Goal: Task Accomplishment & Management: Use online tool/utility

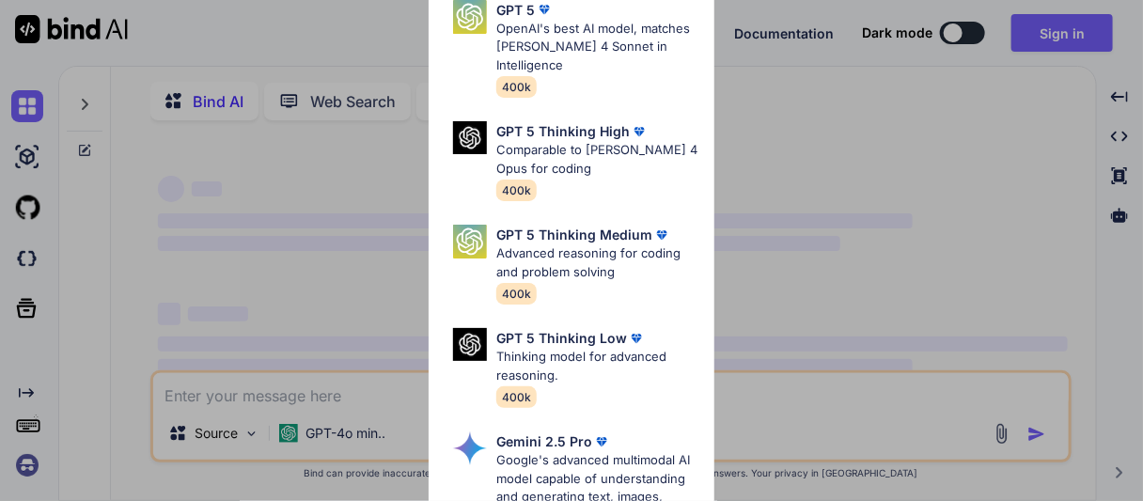
type textarea "x"
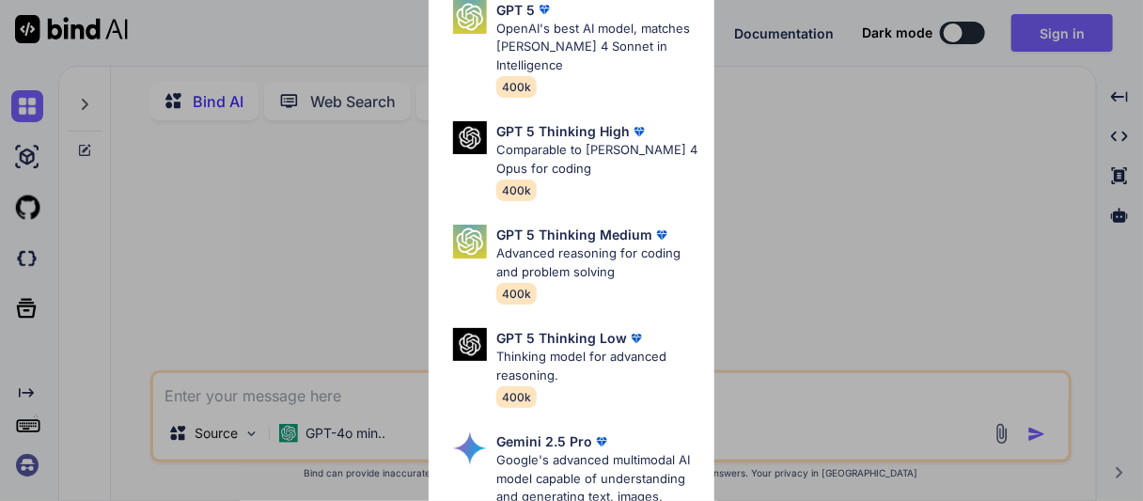
click at [742, 179] on div "Ultra Models GPT 5 OpenAI's best AI model, matches Claude 4 Sonnet in Intellige…" at bounding box center [571, 250] width 1143 height 501
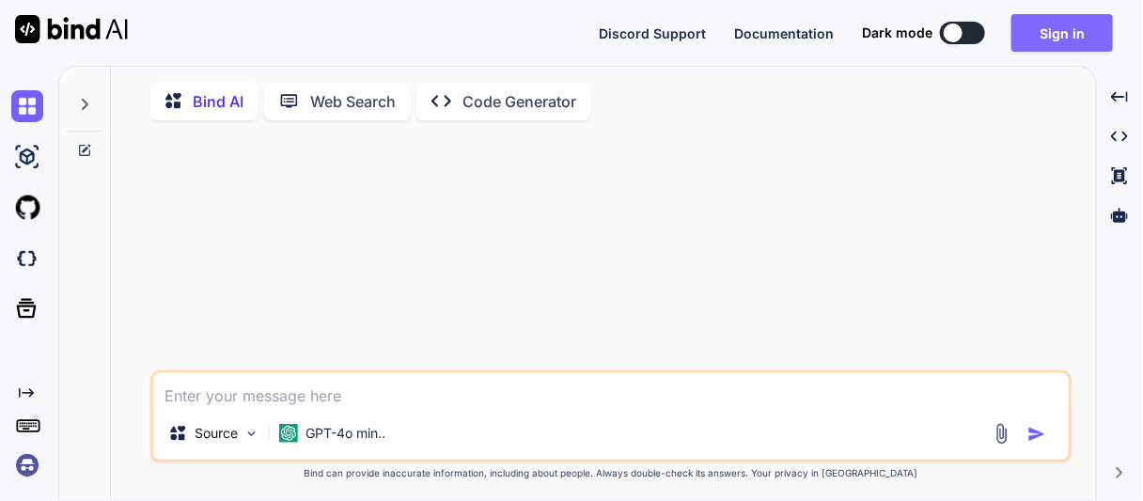
click at [1060, 30] on button "Sign in" at bounding box center [1063, 33] width 102 height 38
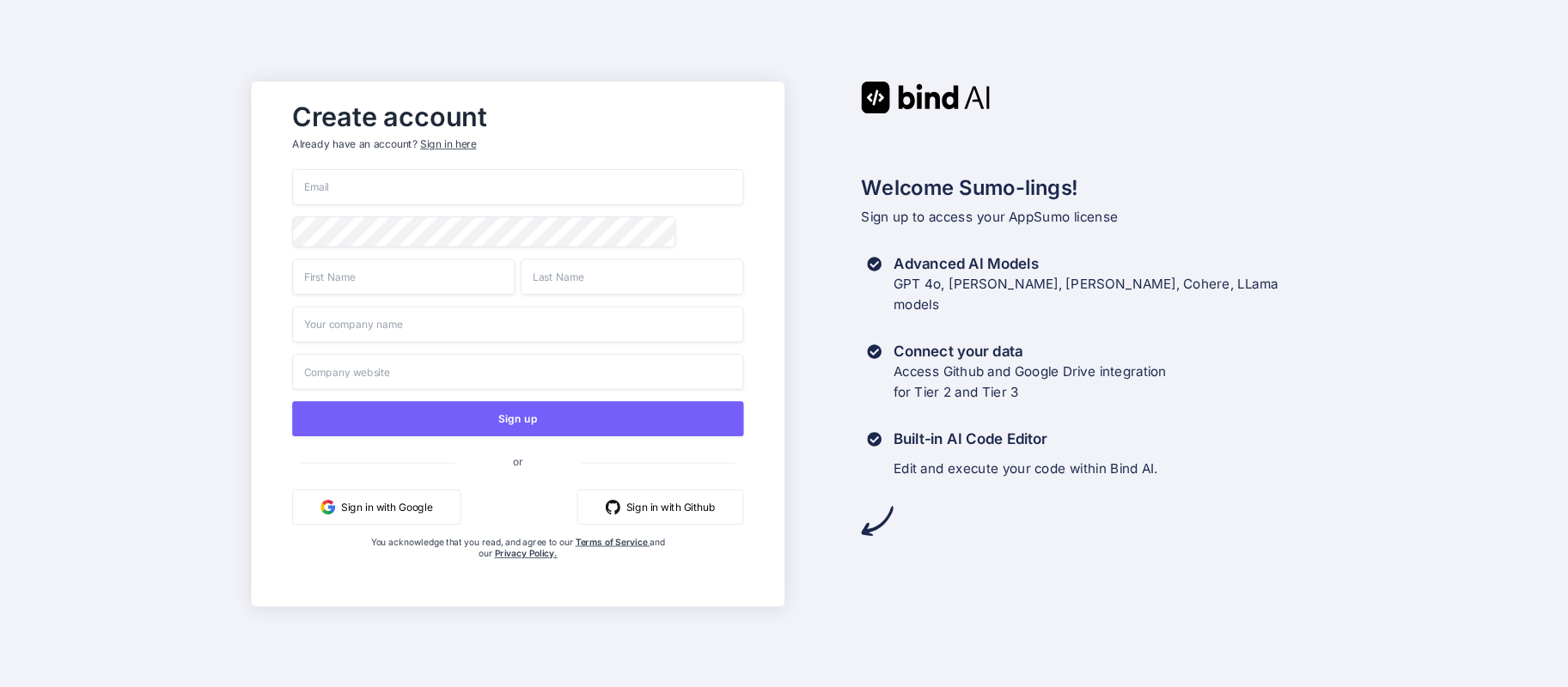
click at [394, 184] on input "email" at bounding box center [518, 186] width 451 height 36
type input "[EMAIL_ADDRESS][DOMAIN_NAME]"
type input "[PERSON_NAME]"
click at [408, 319] on input "text" at bounding box center [518, 323] width 451 height 36
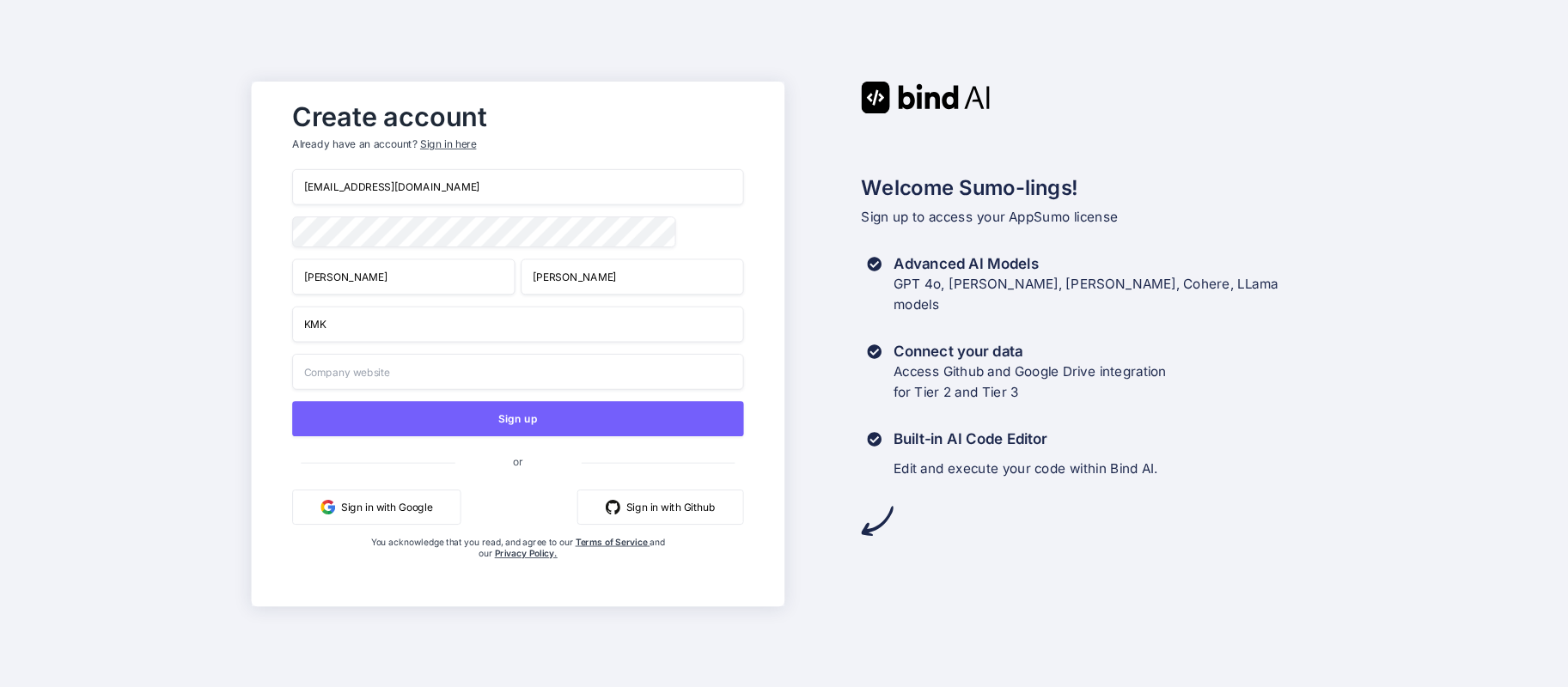
type input "KMK"
click at [407, 373] on input "text" at bounding box center [518, 370] width 451 height 36
click at [376, 411] on div "[EMAIL_ADDRESS][DOMAIN_NAME] [PERSON_NAME] KMK Sign up or Sign in with Google S…" at bounding box center [518, 381] width 451 height 425
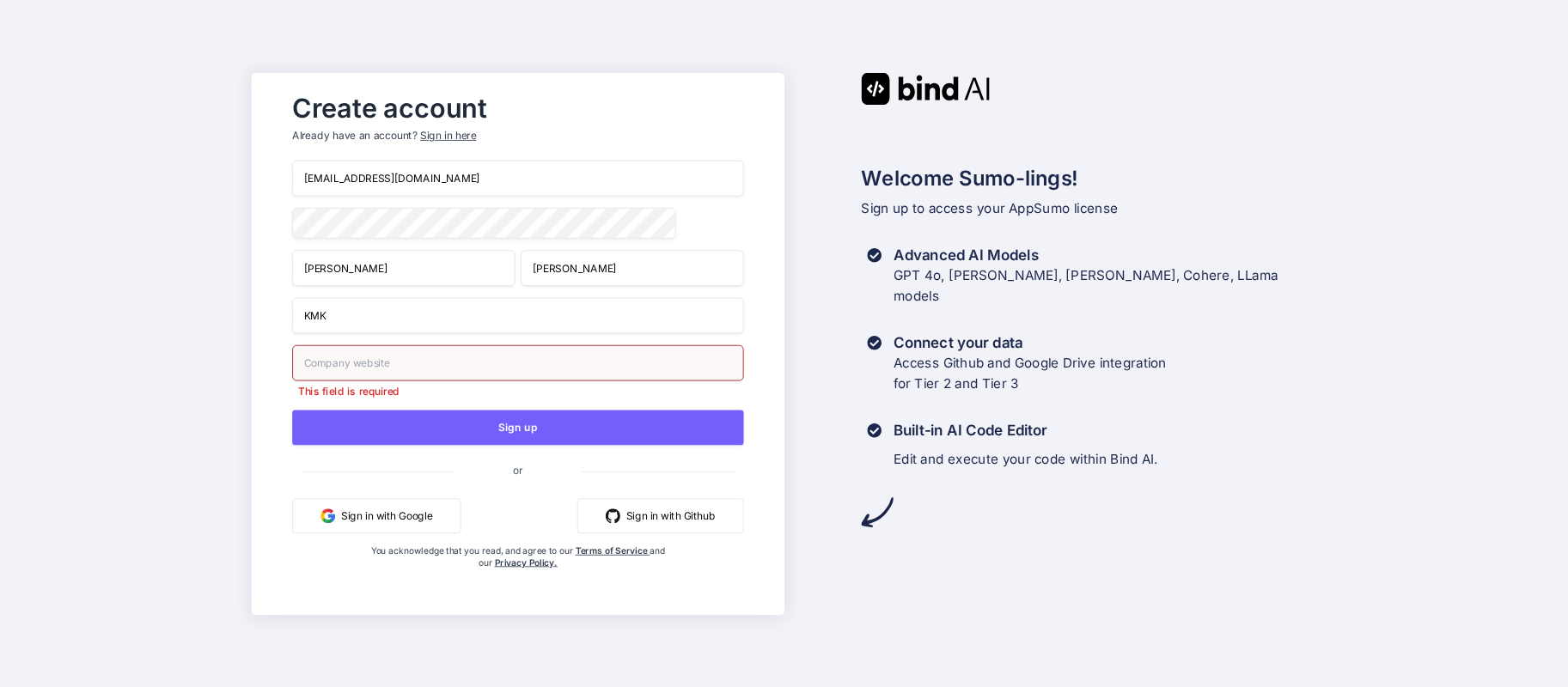
click at [380, 360] on input "text" at bounding box center [518, 362] width 451 height 36
type input "[DOMAIN_NAME]"
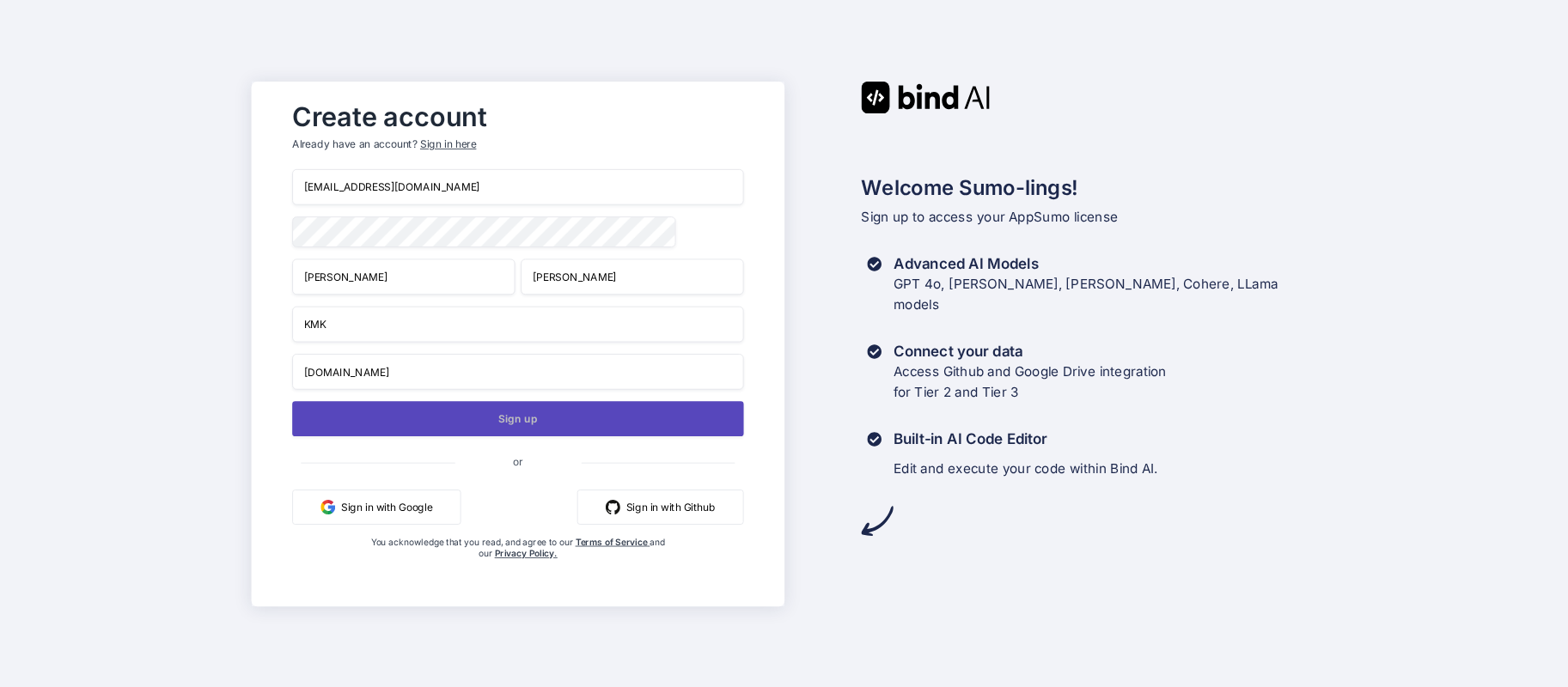
click at [520, 417] on button "Sign up" at bounding box center [518, 418] width 451 height 36
click at [531, 424] on button "Sign up" at bounding box center [518, 418] width 451 height 36
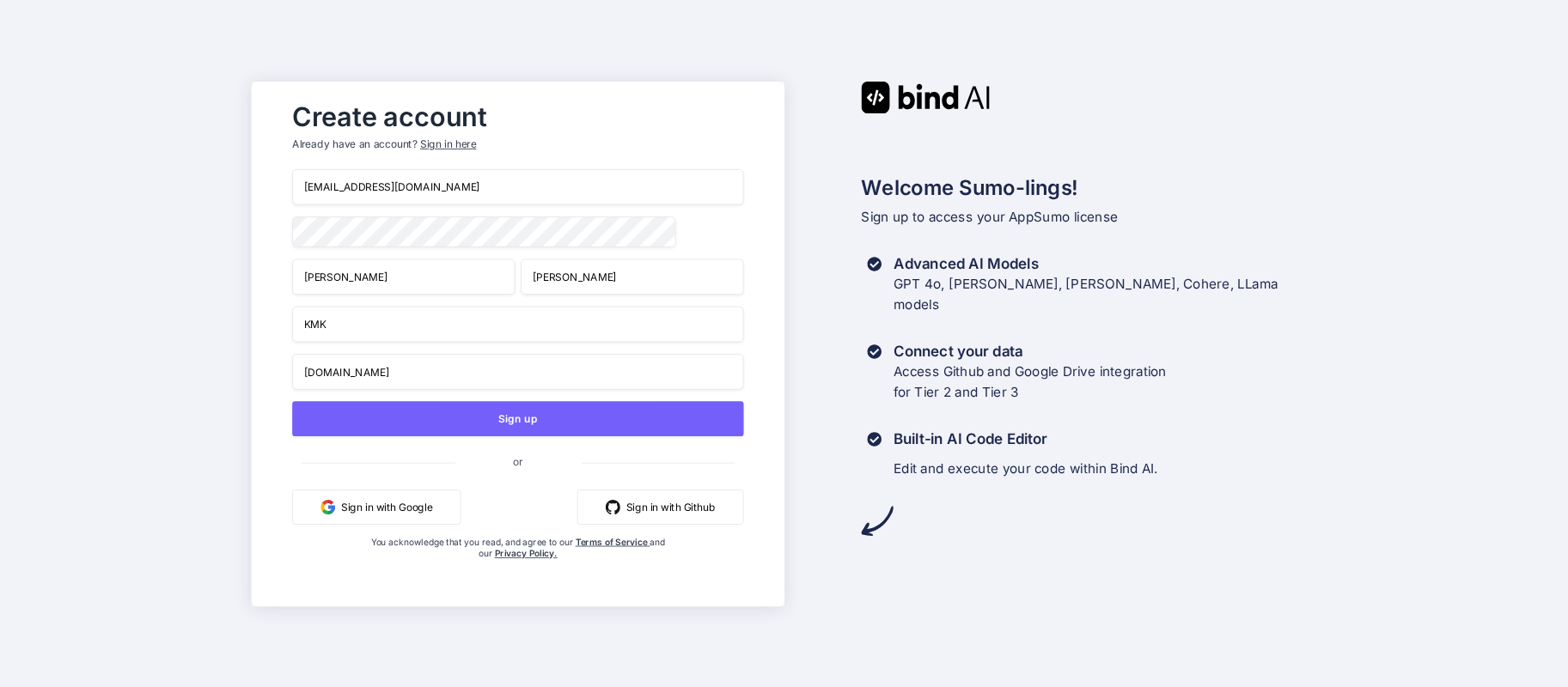
click at [461, 141] on div "Sign in here" at bounding box center [447, 143] width 56 height 15
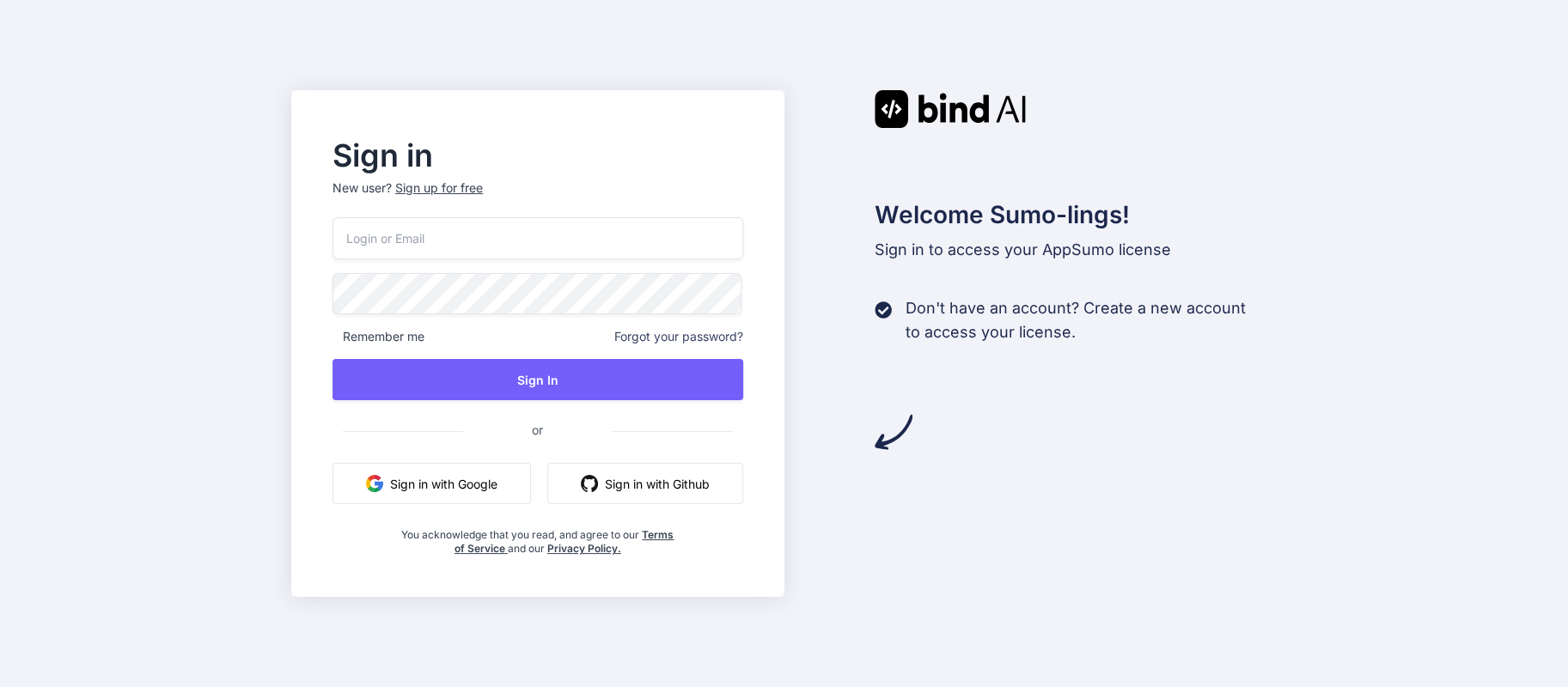
click at [461, 246] on input "email" at bounding box center [537, 238] width 410 height 42
type input "[EMAIL_ADDRESS][DOMAIN_NAME]"
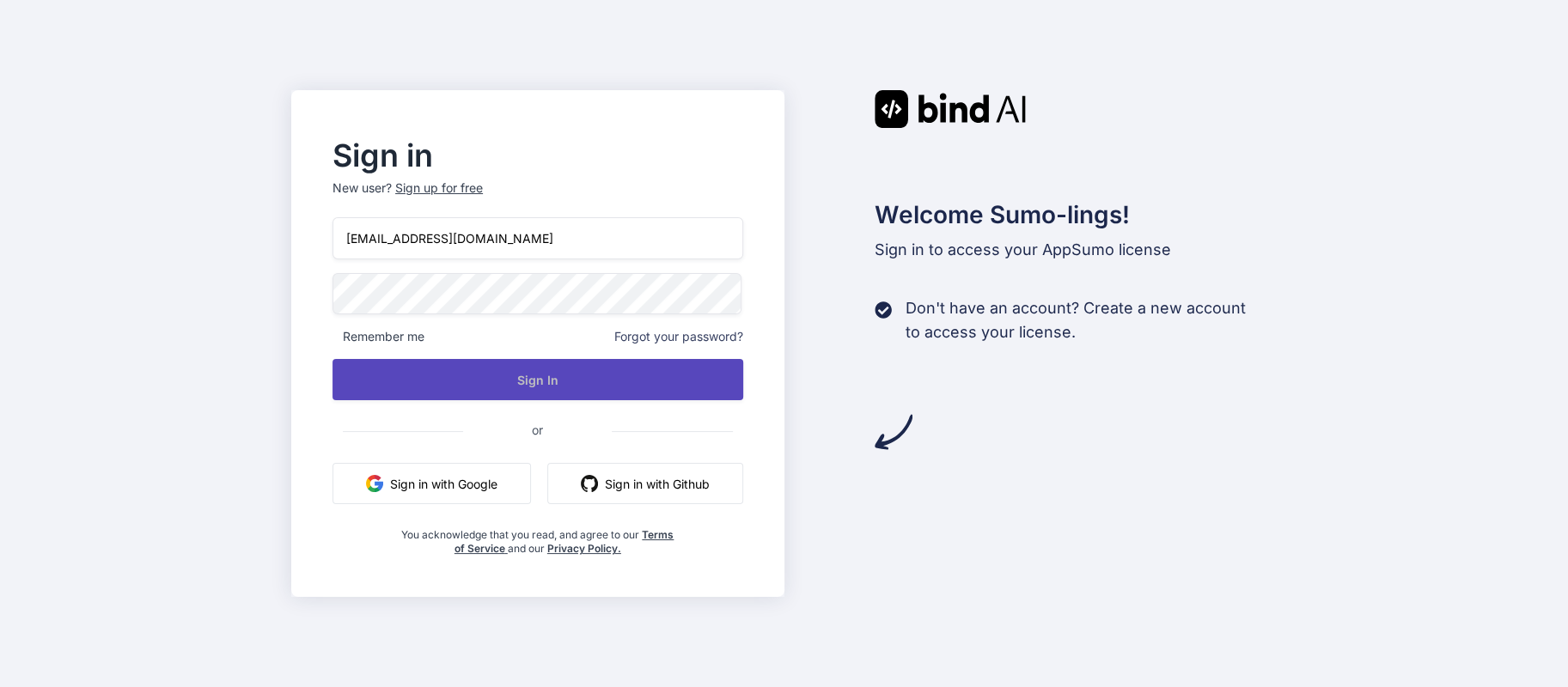
click at [477, 395] on button "Sign In" at bounding box center [537, 379] width 410 height 41
click at [537, 374] on button "Sign In" at bounding box center [537, 379] width 410 height 41
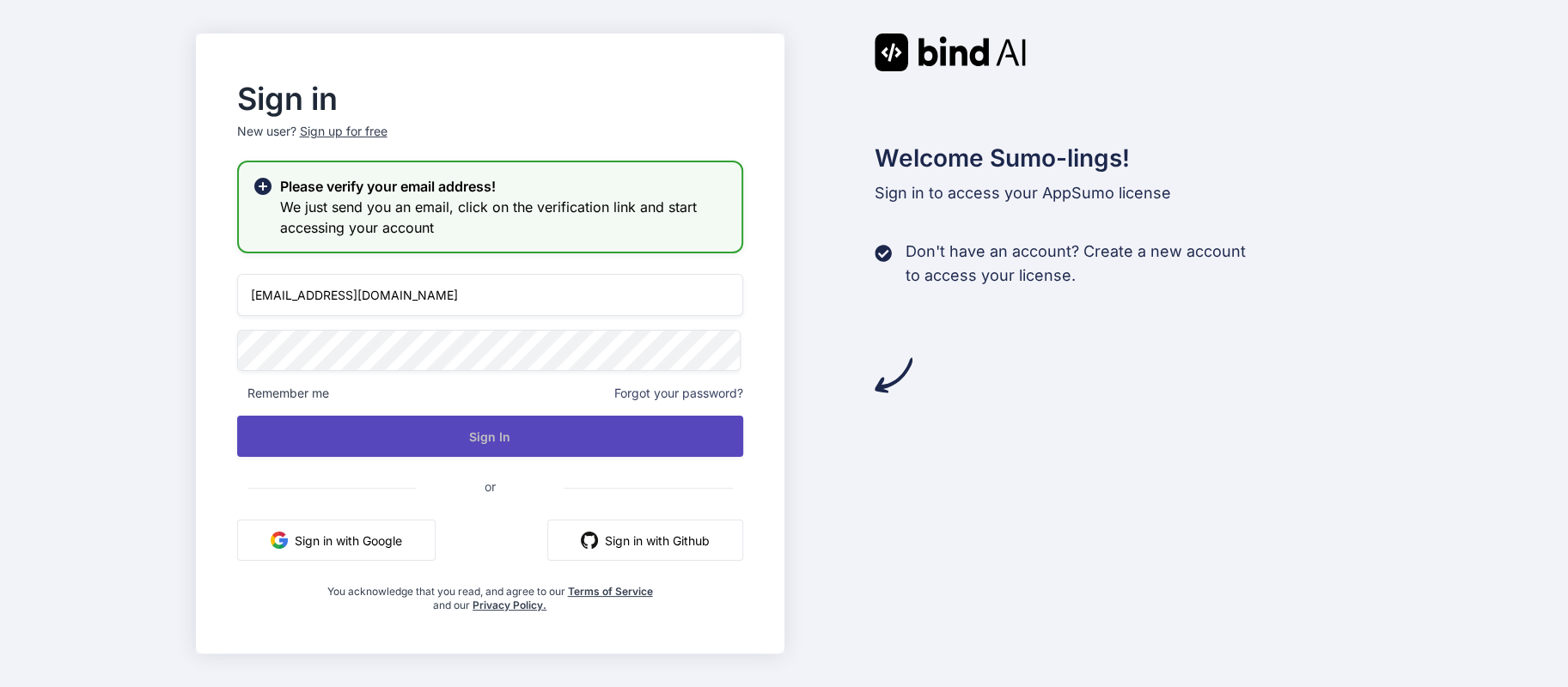
click at [515, 443] on button "Sign In" at bounding box center [490, 436] width 506 height 41
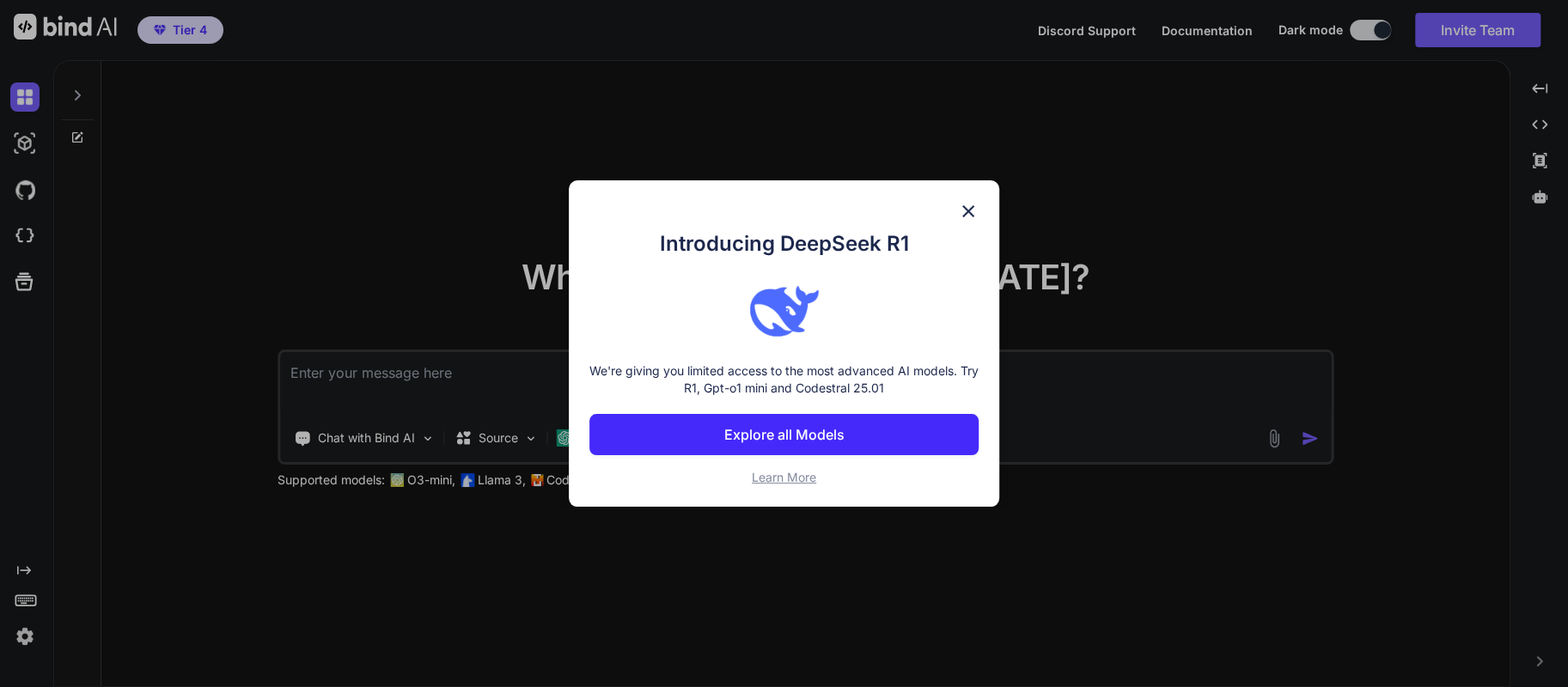
click at [969, 208] on img at bounding box center [968, 211] width 21 height 21
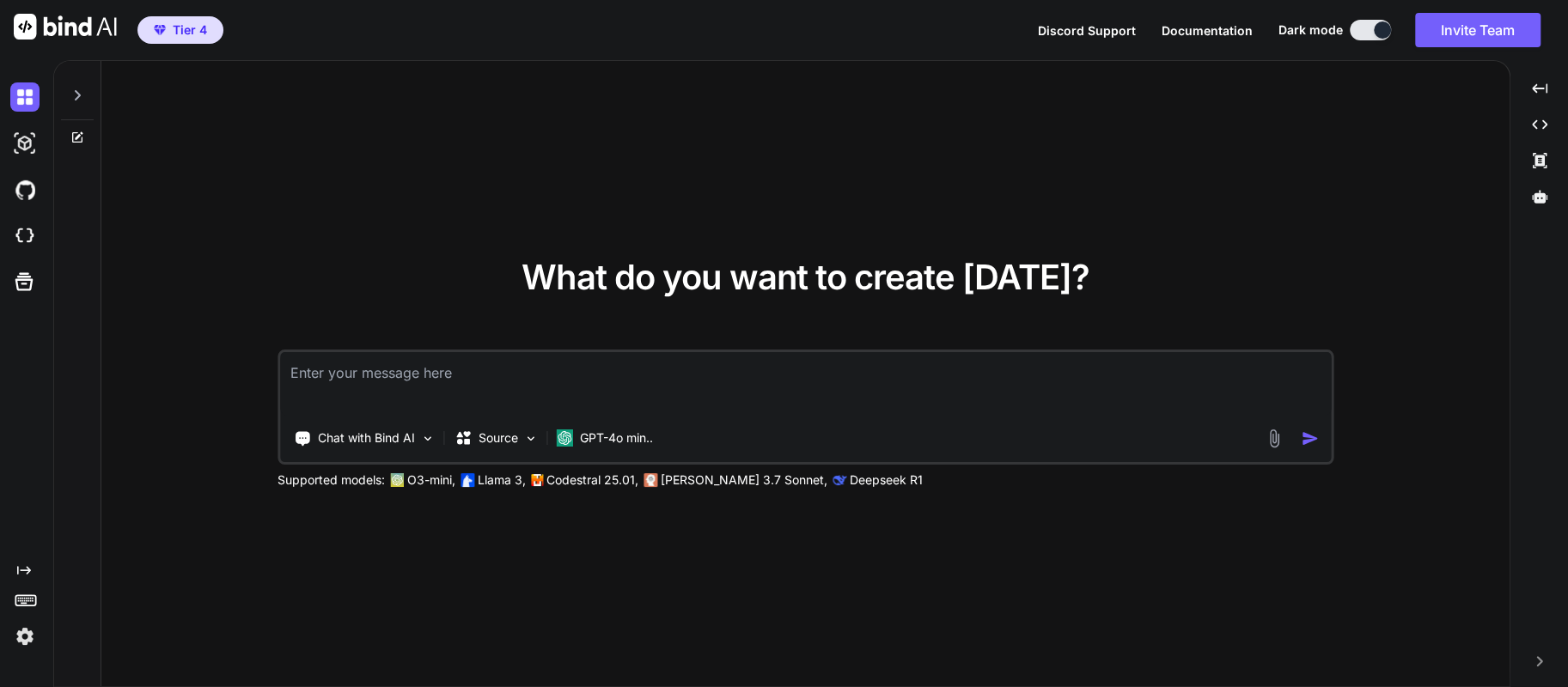
click at [595, 377] on textarea at bounding box center [805, 384] width 1051 height 64
click at [82, 93] on icon at bounding box center [77, 95] width 14 height 14
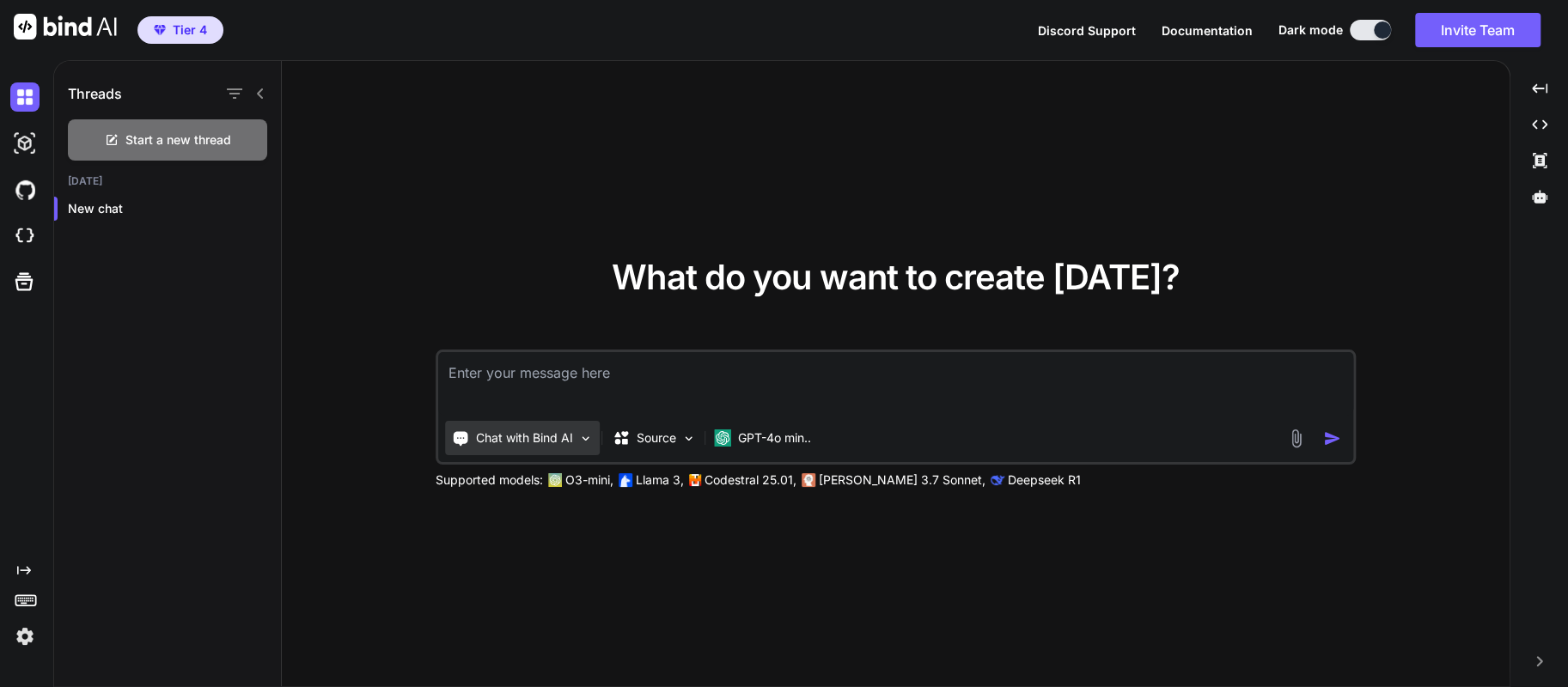
click at [566, 446] on p "Chat with Bind AI" at bounding box center [524, 438] width 97 height 17
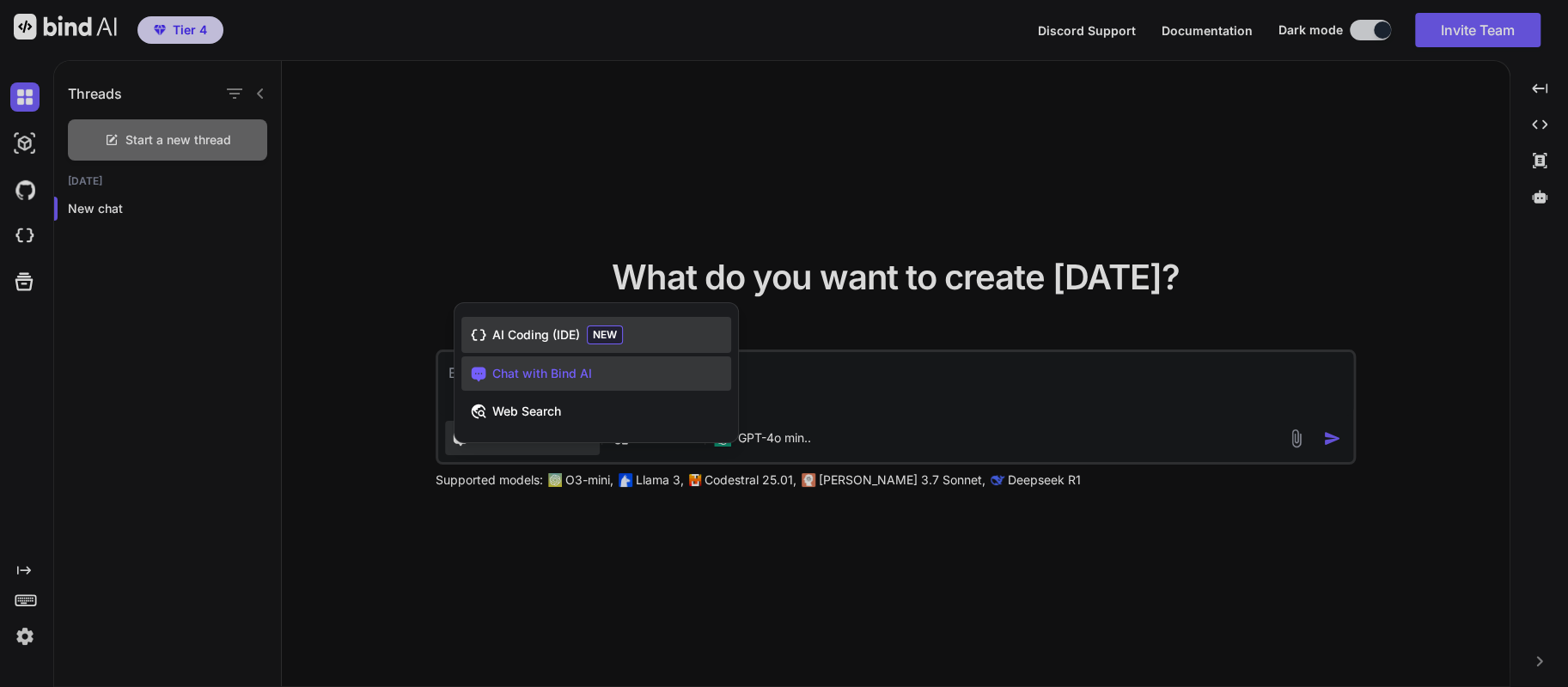
click at [512, 337] on span "AI Coding (IDE)" at bounding box center [536, 334] width 88 height 17
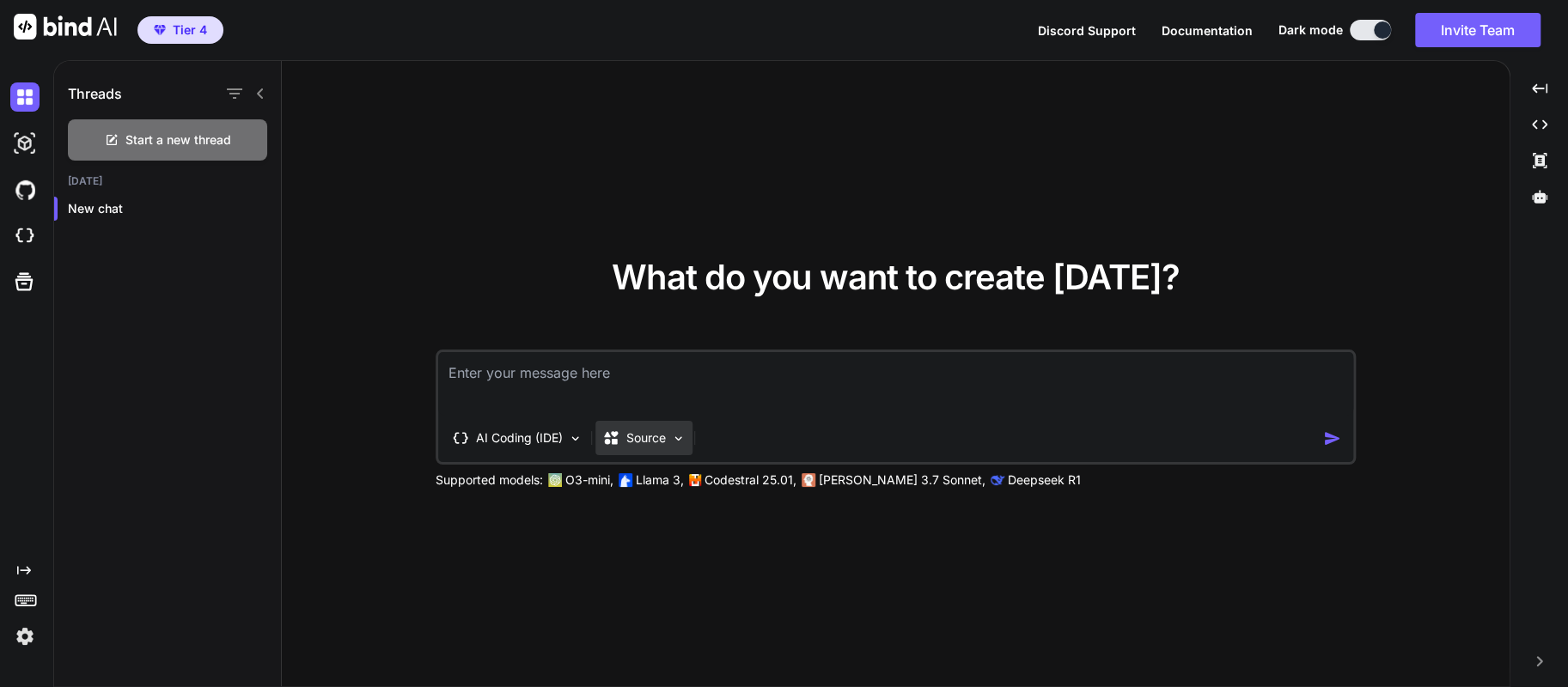
click at [624, 452] on div "Source" at bounding box center [643, 439] width 97 height 35
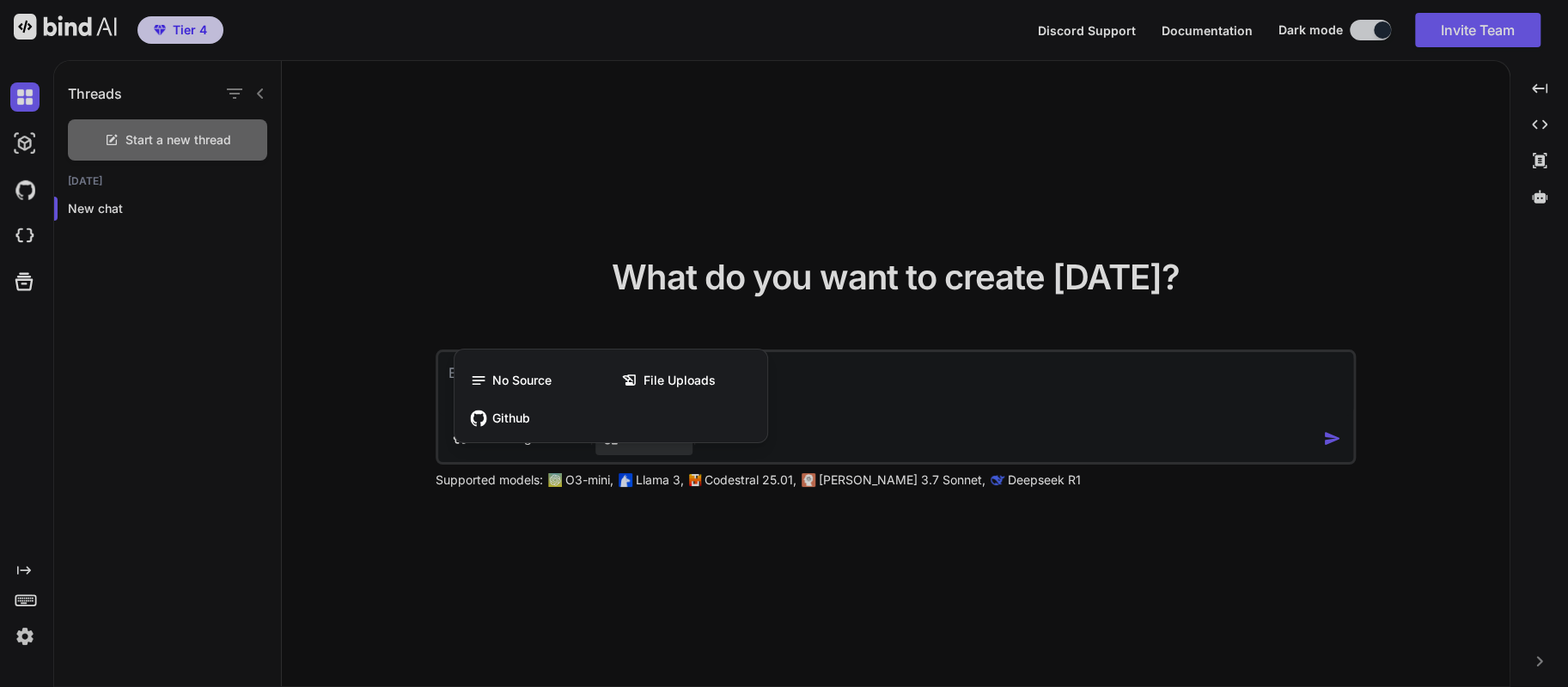
click at [404, 432] on div at bounding box center [784, 344] width 1568 height 687
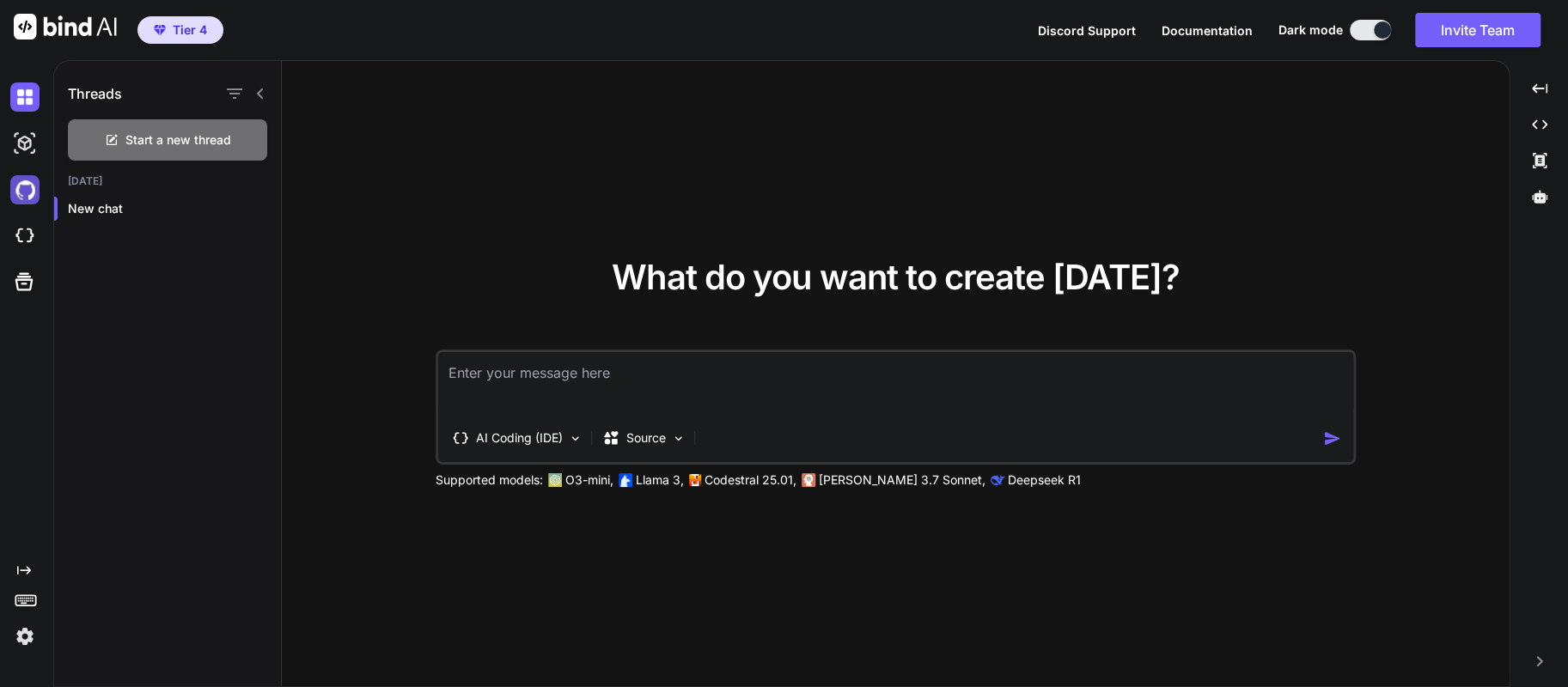
click at [15, 197] on img at bounding box center [25, 190] width 29 height 29
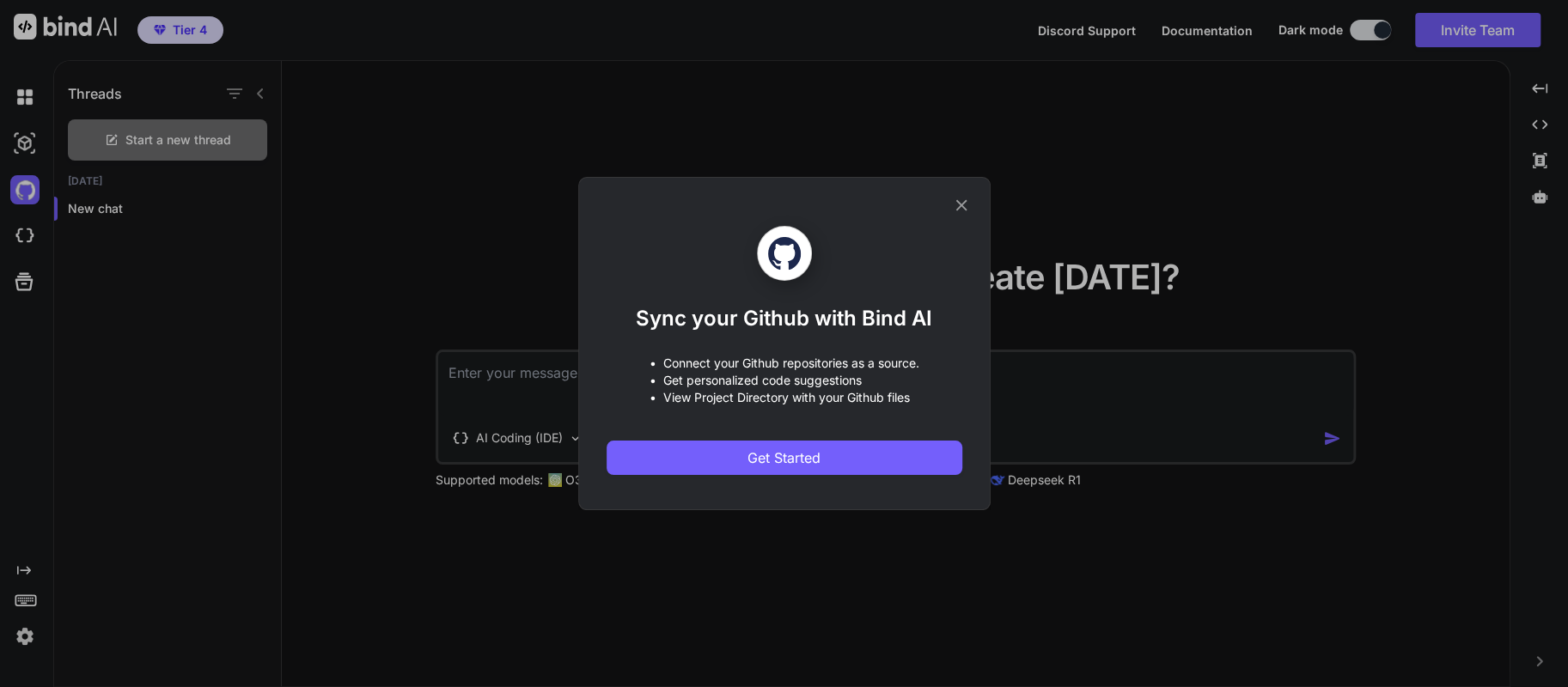
click at [500, 385] on div "Sync your Github with Bind AI • Connect your Github repositories as a source. •…" at bounding box center [784, 344] width 1568 height 687
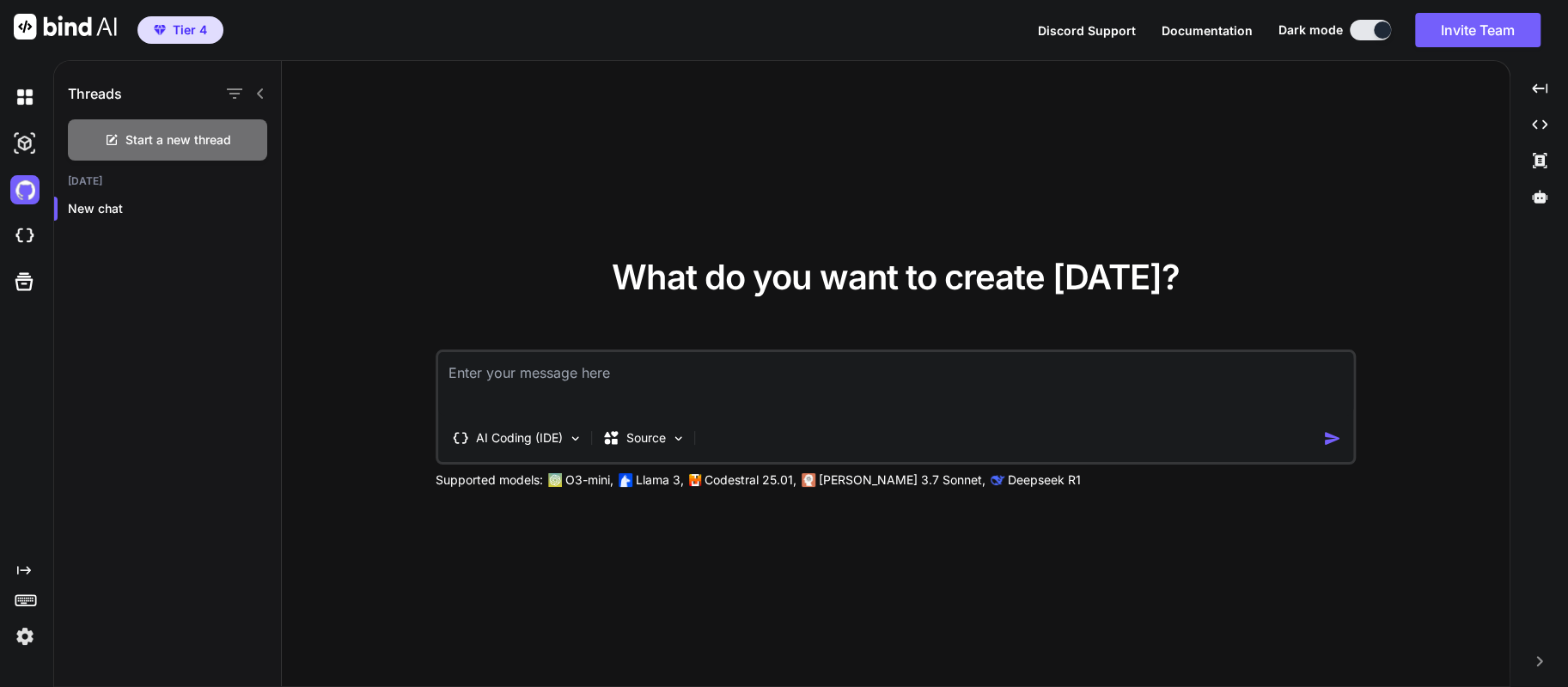
click at [19, 643] on img at bounding box center [25, 637] width 29 height 29
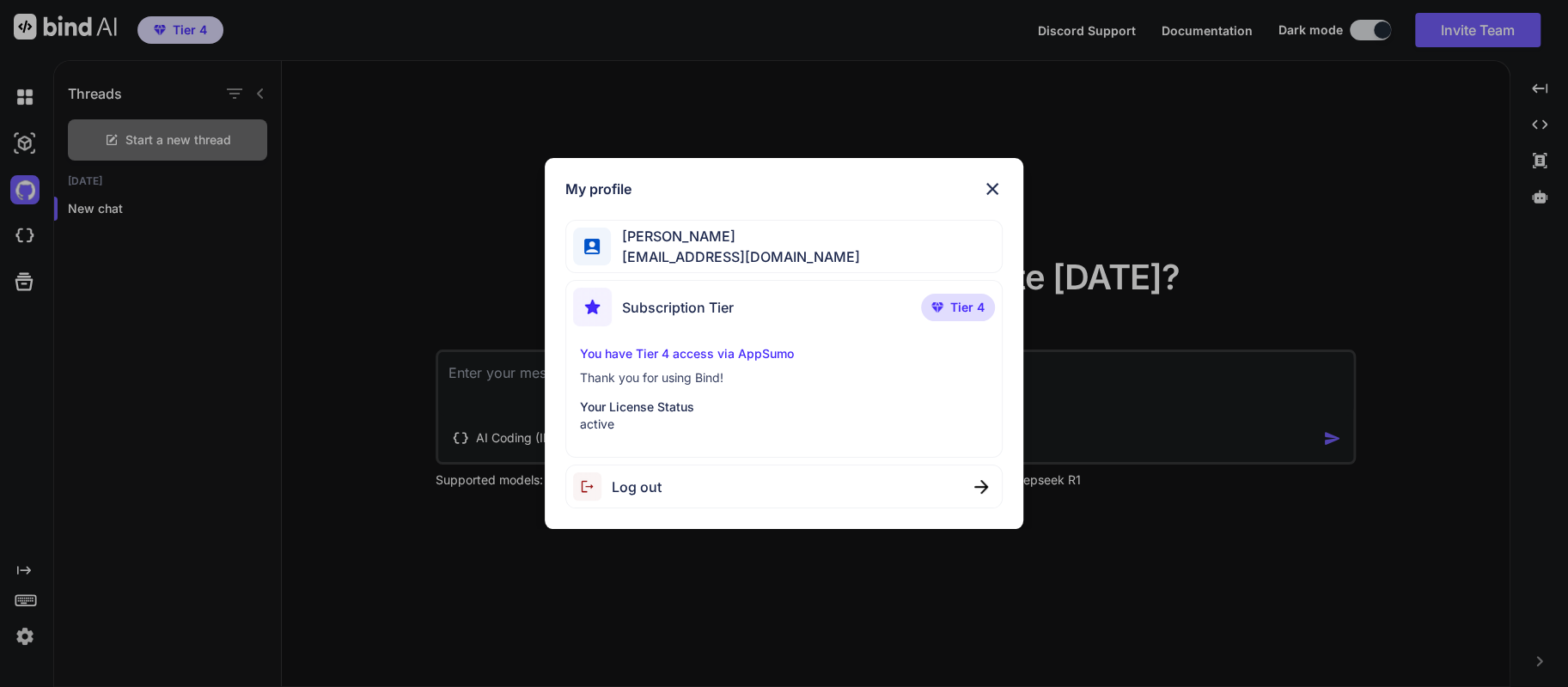
click at [994, 183] on img at bounding box center [992, 189] width 21 height 21
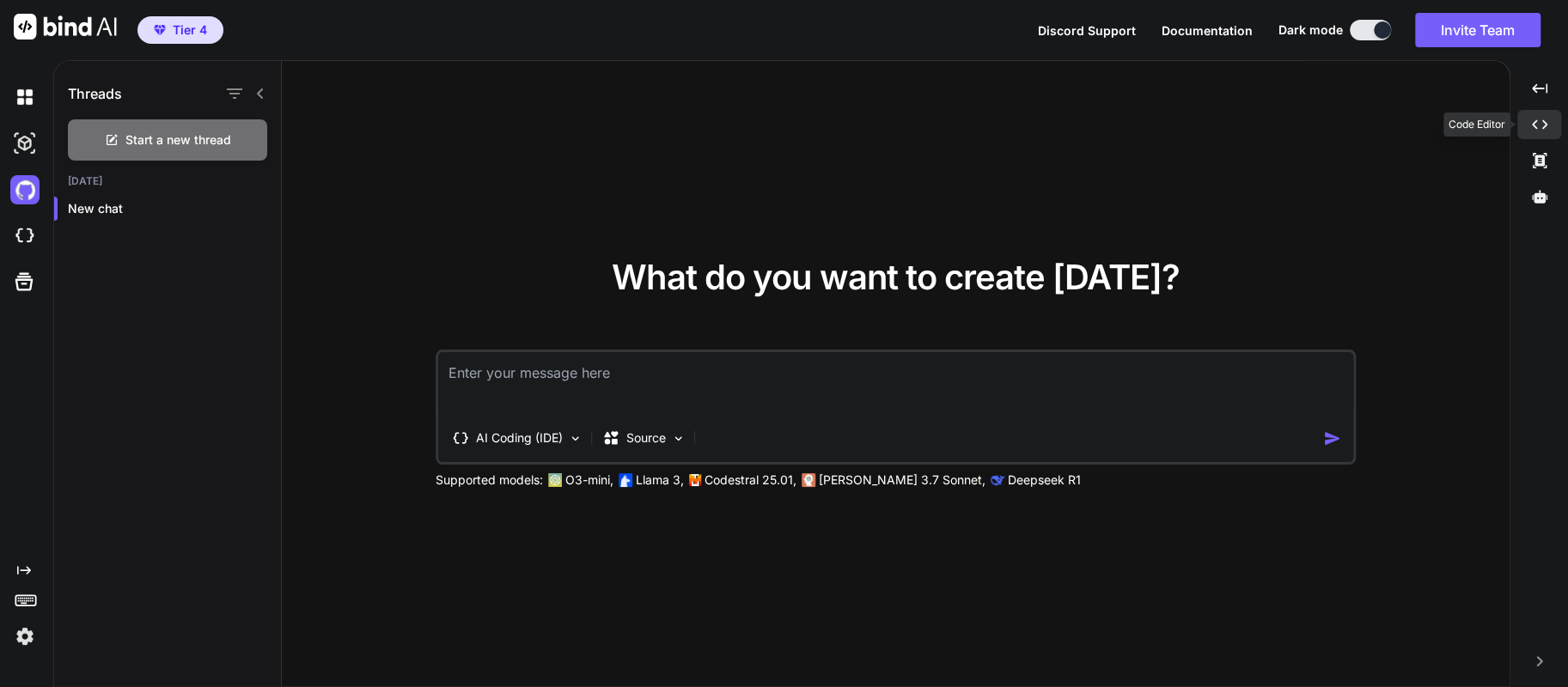
click at [1531, 123] on icon at bounding box center [1539, 125] width 16 height 9
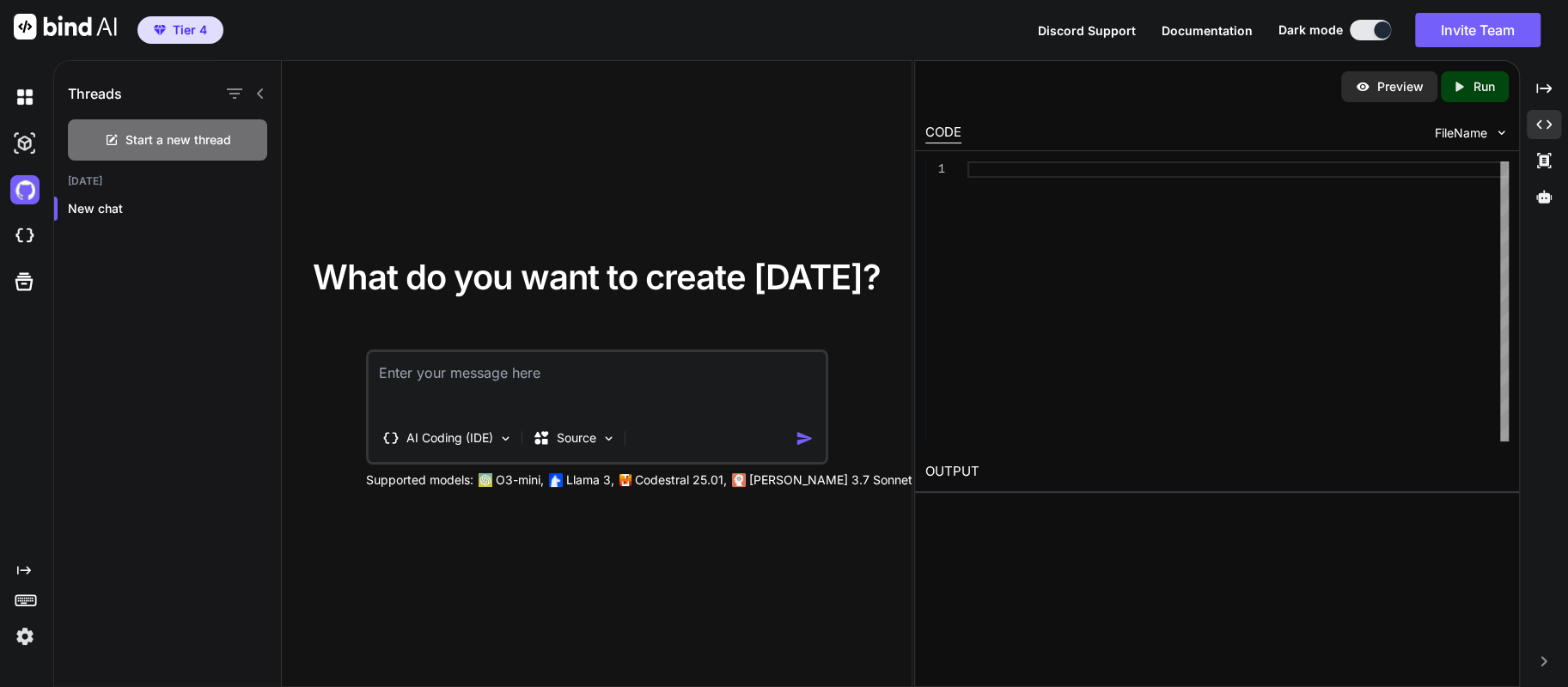
click at [21, 632] on img at bounding box center [25, 637] width 29 height 29
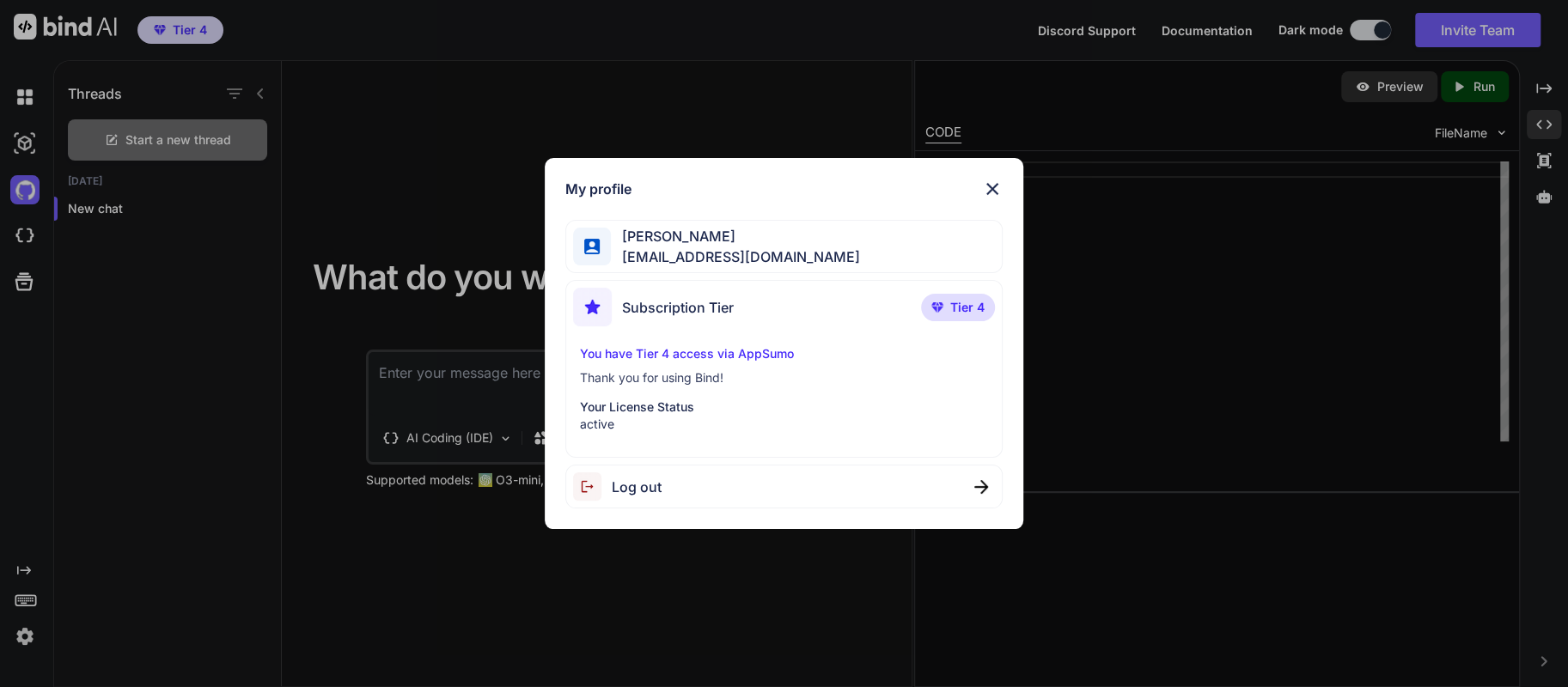
click at [641, 301] on span "Subscription Tier" at bounding box center [678, 307] width 111 height 21
click at [600, 311] on img at bounding box center [592, 307] width 38 height 38
click at [659, 415] on p "Your License Status" at bounding box center [784, 407] width 408 height 17
click at [982, 187] on img at bounding box center [992, 189] width 21 height 21
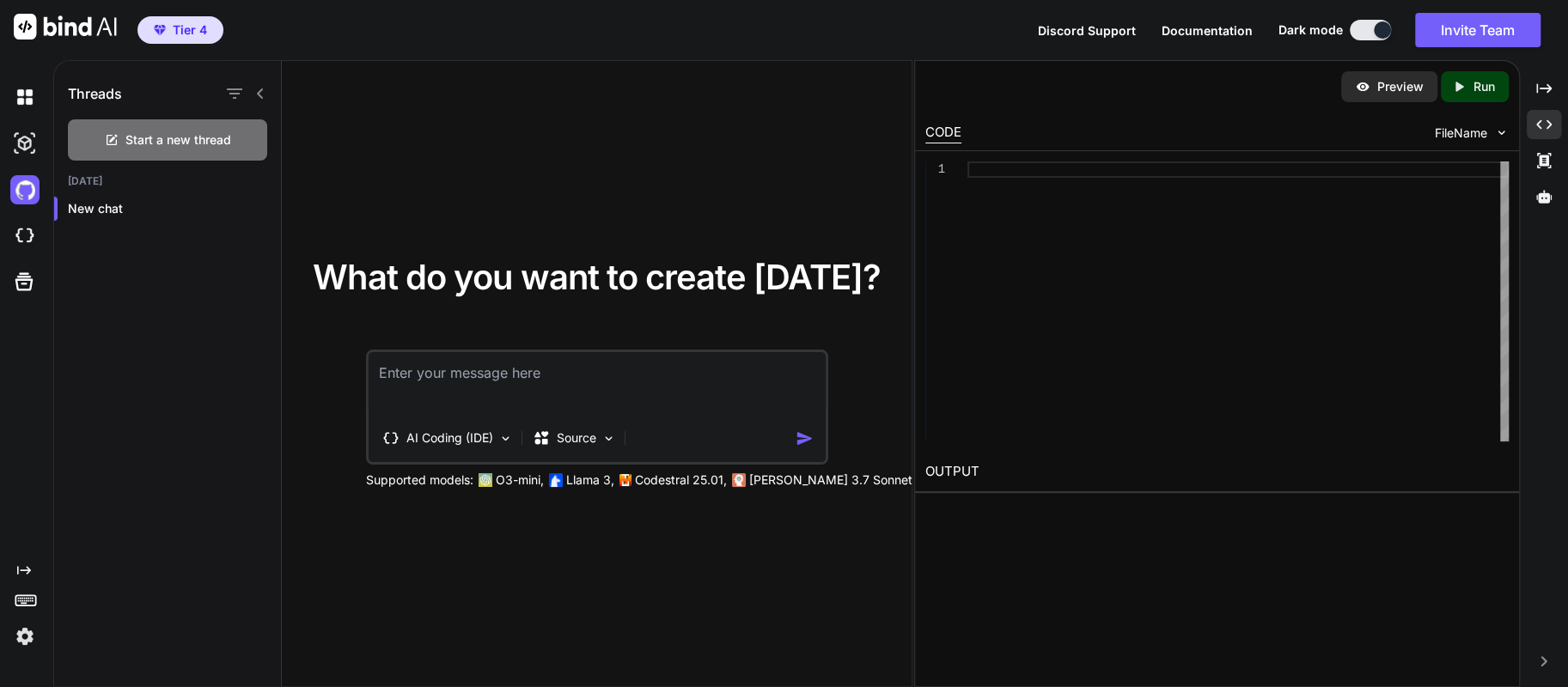
click at [559, 182] on div "What do you want to create [DATE]? AI Coding (IDE) Source Supported models: O3-…" at bounding box center [596, 375] width 630 height 627
click at [7, 96] on div at bounding box center [23, 97] width 47 height 47
click at [13, 96] on img at bounding box center [25, 97] width 29 height 29
click at [16, 146] on img at bounding box center [25, 143] width 29 height 29
type textarea "x"
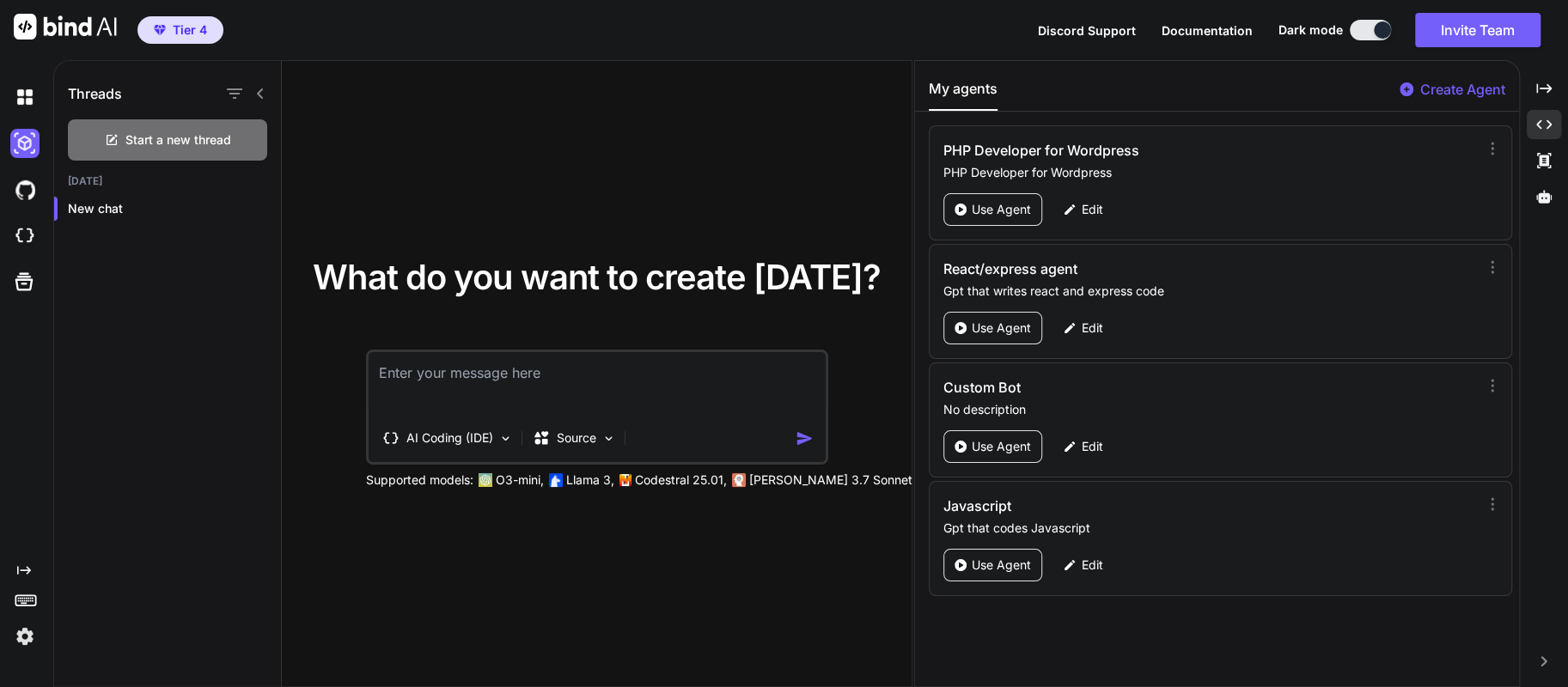
click at [154, 32] on img "button" at bounding box center [159, 29] width 12 height 10
click at [69, 37] on img at bounding box center [65, 26] width 103 height 26
click at [23, 244] on img at bounding box center [25, 237] width 29 height 29
click at [419, 386] on textarea at bounding box center [597, 384] width 457 height 64
click at [434, 434] on p "AI Coding (IDE)" at bounding box center [450, 438] width 87 height 17
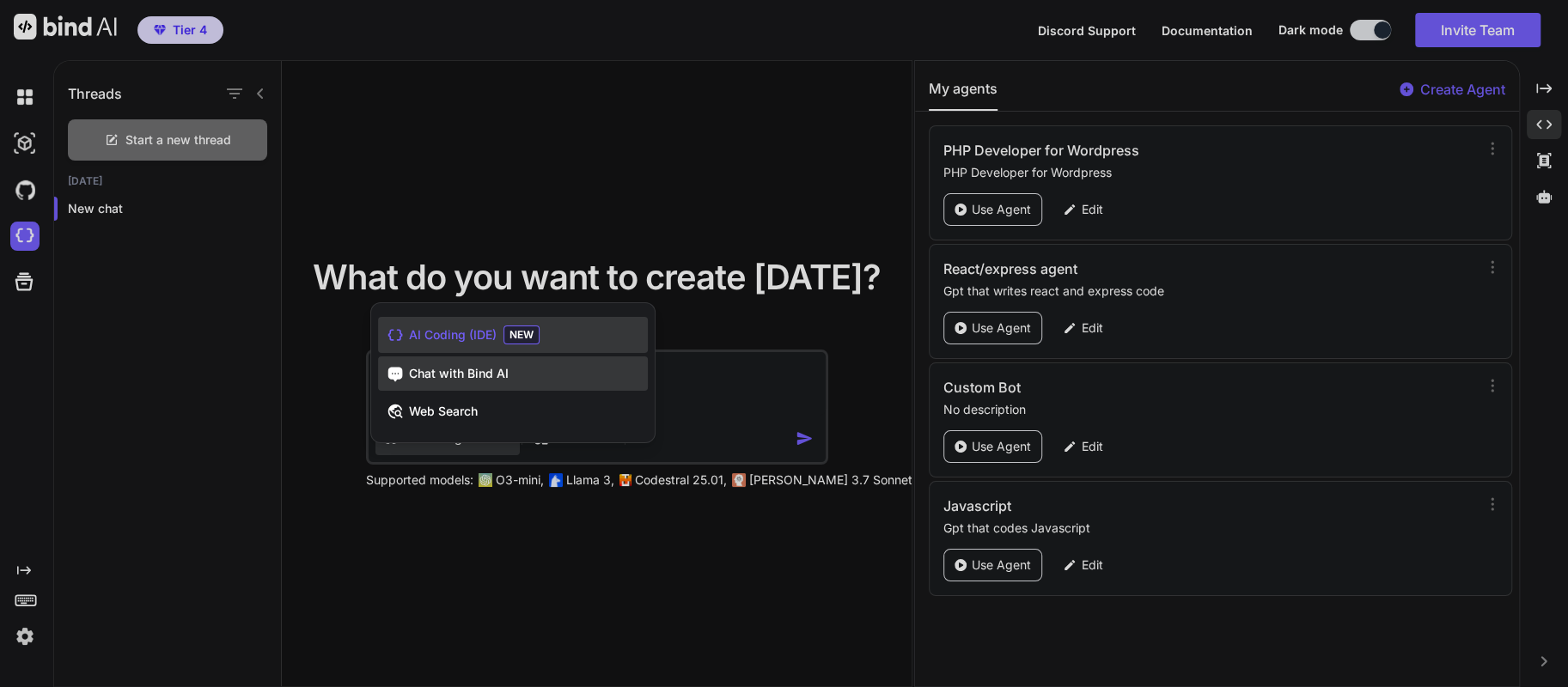
click at [433, 371] on span "Chat with Bind AI" at bounding box center [458, 374] width 100 height 17
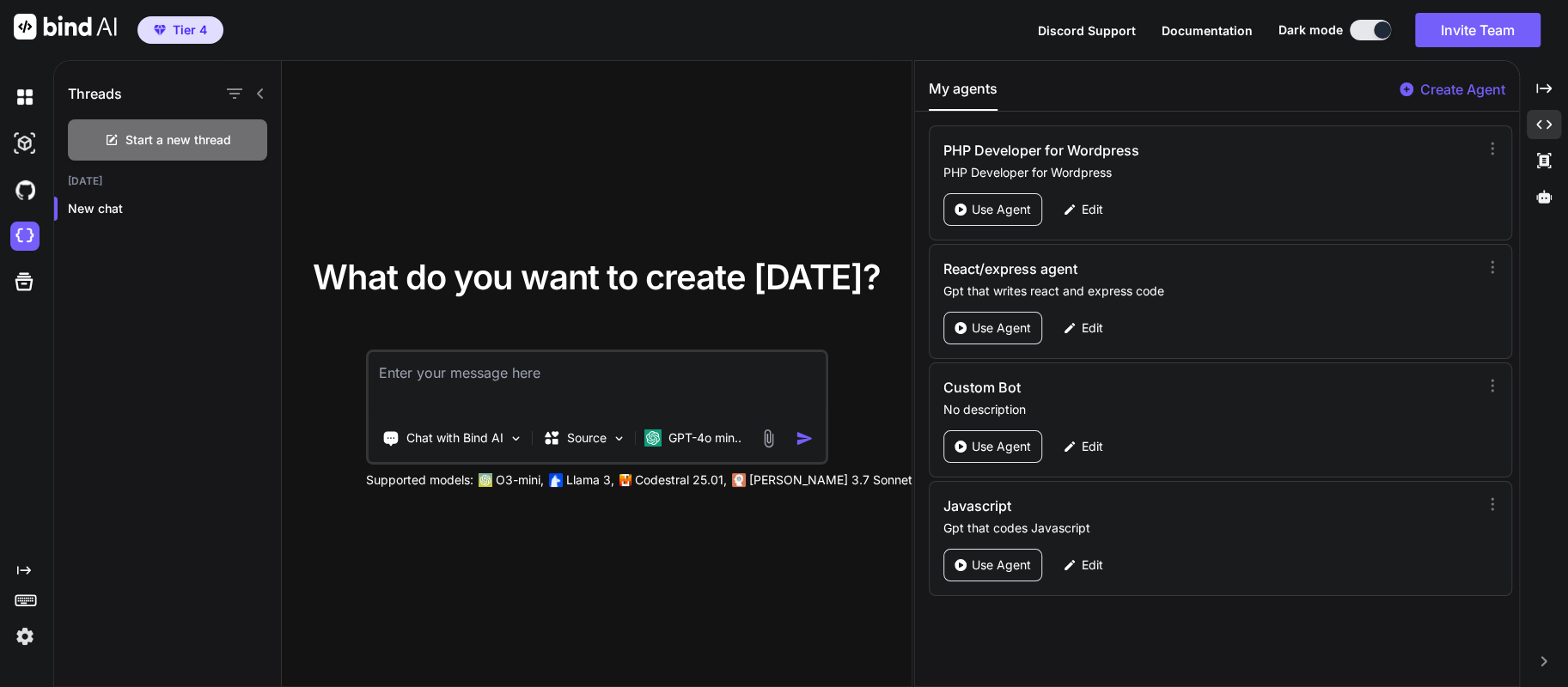
click at [432, 383] on textarea at bounding box center [597, 384] width 457 height 64
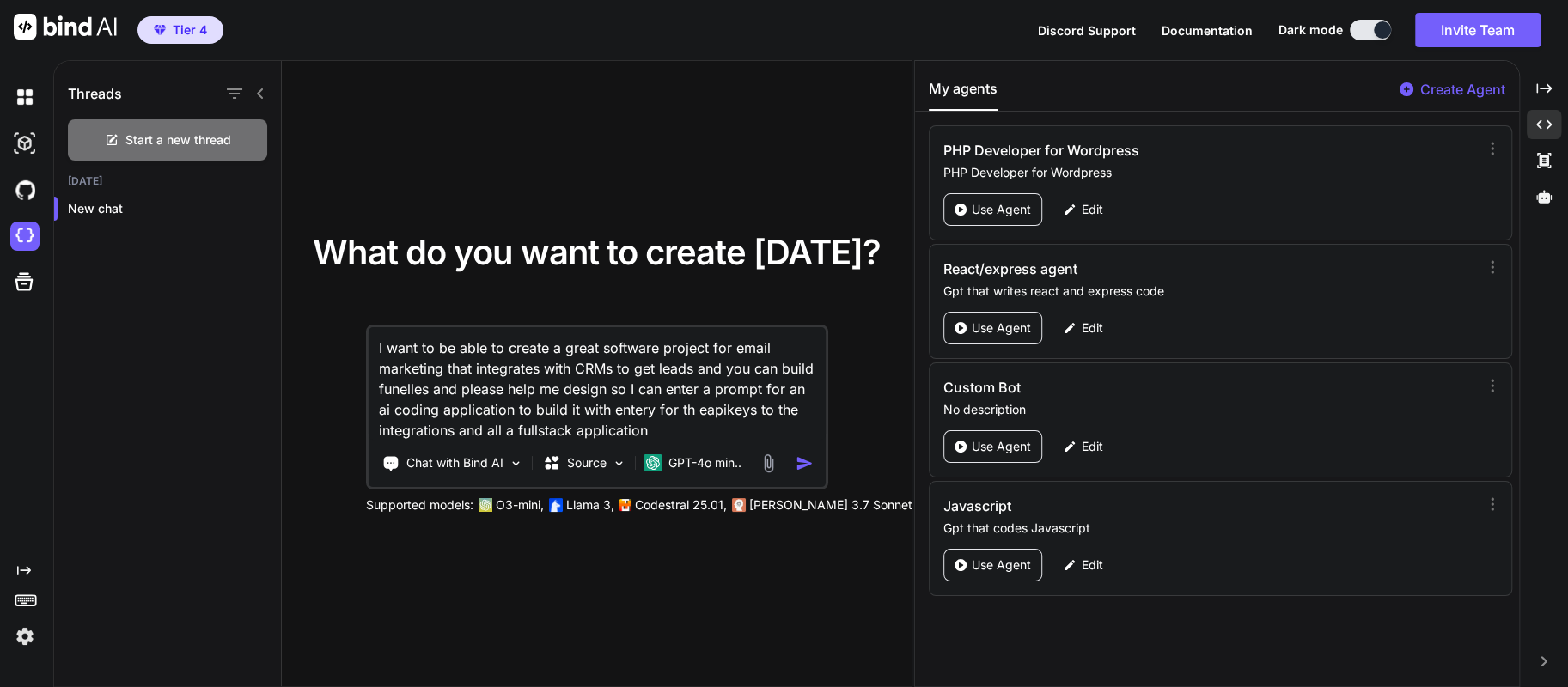
type textarea "I want to be able to create a great software project for email marketing that i…"
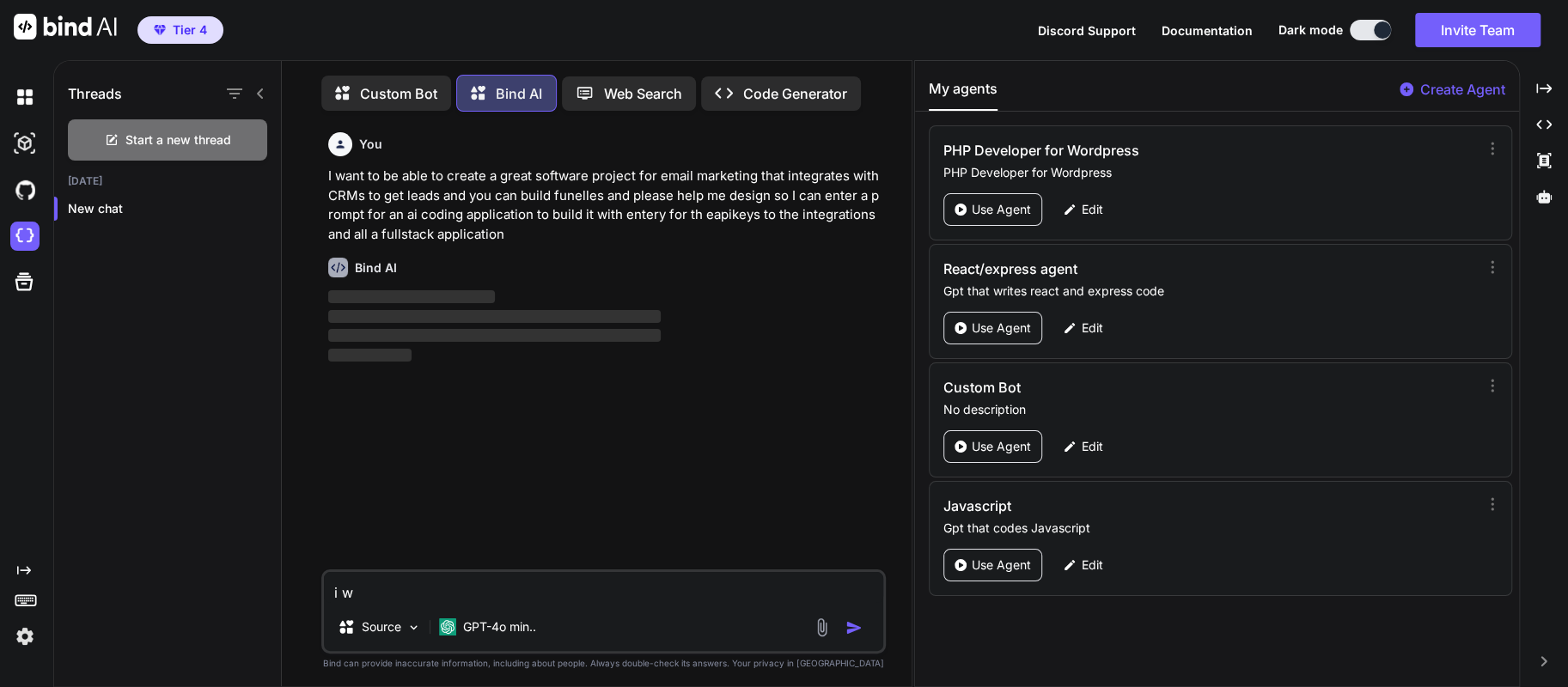
scroll to position [7, 0]
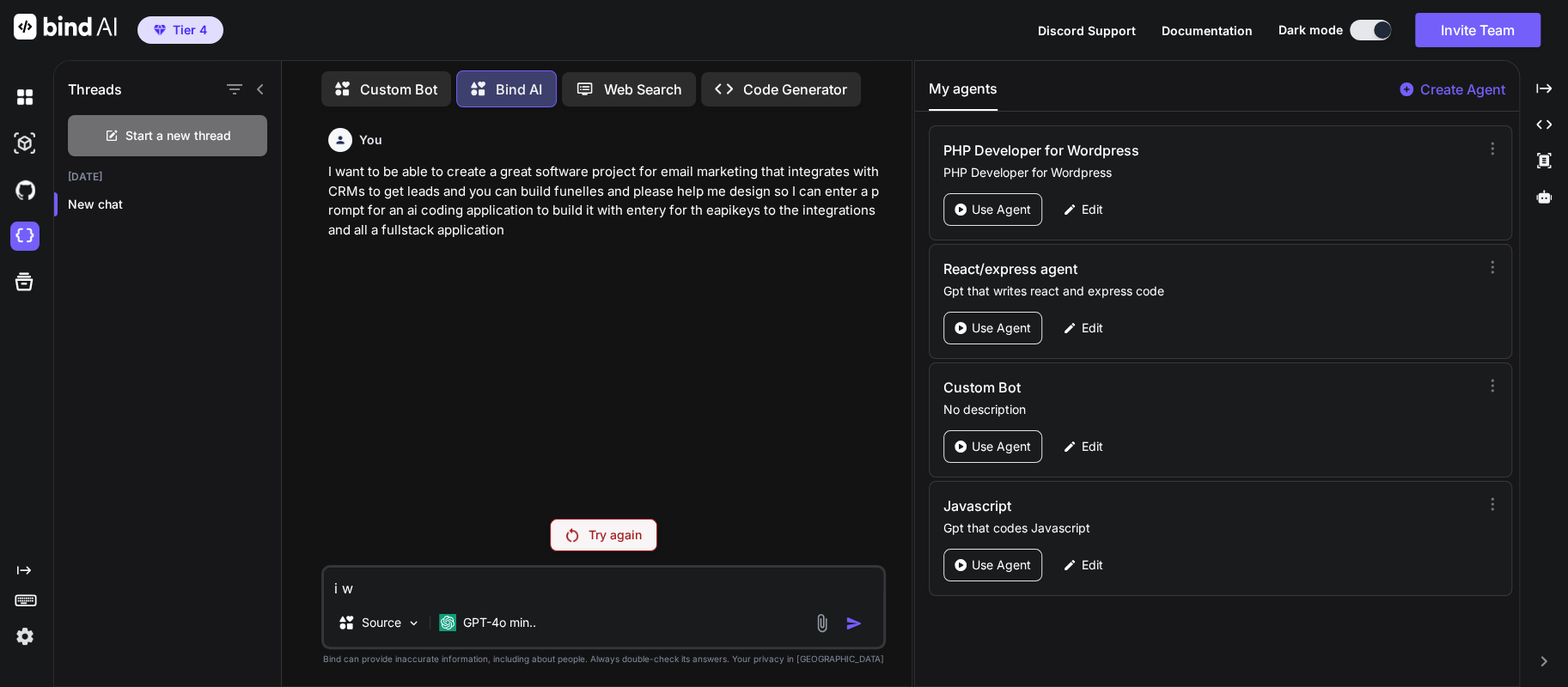
click at [583, 543] on div "Try again" at bounding box center [604, 535] width 108 height 33
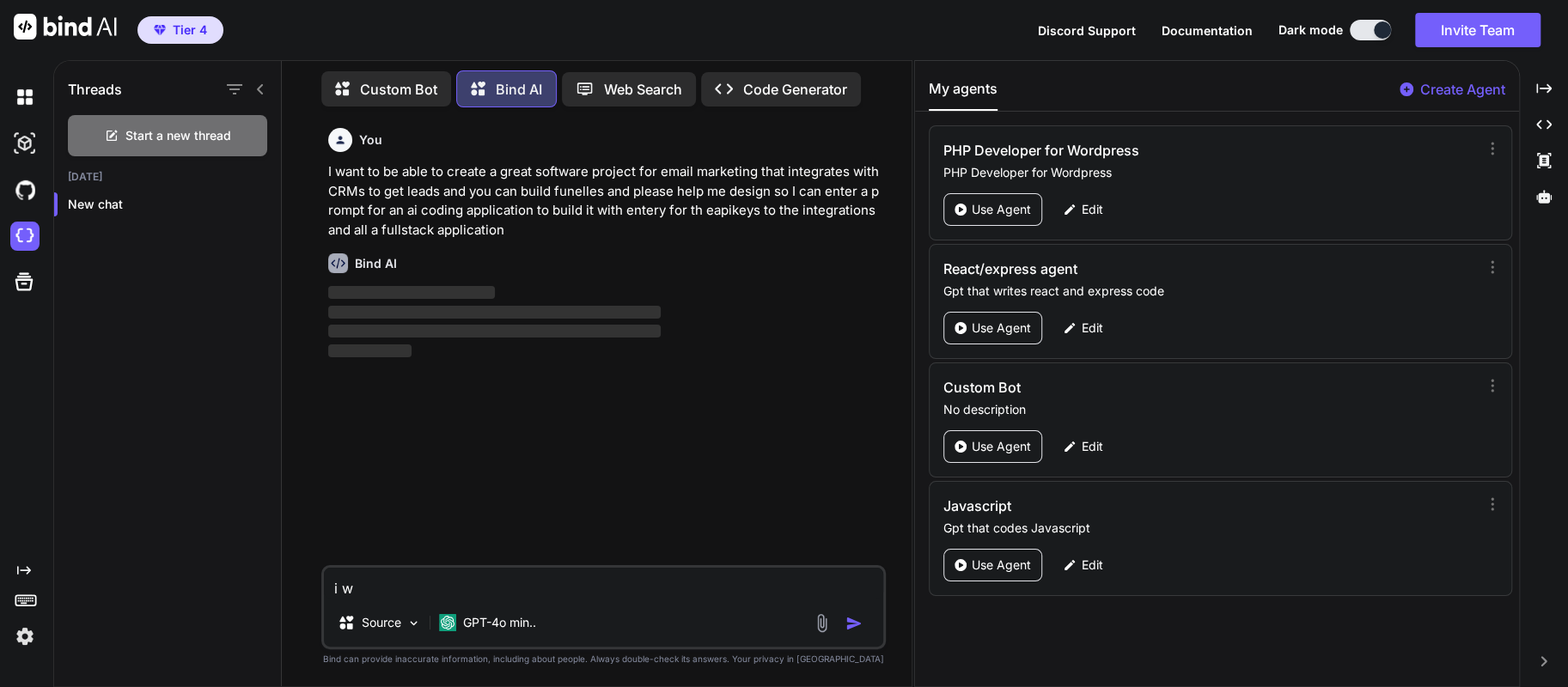
click at [367, 590] on textarea "i w" at bounding box center [603, 583] width 560 height 31
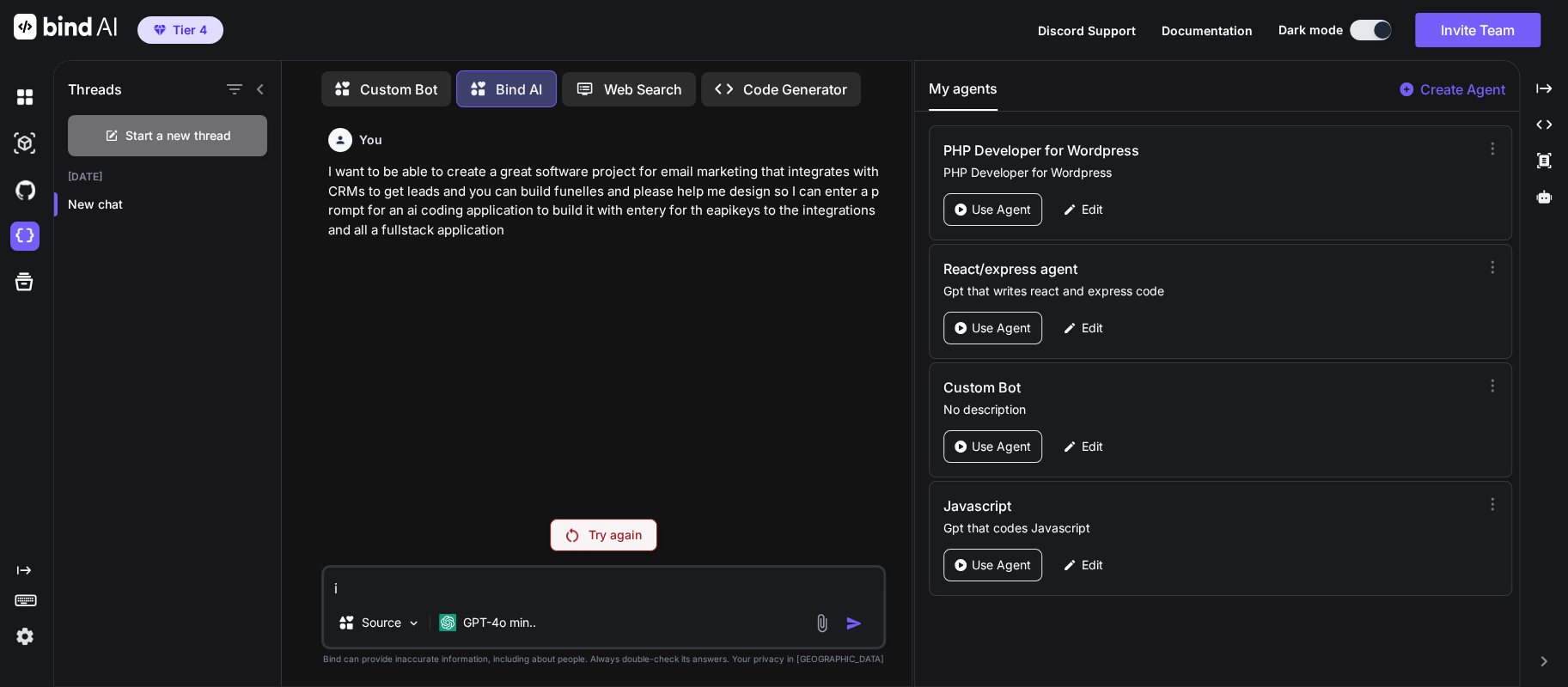
type textarea "i"
click at [475, 618] on p "GPT-4o min.." at bounding box center [500, 622] width 73 height 17
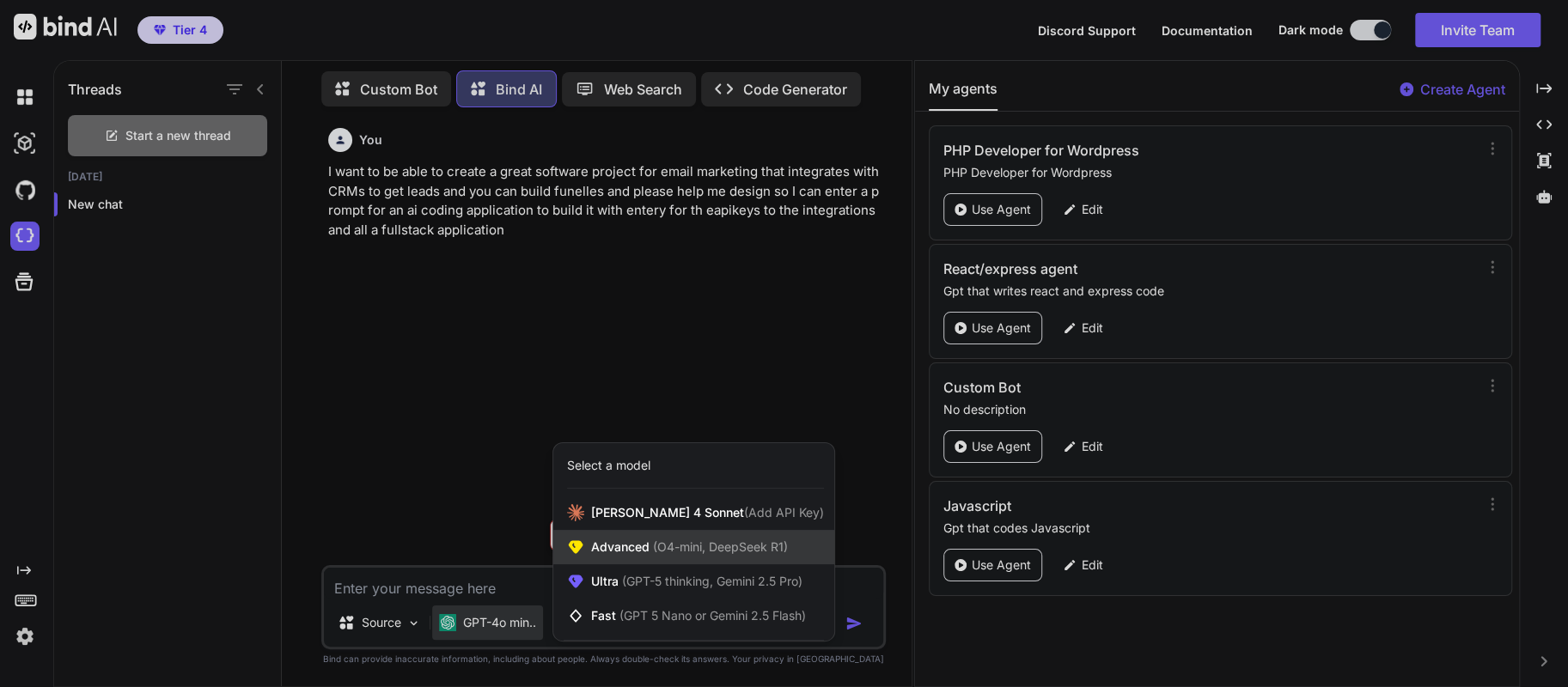
click at [626, 552] on span "Advanced (O4-mini, DeepSeek R1)" at bounding box center [689, 546] width 196 height 17
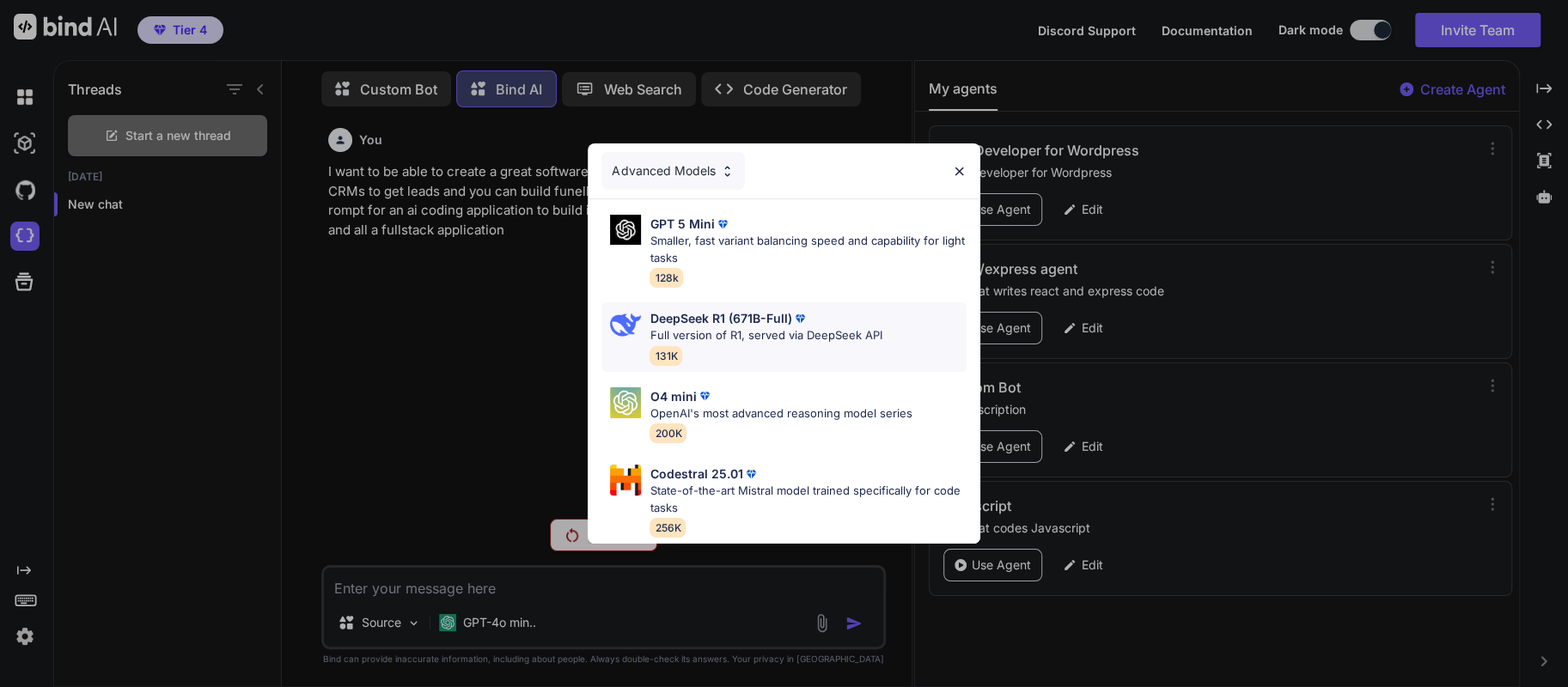
click at [680, 327] on p "Full version of R1, served via DeepSeek API" at bounding box center [766, 335] width 232 height 17
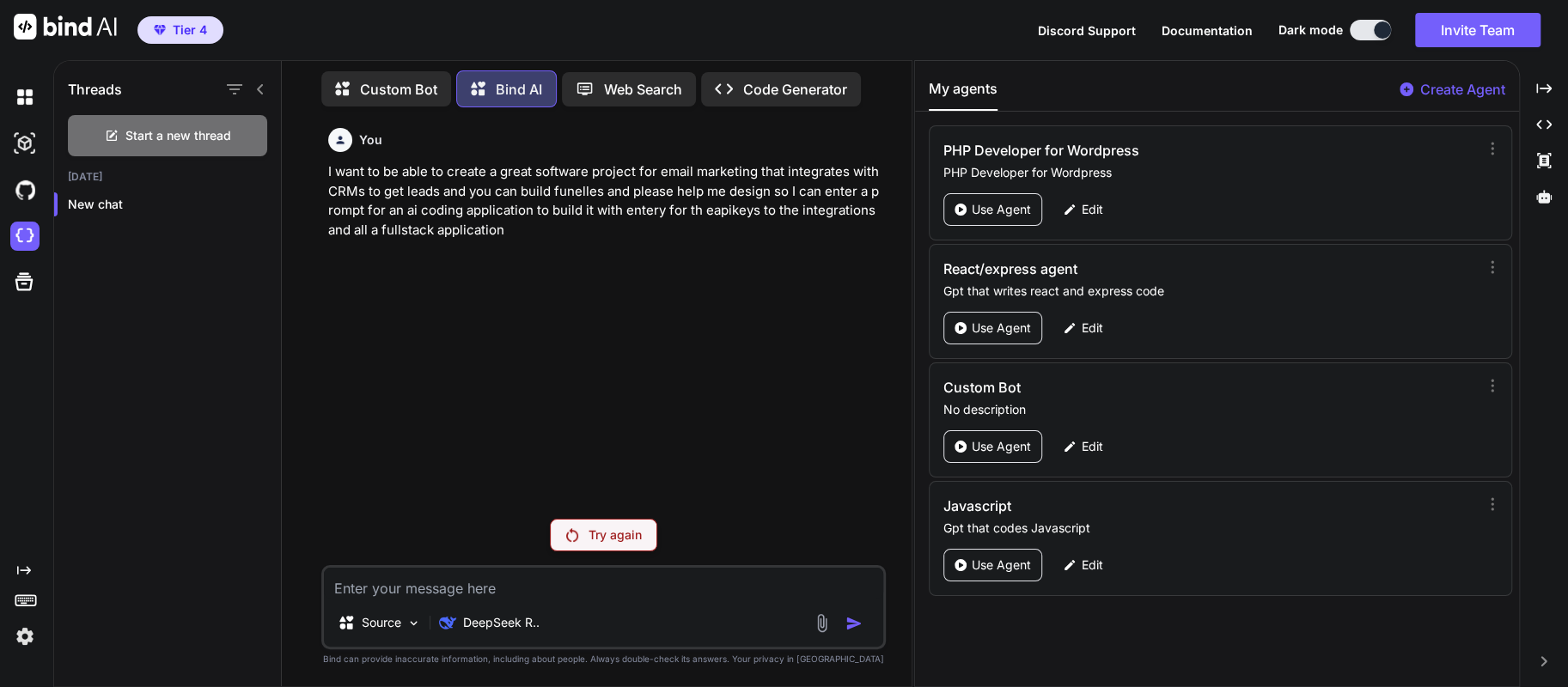
click at [600, 544] on div "Try again" at bounding box center [604, 535] width 108 height 33
click at [499, 620] on p "DeepSeek R.." at bounding box center [502, 622] width 77 height 17
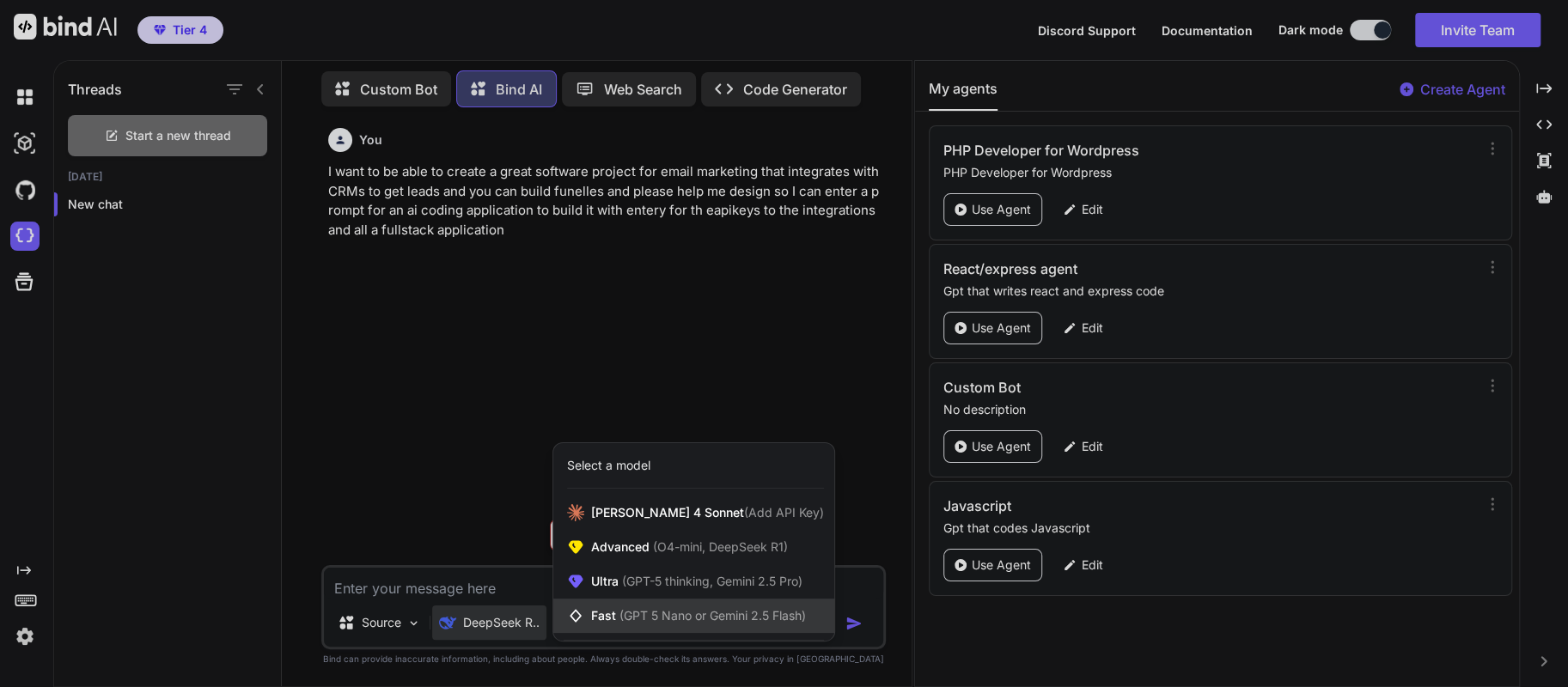
click at [611, 611] on span "Fast (GPT 5 Nano or Gemini 2.5 Flash)" at bounding box center [698, 616] width 215 height 17
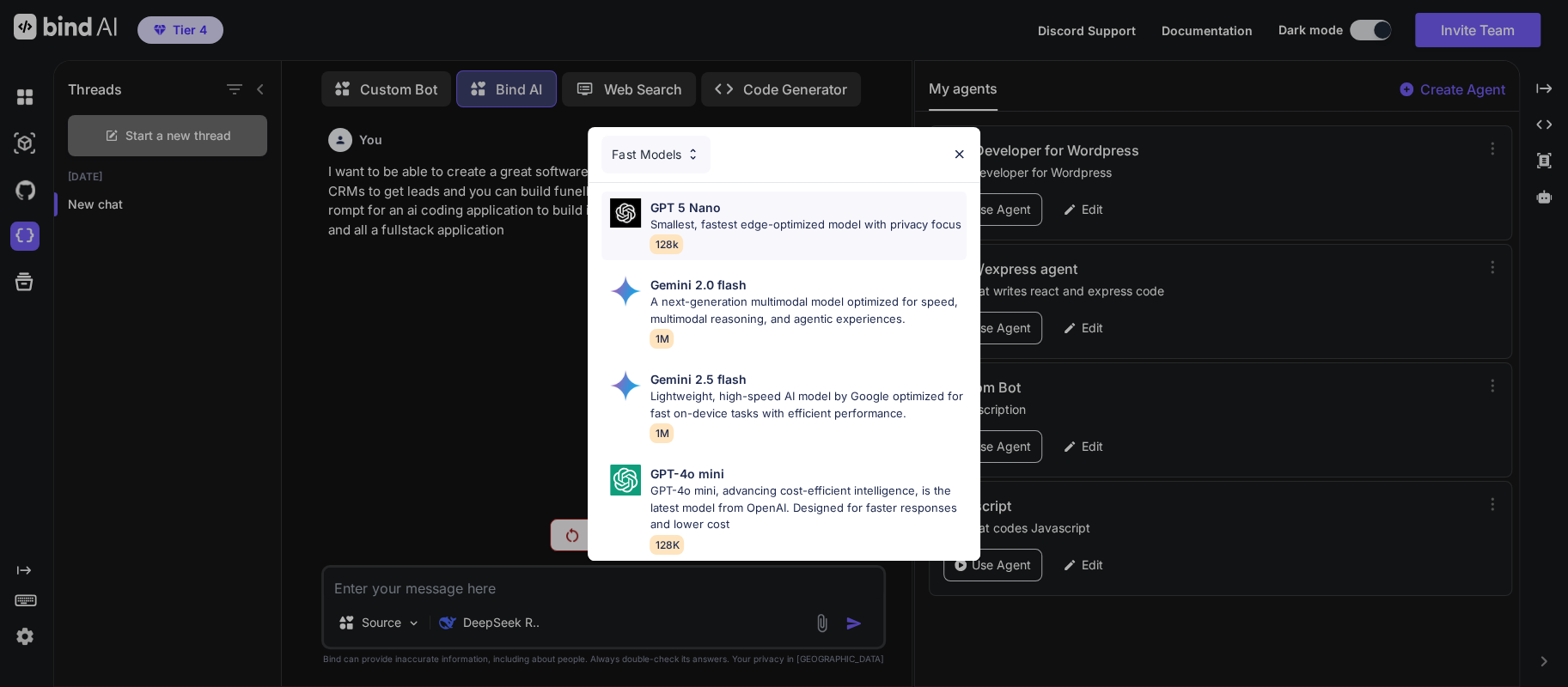
click at [693, 217] on p "Smallest, fastest edge-optimized model with privacy focus" at bounding box center [805, 225] width 311 height 17
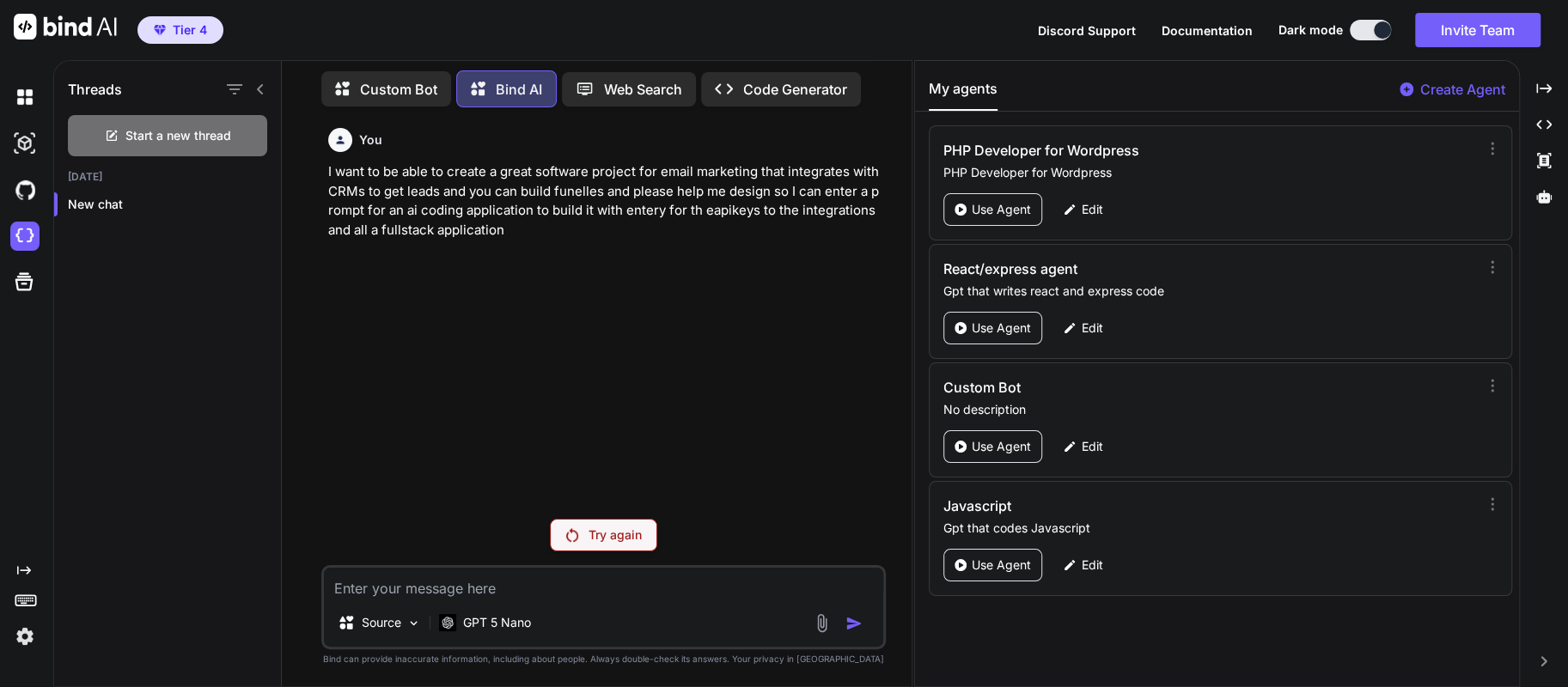
click at [503, 229] on p "I want to be able to create a great software project for email marketing that i…" at bounding box center [605, 201] width 555 height 78
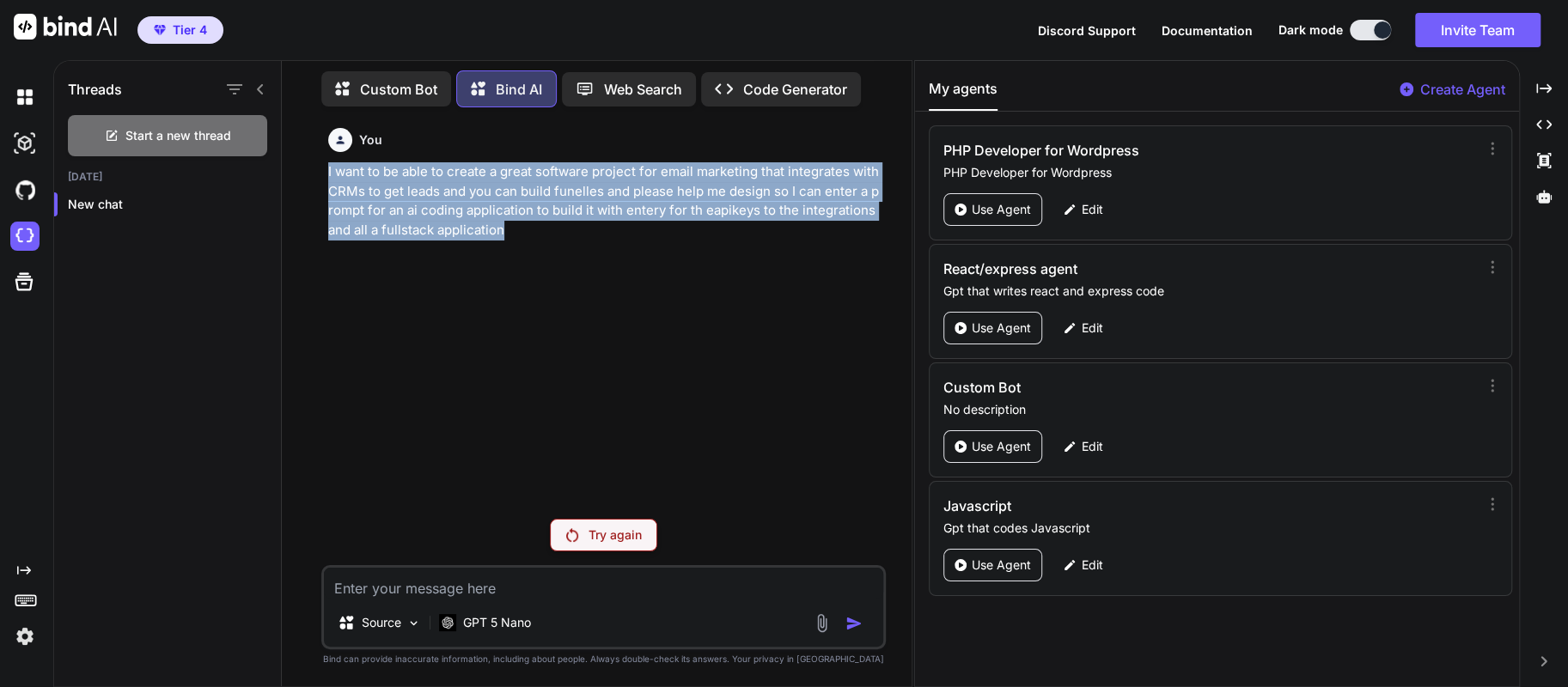
drag, startPoint x: 495, startPoint y: 229, endPoint x: 322, endPoint y: 171, distance: 182.5
click at [322, 171] on div "You I want to be able to create a great software project for email marketing th…" at bounding box center [604, 404] width 566 height 565
copy p "I want to be able to create a great software project for email marketing that i…"
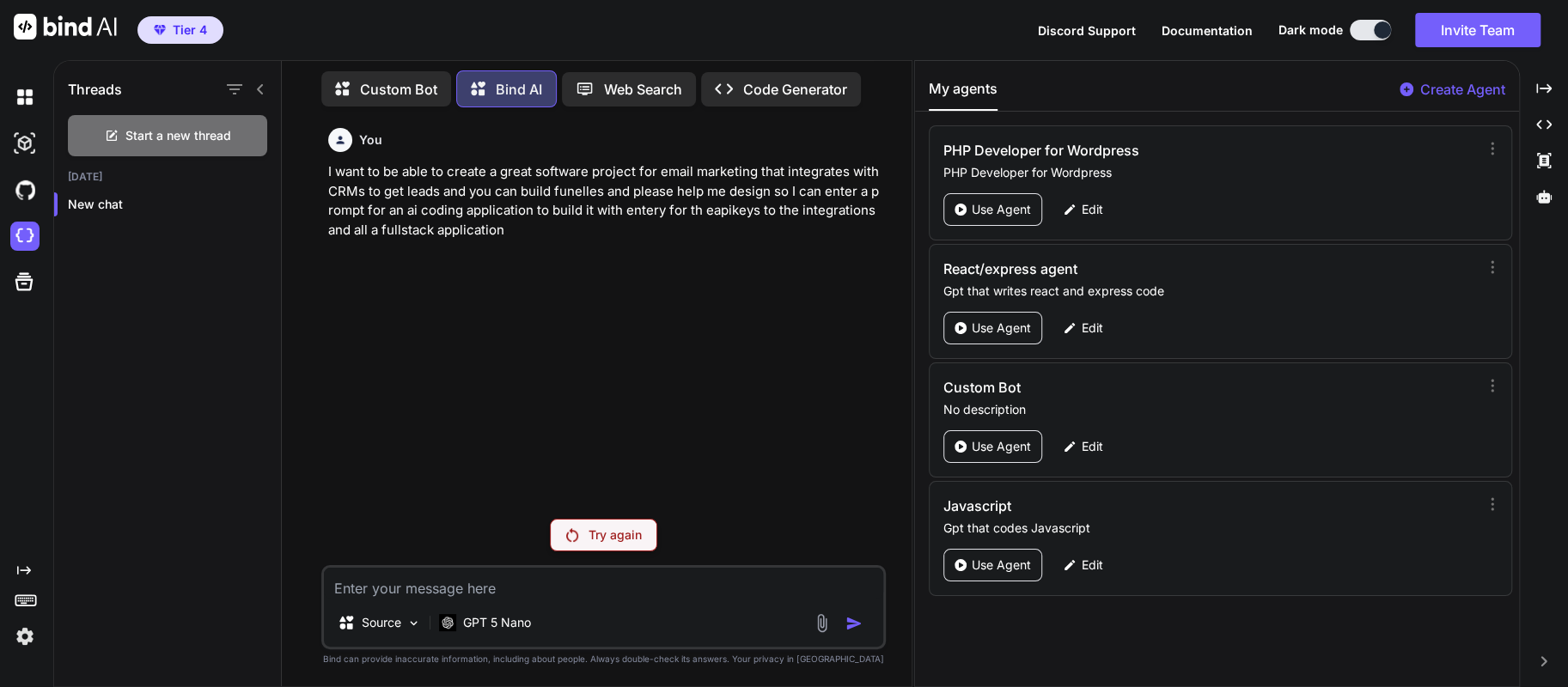
click at [378, 589] on textarea at bounding box center [603, 583] width 560 height 31
paste textarea "I want to be able to create a great software project for email marketing that i…"
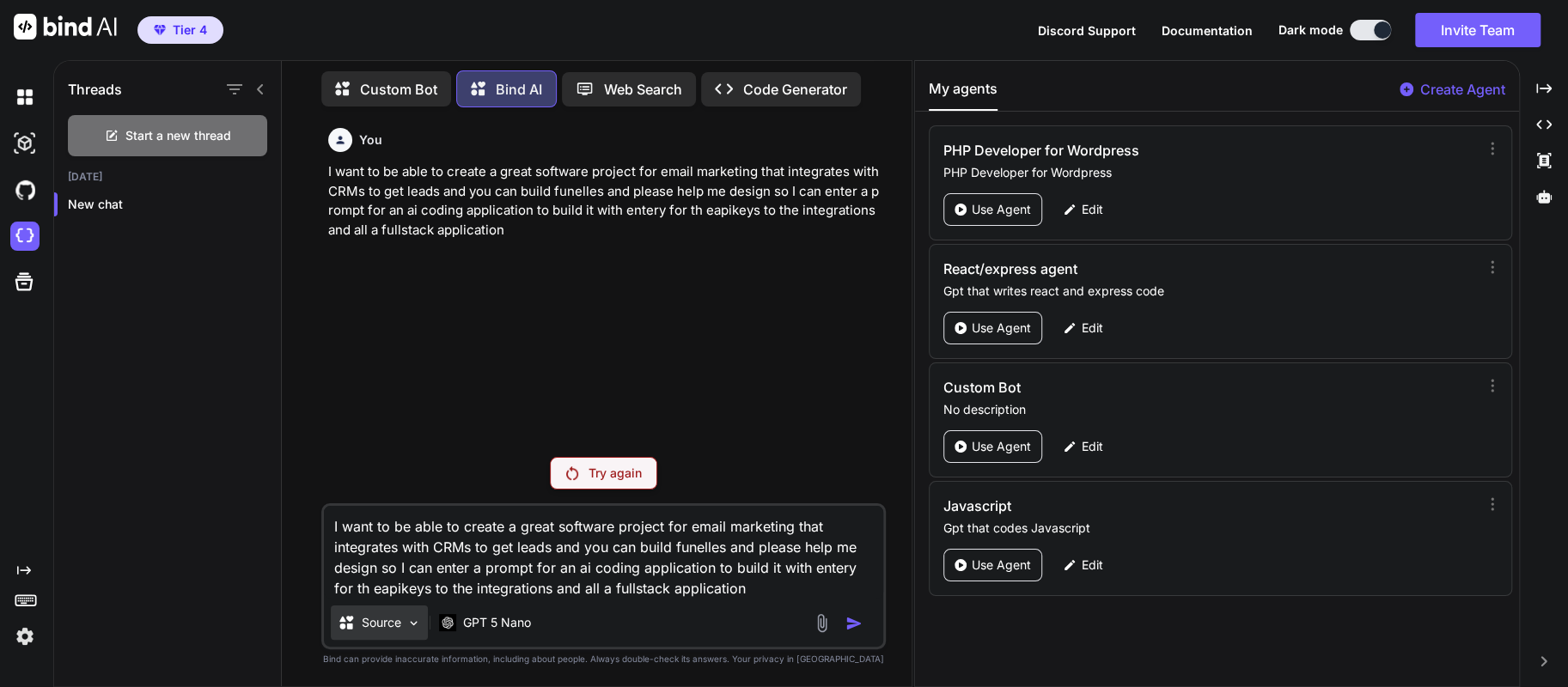
click at [383, 622] on p "Source" at bounding box center [381, 622] width 39 height 17
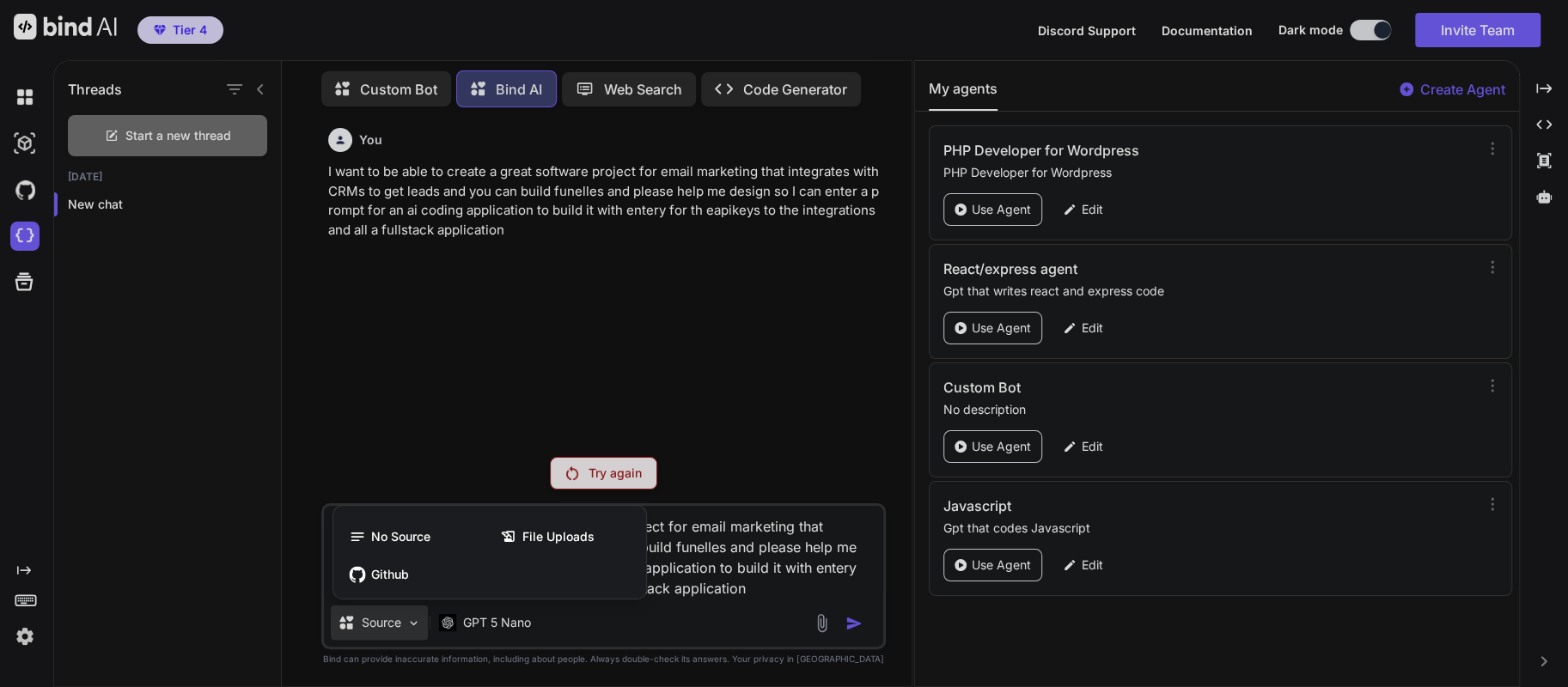
click at [594, 618] on div at bounding box center [784, 344] width 1568 height 687
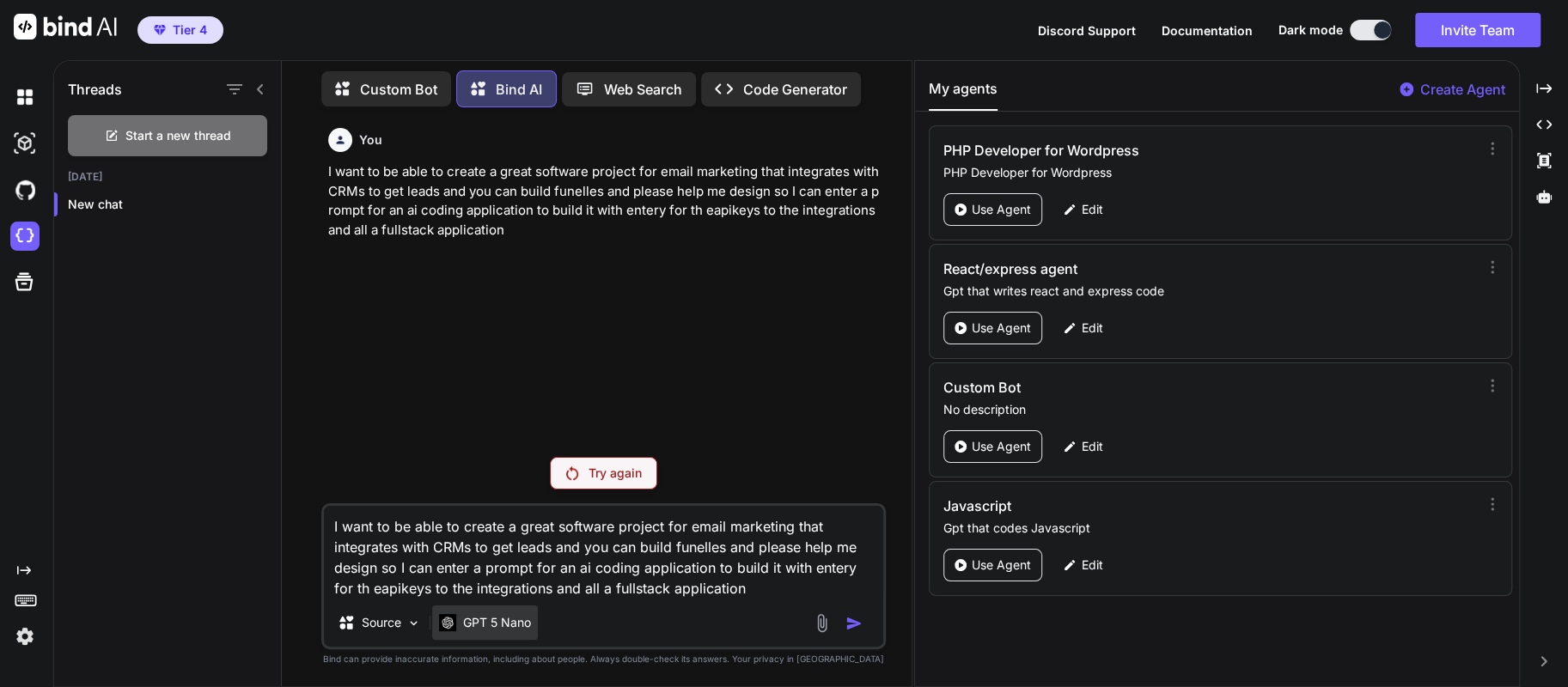
click at [507, 623] on p "GPT 5 Nano" at bounding box center [497, 622] width 68 height 17
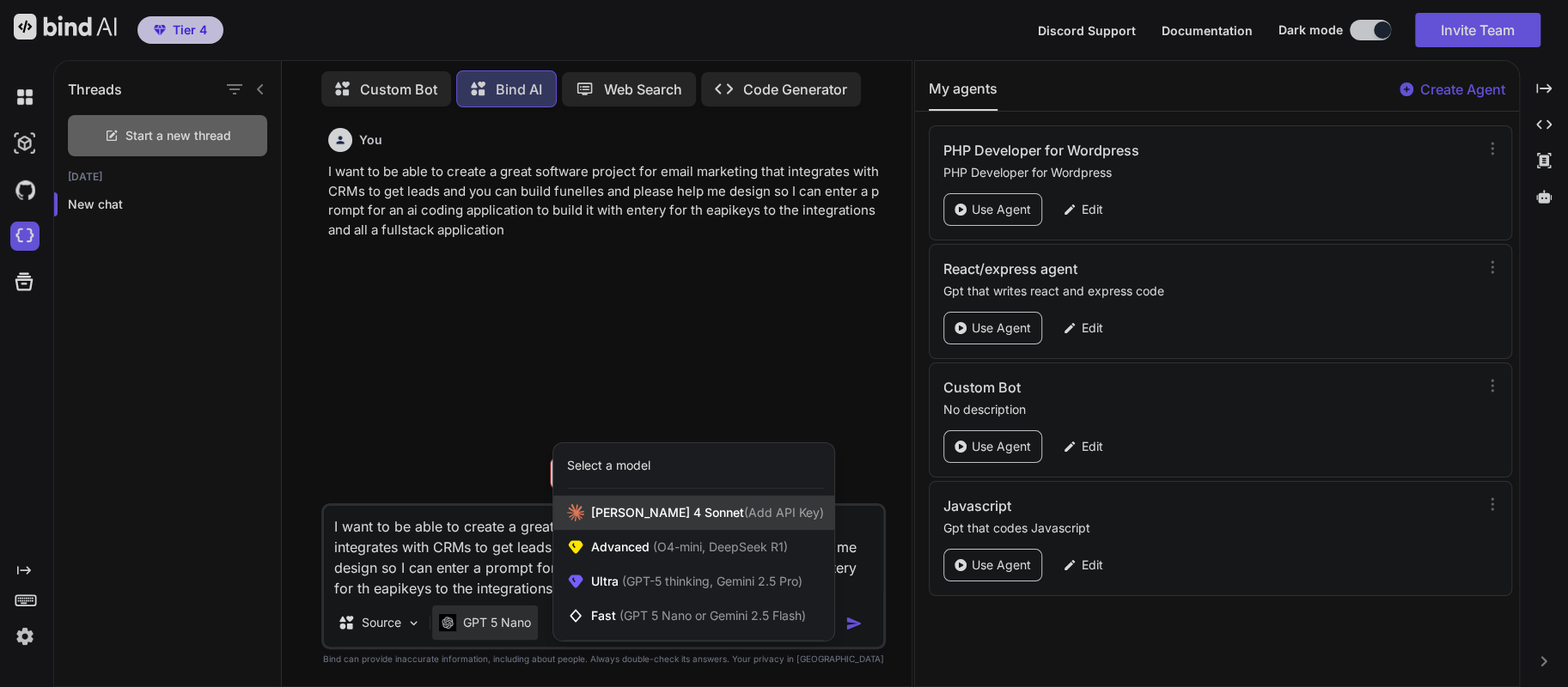
click at [608, 525] on div "[PERSON_NAME] 4 Sonnet (Add API Key)" at bounding box center [693, 513] width 281 height 35
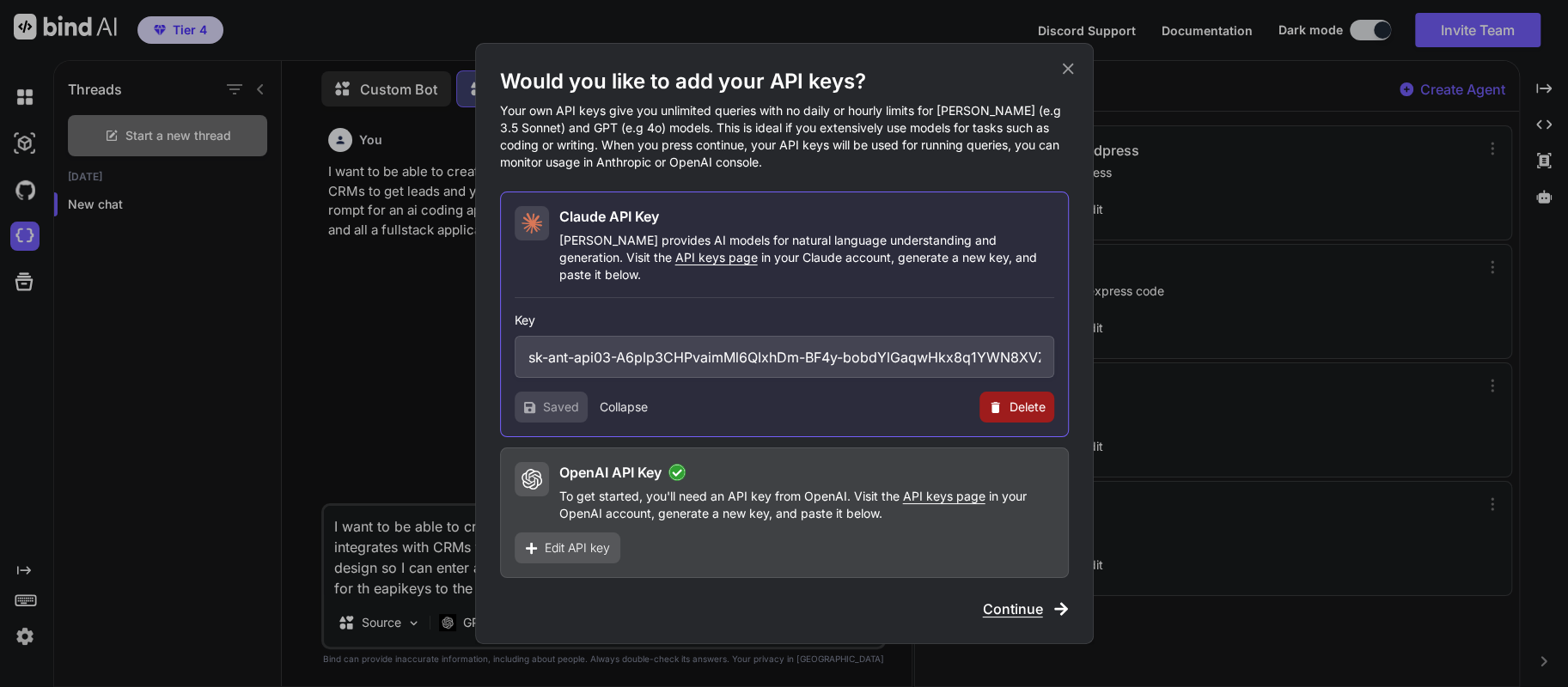
click at [1063, 79] on icon at bounding box center [1067, 69] width 19 height 19
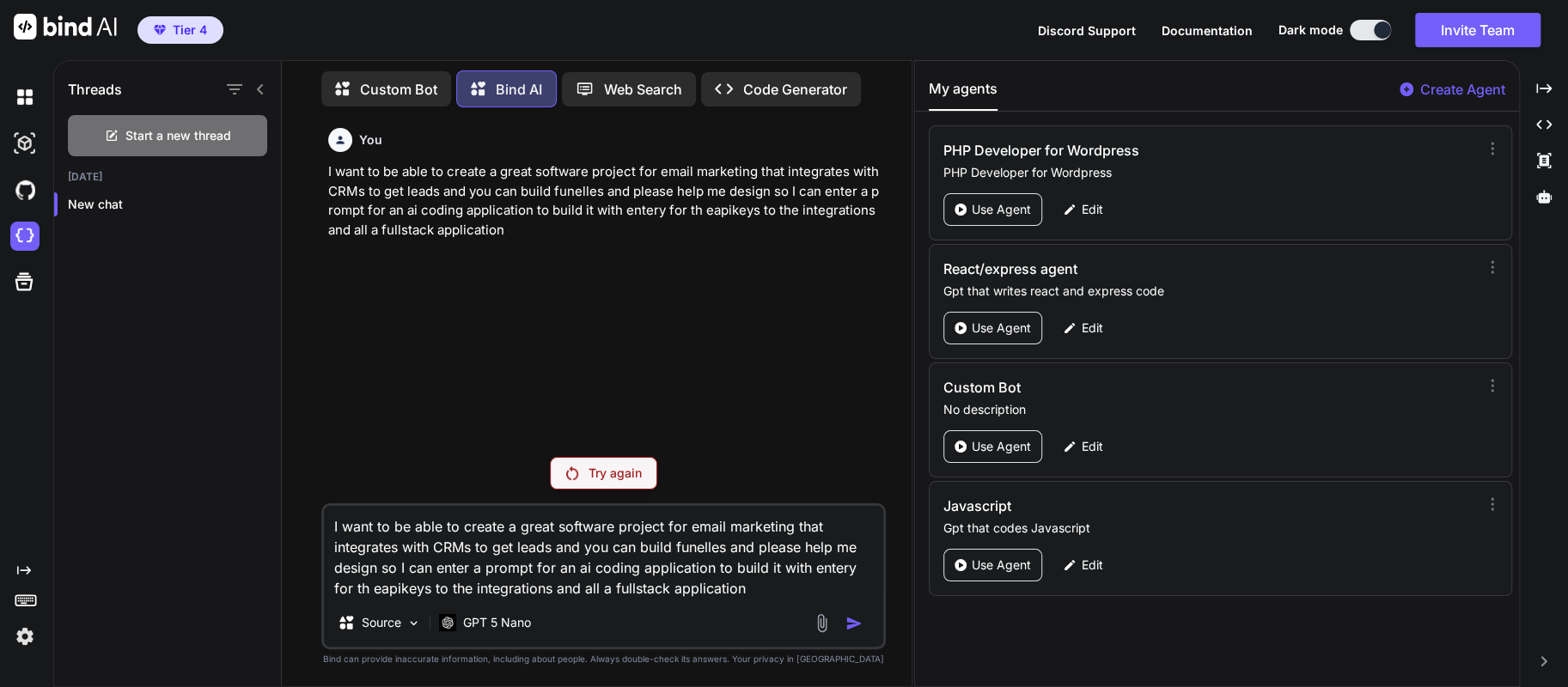
click at [723, 598] on div "I want to be able to create a great software project for email marketing that i…" at bounding box center [604, 576] width 566 height 146
click at [486, 621] on p "GPT 5 Nano" at bounding box center [497, 622] width 68 height 17
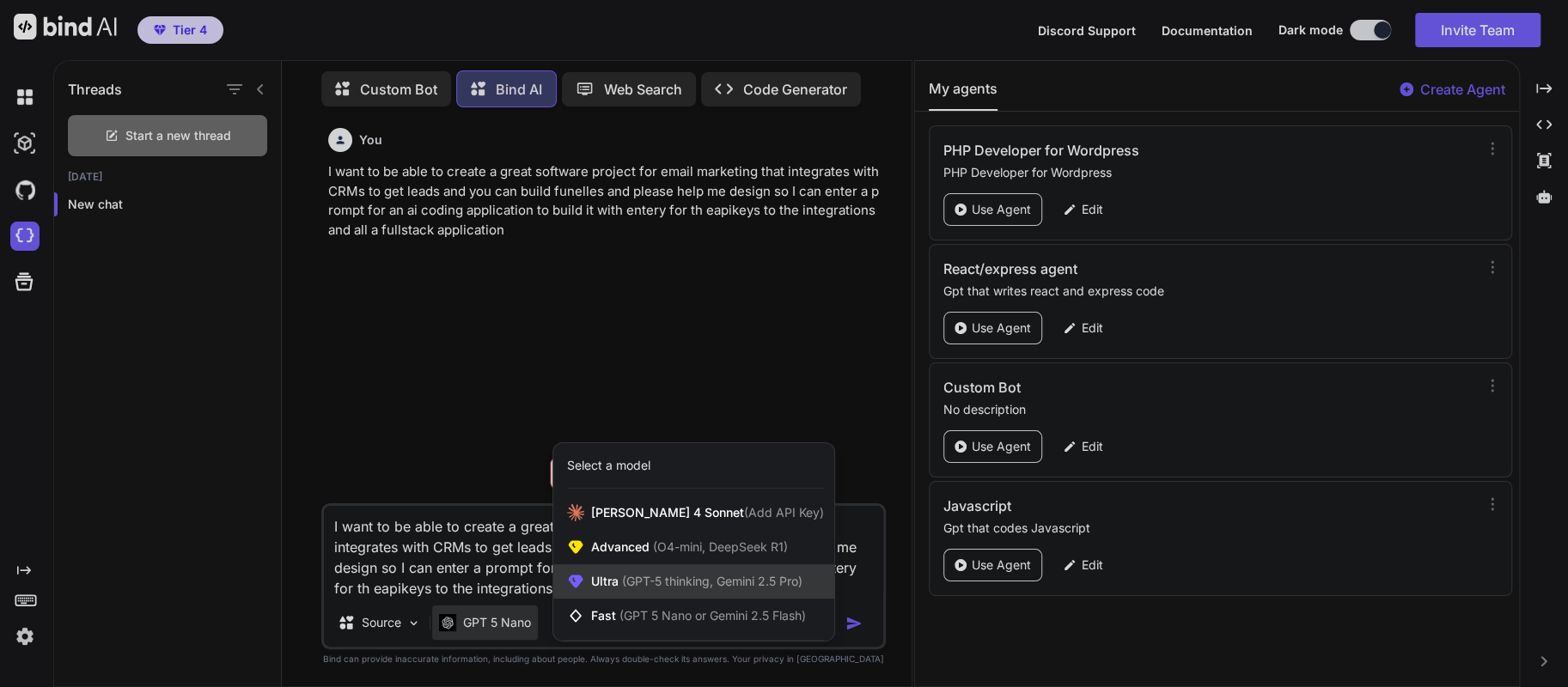
click at [581, 583] on icon at bounding box center [575, 581] width 17 height 17
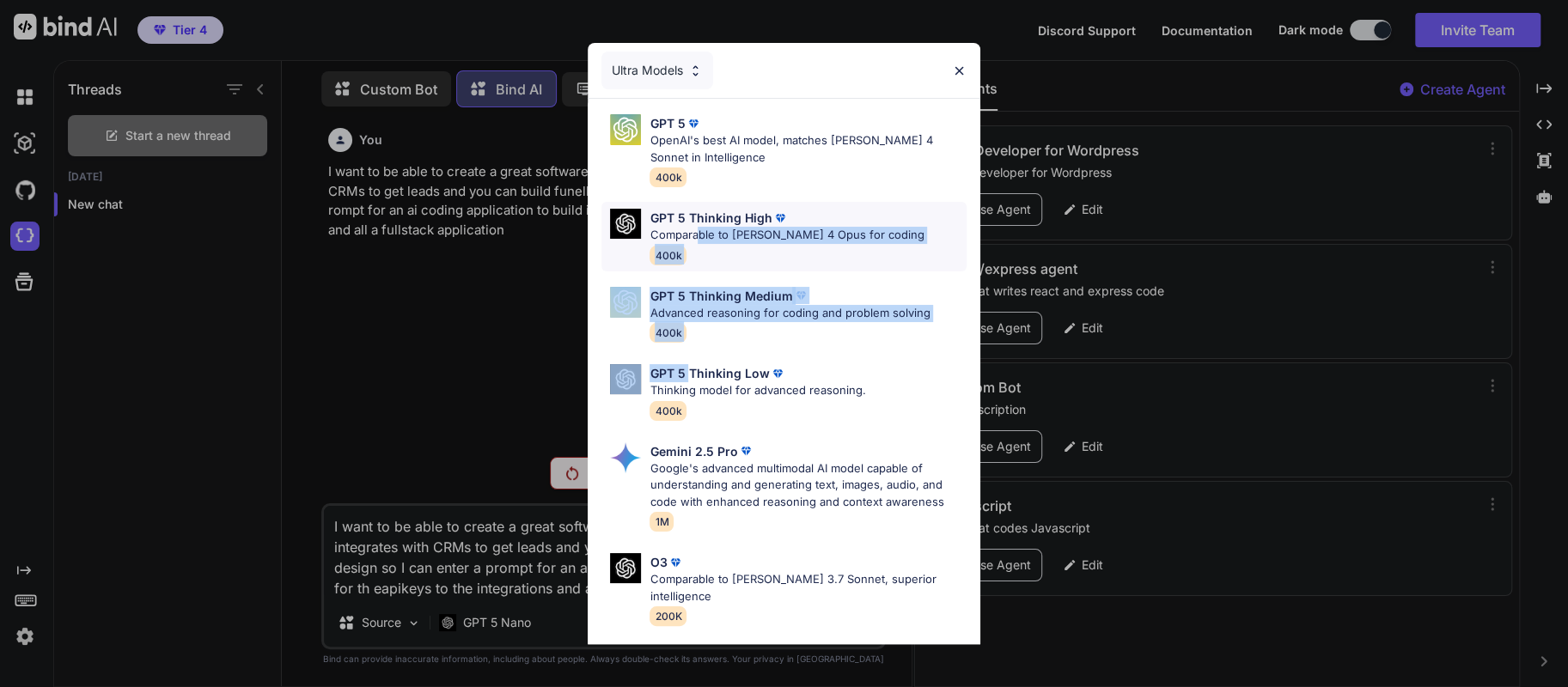
drag, startPoint x: 690, startPoint y: 380, endPoint x: 695, endPoint y: 239, distance: 141.1
click at [695, 239] on div "GPT 5 OpenAI's best AI model, matches [PERSON_NAME] 4 Sonnet in Intelligence 40…" at bounding box center [783, 443] width 392 height 689
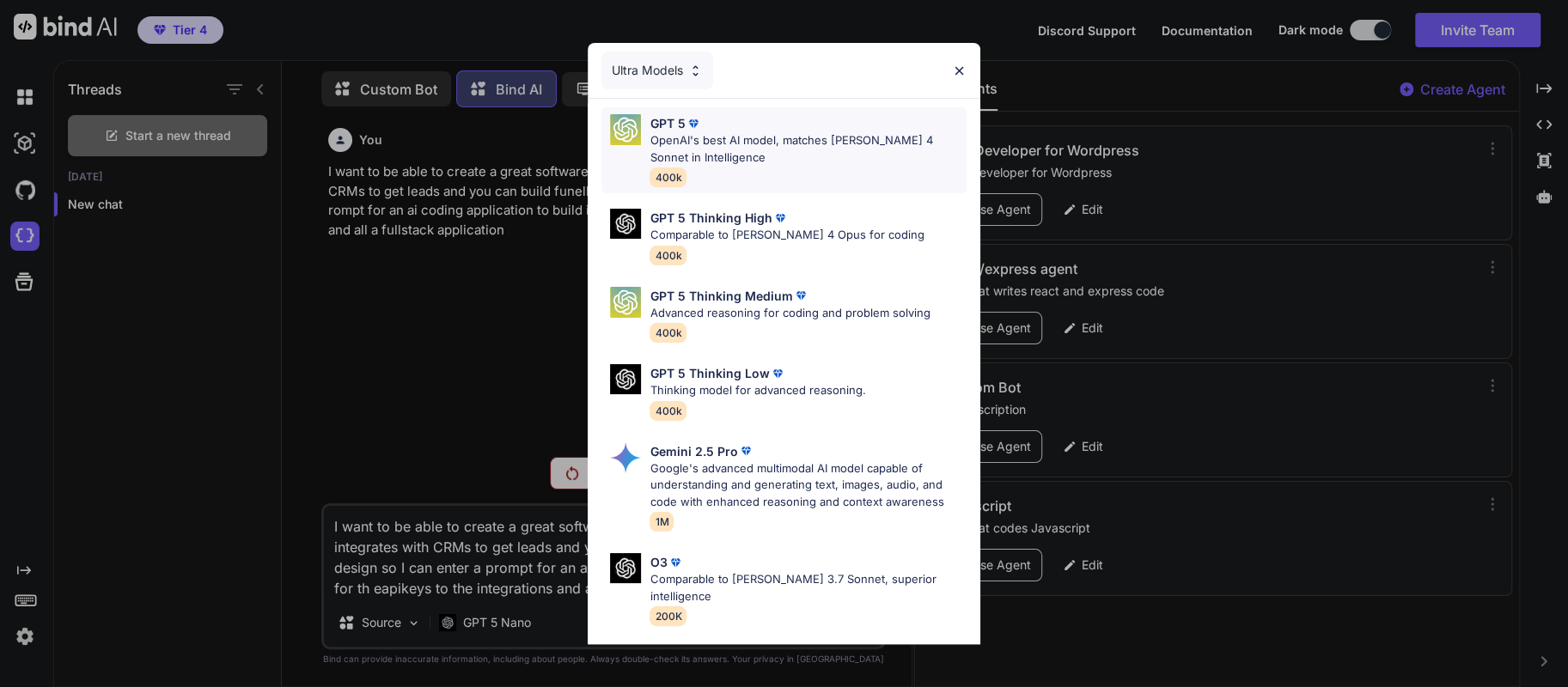
click at [660, 133] on p "OpenAI's best AI model, matches [PERSON_NAME] 4 Sonnet in Intelligence" at bounding box center [808, 149] width 316 height 34
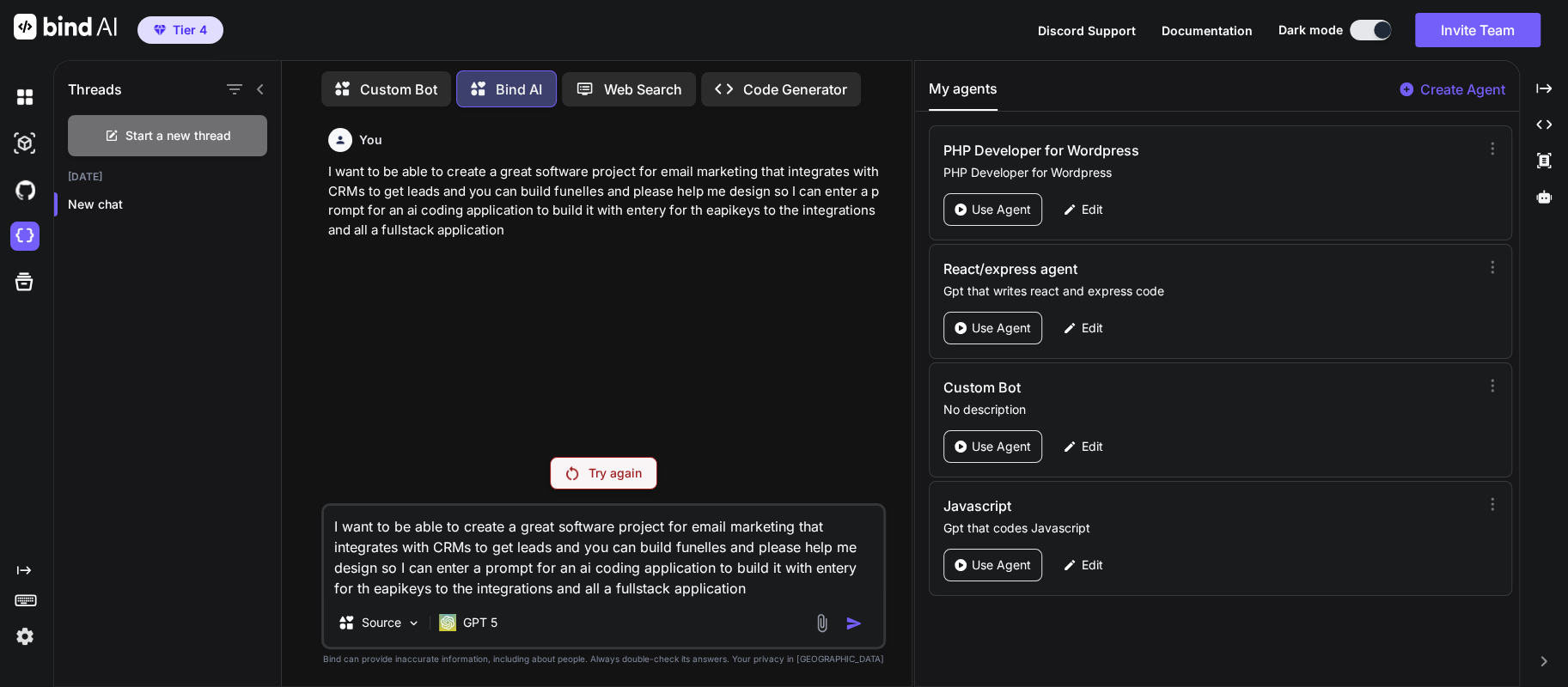
click at [732, 621] on div "Source GPT 5" at bounding box center [603, 626] width 560 height 41
click at [747, 587] on textarea "I want to be able to create a great software project for email marketing that i…" at bounding box center [603, 553] width 560 height 93
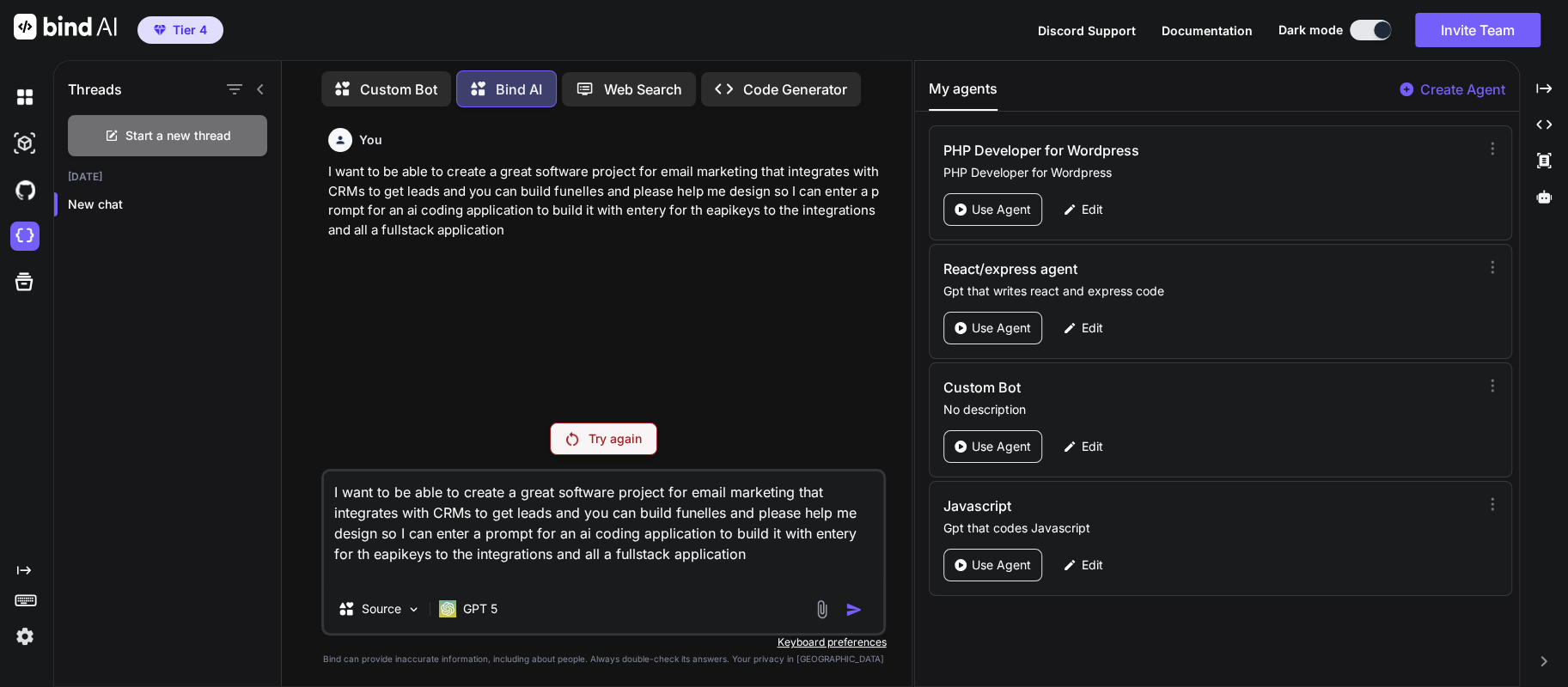
type textarea "I want to be able to create a great software project for email marketing that i…"
click at [611, 433] on p "Try again" at bounding box center [615, 439] width 53 height 17
drag, startPoint x: 748, startPoint y: 566, endPoint x: 334, endPoint y: 495, distance: 420.0
click at [334, 495] on textarea "I want to be able to create a great software project for email marketing that i…" at bounding box center [603, 528] width 560 height 113
click at [221, 127] on span "Start a new thread" at bounding box center [178, 135] width 106 height 17
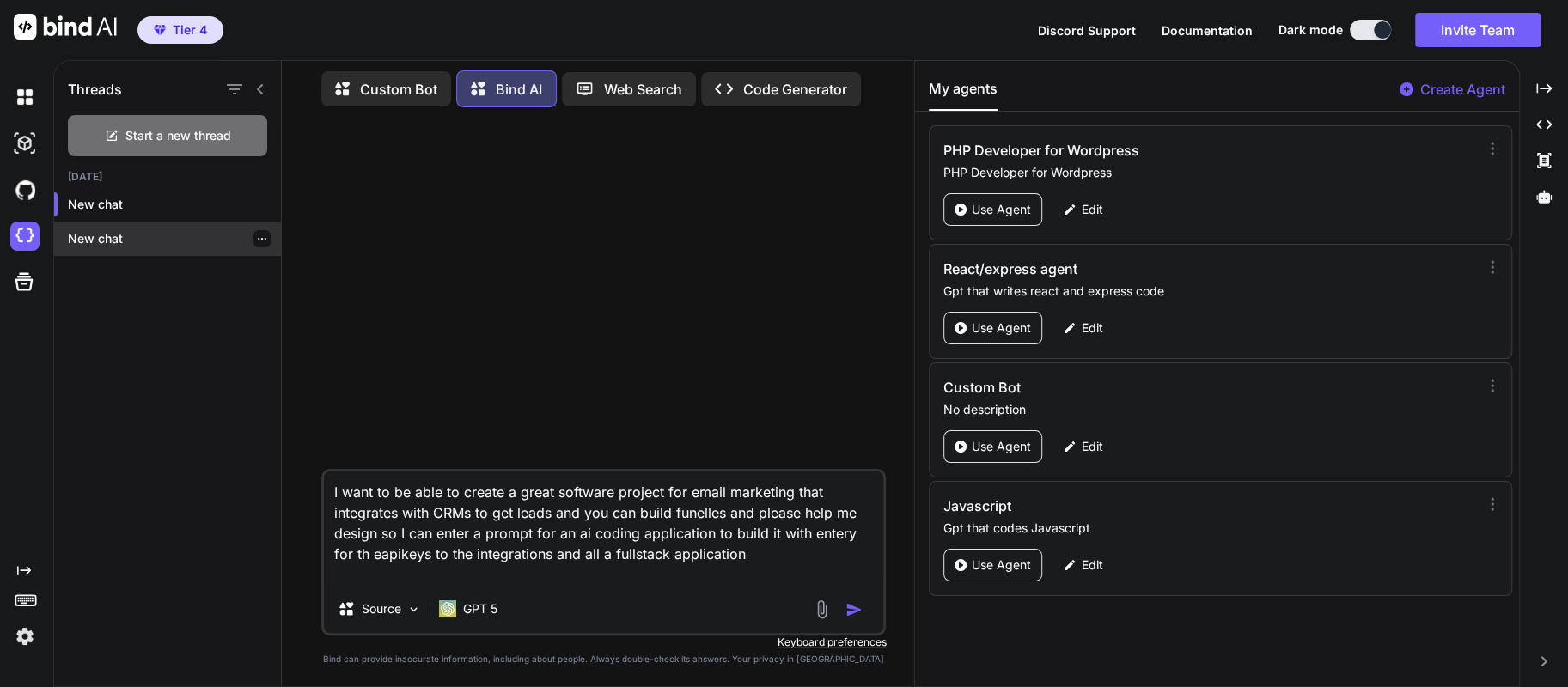
click at [99, 237] on p "New chat" at bounding box center [174, 238] width 213 height 17
click at [553, 578] on textarea "I want to be able to create a great software project for email marketing that i…" at bounding box center [603, 528] width 560 height 113
click at [851, 608] on img "button" at bounding box center [853, 609] width 17 height 17
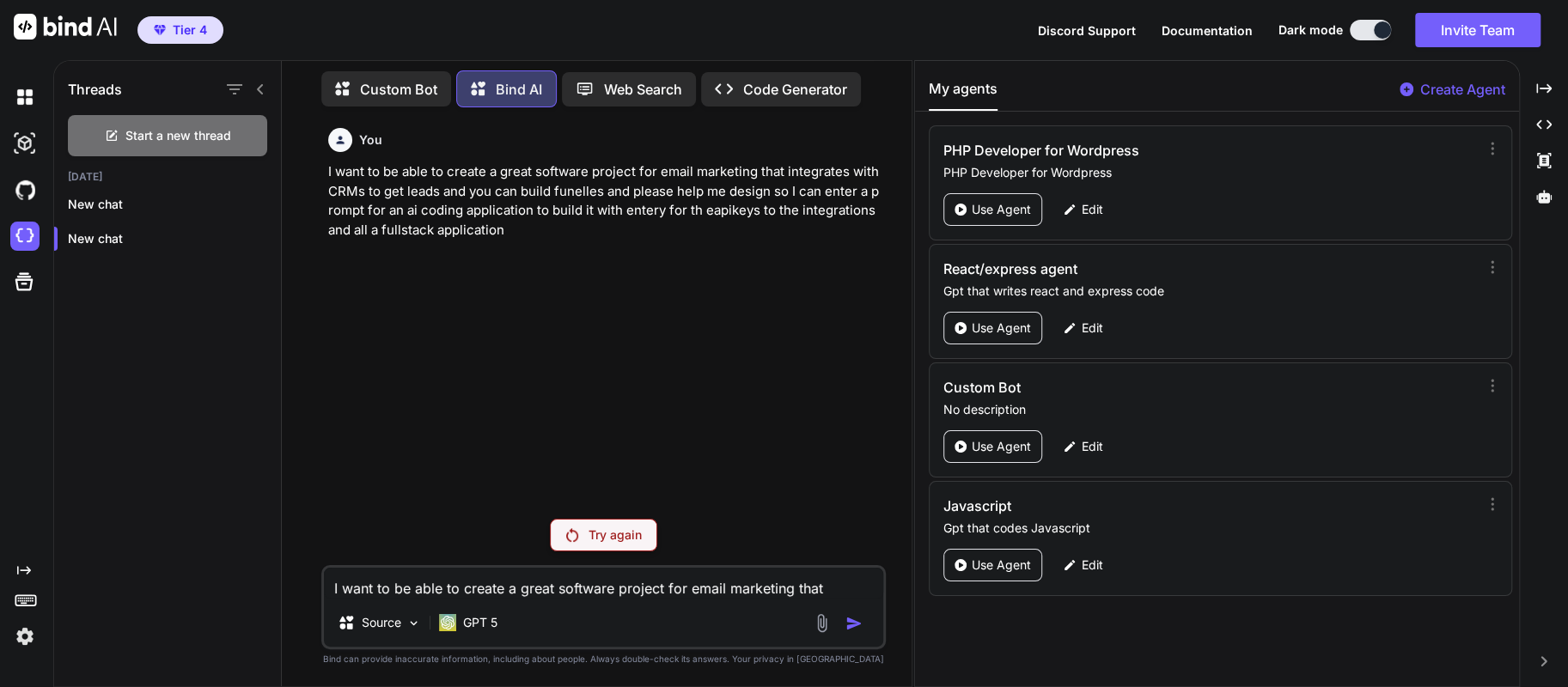
click at [608, 89] on p "Web Search" at bounding box center [643, 89] width 79 height 21
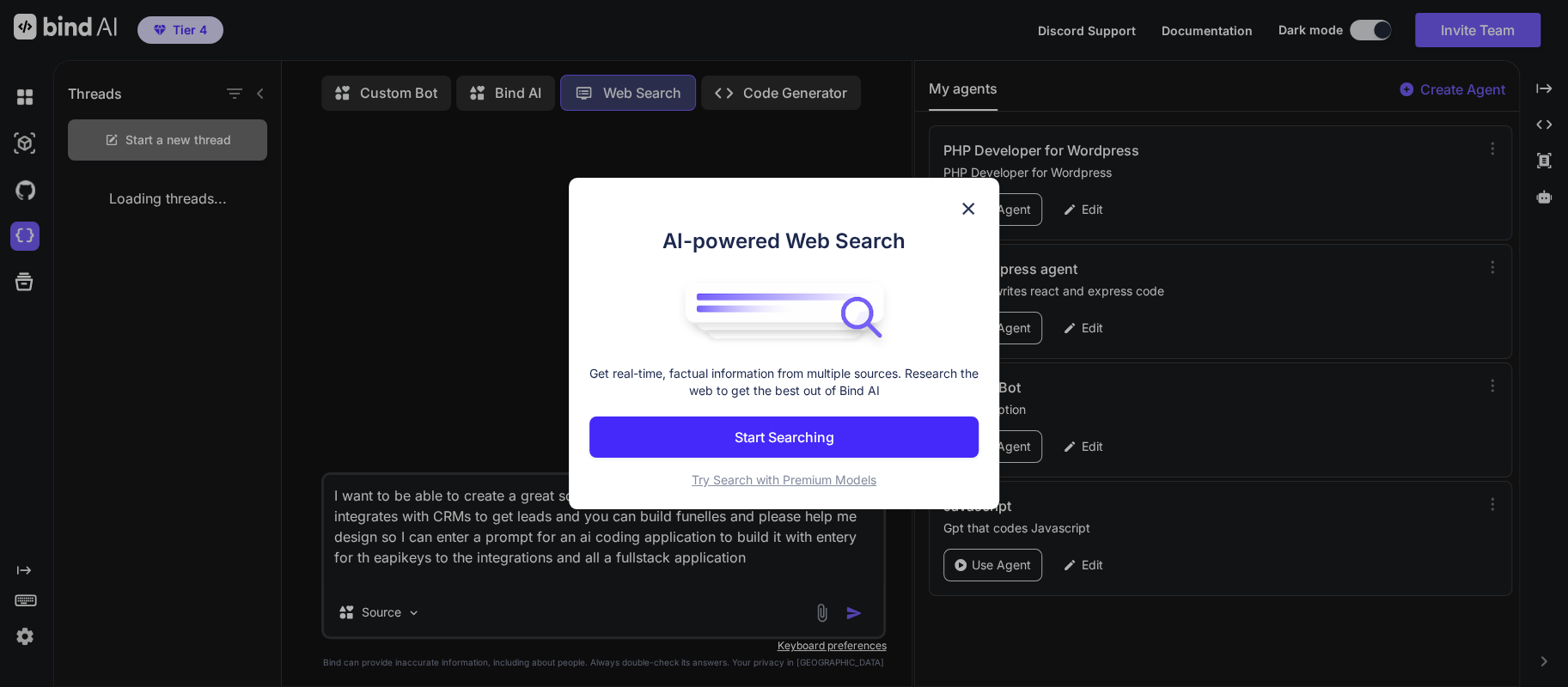
scroll to position [7, 0]
click at [968, 215] on img at bounding box center [968, 208] width 21 height 21
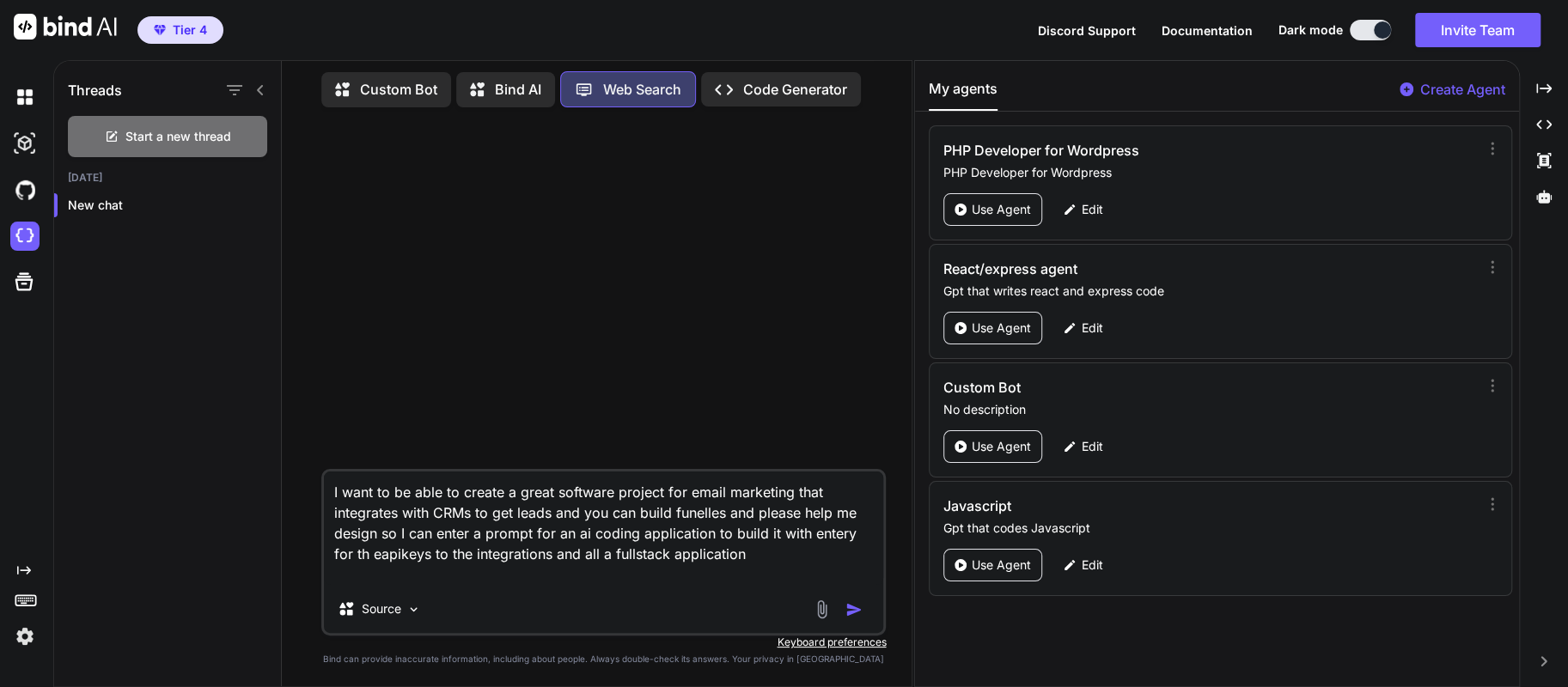
click at [855, 610] on img "button" at bounding box center [853, 609] width 17 height 17
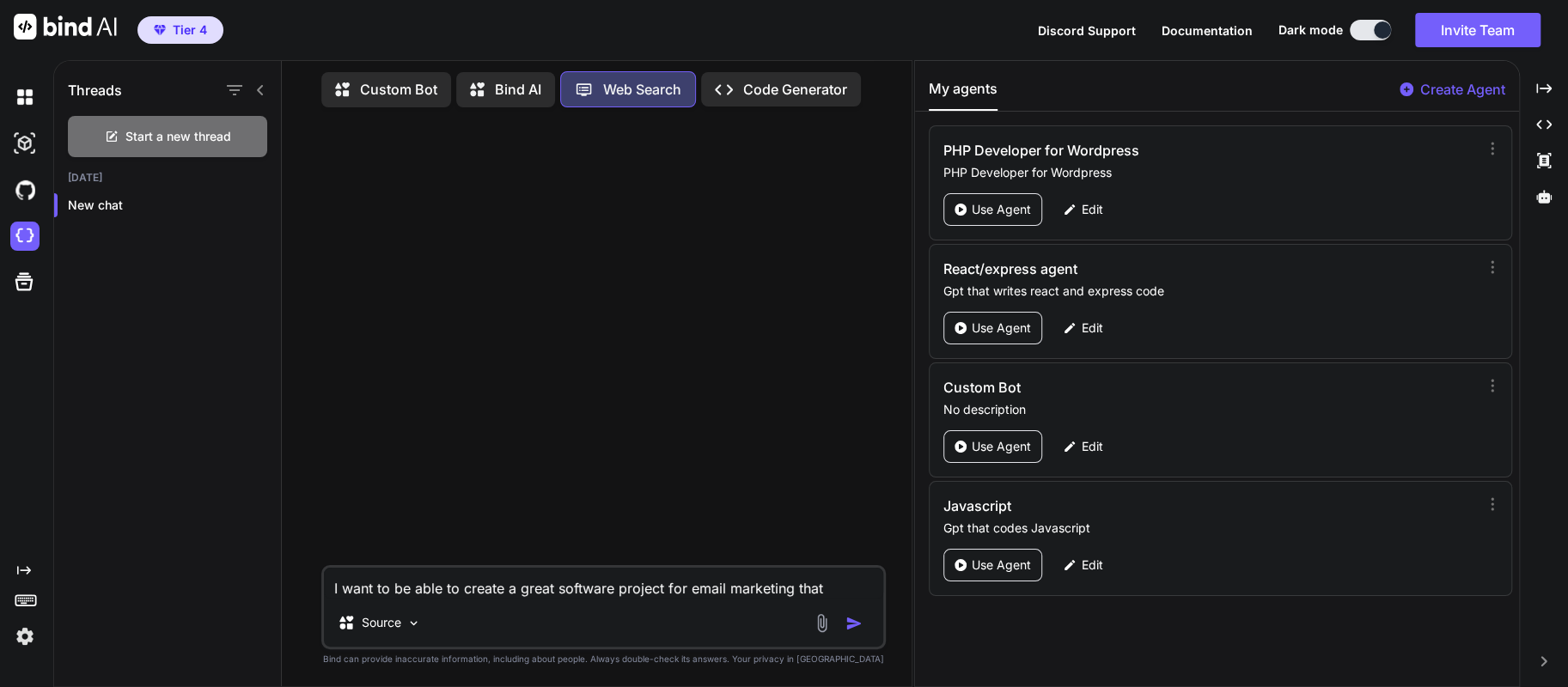
click at [370, 79] on p "Custom Bot" at bounding box center [398, 89] width 78 height 21
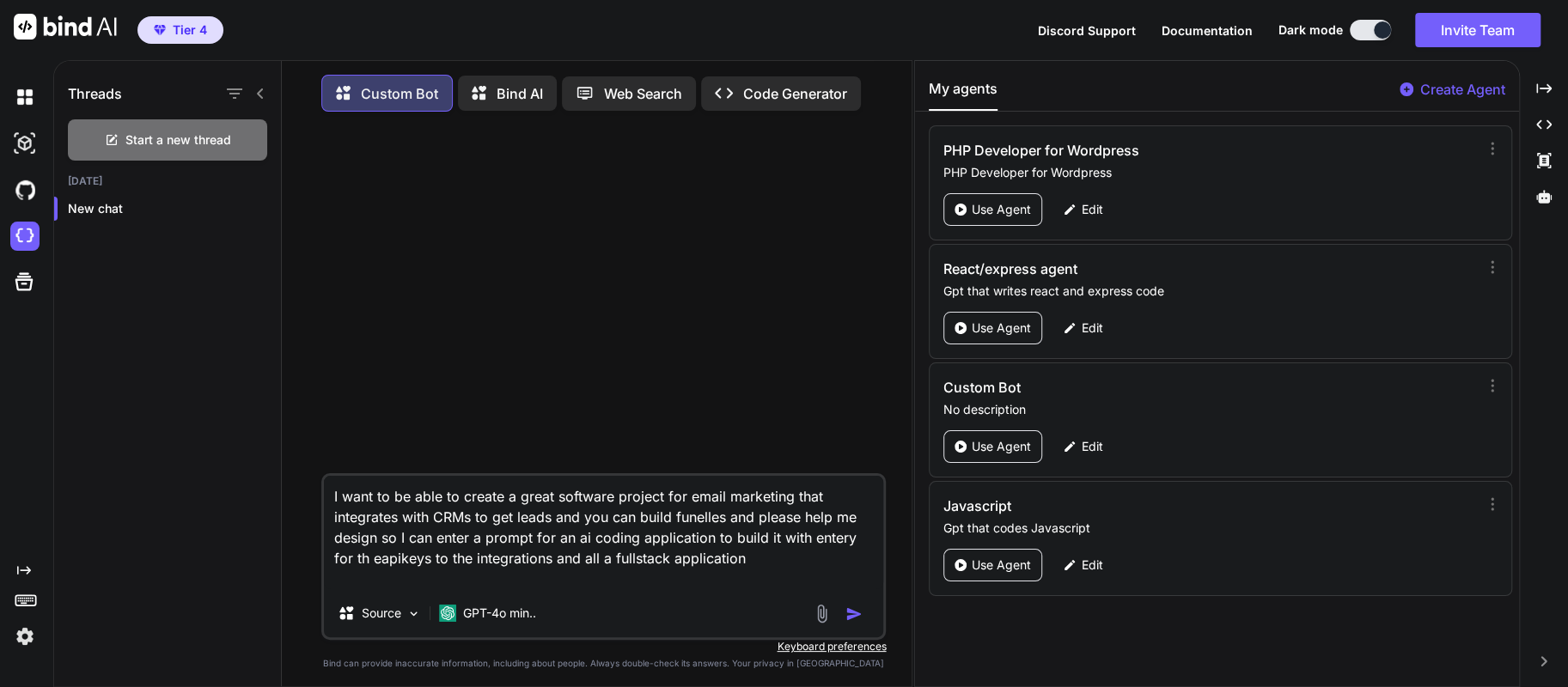
click at [852, 621] on img "button" at bounding box center [853, 614] width 17 height 17
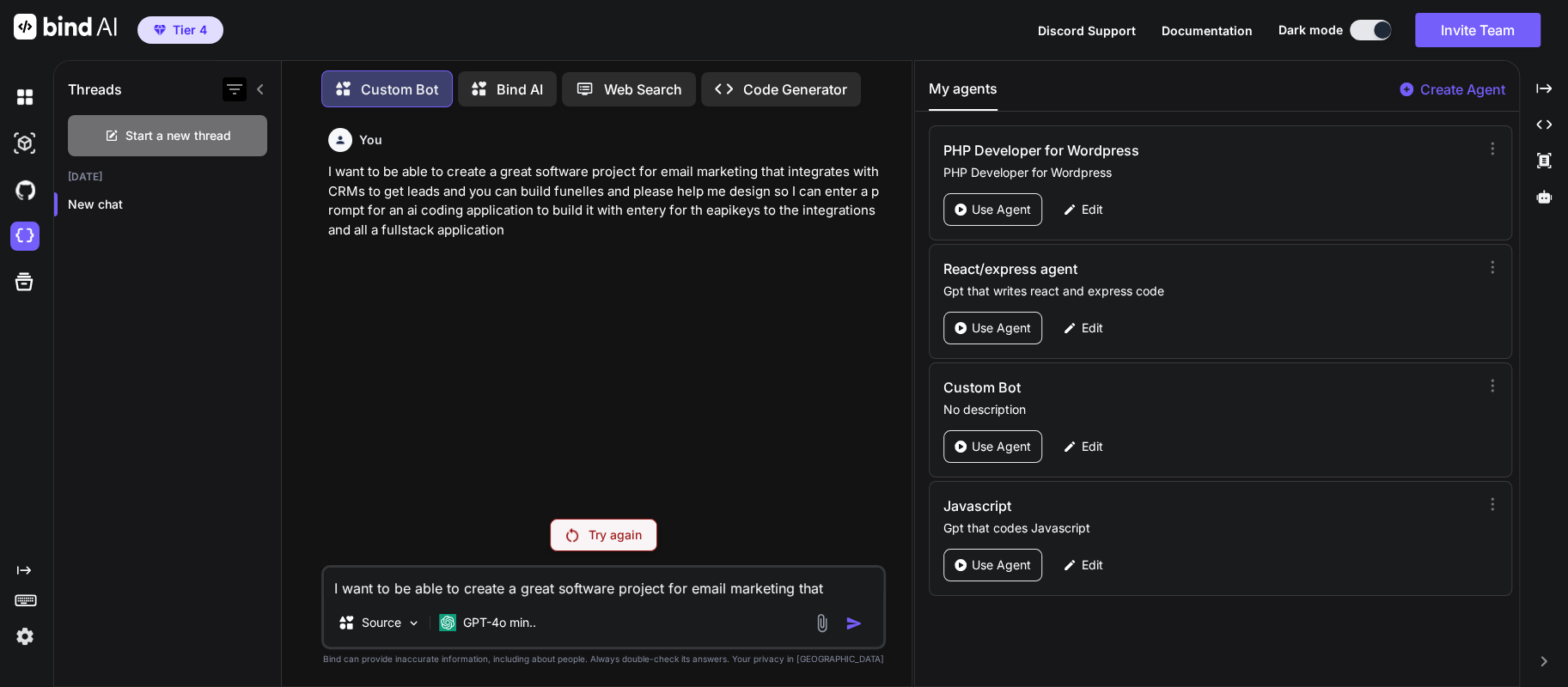
click at [233, 90] on icon "button" at bounding box center [234, 89] width 21 height 21
click at [996, 438] on p "Use Agent" at bounding box center [1001, 446] width 59 height 17
click at [971, 208] on p "Use Agent" at bounding box center [1001, 209] width 59 height 17
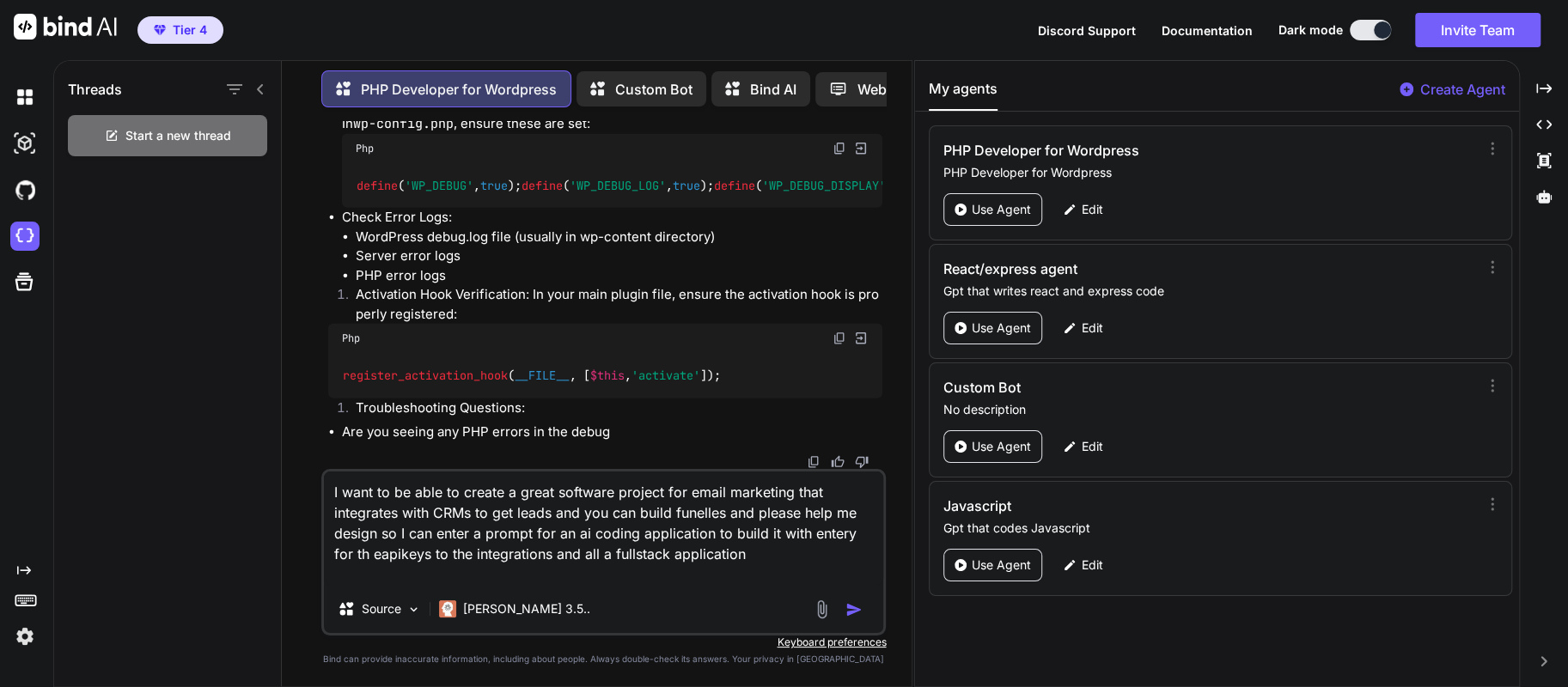
scroll to position [13307, 0]
click at [995, 334] on p "Use Agent" at bounding box center [1001, 328] width 59 height 17
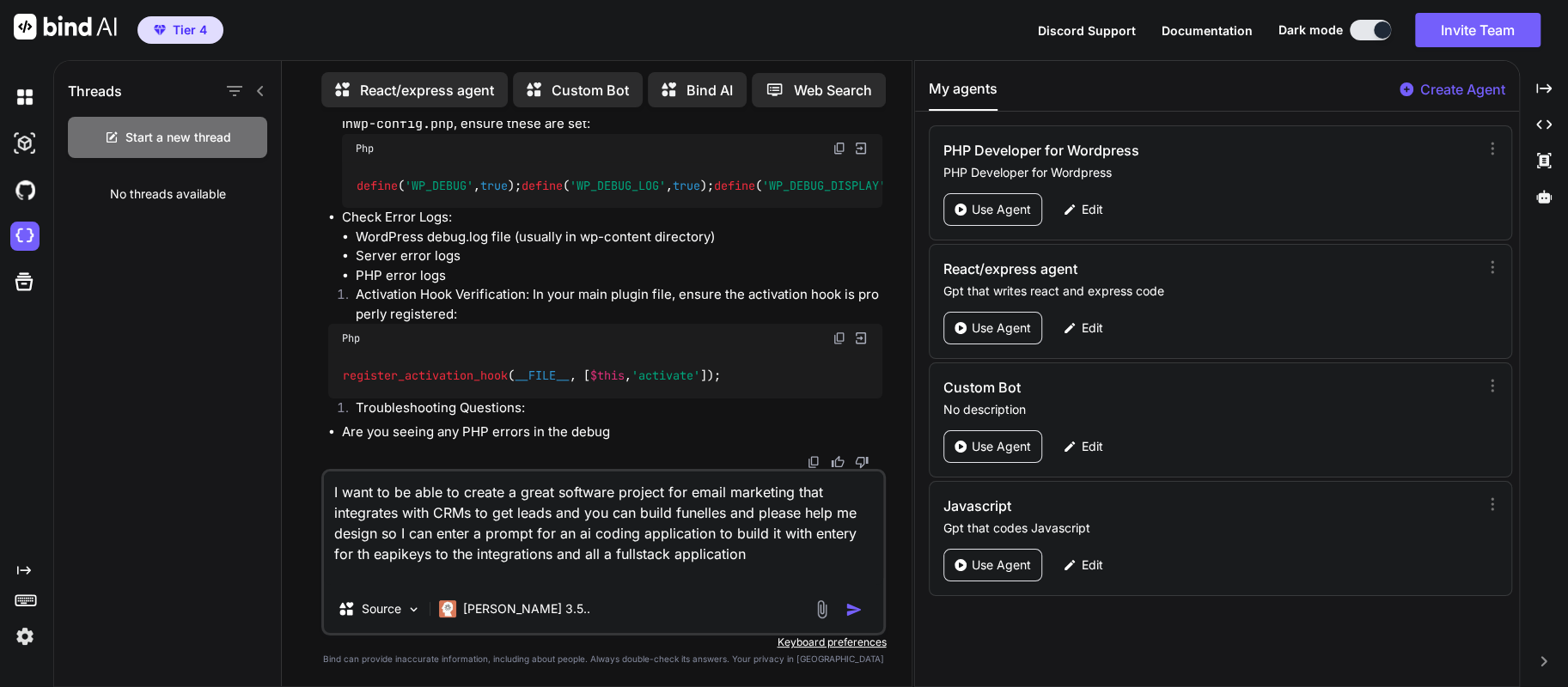
scroll to position [14466, 0]
click at [1004, 568] on p "Use Agent" at bounding box center [1001, 565] width 59 height 17
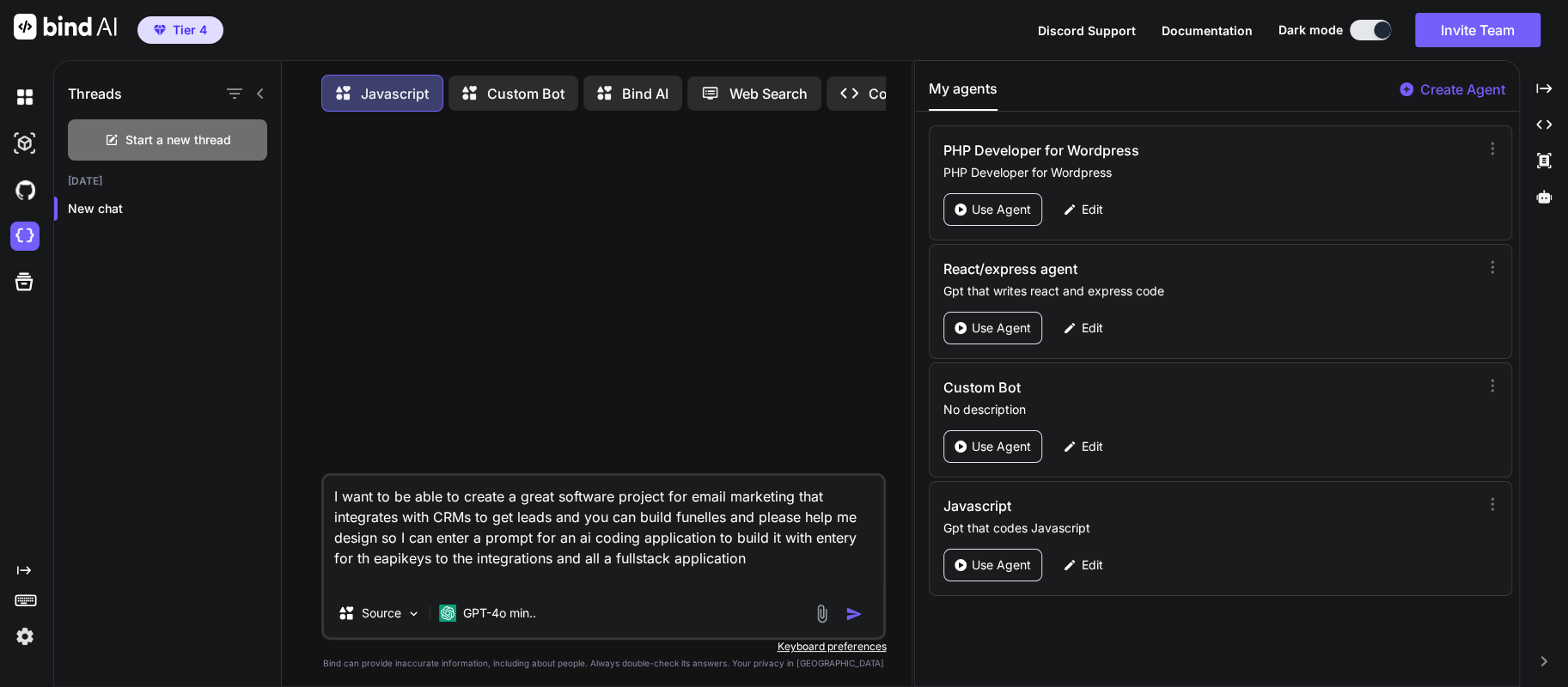
drag, startPoint x: 770, startPoint y: 565, endPoint x: 335, endPoint y: 504, distance: 439.3
click at [335, 504] on textarea "I want to be able to create a great software project for email marketing that i…" at bounding box center [603, 533] width 560 height 113
click at [16, 230] on img at bounding box center [25, 237] width 29 height 29
click at [1432, 91] on p "Create Agent" at bounding box center [1462, 89] width 85 height 21
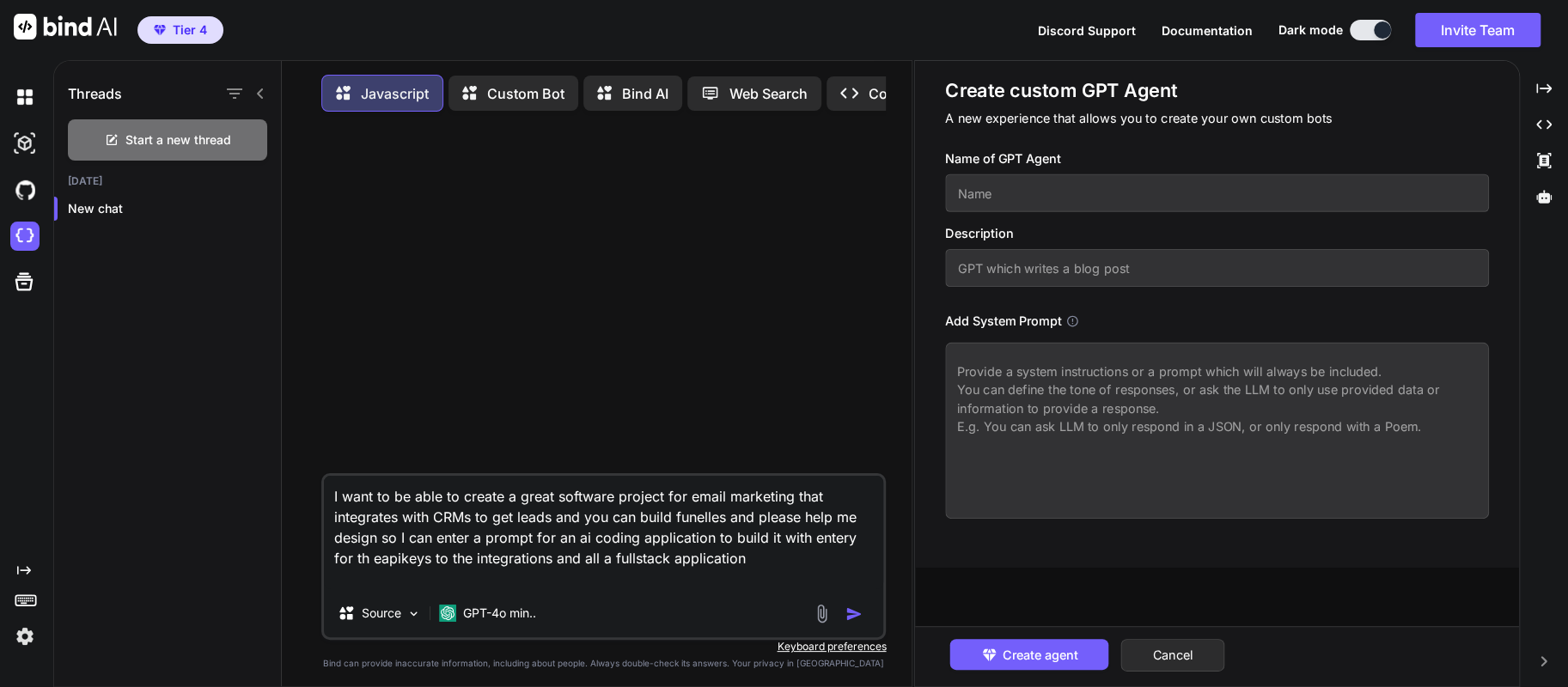
click at [1181, 189] on input "text" at bounding box center [1216, 193] width 544 height 37
type input "chat"
click at [1137, 266] on input "text" at bounding box center [1216, 268] width 544 height 37
type input "this is to chat with gpt"
click at [1068, 320] on icon at bounding box center [1073, 321] width 11 height 11
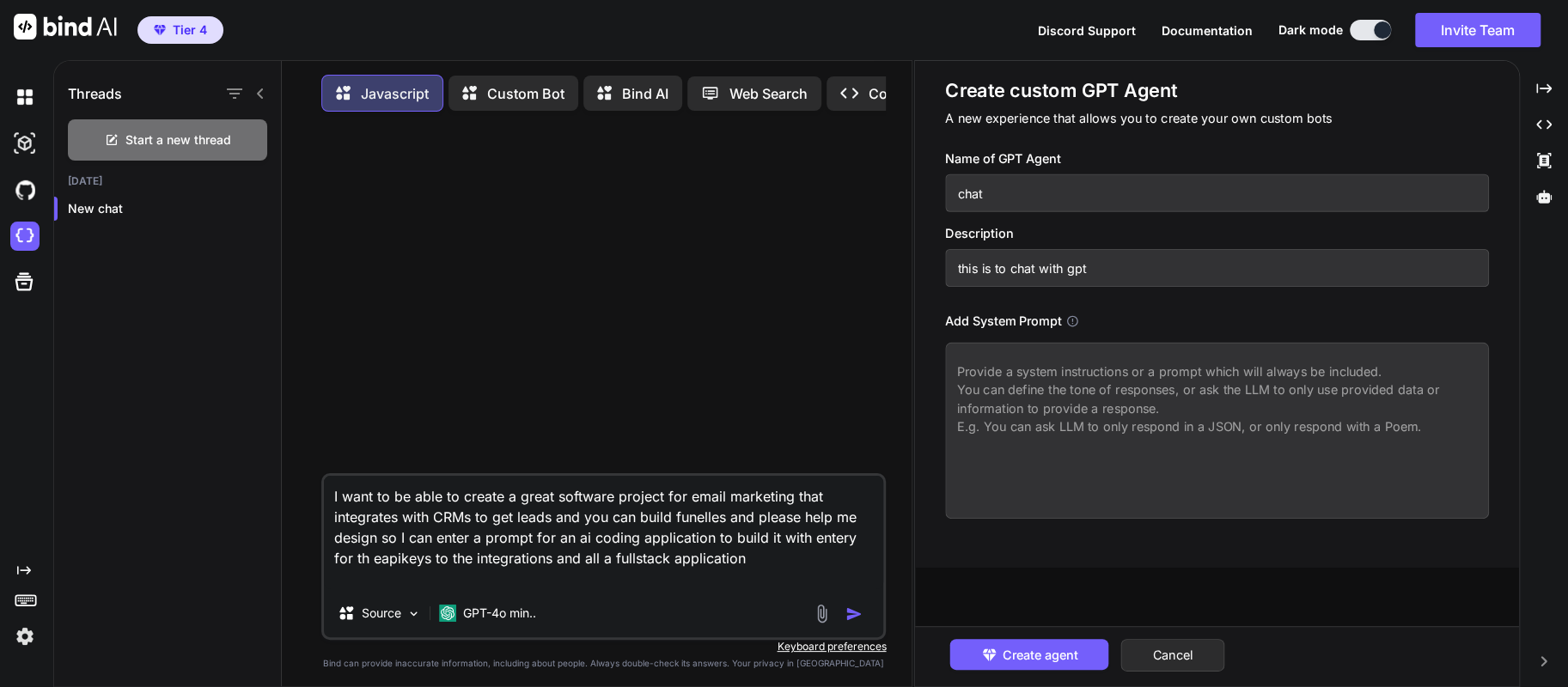
click at [990, 371] on textarea at bounding box center [1216, 430] width 544 height 176
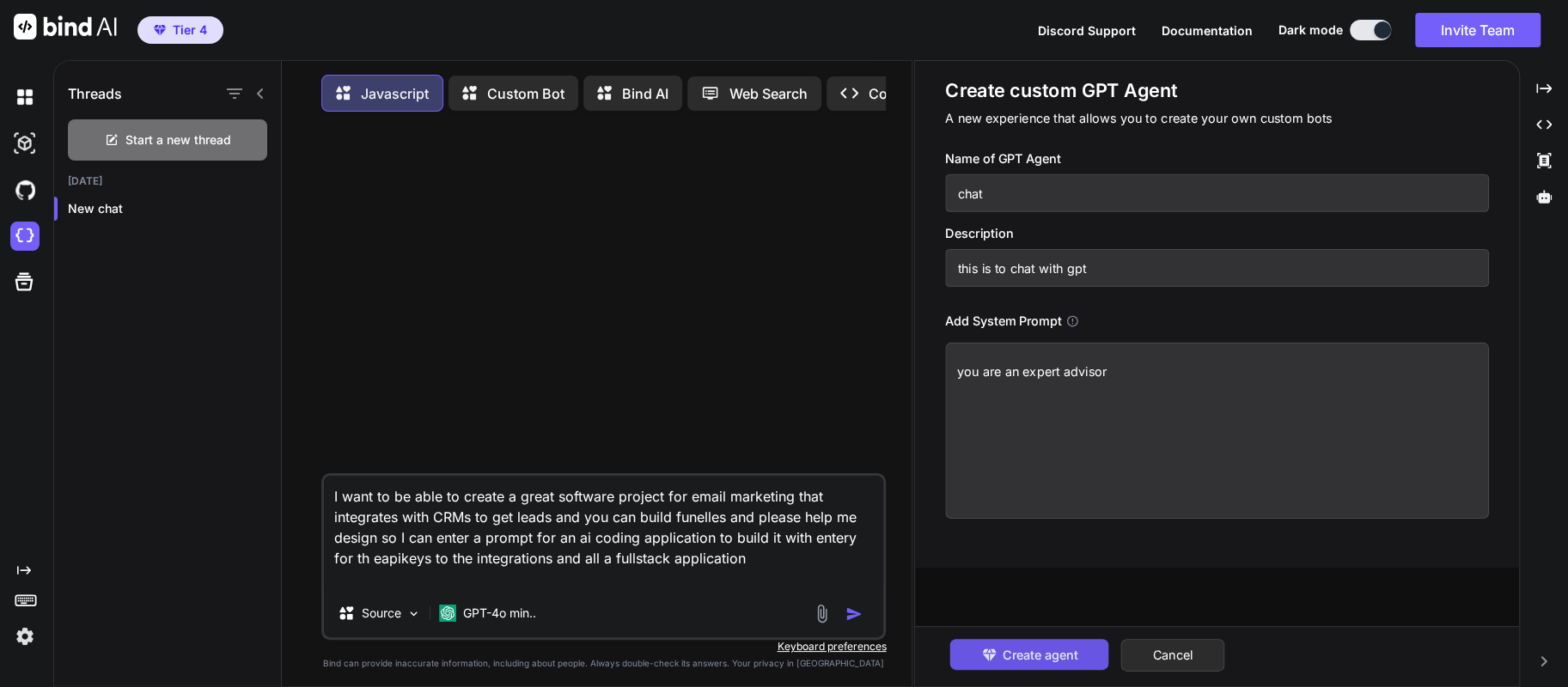
type textarea "you are an expert advisor"
click at [1003, 661] on span "Create agent" at bounding box center [1040, 654] width 75 height 19
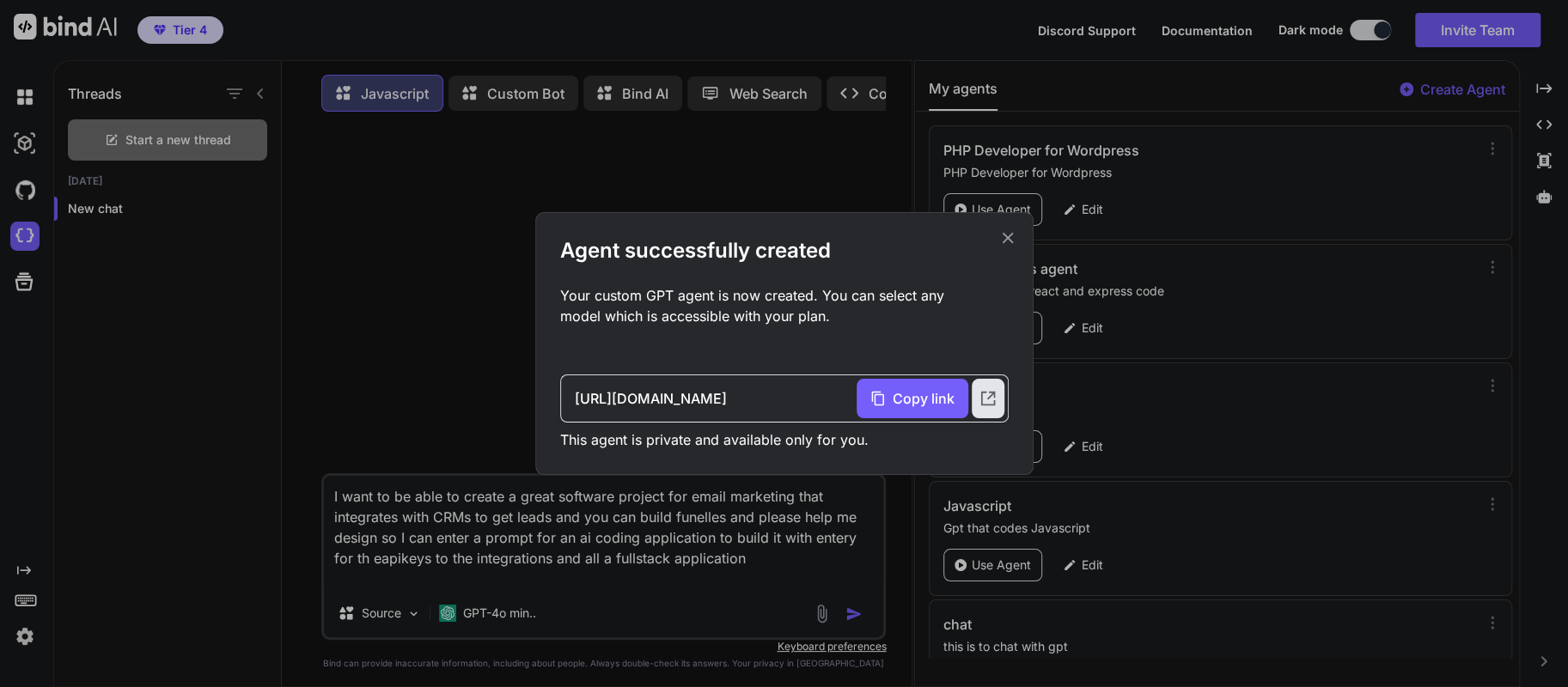
click at [1009, 244] on icon at bounding box center [1007, 238] width 19 height 19
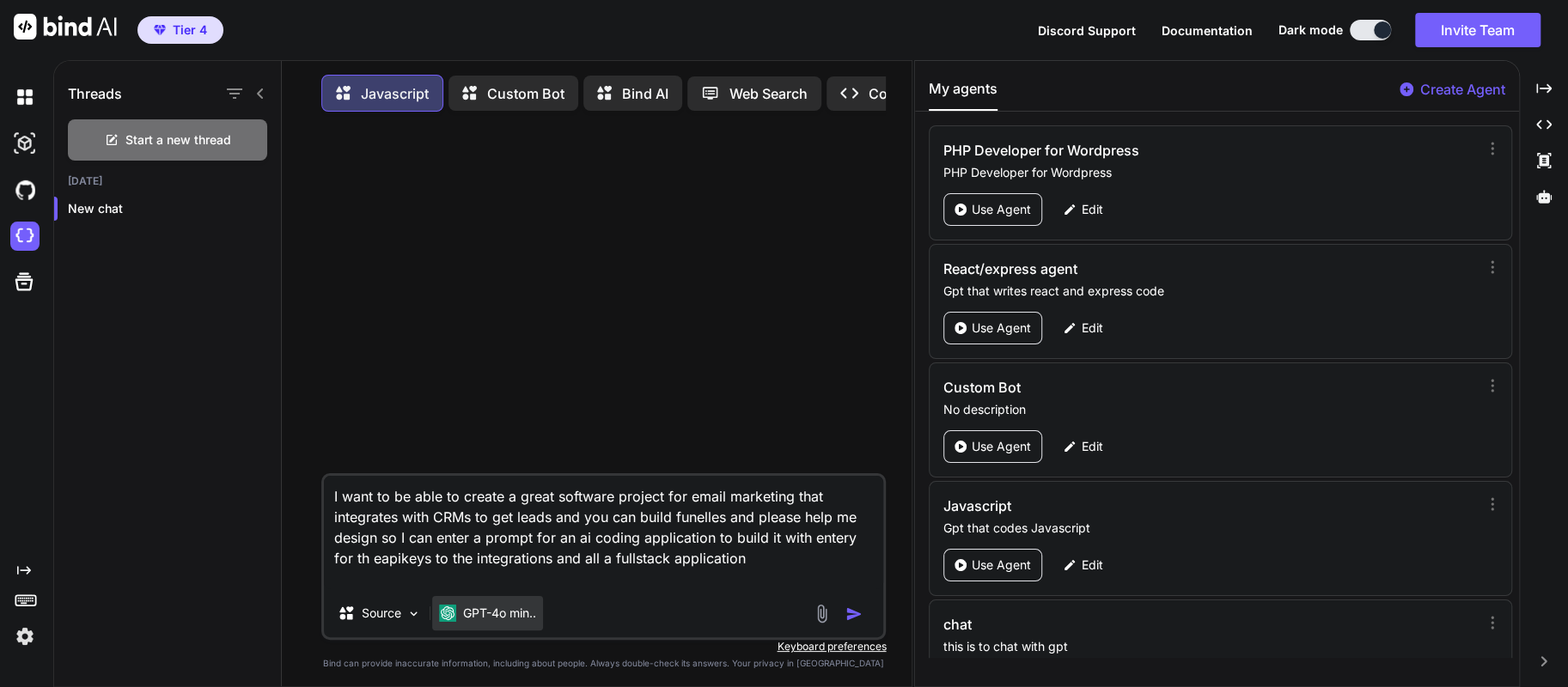
click at [520, 622] on p "GPT-4o min.." at bounding box center [500, 613] width 73 height 17
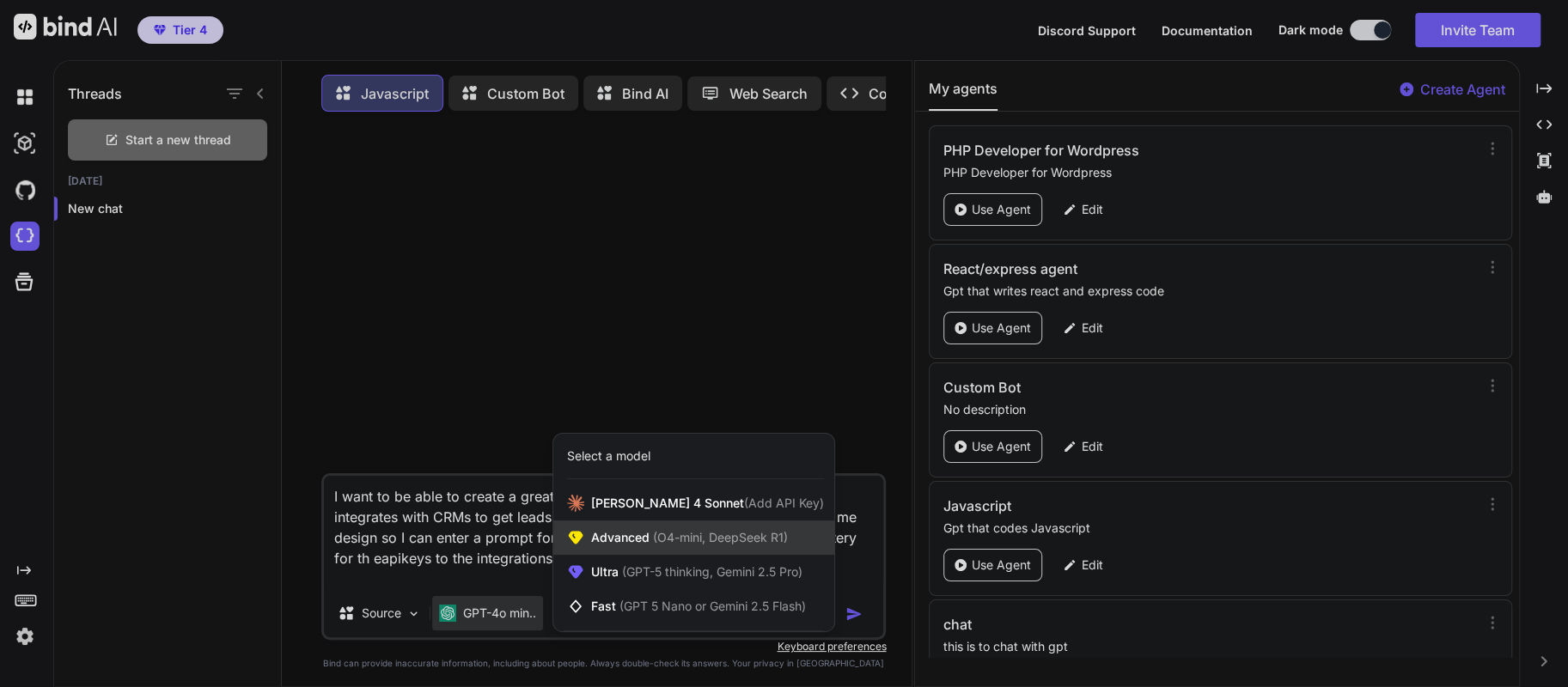
click at [640, 540] on span "Advanced (O4-mini, DeepSeek R1)" at bounding box center [689, 537] width 196 height 17
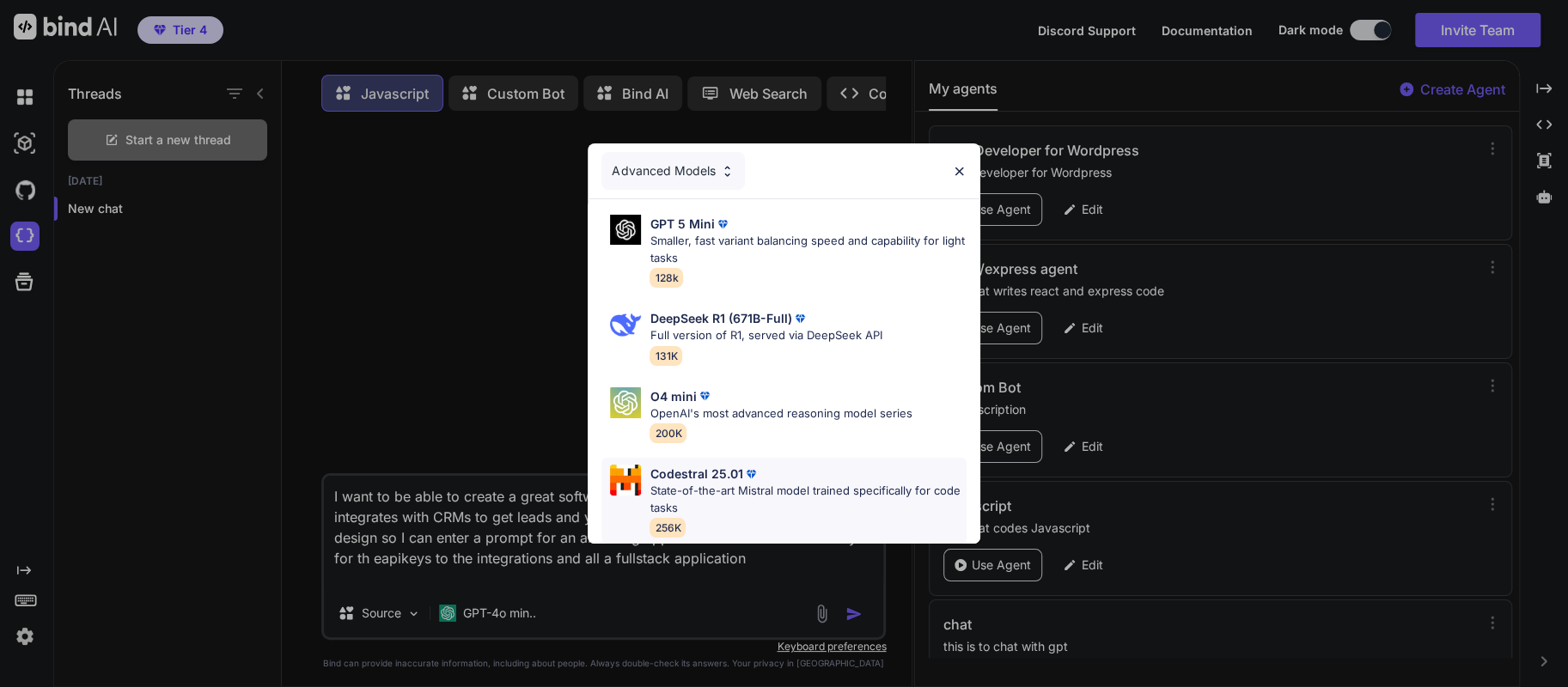
click at [724, 482] on p "State-of-the-art Mistral model trained specifically for code tasks" at bounding box center [808, 499] width 316 height 34
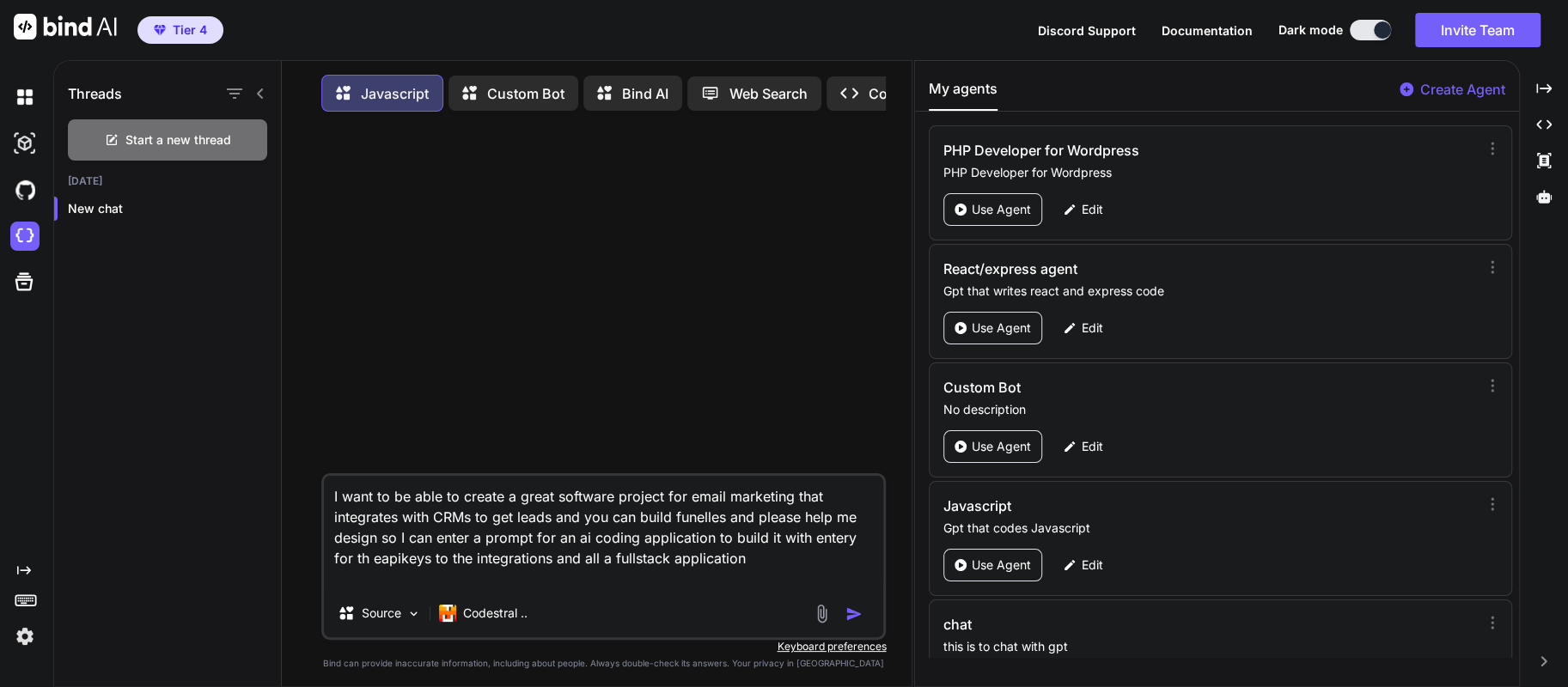
click at [851, 615] on img "button" at bounding box center [853, 614] width 17 height 17
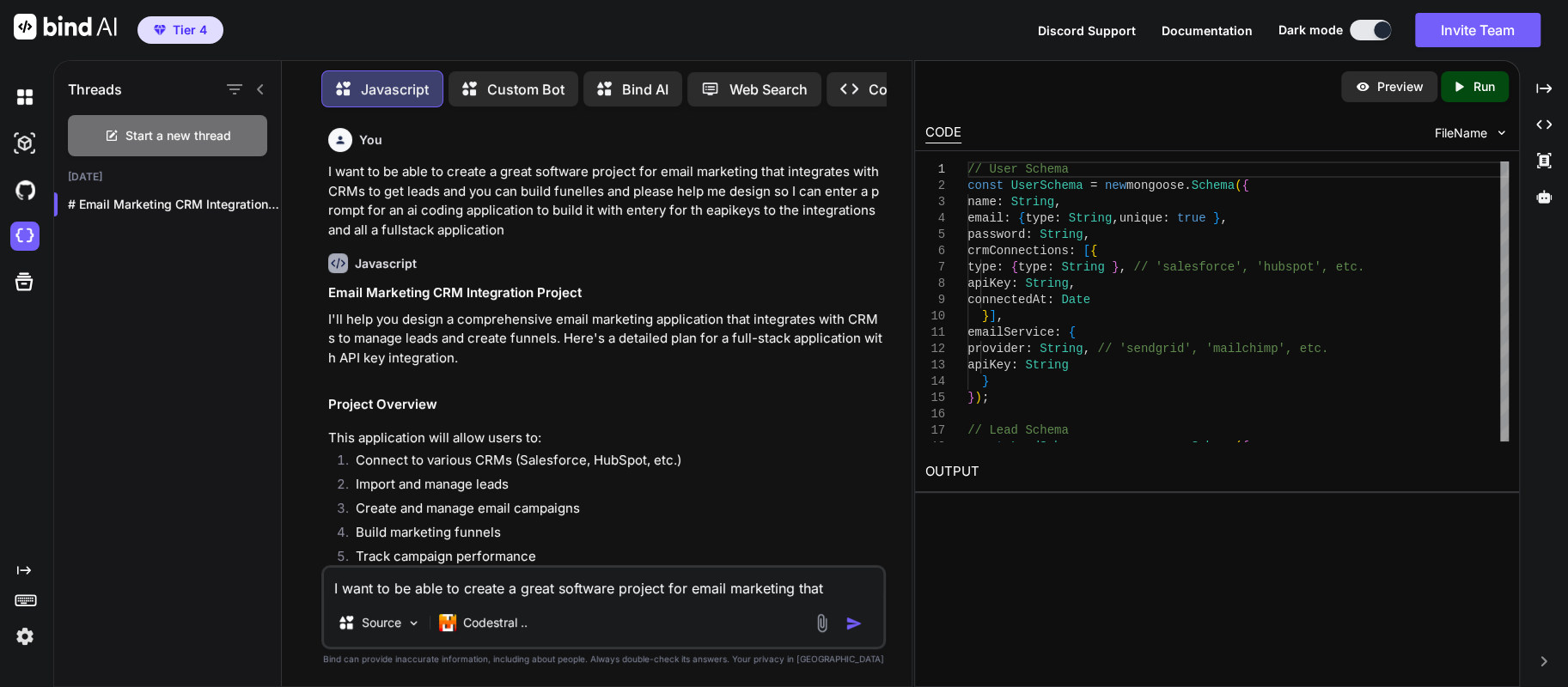
click at [613, 79] on icon at bounding box center [609, 90] width 25 height 22
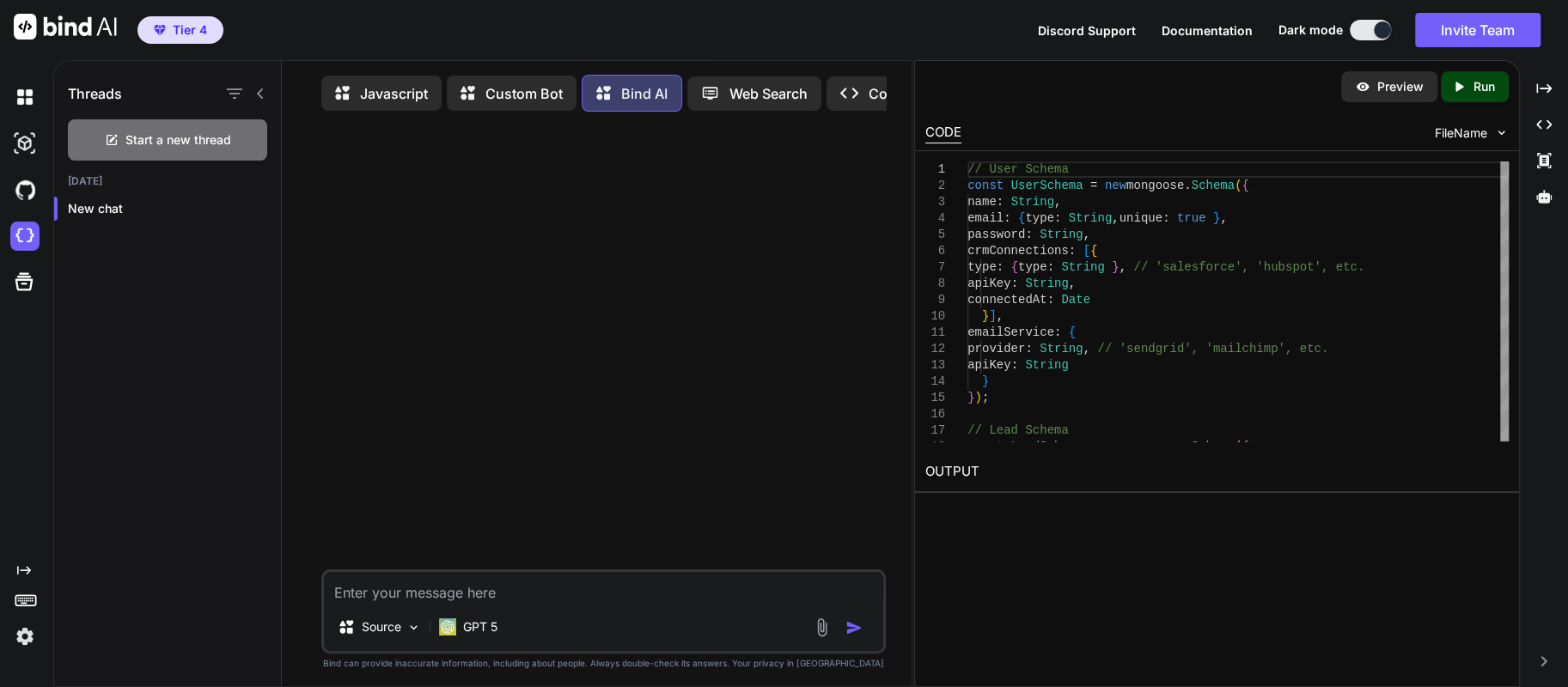
click at [587, 599] on textarea at bounding box center [603, 587] width 560 height 31
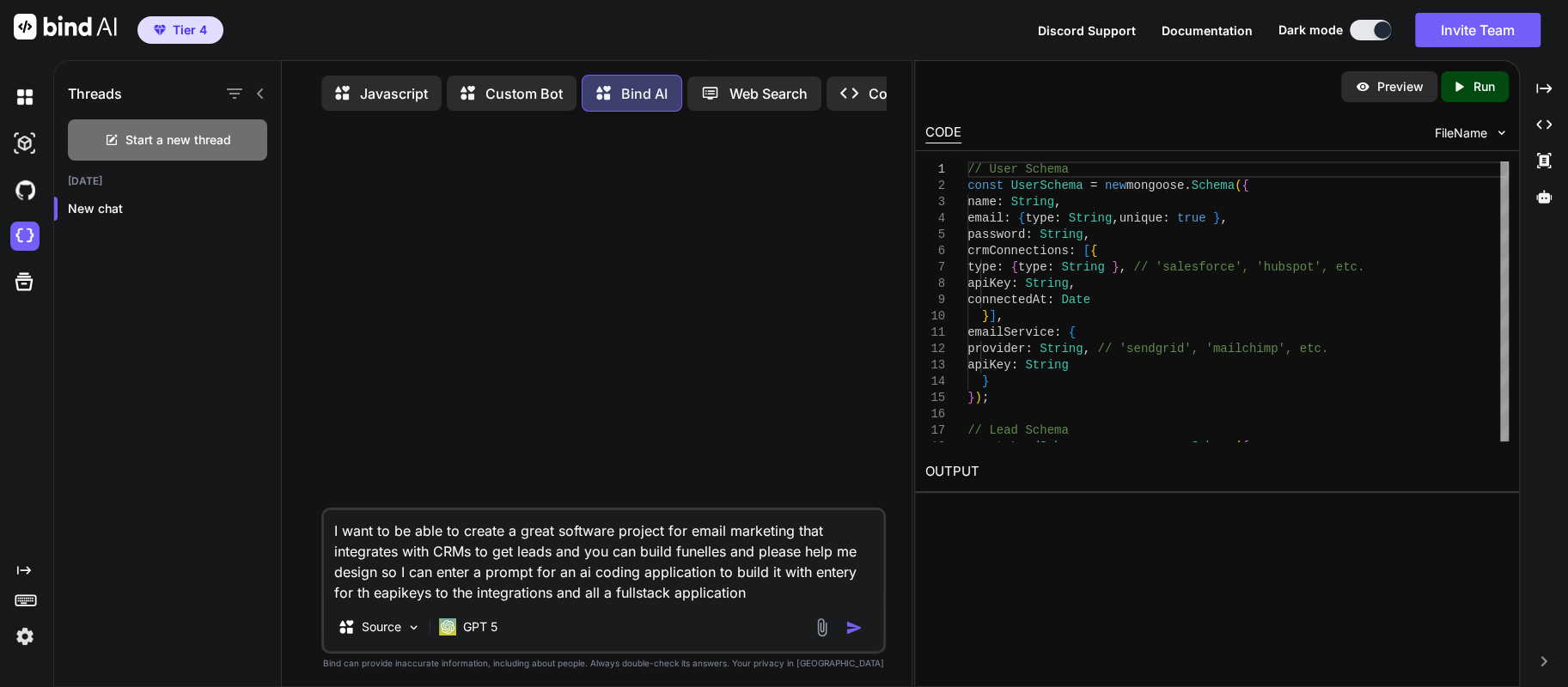
type textarea "I want to be able to create a great software project for email marketing that i…"
click at [853, 627] on img "button" at bounding box center [853, 628] width 17 height 17
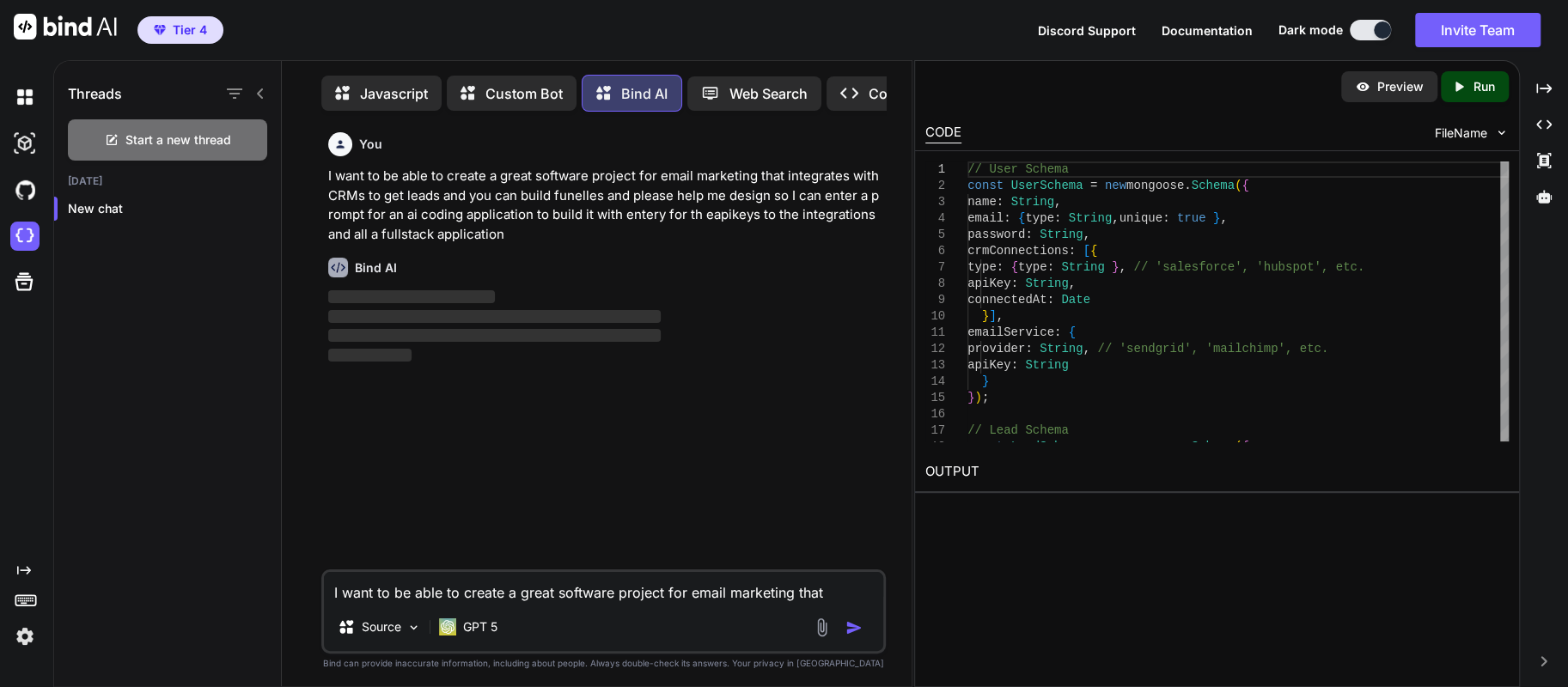
scroll to position [7, 0]
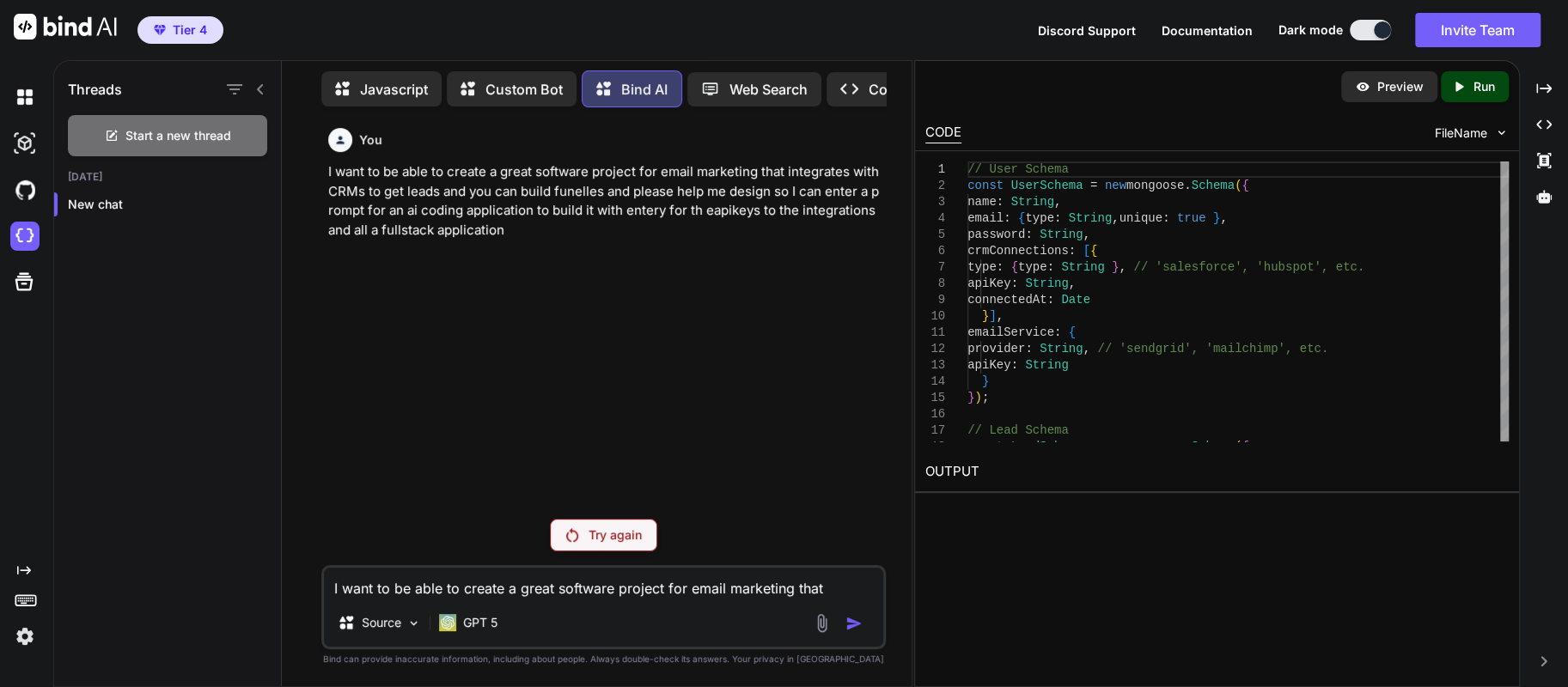
click at [529, 90] on p "Custom Bot" at bounding box center [524, 89] width 78 height 21
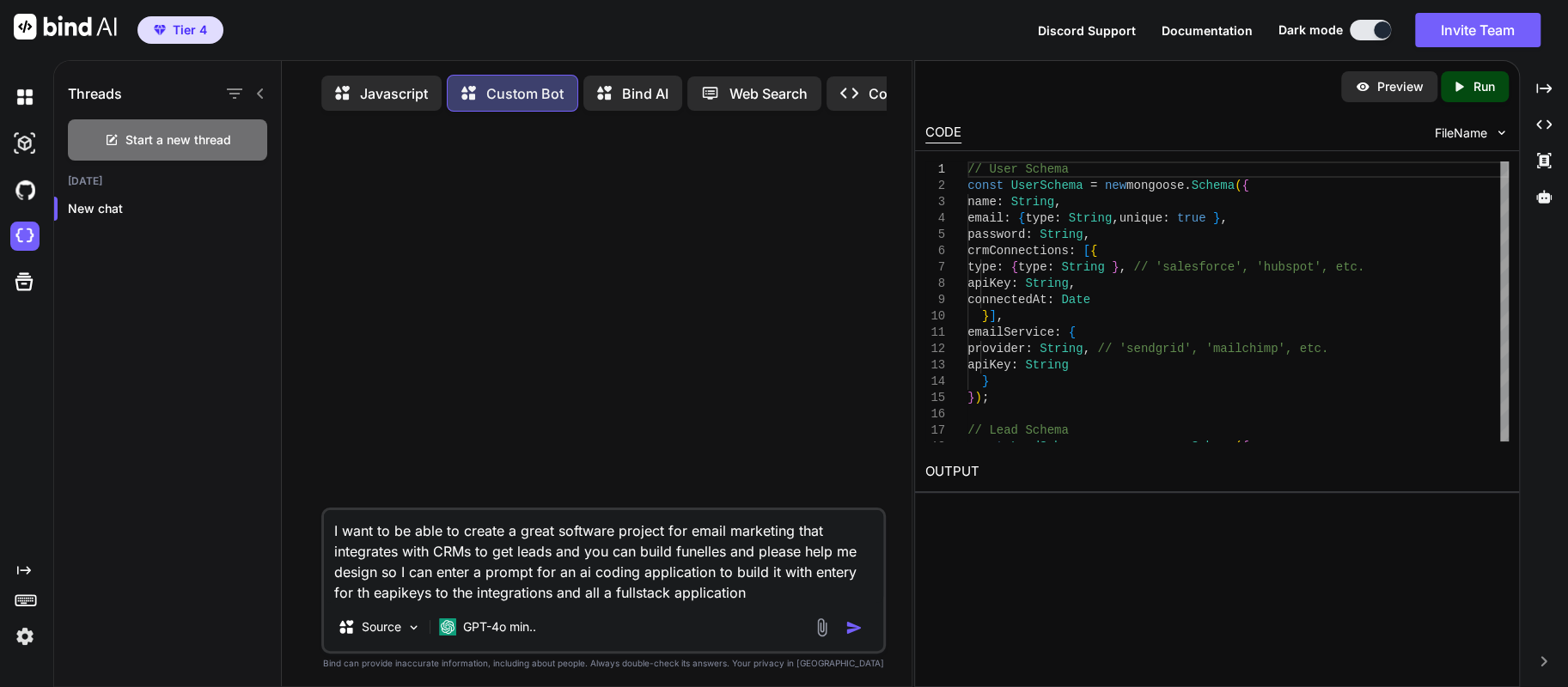
click at [529, 90] on p "Custom Bot" at bounding box center [524, 93] width 78 height 21
click at [494, 93] on p "Custom Bot" at bounding box center [524, 93] width 78 height 21
click at [487, 93] on p "Custom Bot" at bounding box center [524, 93] width 78 height 21
click at [695, 294] on div at bounding box center [605, 316] width 562 height 382
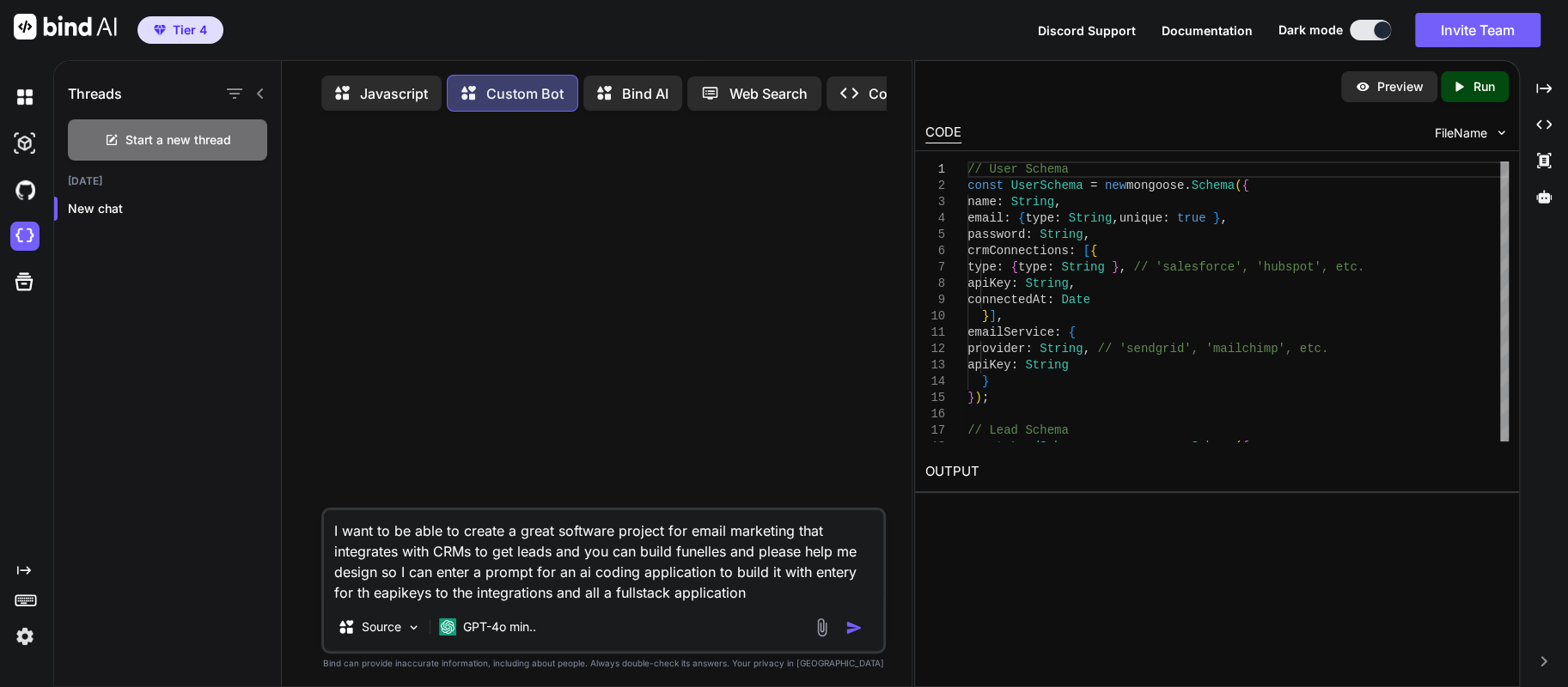
click at [383, 99] on p "Javascript" at bounding box center [394, 93] width 68 height 21
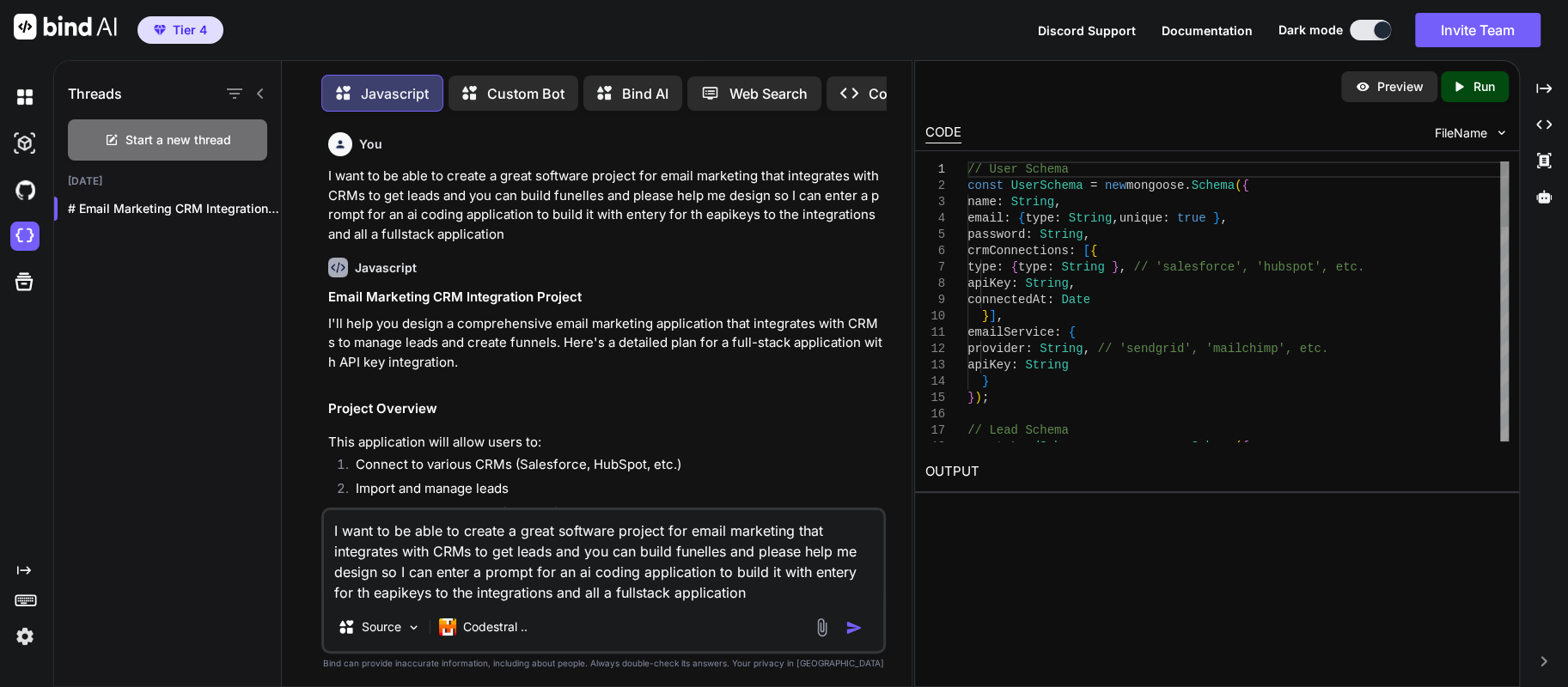
scroll to position [7, 0]
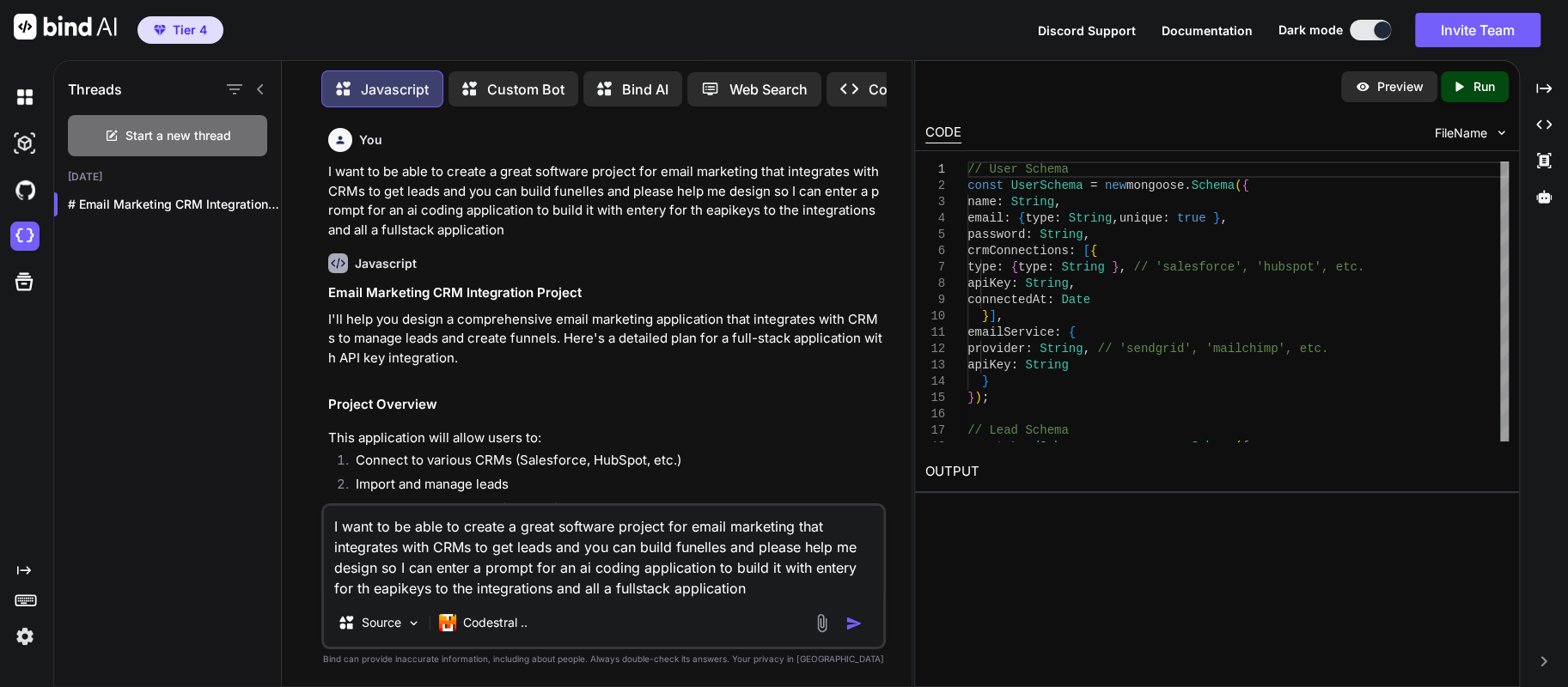
click at [491, 100] on div "Custom Bot" at bounding box center [514, 89] width 130 height 36
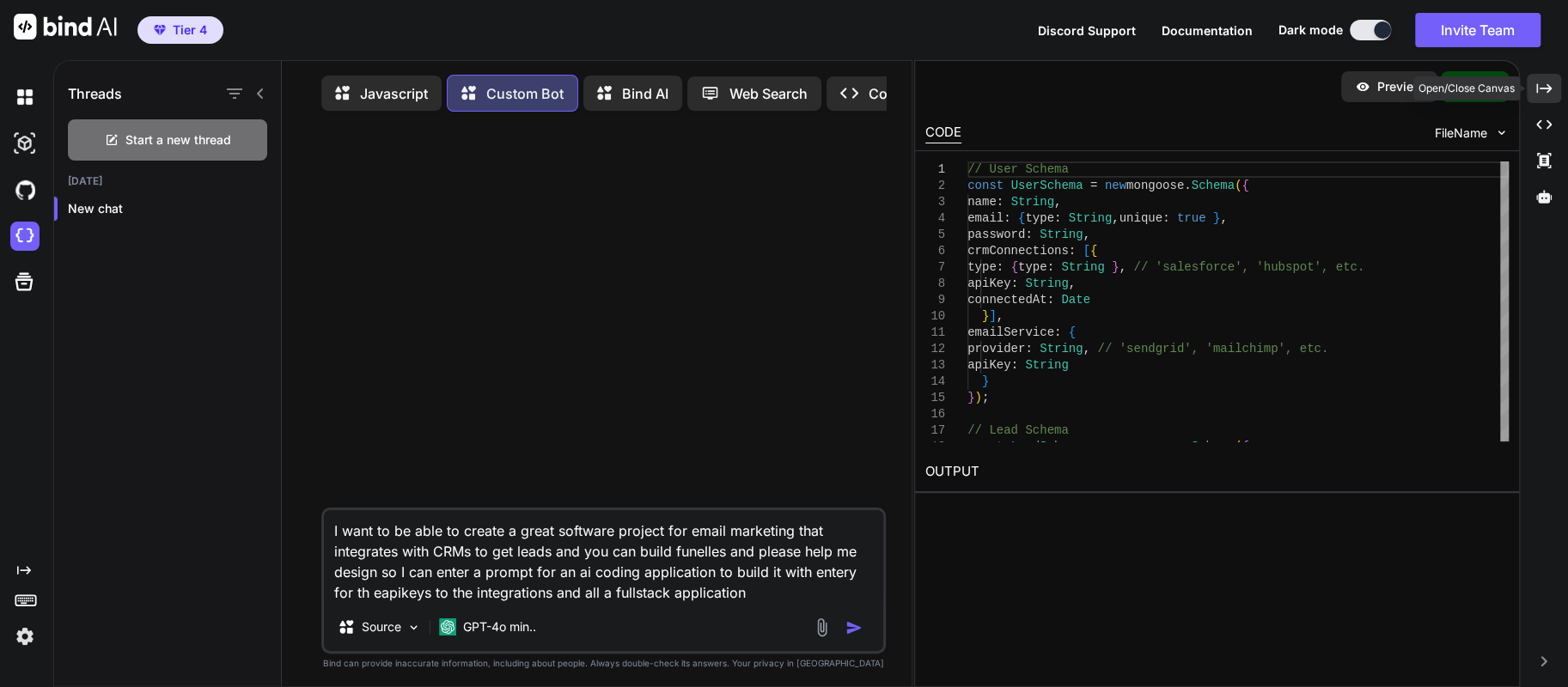
click at [1550, 90] on icon "Created with Pixso." at bounding box center [1543, 88] width 16 height 16
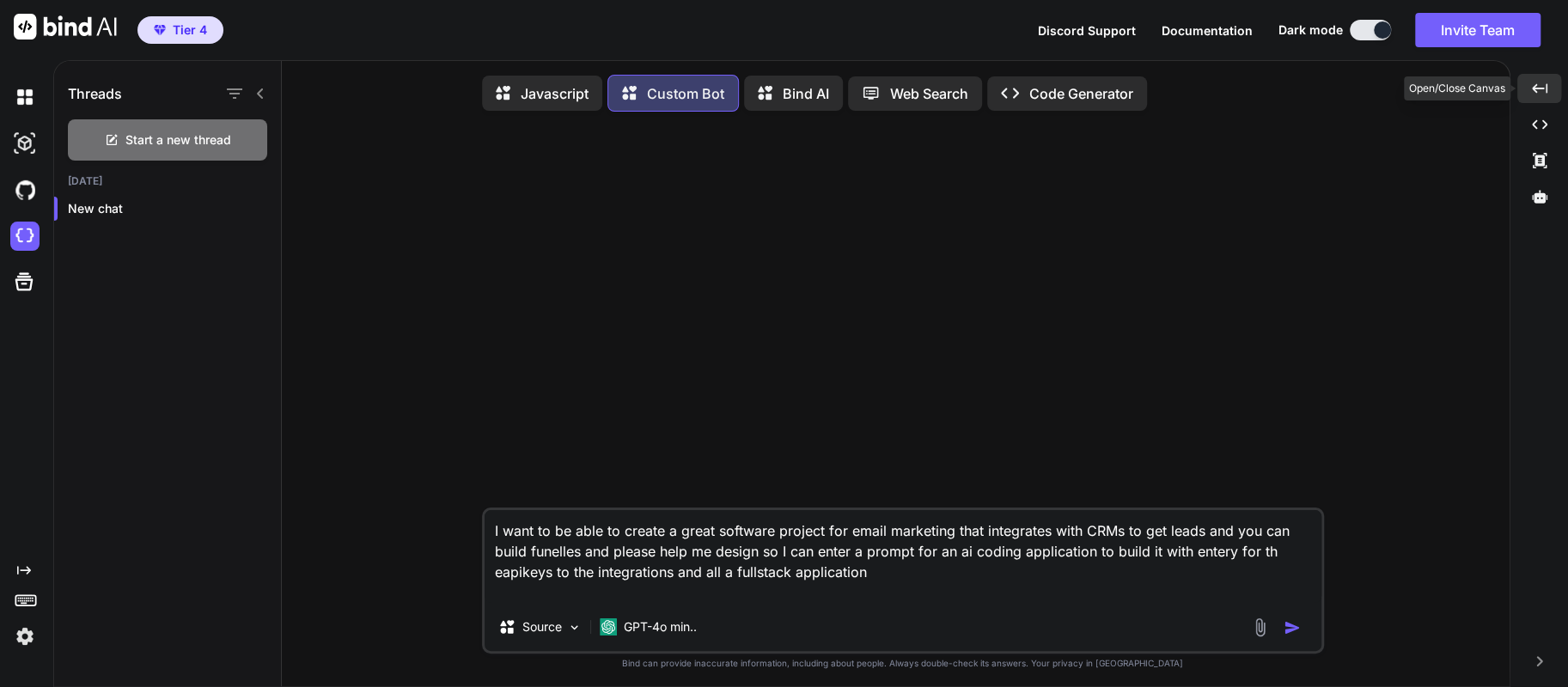
click at [1550, 90] on div "Created with Pixso." at bounding box center [1539, 89] width 44 height 29
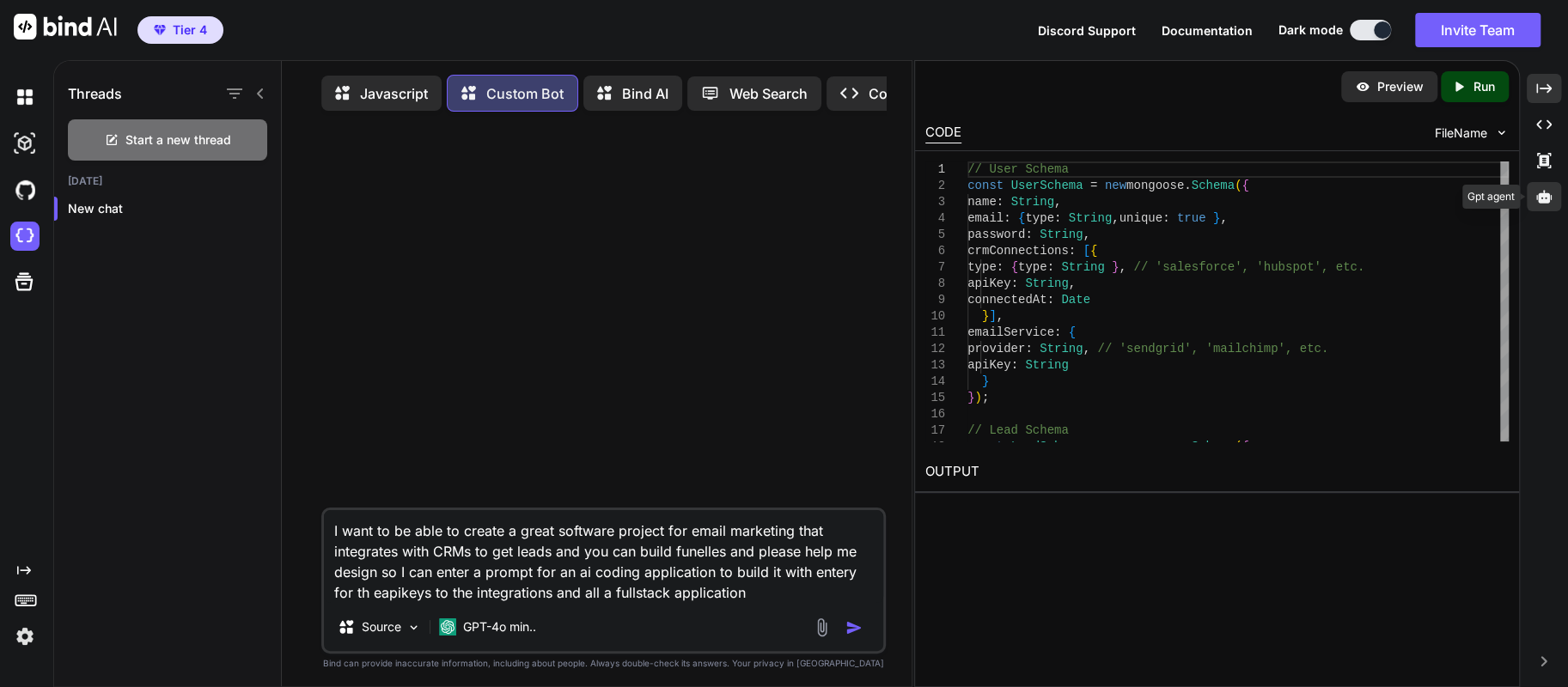
click at [1542, 201] on icon at bounding box center [1543, 196] width 16 height 13
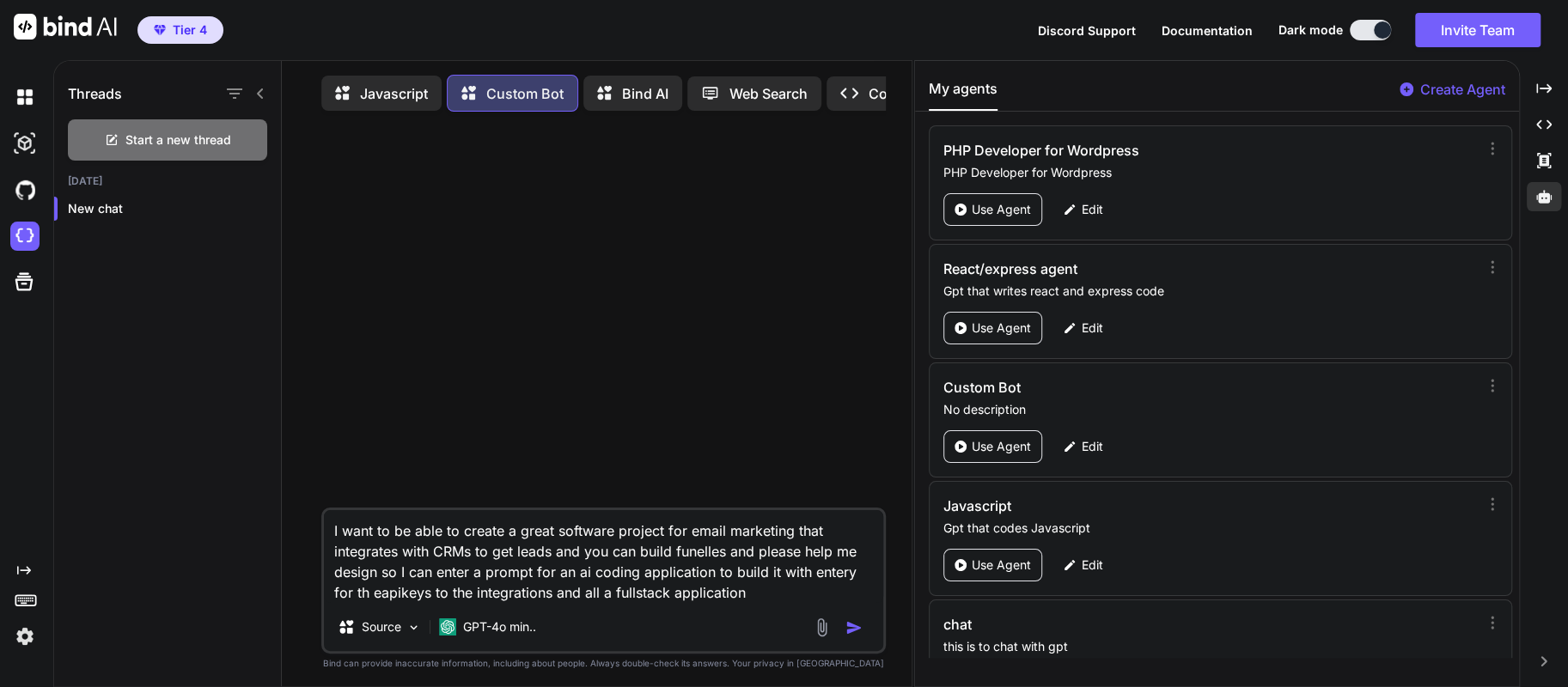
scroll to position [58, 0]
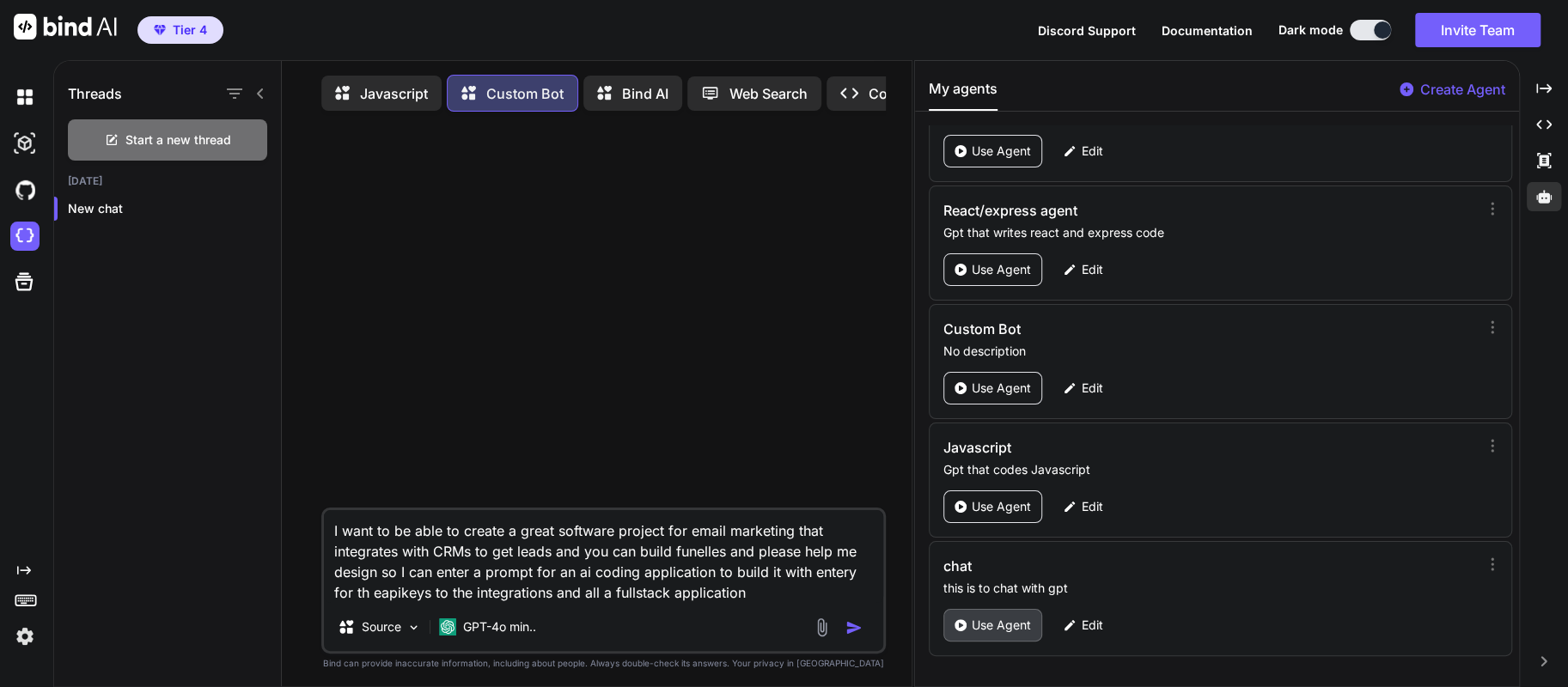
click at [991, 618] on p "Use Agent" at bounding box center [1001, 625] width 59 height 17
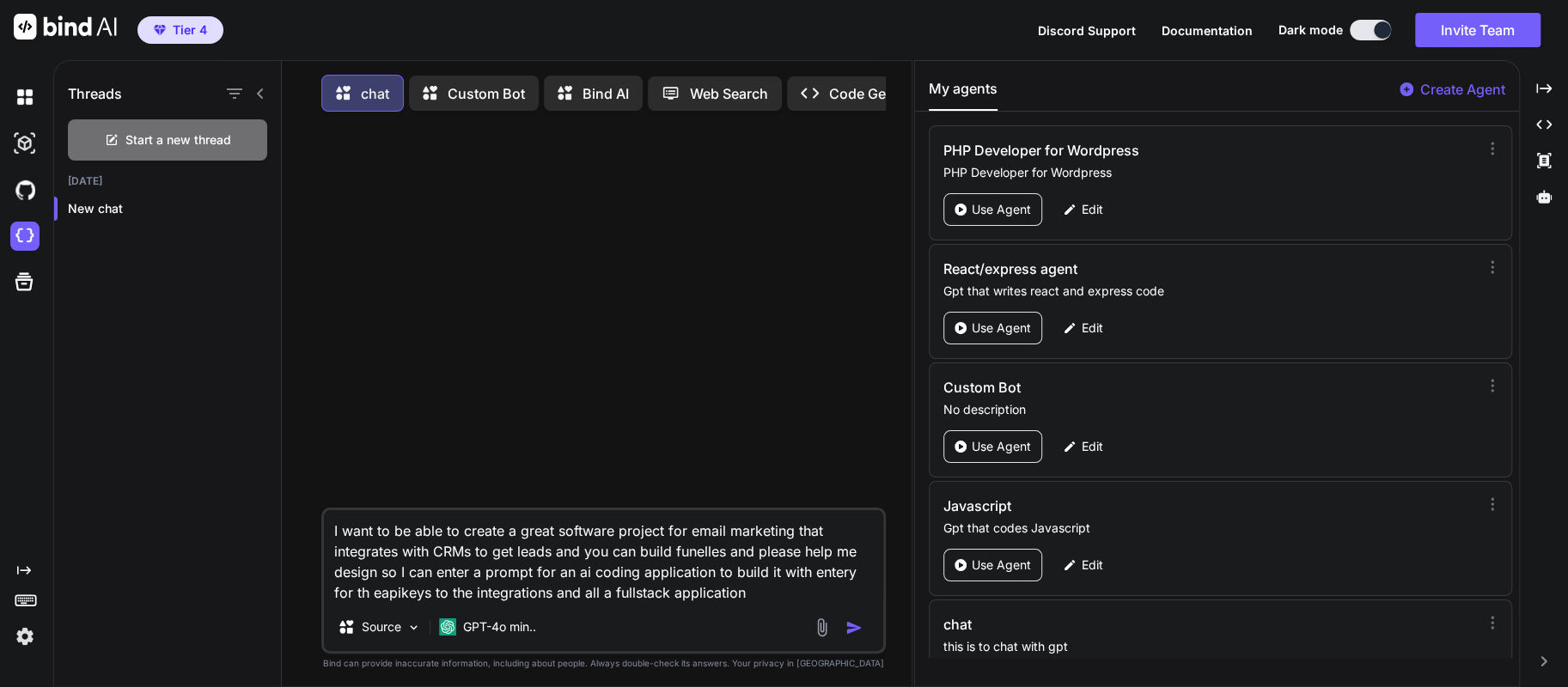
click at [852, 629] on img "button" at bounding box center [853, 628] width 17 height 17
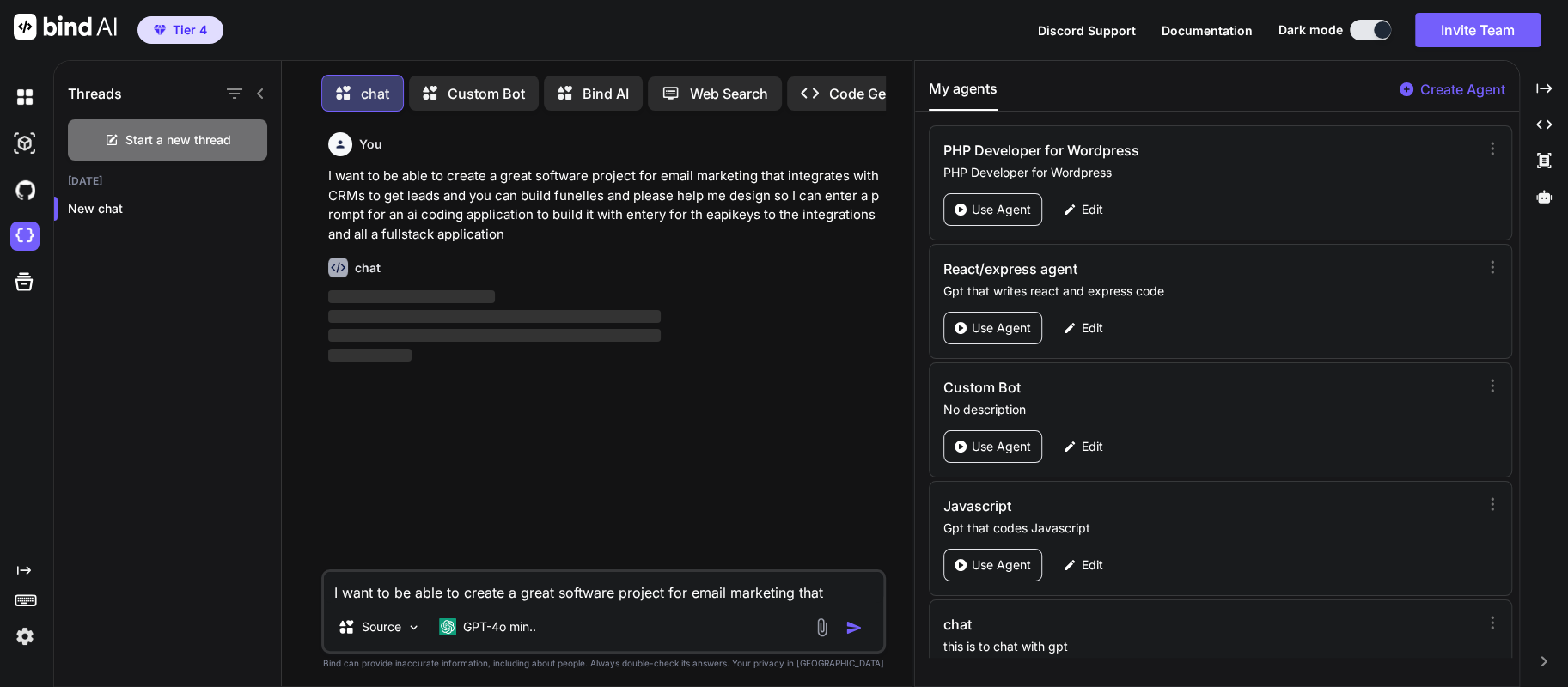
scroll to position [7, 0]
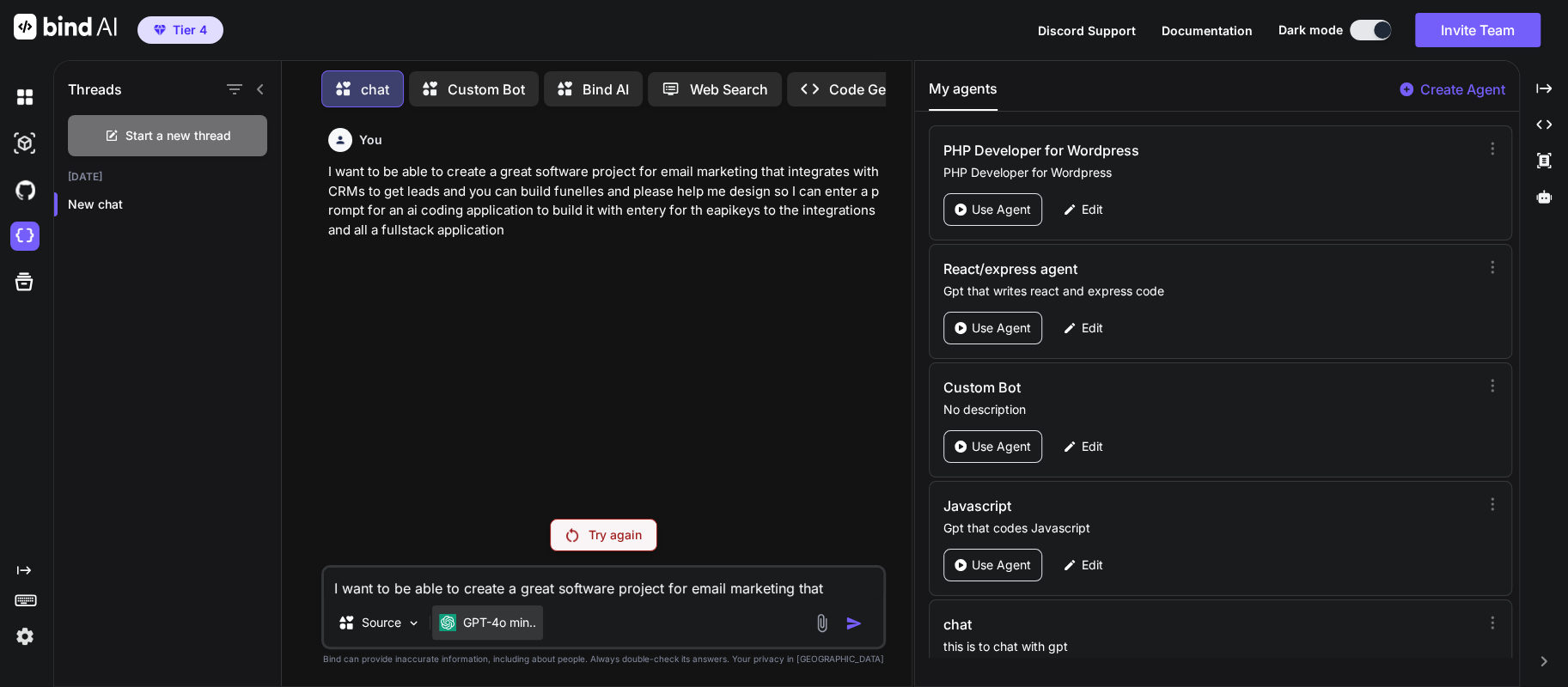
click at [514, 627] on p "GPT-4o min.." at bounding box center [500, 622] width 73 height 17
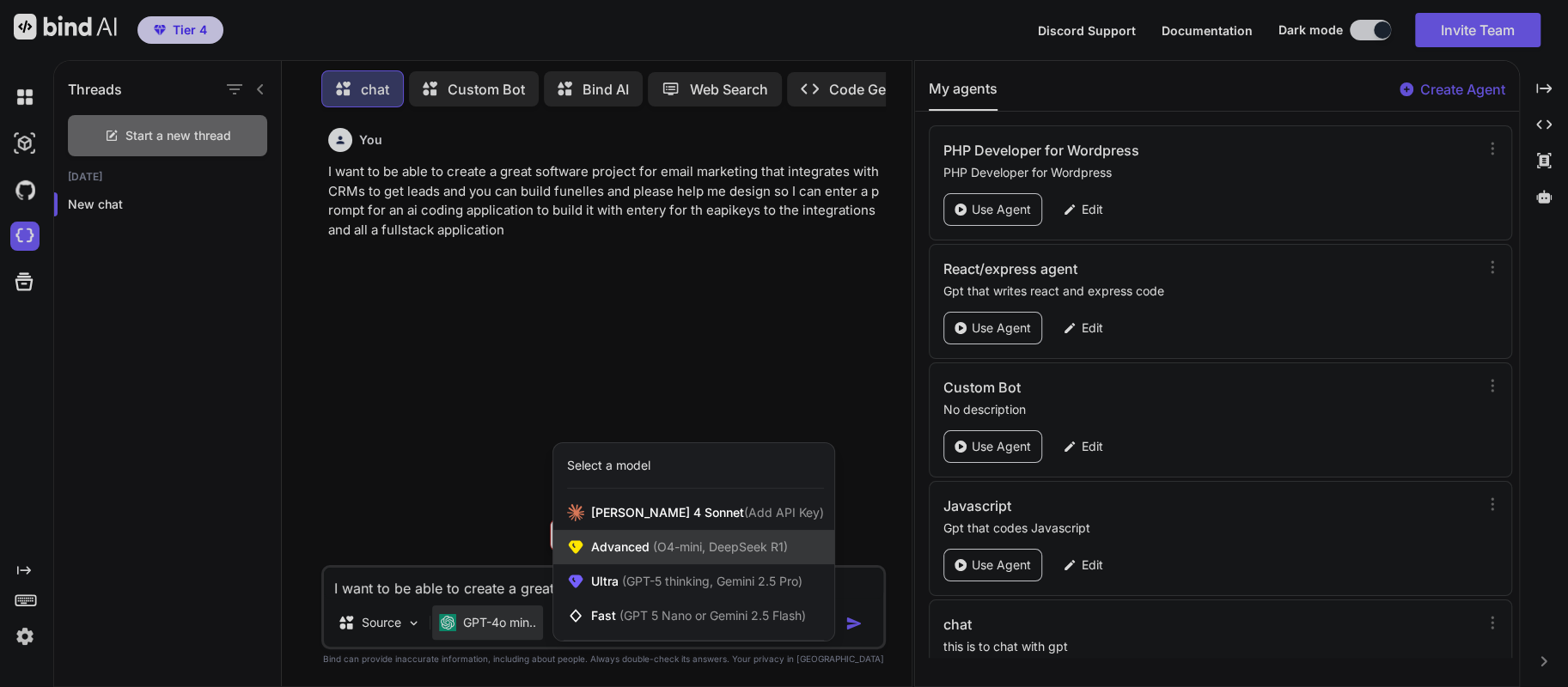
click at [600, 557] on div "Advanced (O4-mini, DeepSeek R1)" at bounding box center [693, 547] width 281 height 35
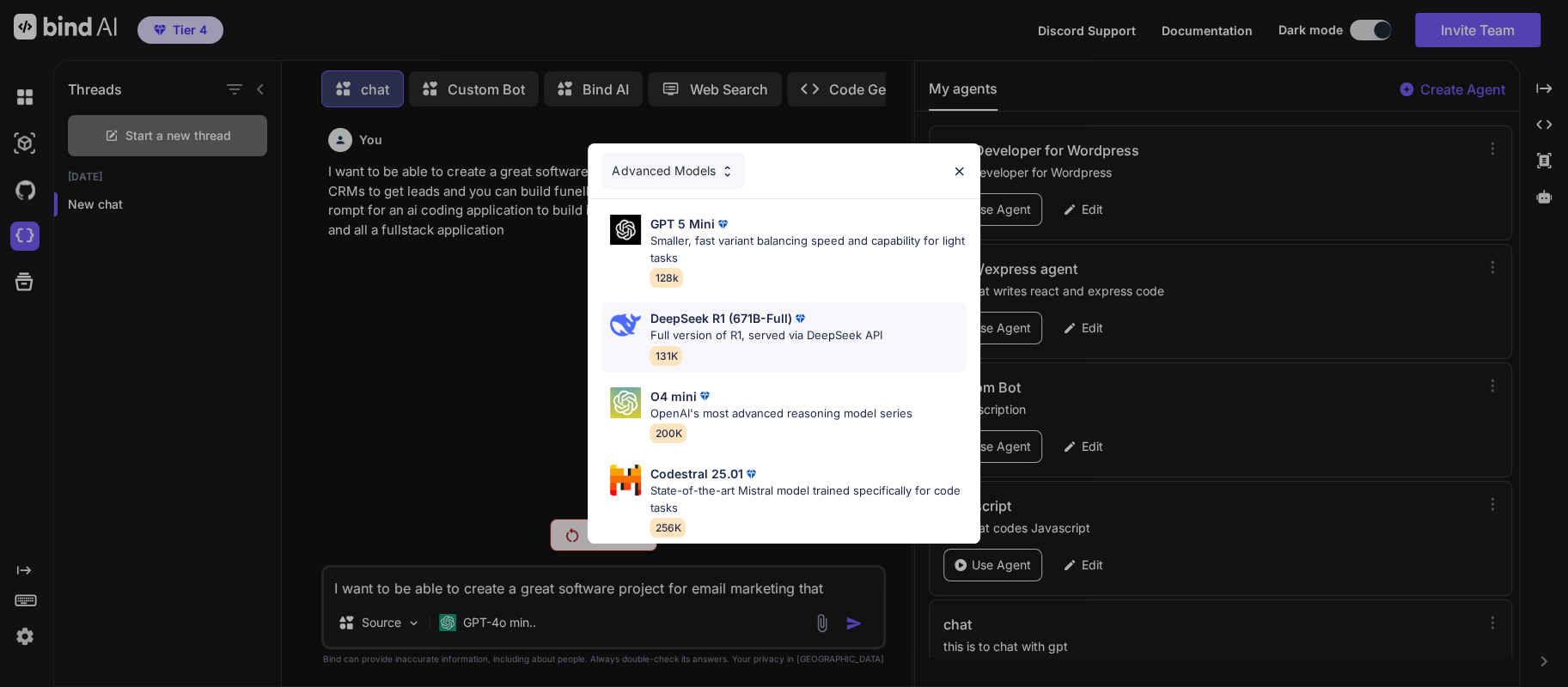
click at [695, 327] on p "Full version of R1, served via DeepSeek API" at bounding box center [766, 335] width 232 height 17
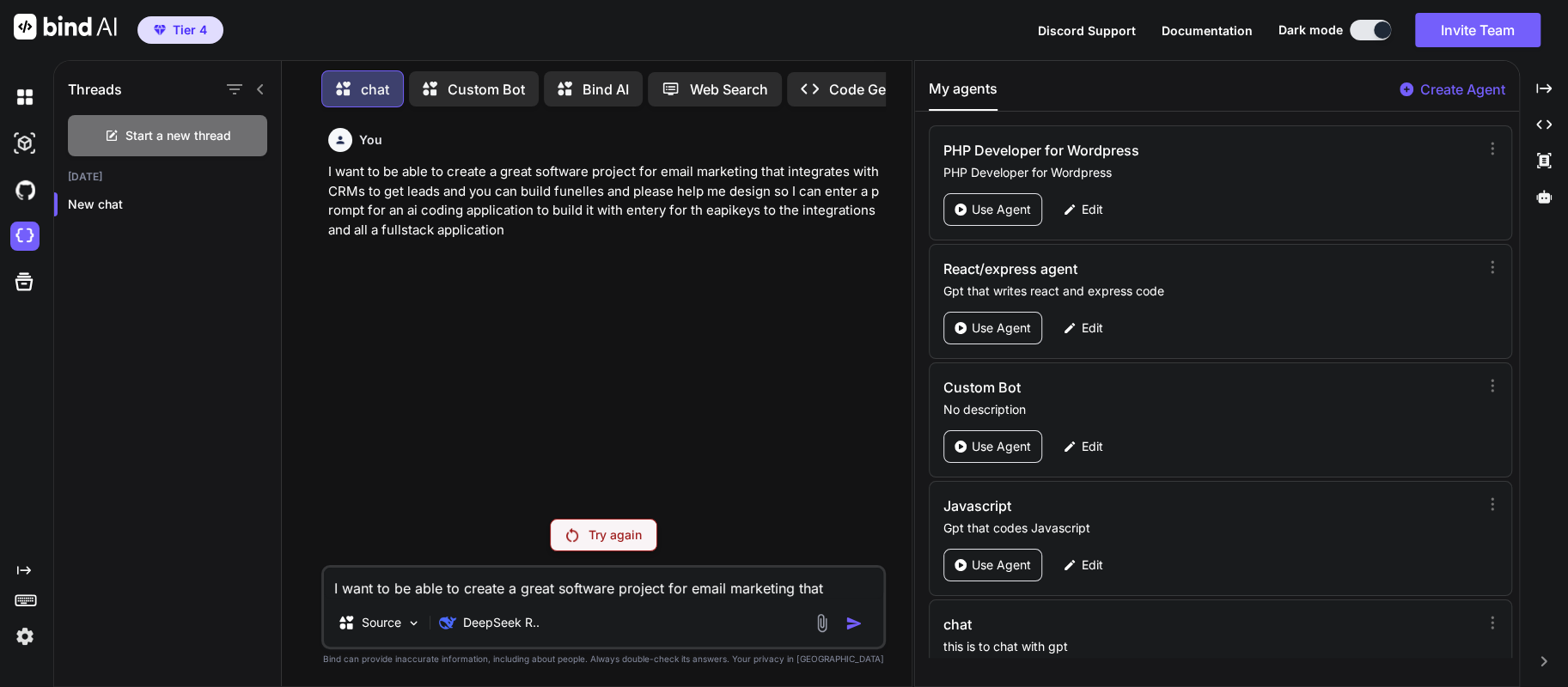
click at [564, 591] on textarea "I want to be able to create a great software project for email marketing that i…" at bounding box center [603, 583] width 560 height 31
click at [504, 238] on p "I want to be able to create a great software project for email marketing that i…" at bounding box center [605, 201] width 555 height 78
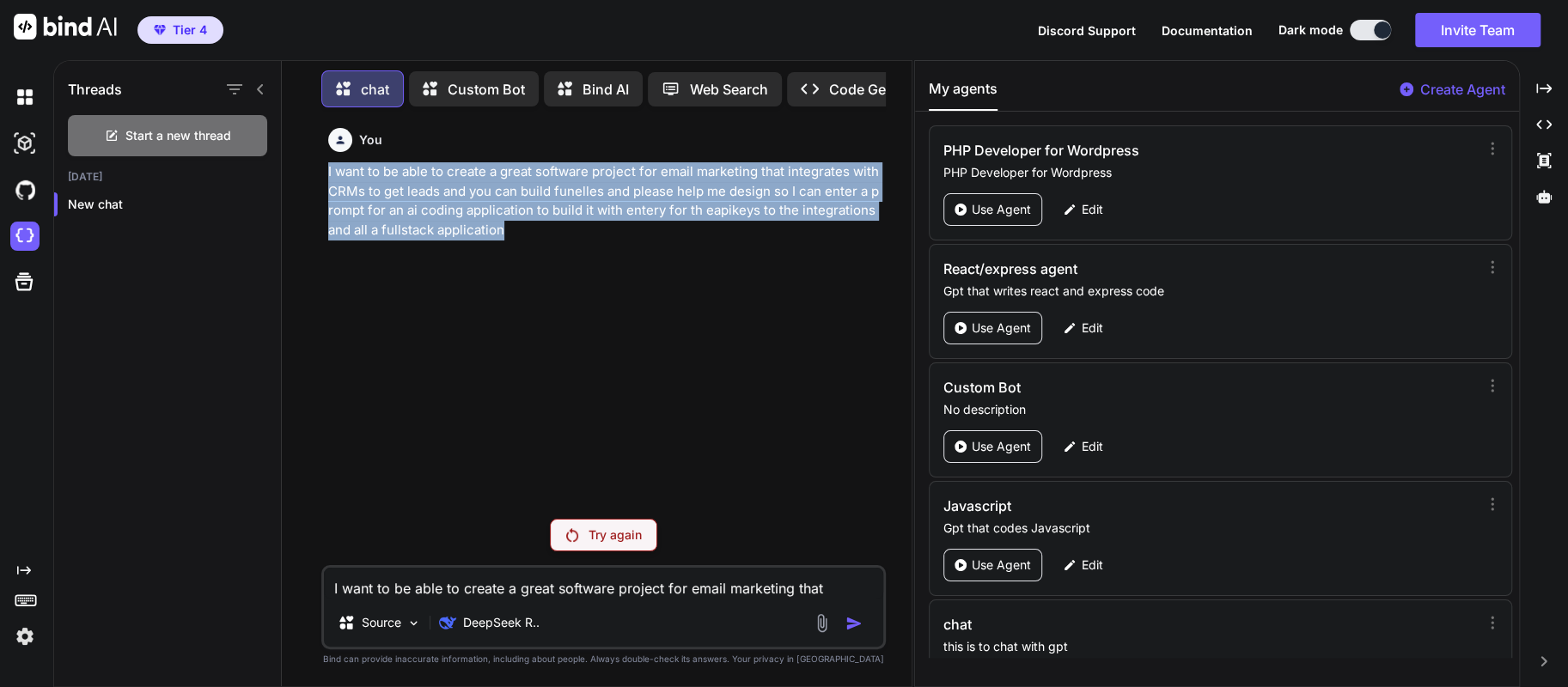
drag, startPoint x: 504, startPoint y: 238, endPoint x: 324, endPoint y: 164, distance: 194.6
click at [324, 164] on div "You I want to be able to create a great software project for email marketing th…" at bounding box center [605, 313] width 562 height 384
copy p "I want to be able to create a great software project for email marketing that i…"
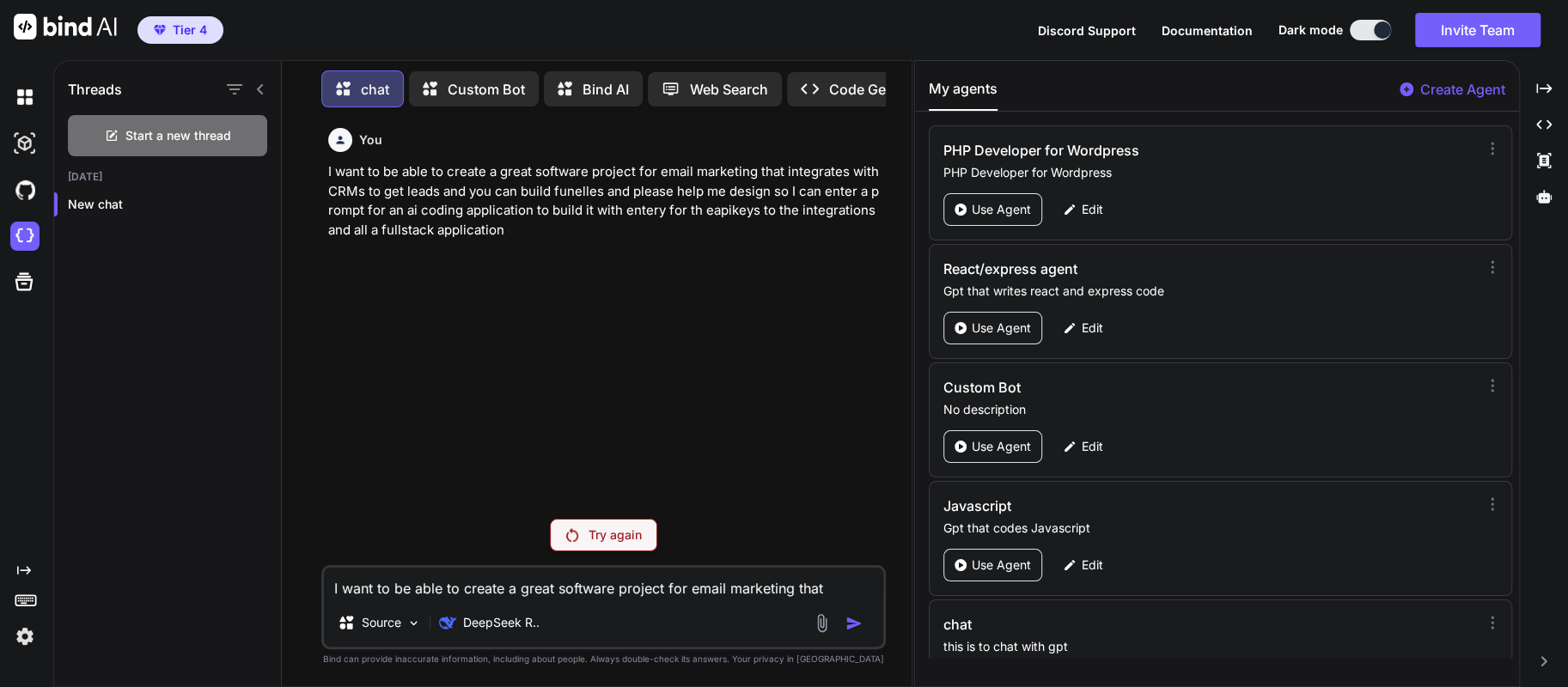
click at [396, 584] on textarea "I want to be able to create a great software project for email marketing that i…" at bounding box center [603, 583] width 560 height 31
click at [391, 591] on textarea at bounding box center [603, 583] width 560 height 31
paste textarea "I want to be able to create a great software project for email marketing that i…"
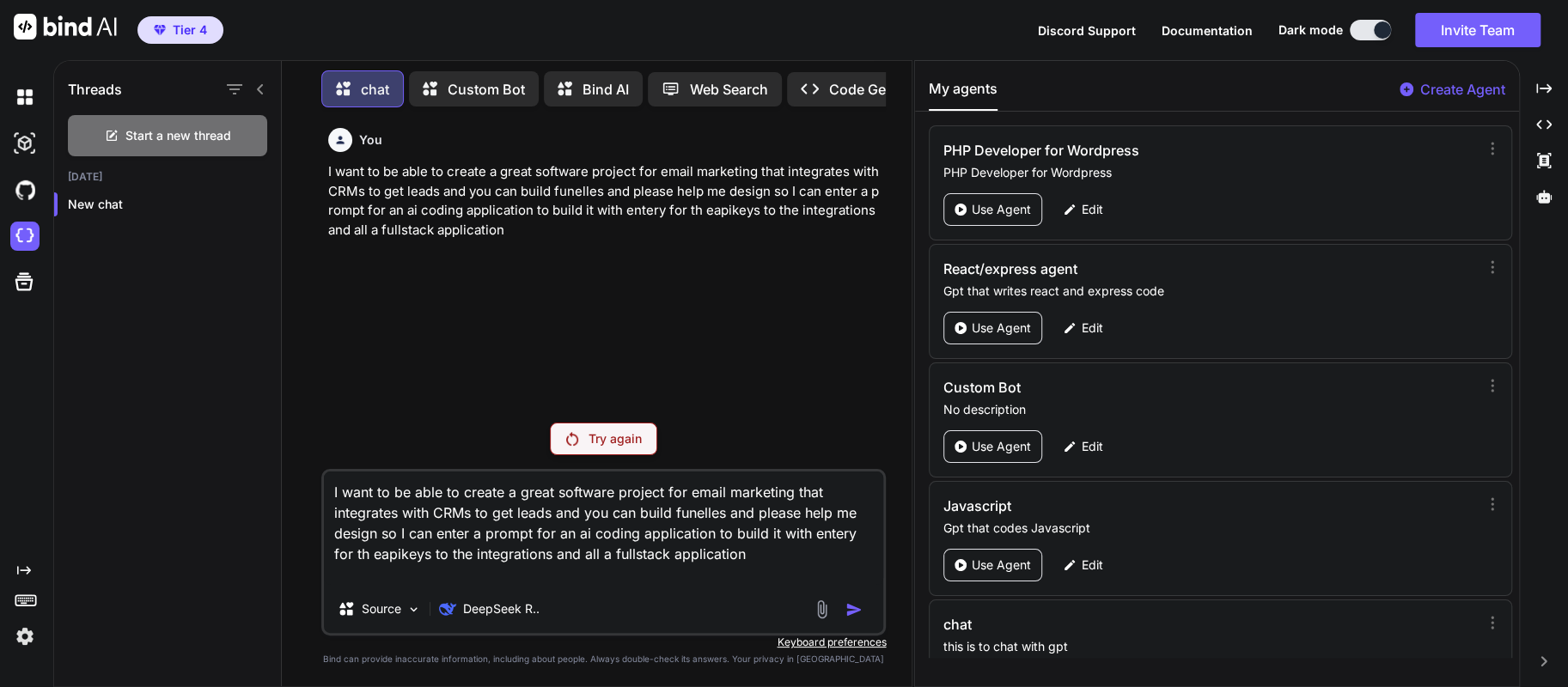
type textarea "I want to be able to create a great software project for email marketing that i…"
click at [784, 557] on textarea "I want to be able to create a great software project for email marketing that i…" at bounding box center [603, 528] width 560 height 113
click at [668, 327] on div "You I want to be able to create a great software project for email marketing th…" at bounding box center [605, 265] width 562 height 288
click at [330, 85] on div "chat" at bounding box center [363, 89] width 82 height 37
click at [524, 609] on p "DeepSeek R.." at bounding box center [502, 608] width 77 height 17
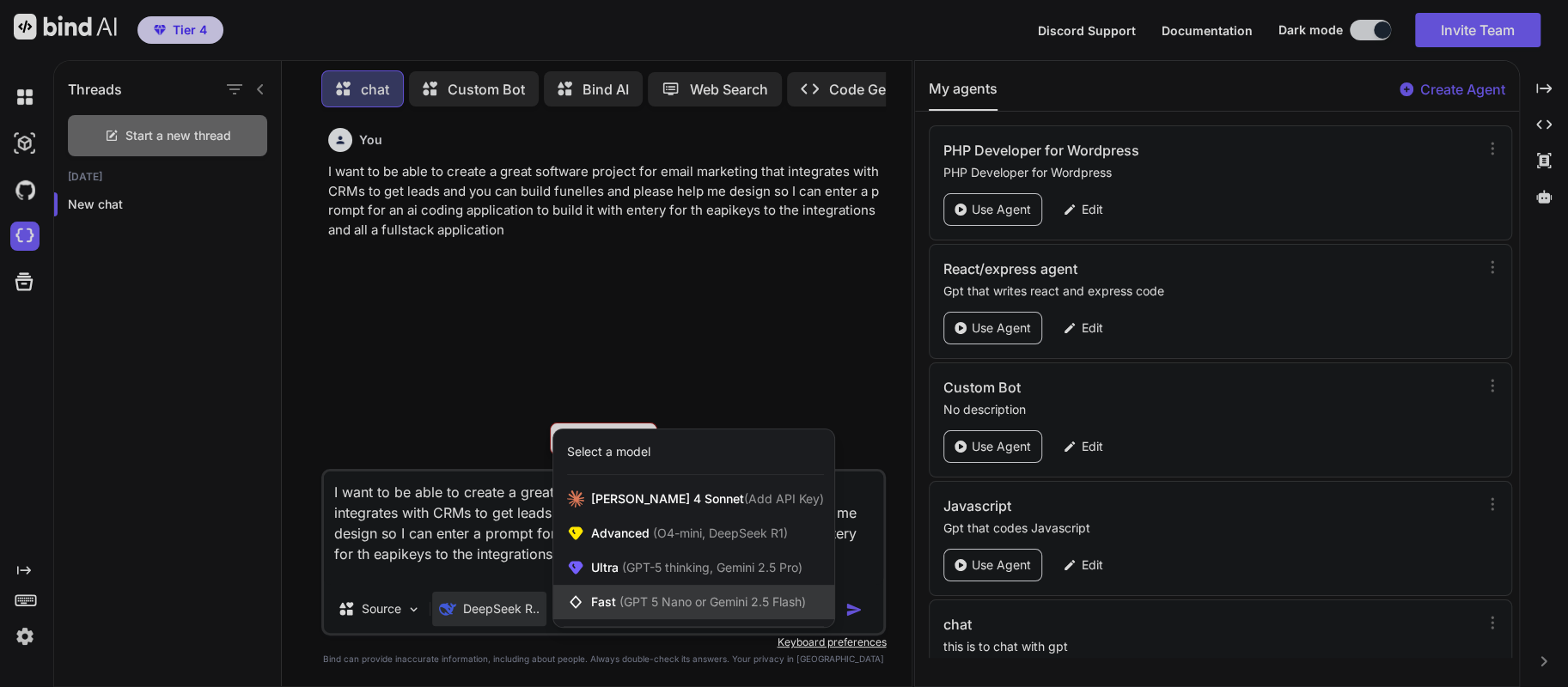
click at [608, 598] on span "Fast (GPT 5 Nano or Gemini 2.5 Flash)" at bounding box center [698, 602] width 215 height 17
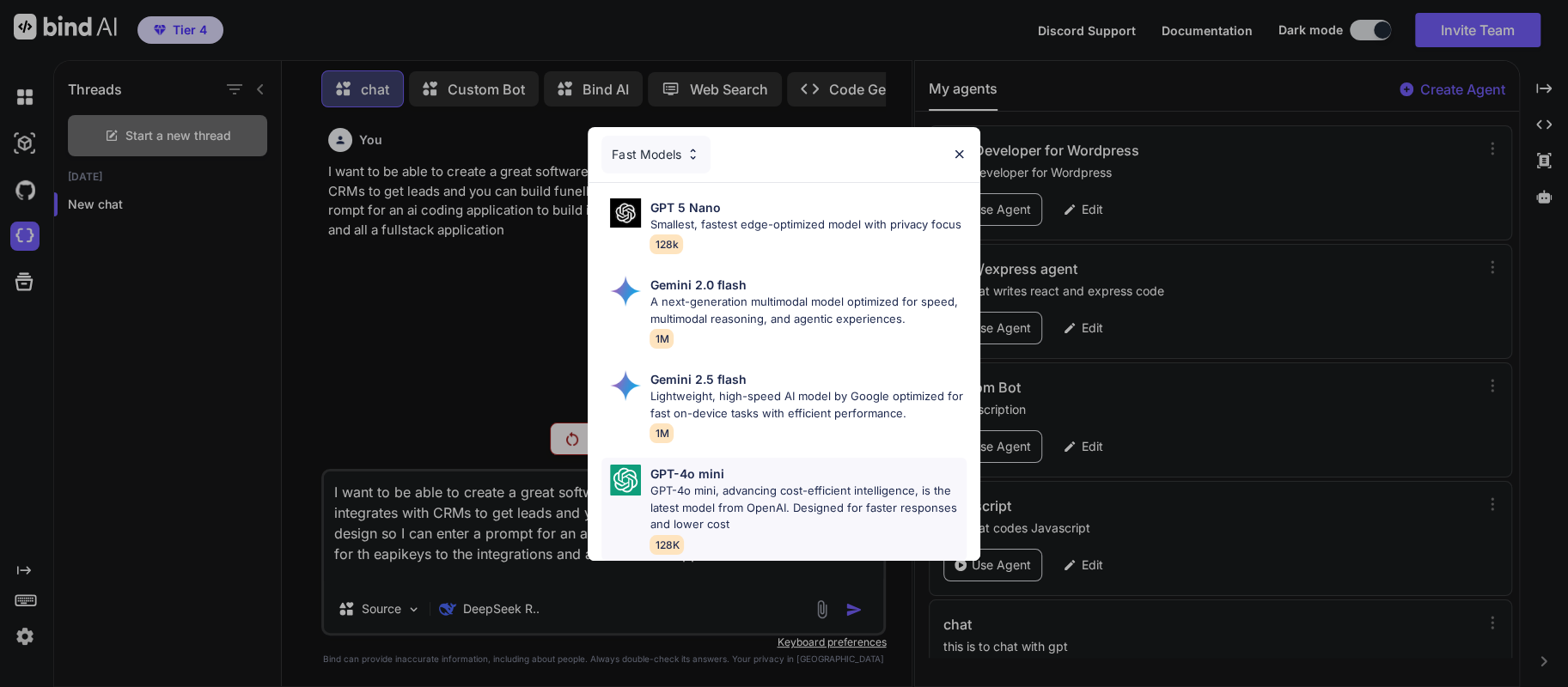
click at [724, 482] on p "GPT-4o mini, advancing cost-efficient intelligence, is the latest model from Op…" at bounding box center [808, 507] width 316 height 50
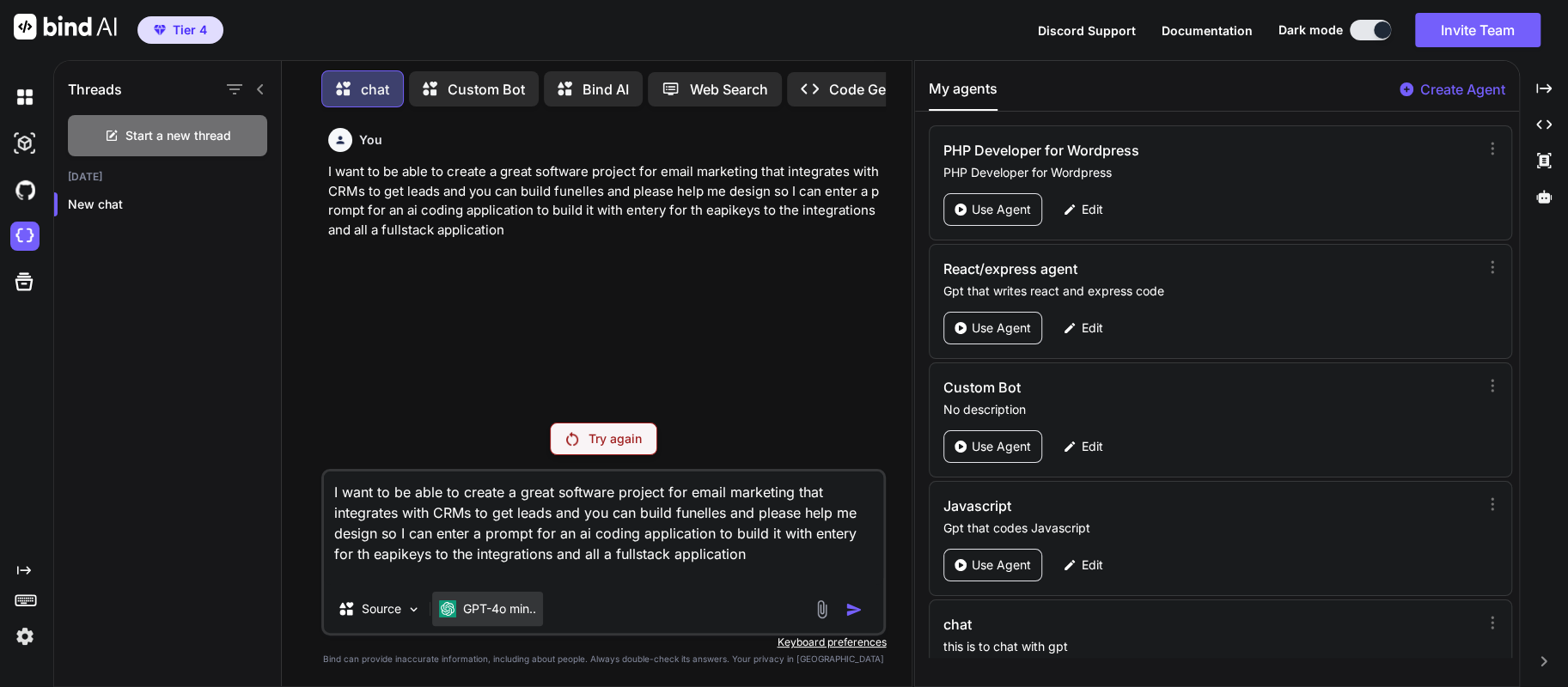
click at [524, 615] on p "GPT-4o min.." at bounding box center [500, 608] width 73 height 17
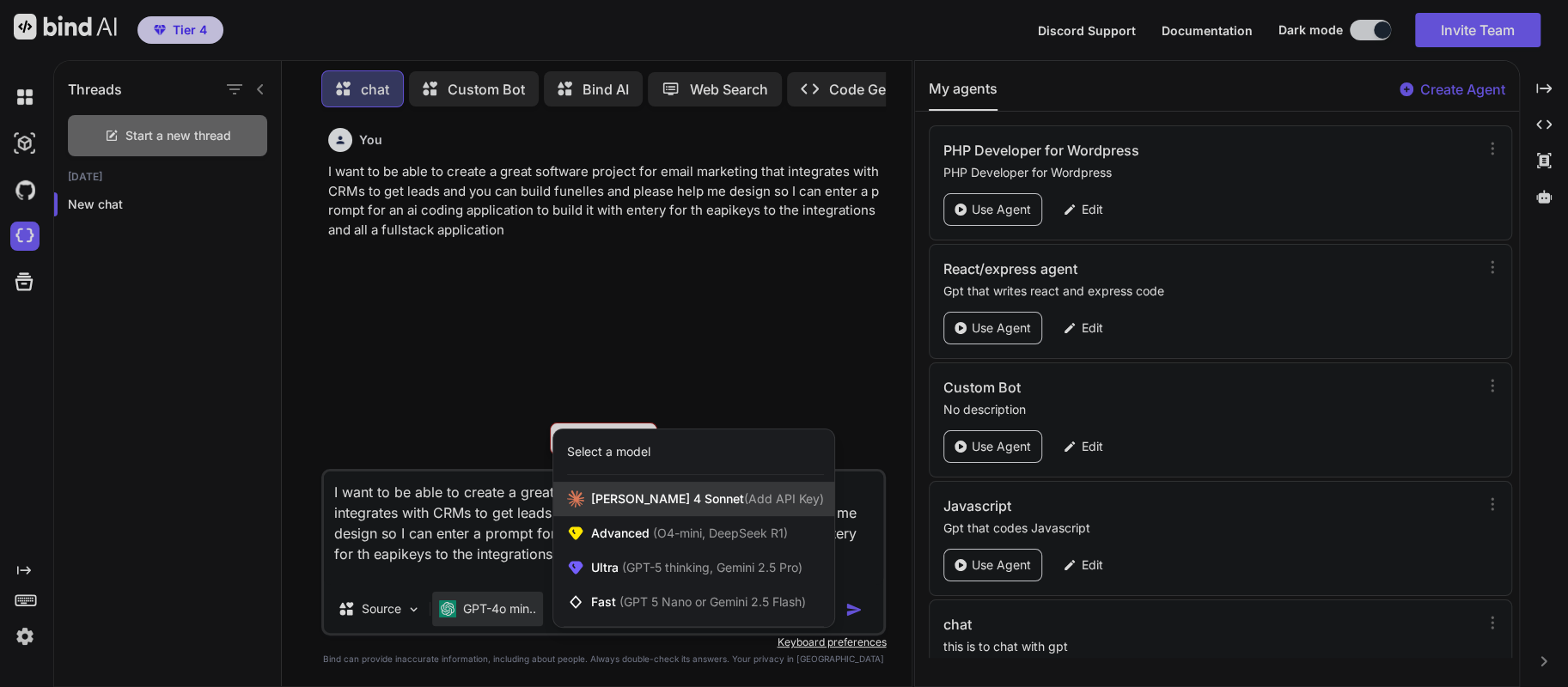
click at [638, 506] on span "[PERSON_NAME] 4 Sonnet (Add API Key)" at bounding box center [707, 499] width 233 height 17
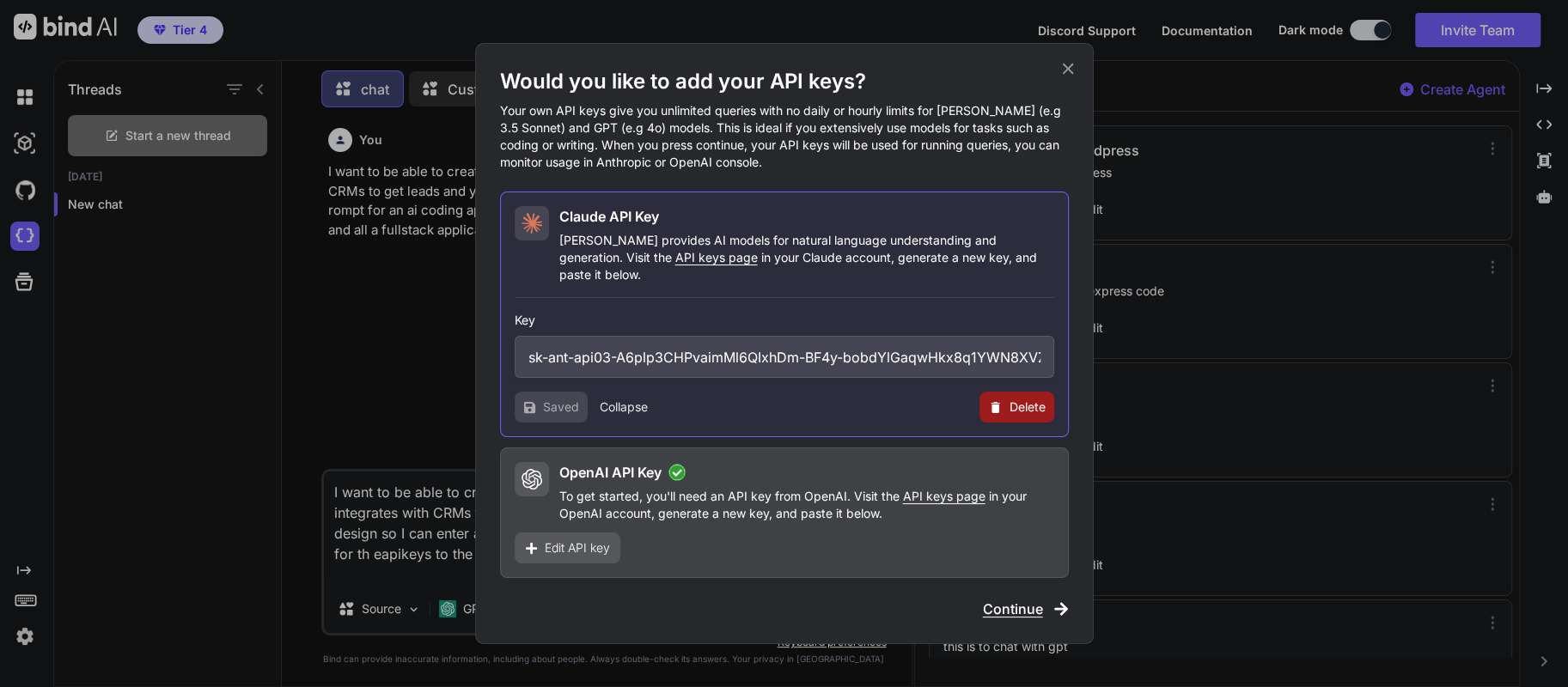
click at [1064, 79] on icon at bounding box center [1067, 69] width 19 height 19
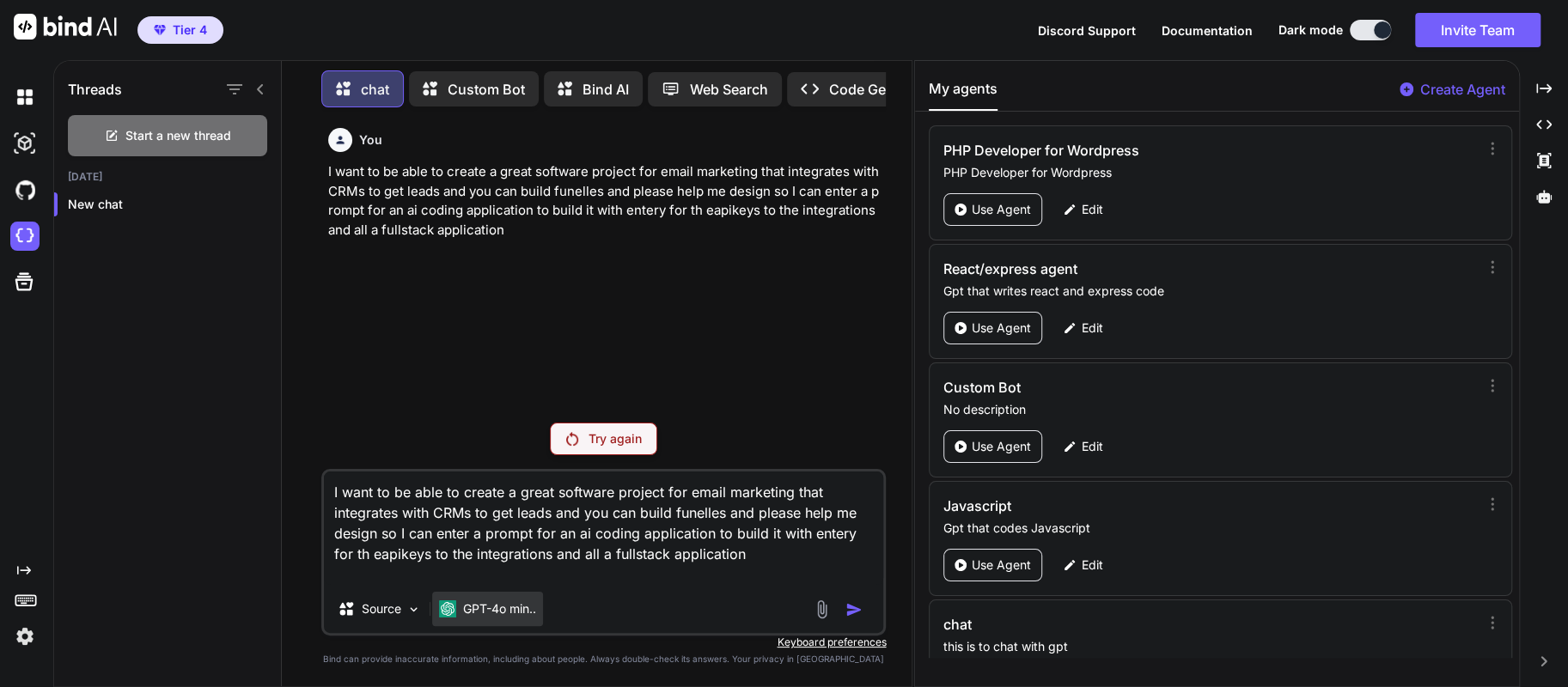
click at [493, 612] on p "GPT-4o min.." at bounding box center [500, 608] width 73 height 17
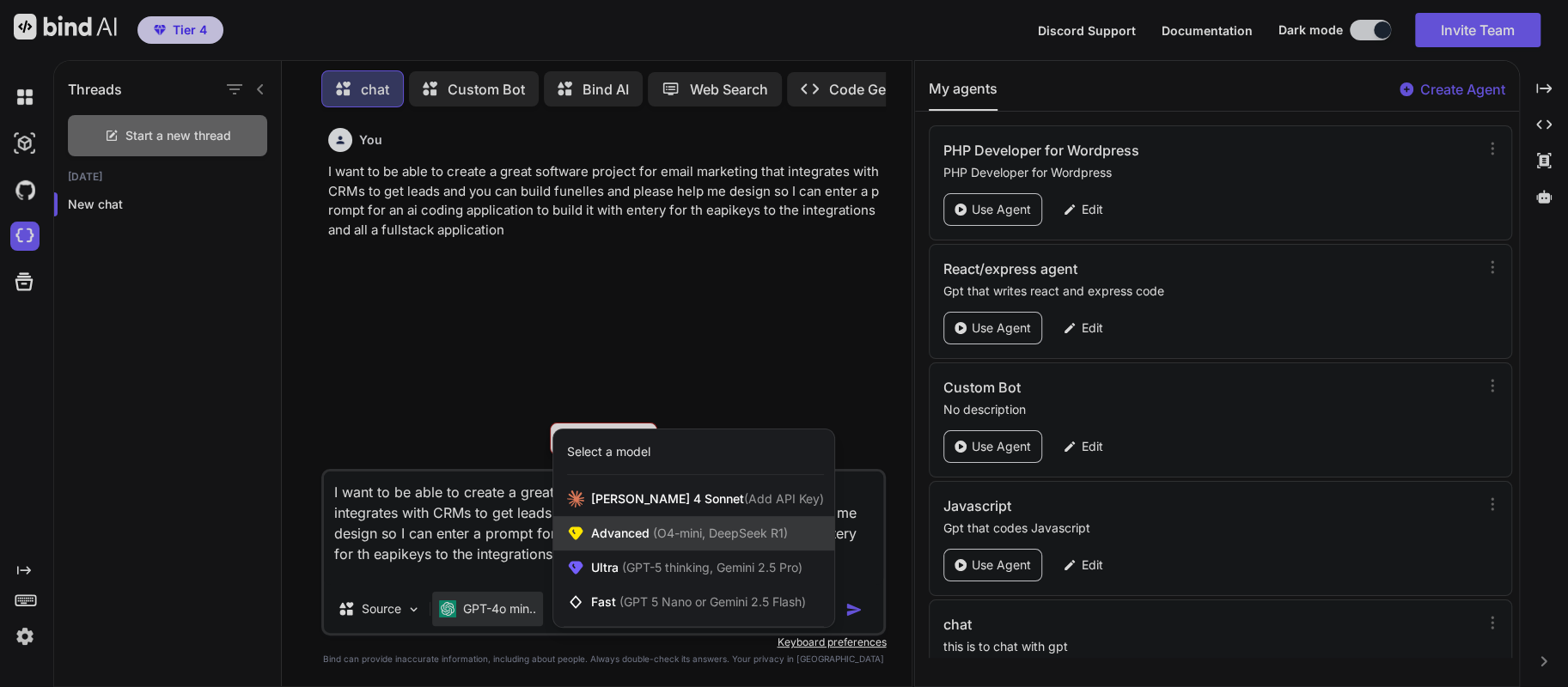
click at [652, 544] on div "Advanced (O4-mini, DeepSeek R1)" at bounding box center [693, 534] width 281 height 35
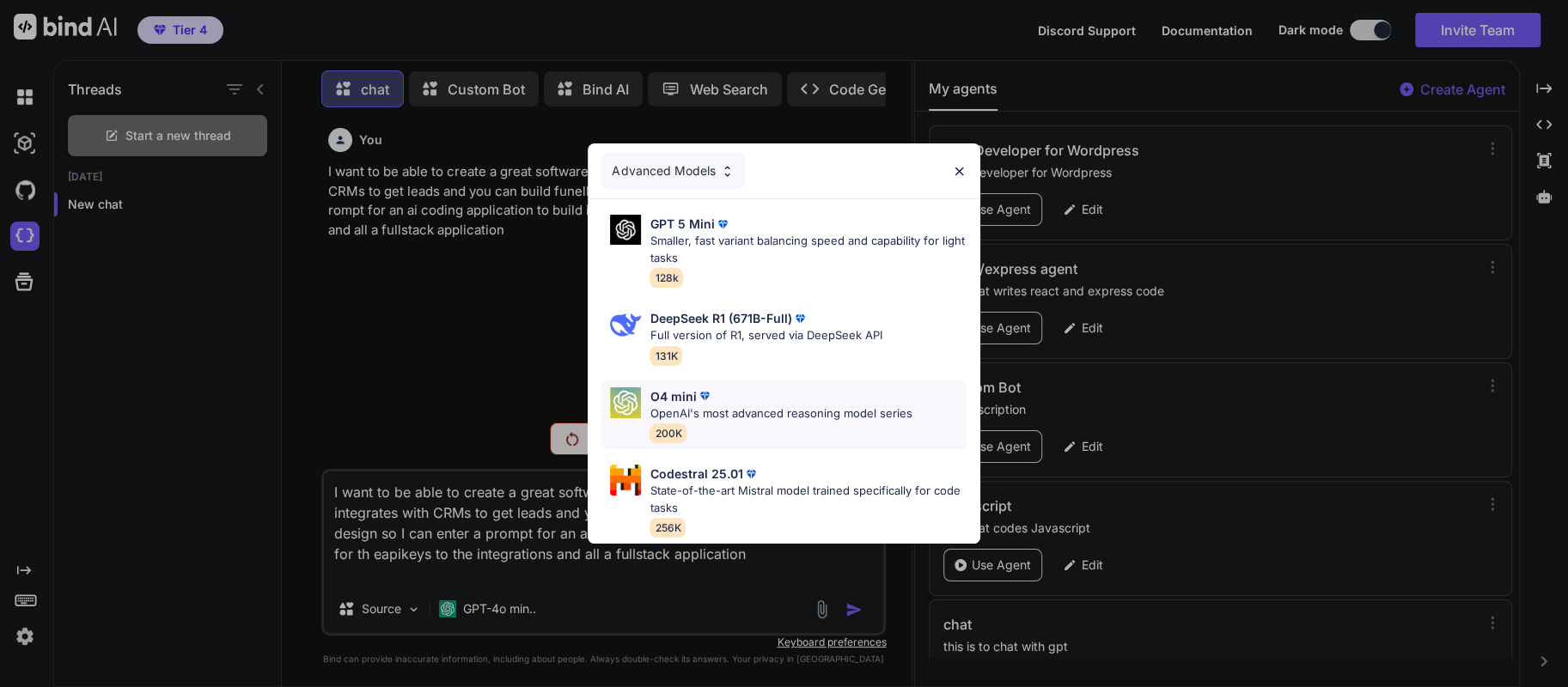
click at [710, 387] on img at bounding box center [704, 396] width 17 height 17
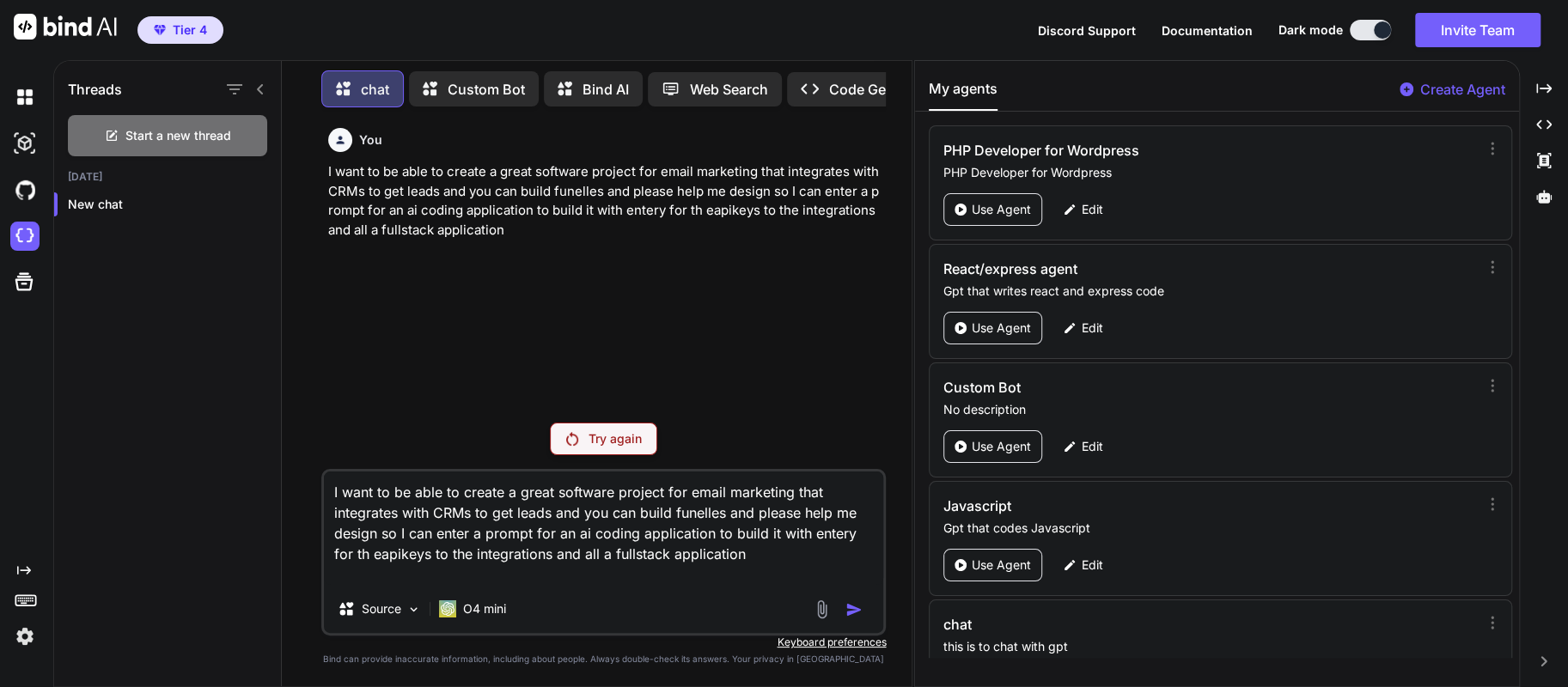
click at [747, 614] on div "Source O4 mini" at bounding box center [603, 612] width 560 height 41
click at [632, 438] on p "Try again" at bounding box center [615, 439] width 53 height 17
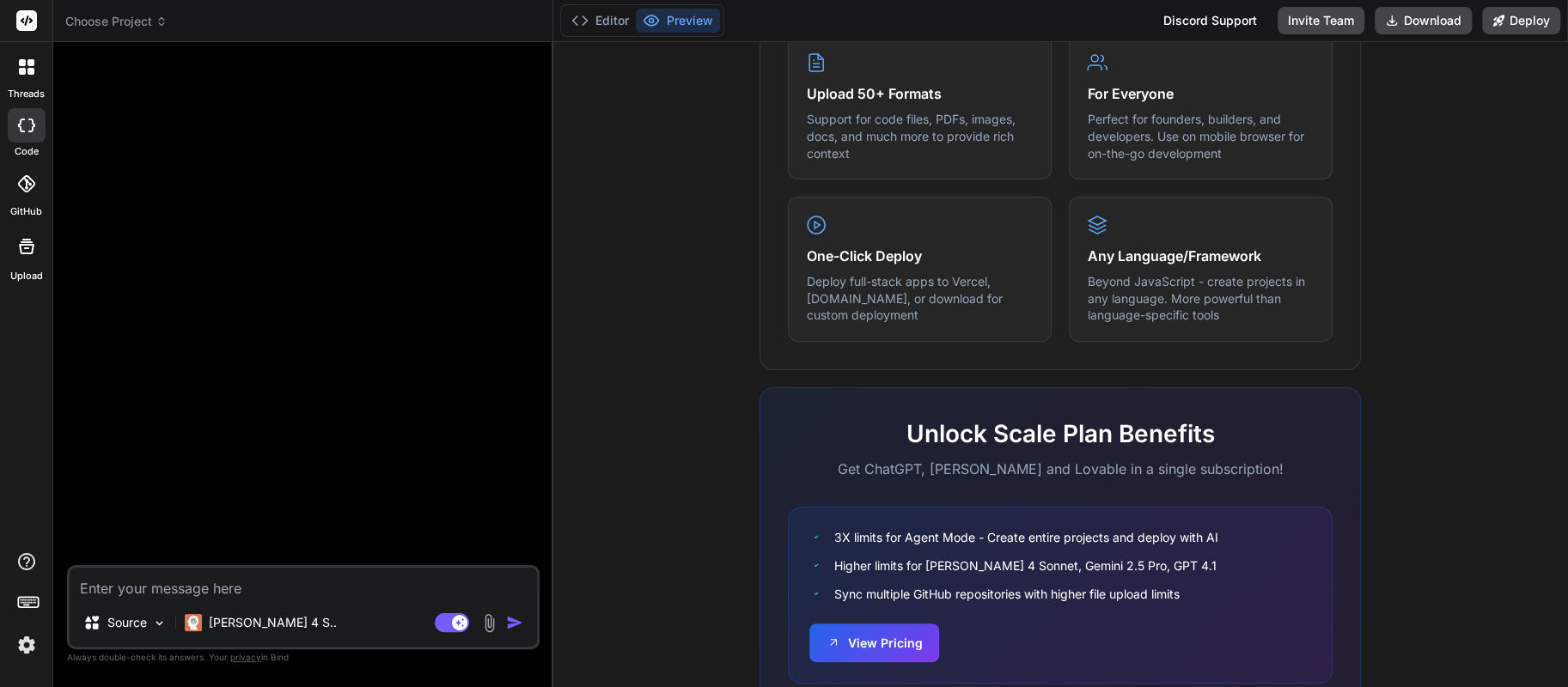
scroll to position [949, 0]
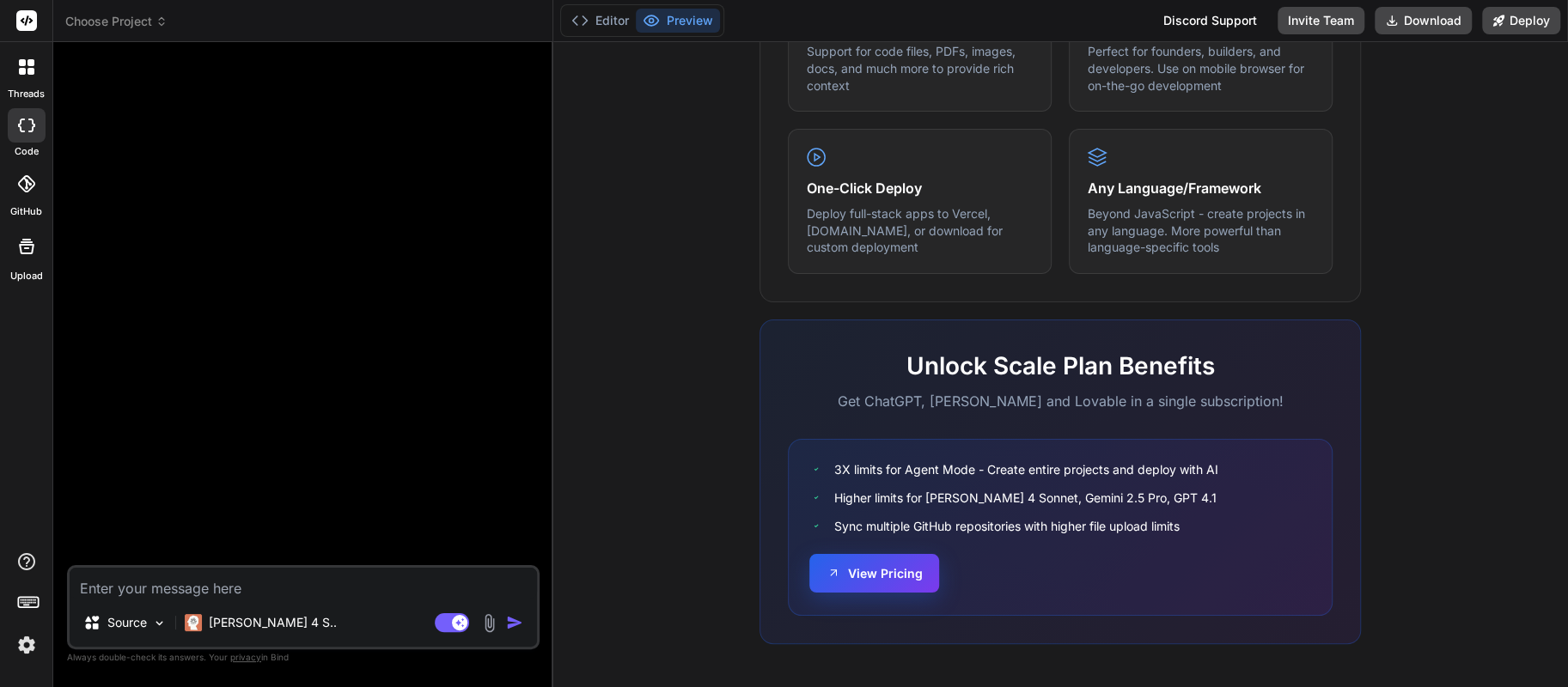
click at [895, 571] on button "View Pricing" at bounding box center [874, 573] width 130 height 38
click at [26, 69] on icon at bounding box center [26, 67] width 16 height 16
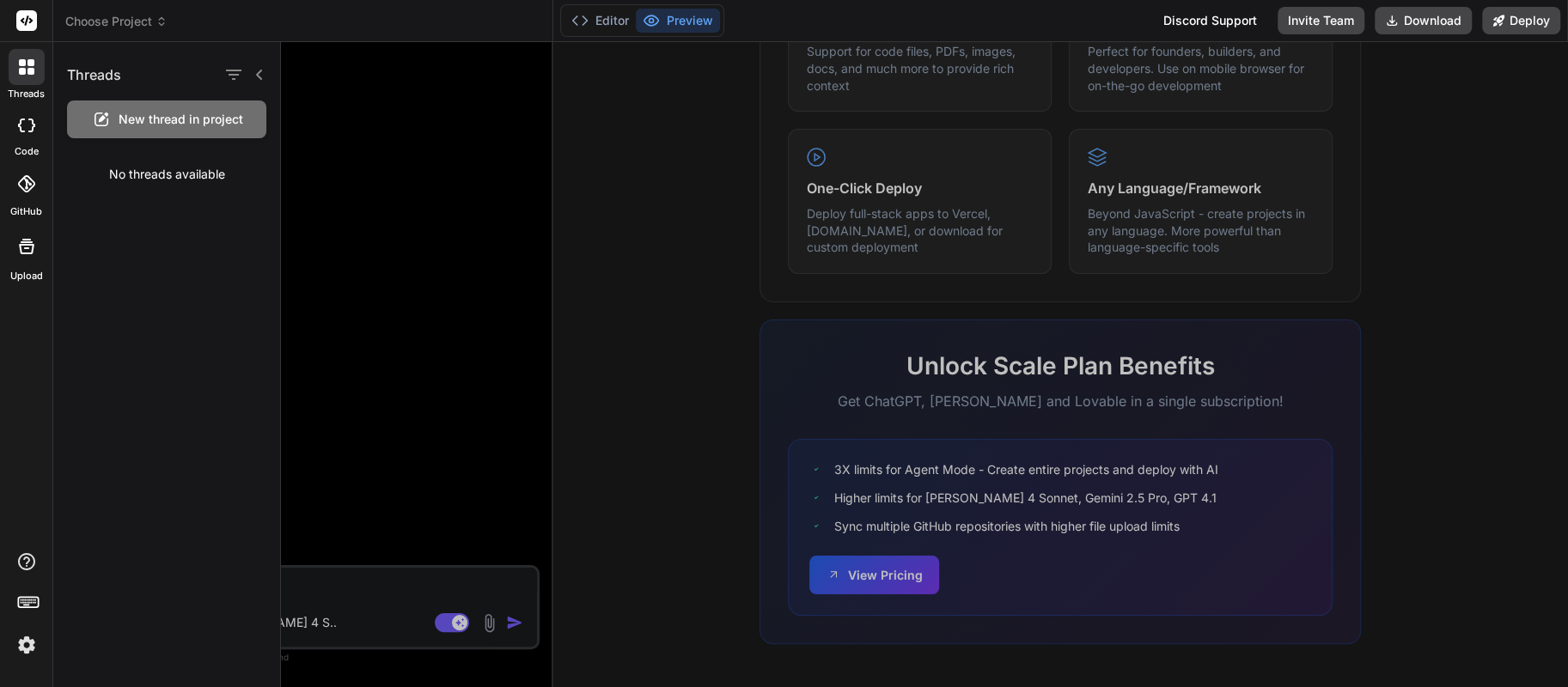
click at [160, 111] on span "New thread in project" at bounding box center [181, 119] width 124 height 17
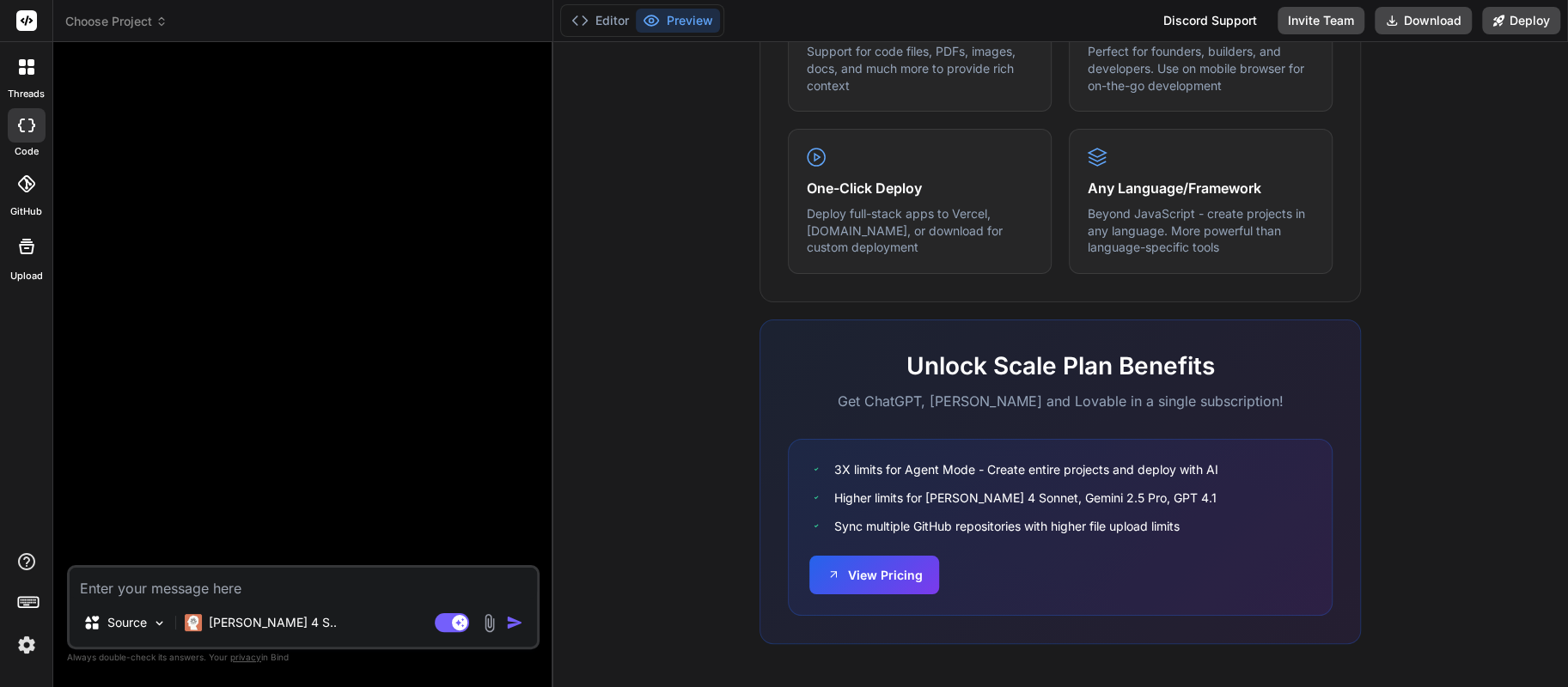
click at [199, 577] on textarea at bounding box center [302, 583] width 467 height 31
type textarea "x"
type textarea "i"
type textarea "x"
type textarea "i"
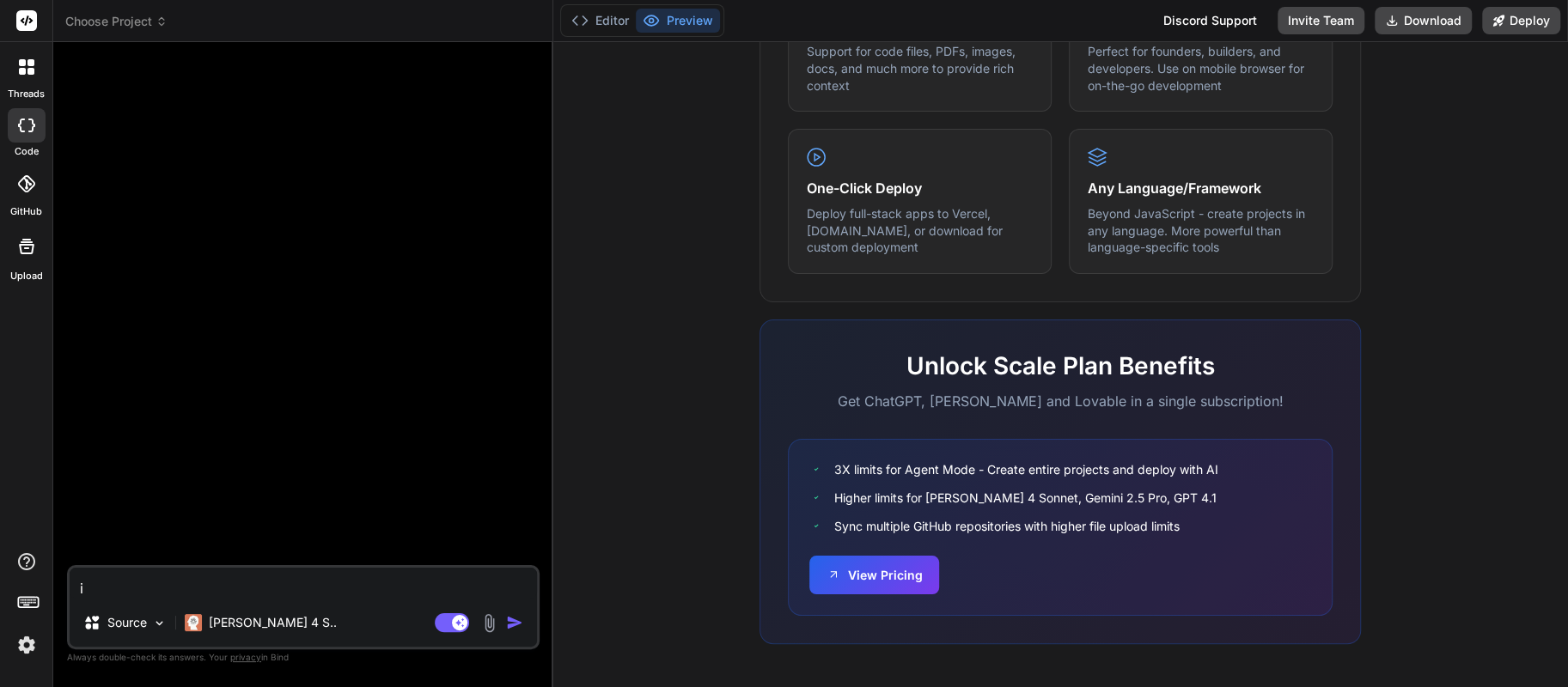
type textarea "x"
type textarea "i w"
click at [24, 132] on div at bounding box center [26, 125] width 37 height 35
type textarea "x"
click at [26, 56] on div at bounding box center [26, 67] width 36 height 36
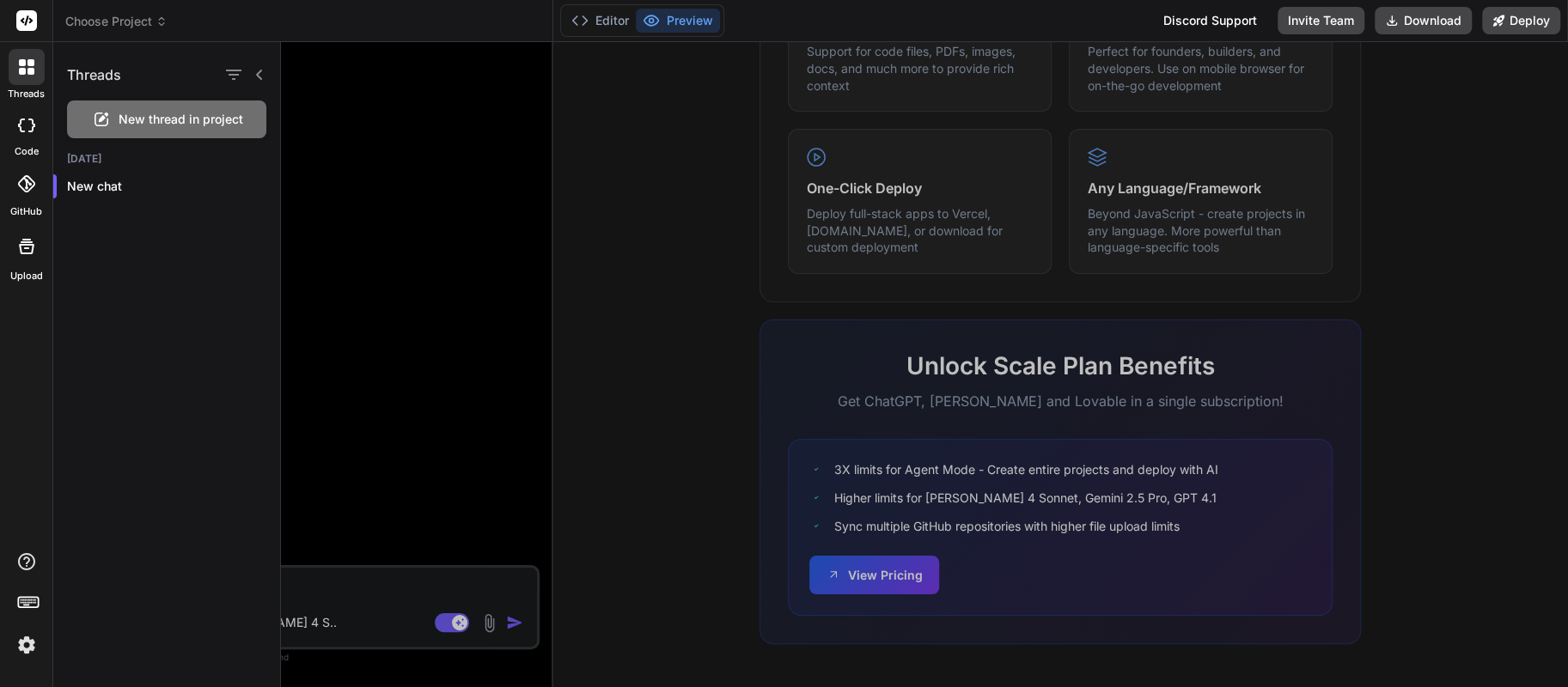
click at [28, 22] on rect at bounding box center [26, 20] width 21 height 21
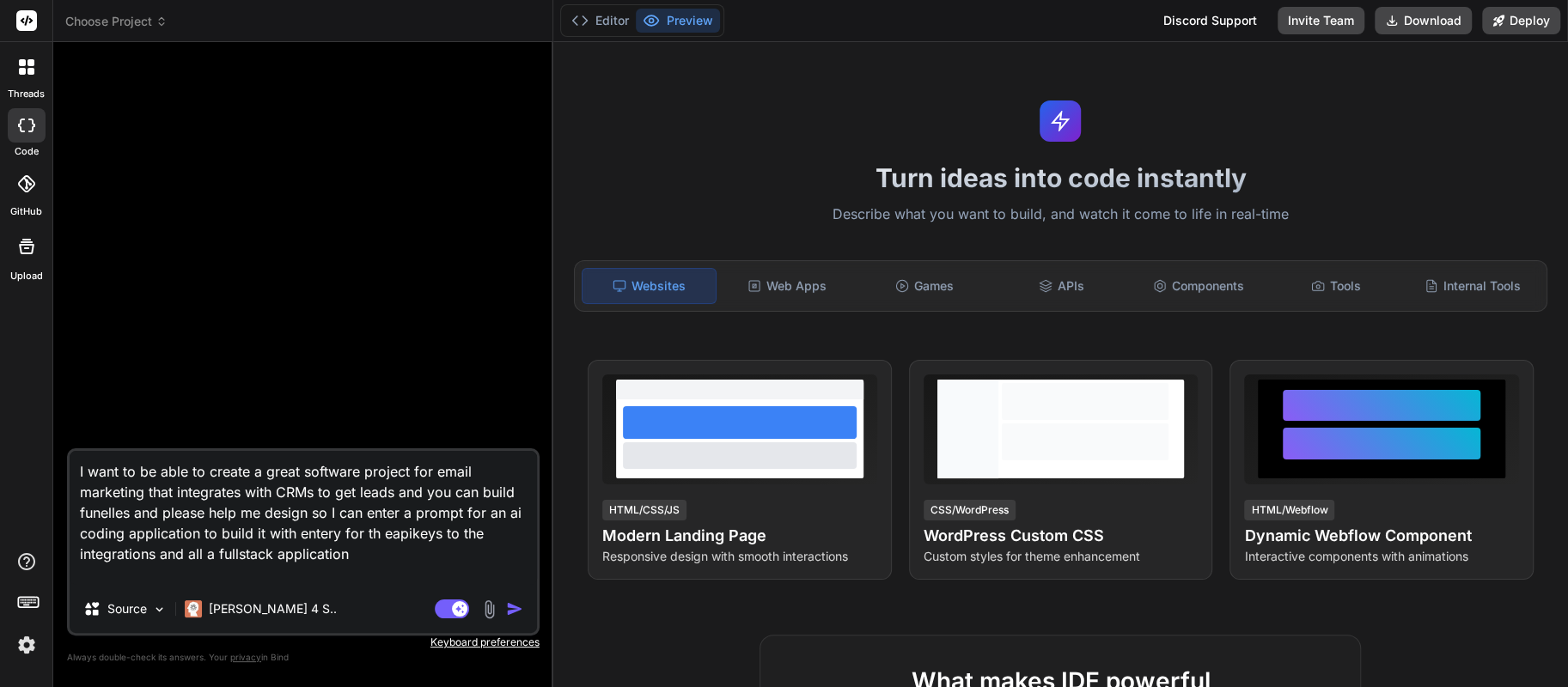
click at [509, 607] on img "button" at bounding box center [514, 608] width 17 height 17
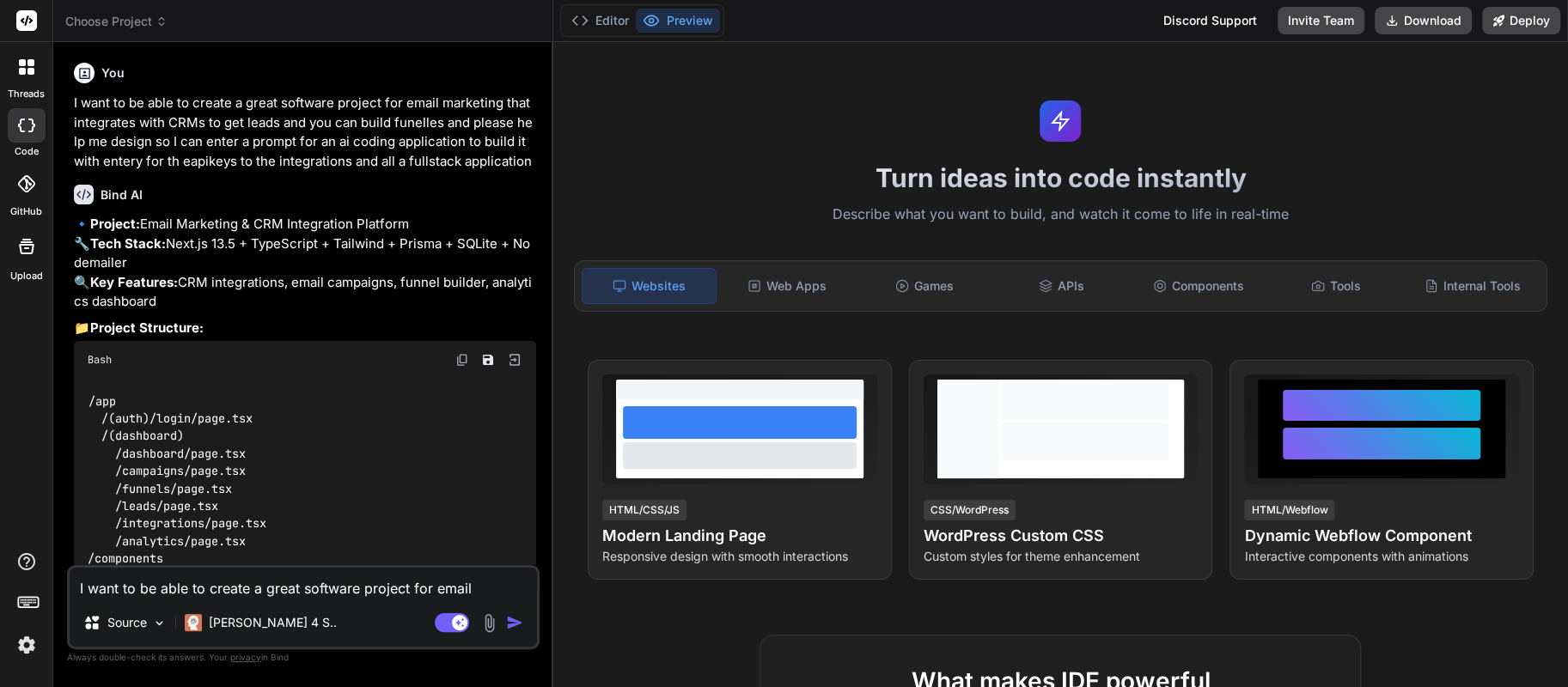
type textarea "x"
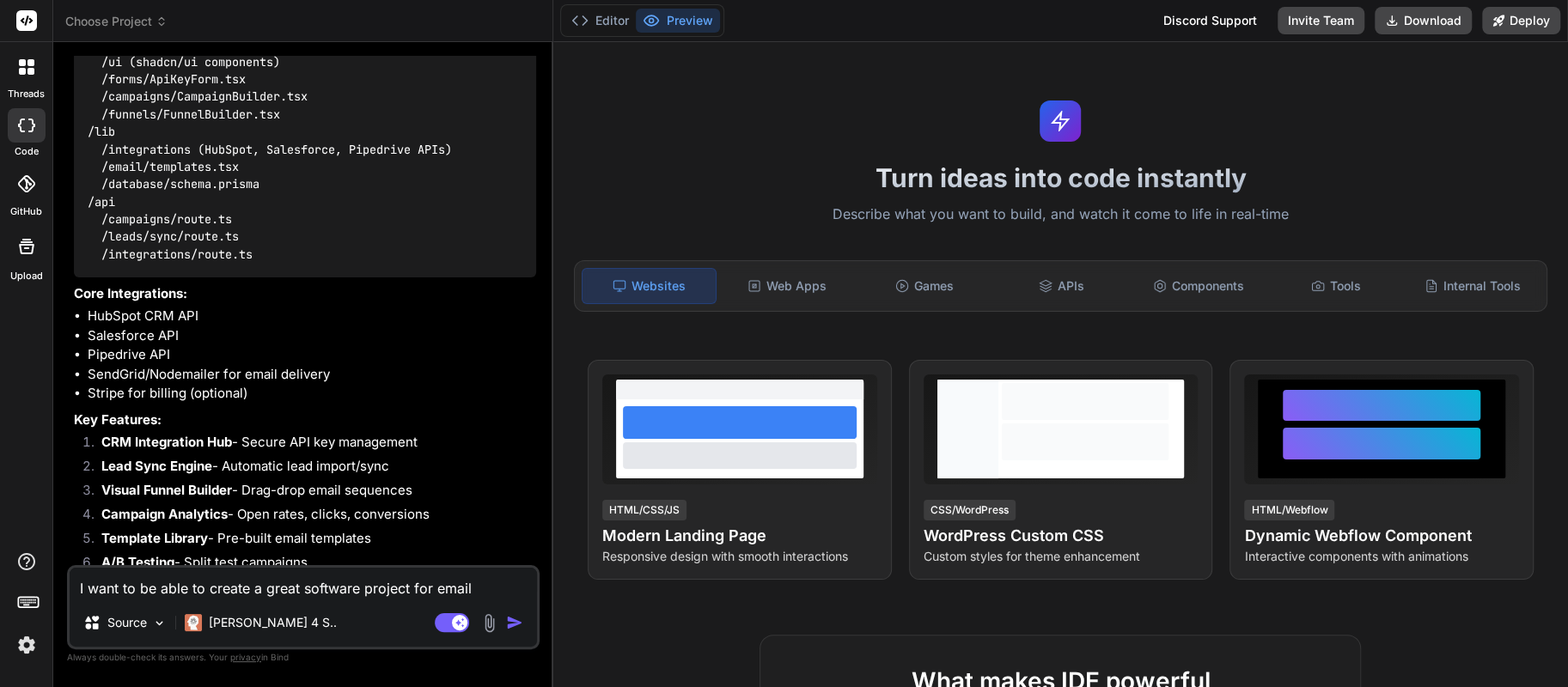
scroll to position [612, 0]
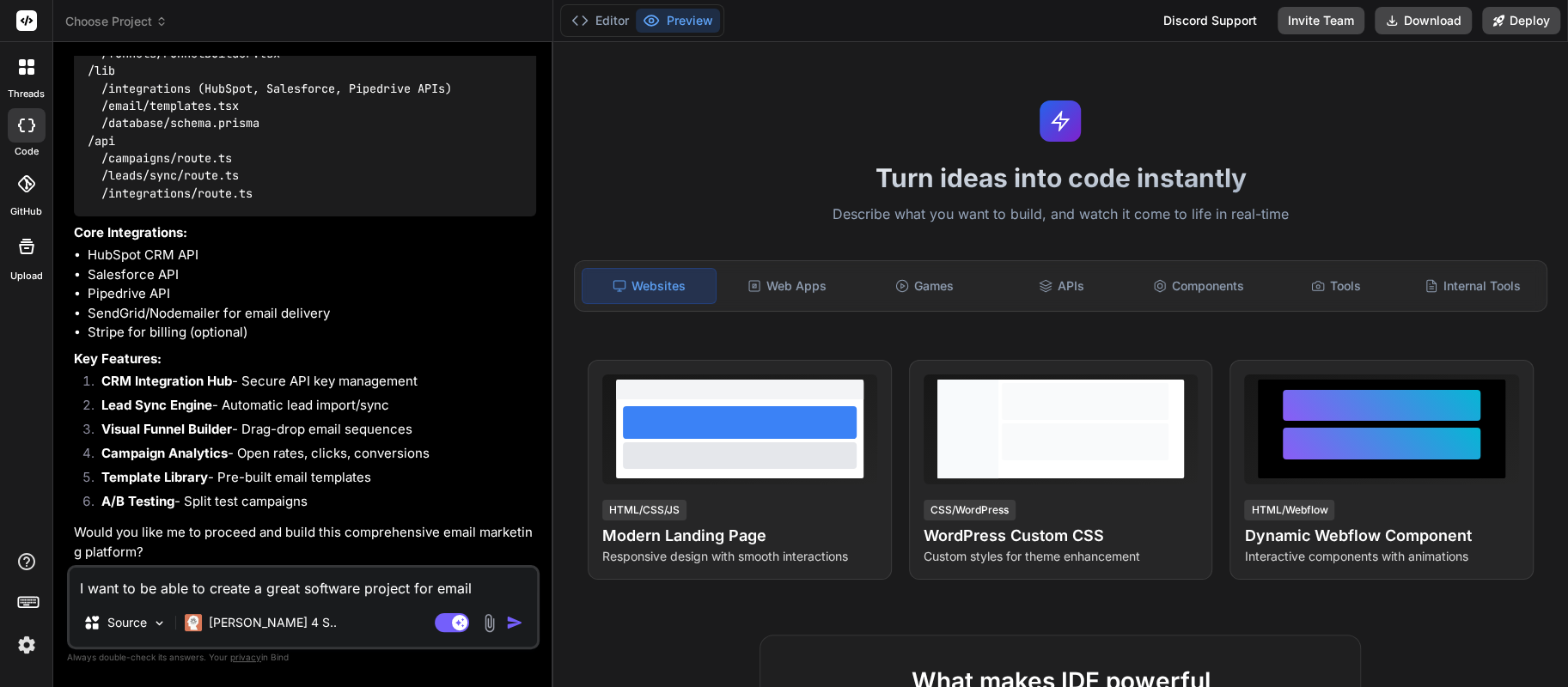
click at [186, 591] on textarea "I want to be able to create a great software project for email marketing that i…" at bounding box center [302, 583] width 467 height 31
type textarea "x"
type textarea "I"
type textarea "x"
type textarea "I"
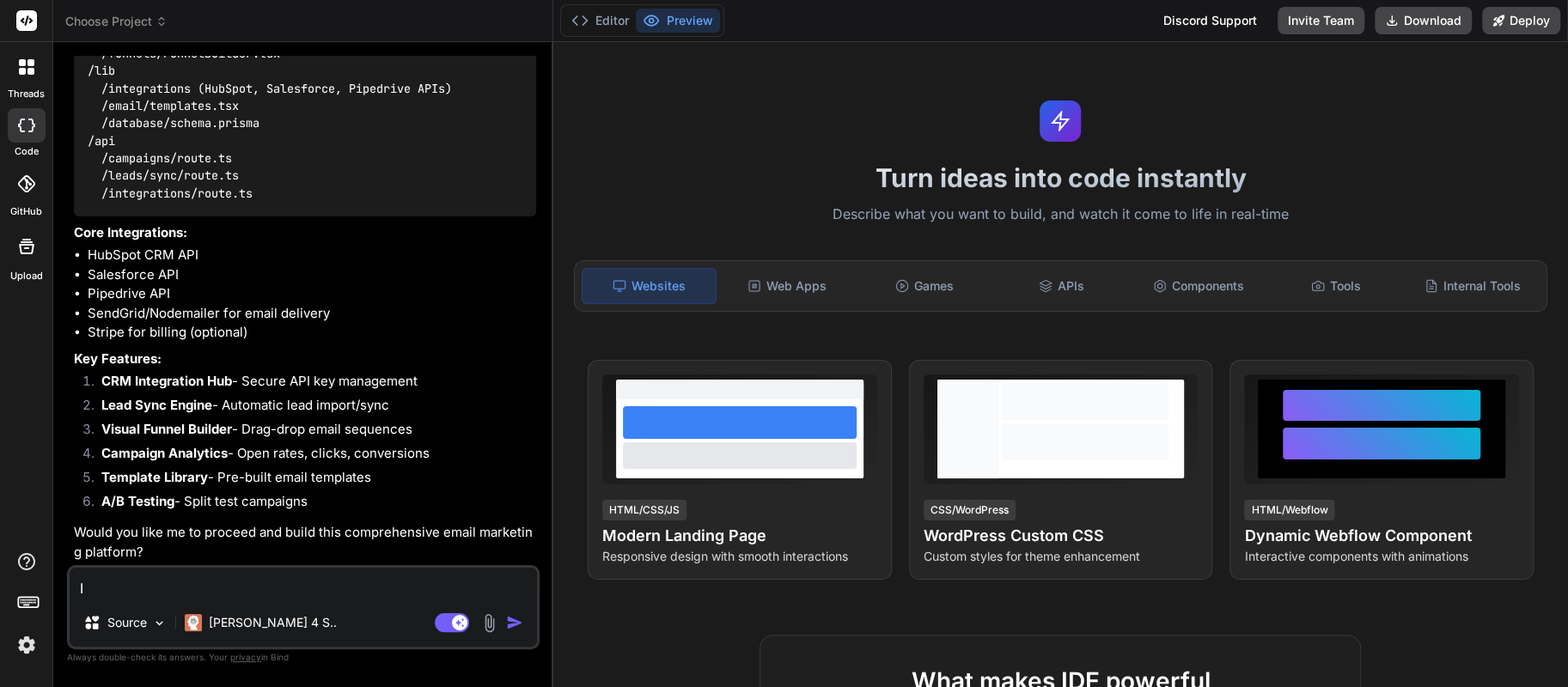
type textarea "x"
type textarea "I w"
type textarea "x"
type textarea "I wa"
type textarea "x"
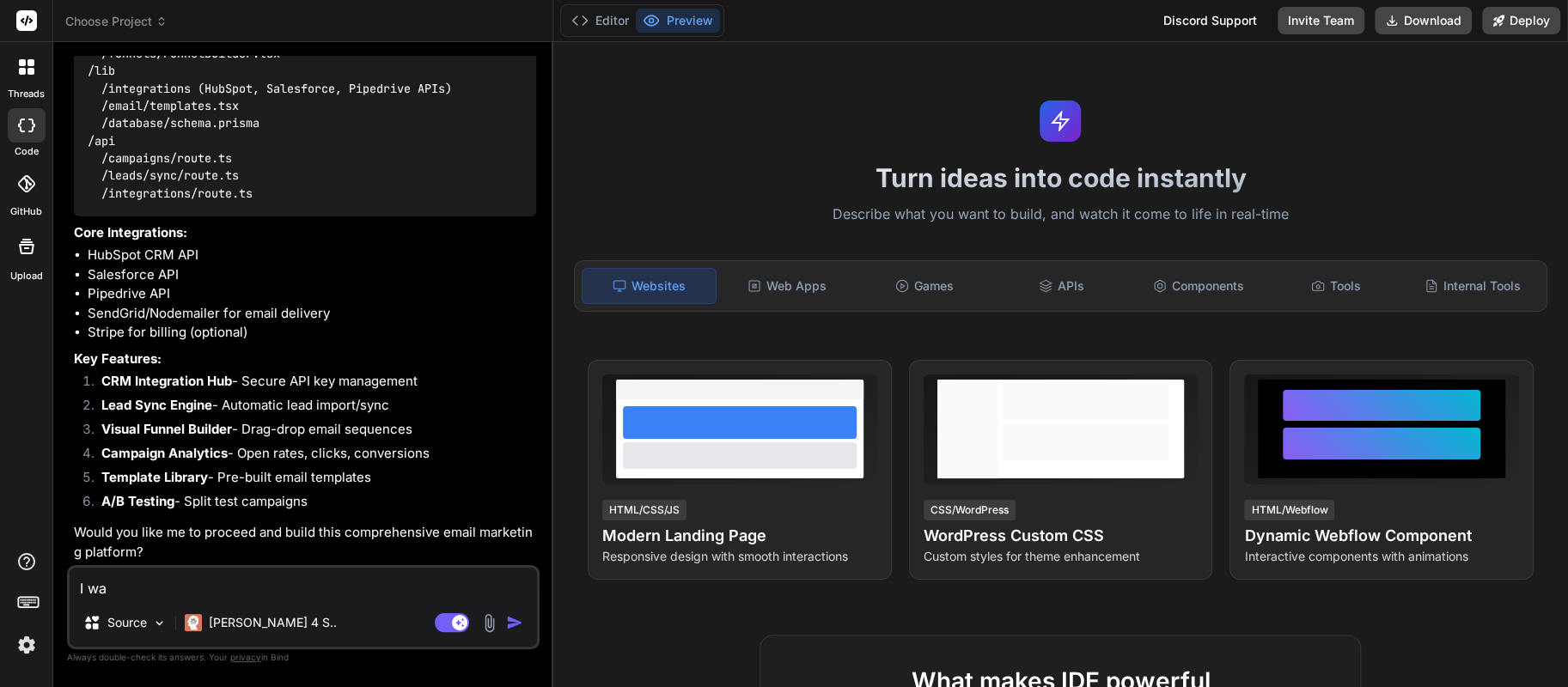
type textarea "I wan"
type textarea "x"
type textarea "I want"
type textarea "x"
type textarea "I want"
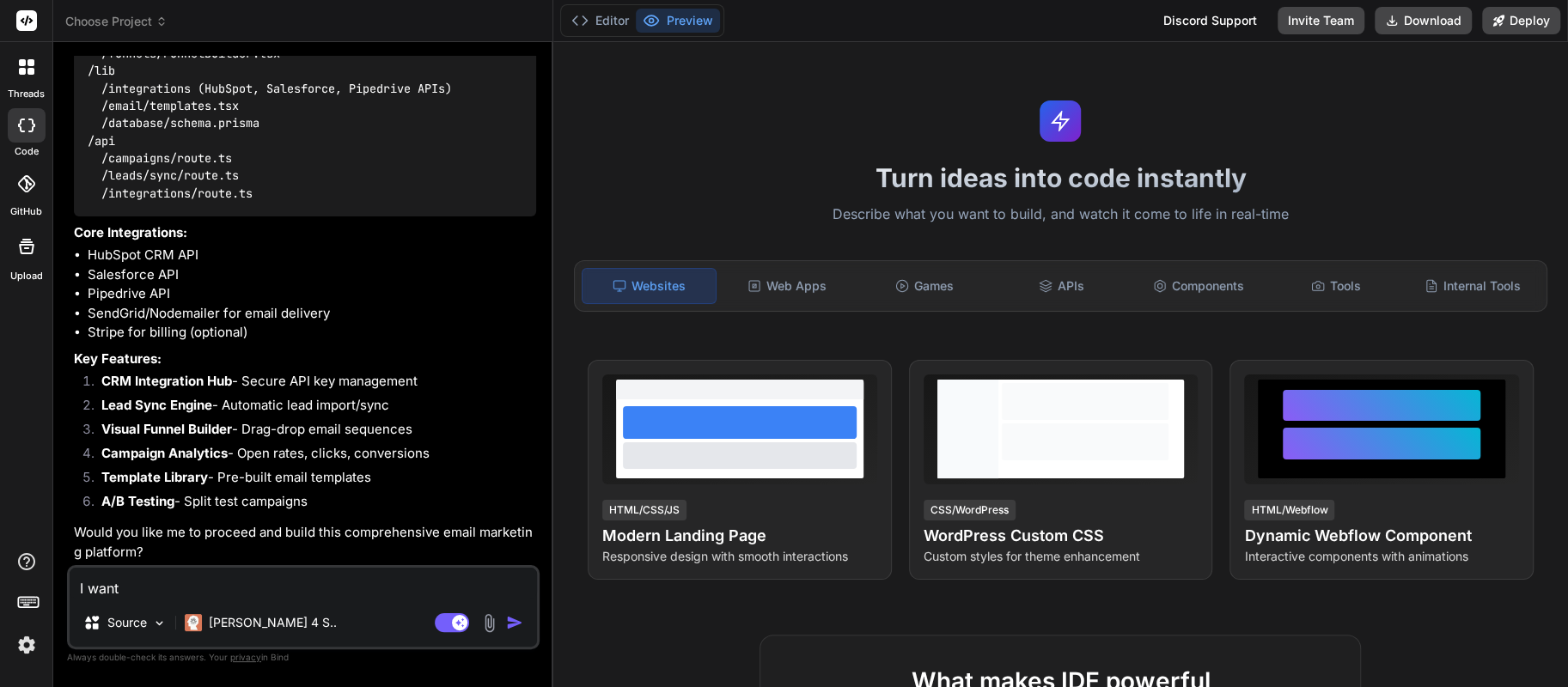
type textarea "x"
type textarea "I want t"
type textarea "x"
type textarea "I want th"
type textarea "x"
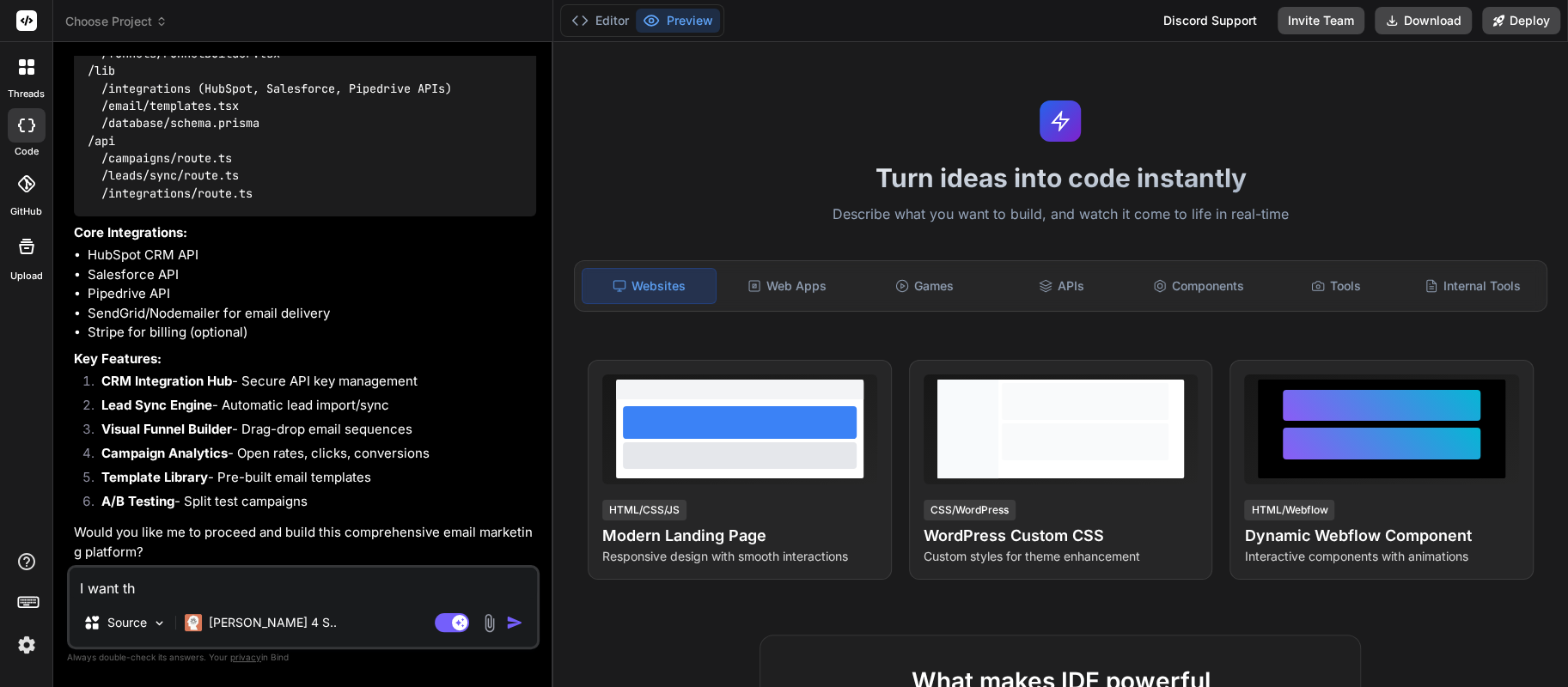
type textarea "I want thi"
type textarea "x"
type textarea "I want this"
type textarea "x"
type textarea "I want this"
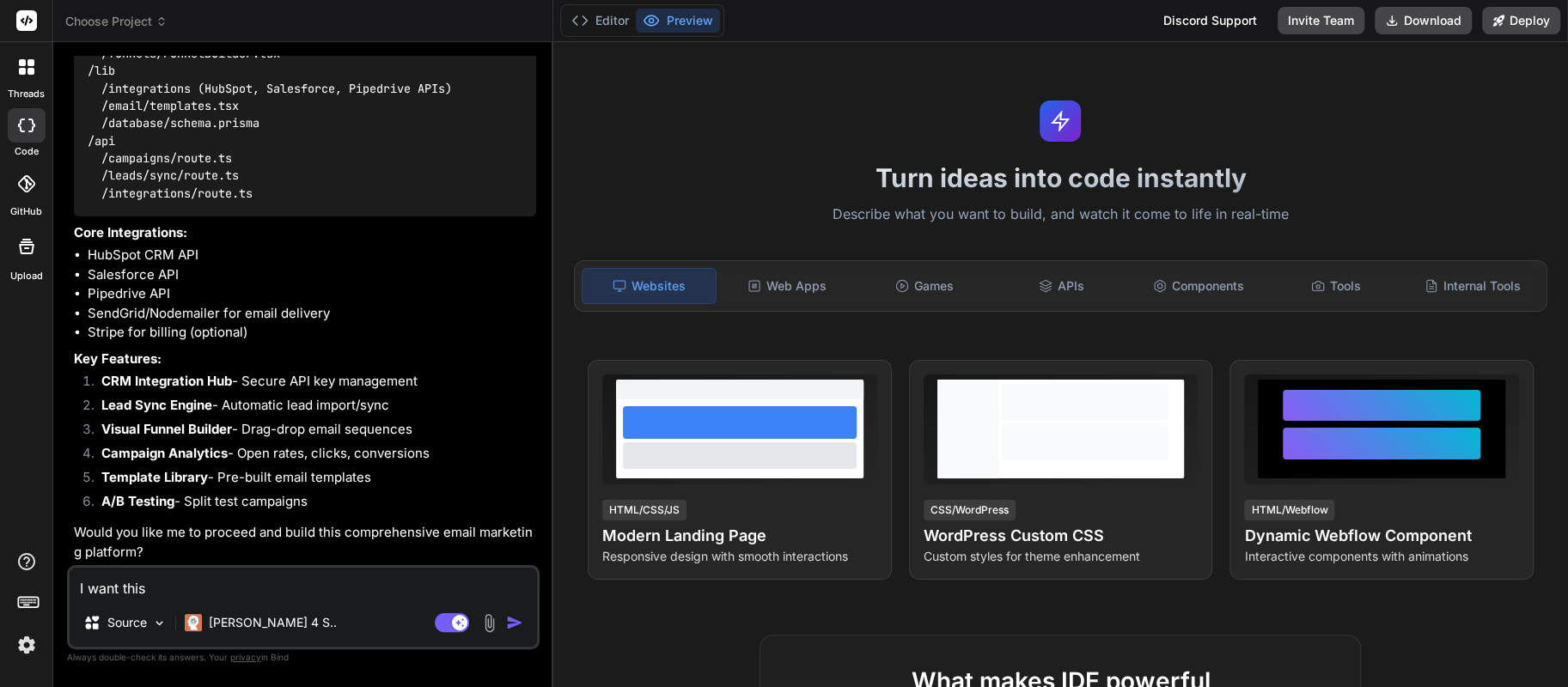
type textarea "x"
type textarea "I want this t"
type textarea "x"
type textarea "I want this to"
type textarea "x"
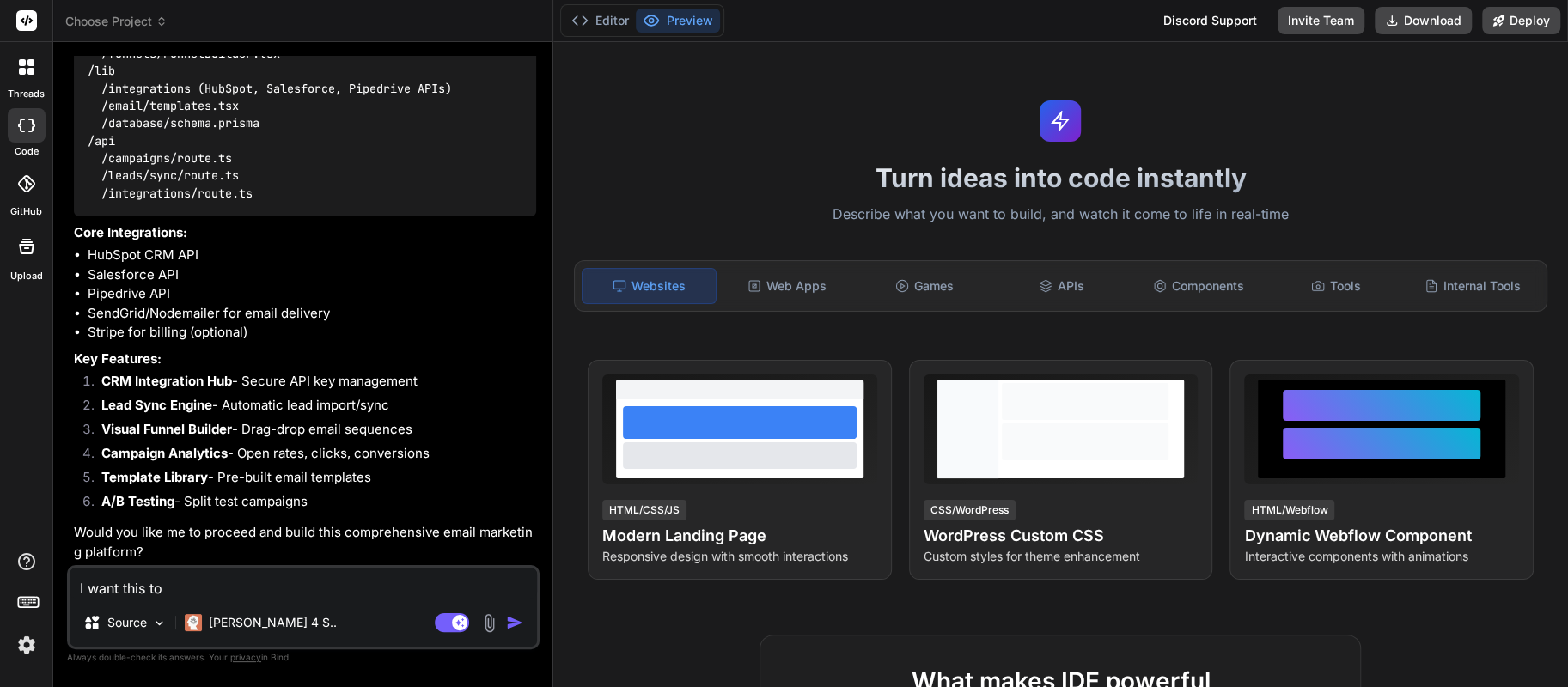
type textarea "I want this to"
type textarea "x"
type textarea "I want this to b"
type textarea "x"
type textarea "I want this to be"
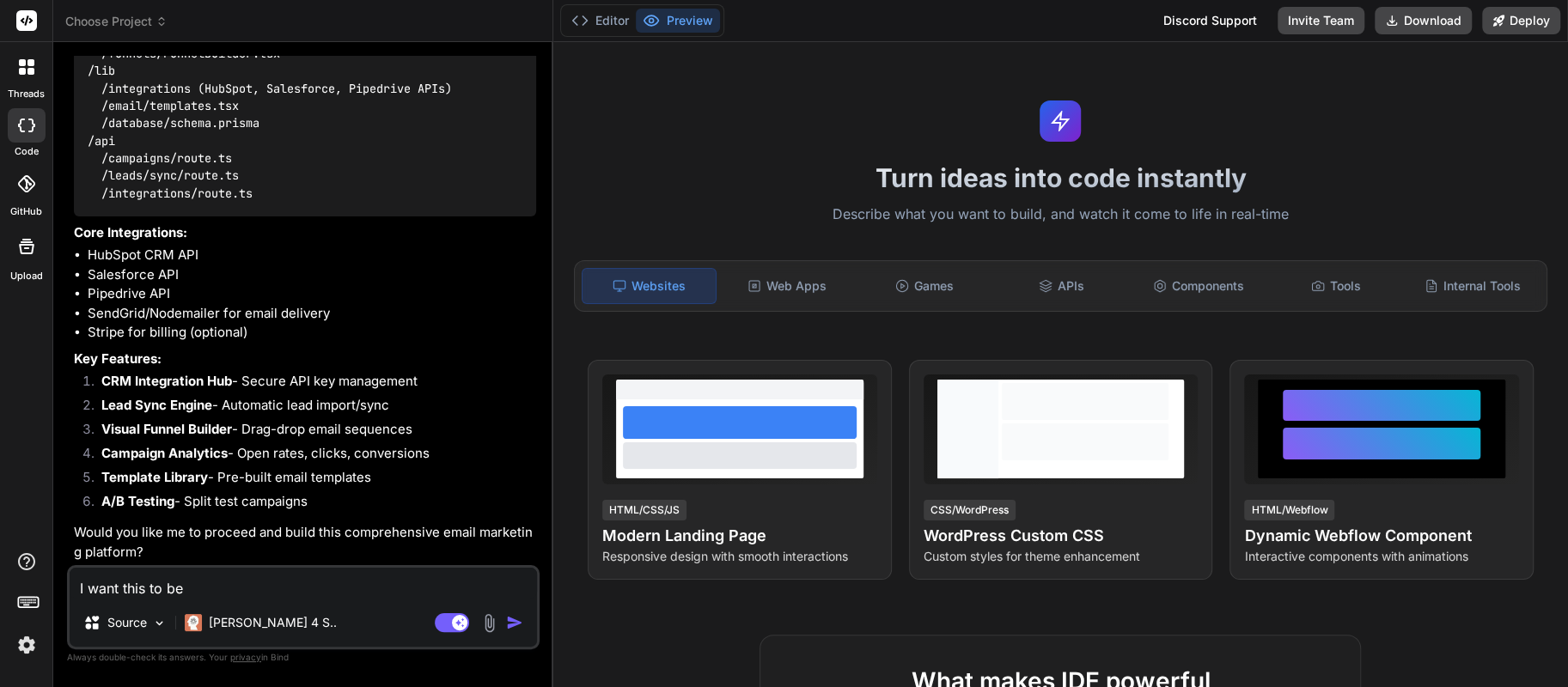
type textarea "x"
type textarea "I want this to be"
type textarea "x"
type textarea "I want this to be l"
type textarea "x"
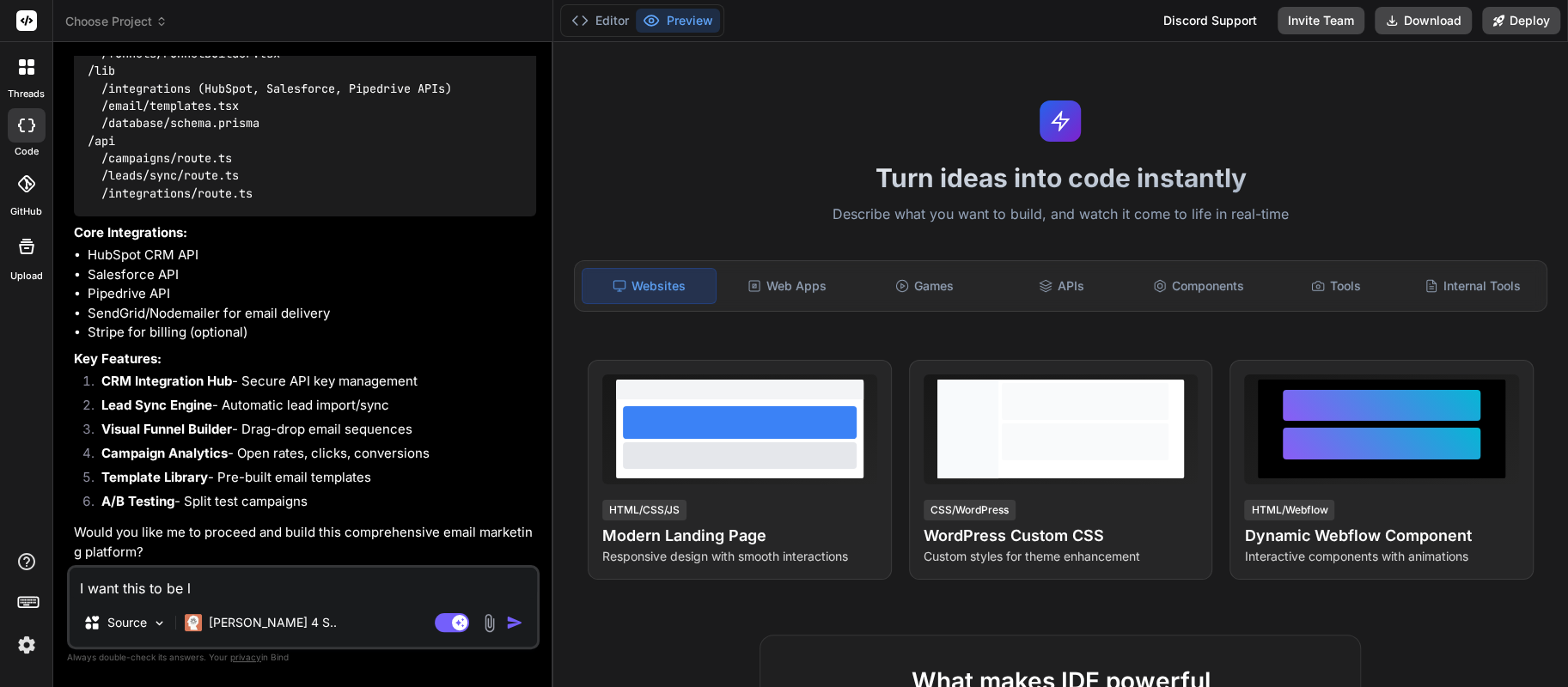
type textarea "I want this to be li"
type textarea "x"
type textarea "I want this to be lik"
type textarea "x"
type textarea "I want this to be like"
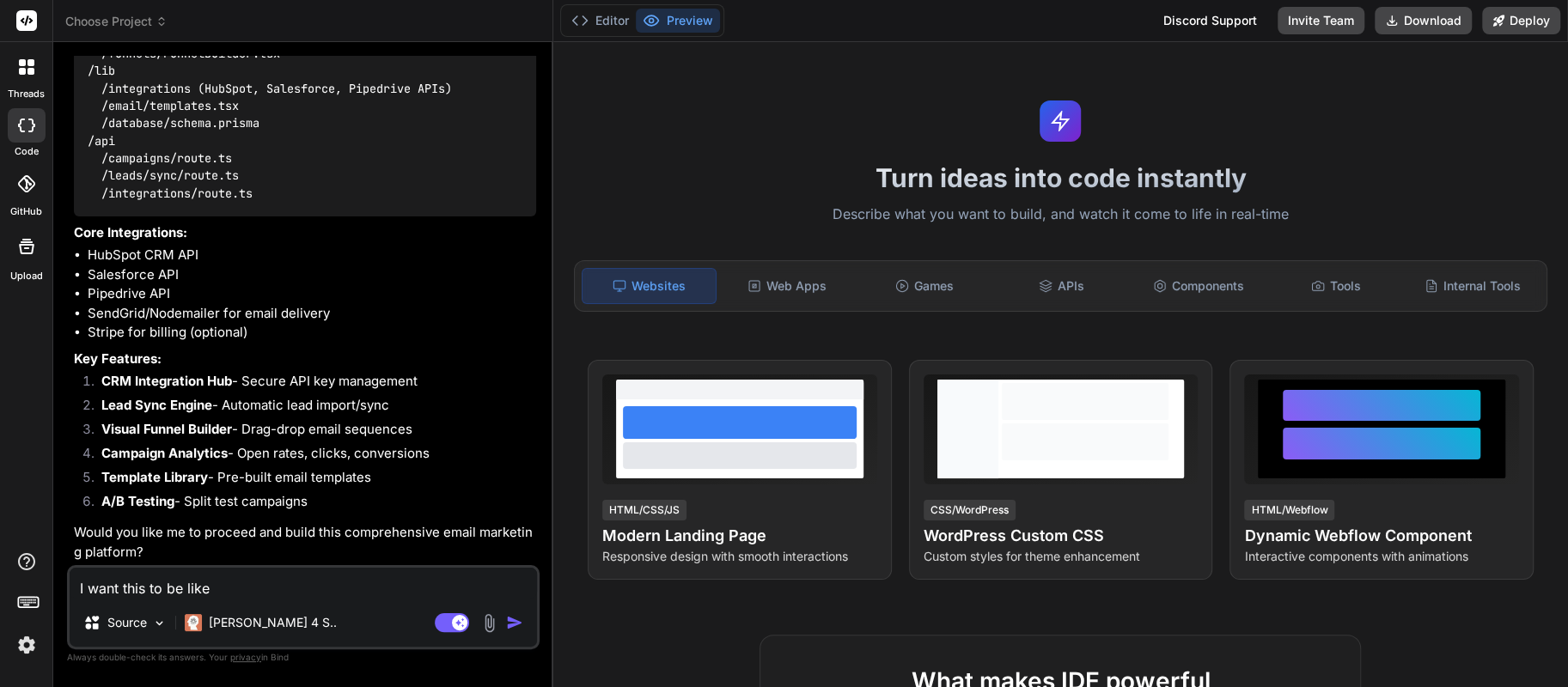
type textarea "x"
type textarea "I want this to be like"
type textarea "x"
type textarea "I want this to be like h"
type textarea "x"
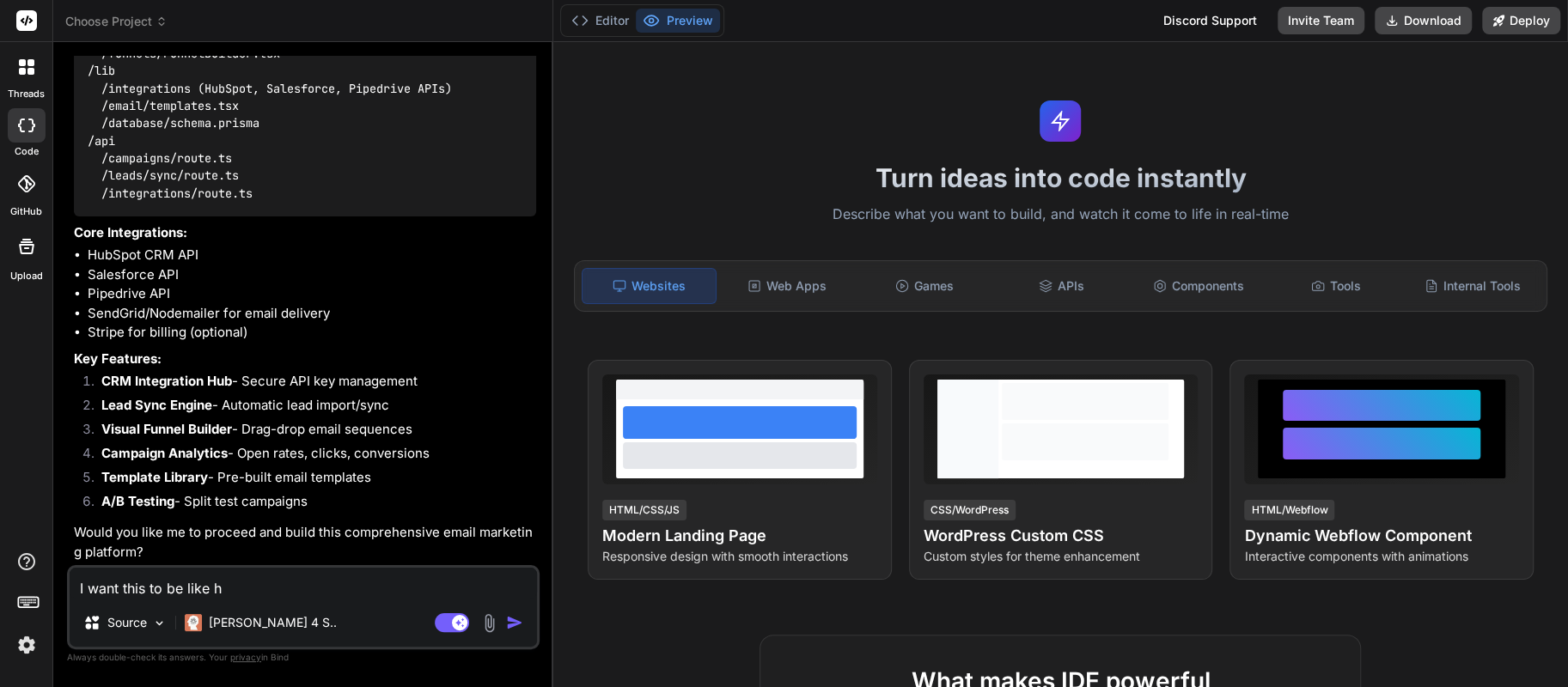
type textarea "I want this to be like hu"
type textarea "x"
type textarea "I want this to be like hub"
type textarea "x"
type textarea "I want this to be like hubs"
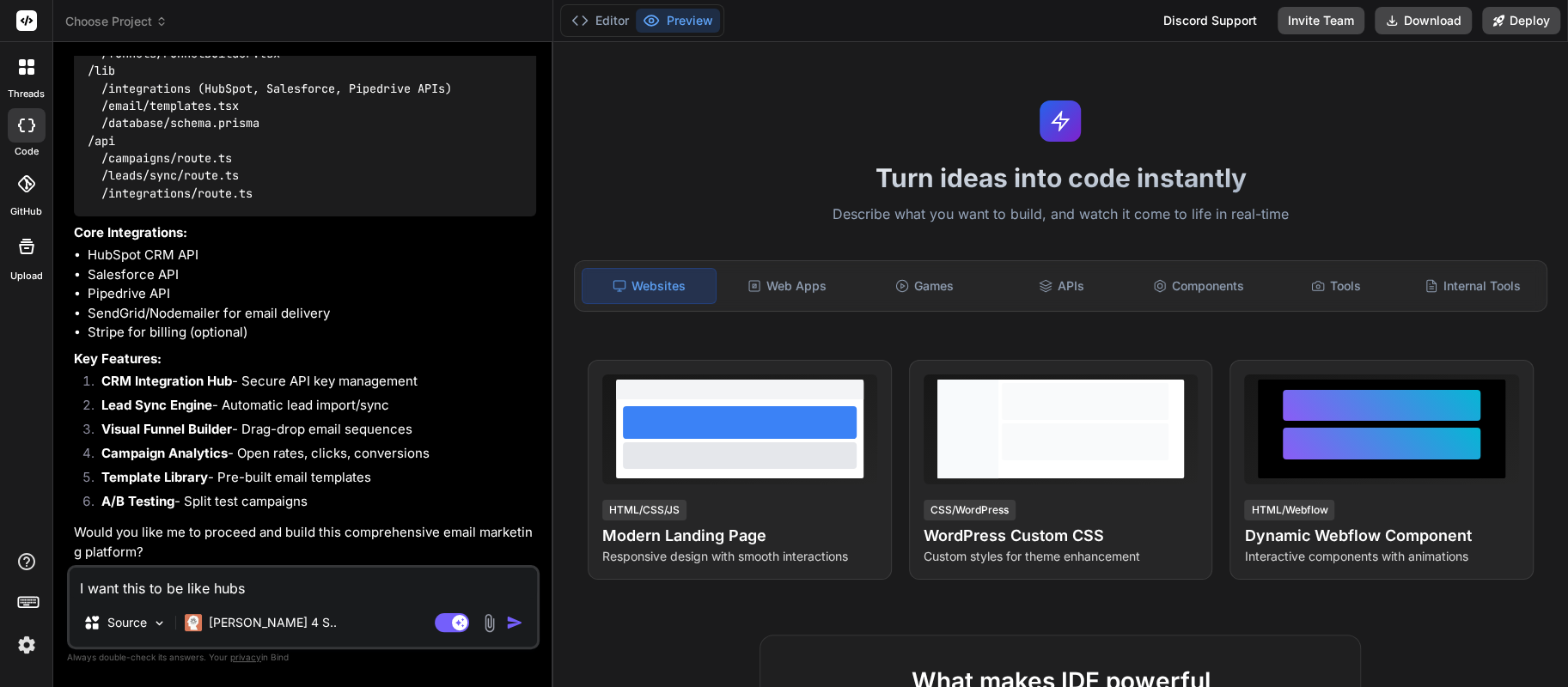
type textarea "x"
type textarea "I want this to be like hubsp"
type textarea "x"
type textarea "I want this to be like hubspo"
type textarea "x"
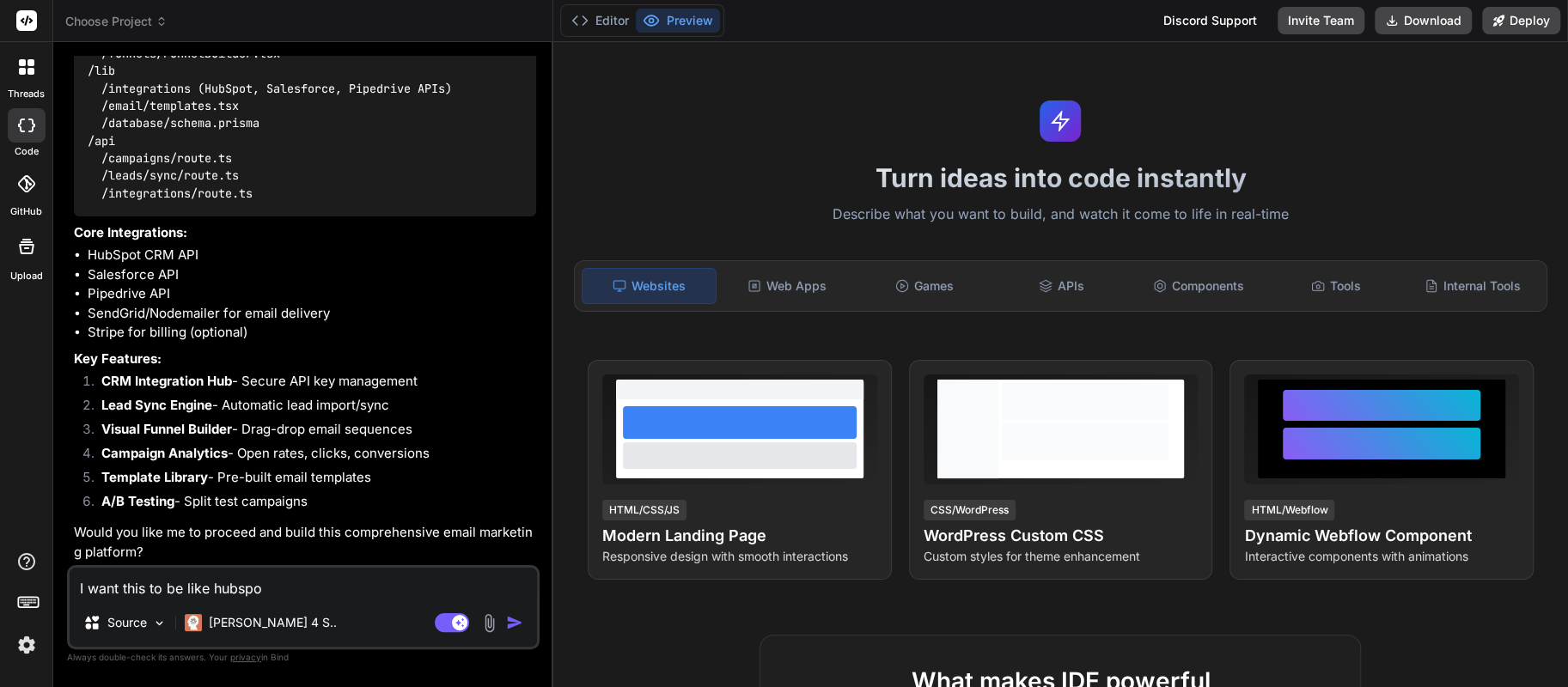
type textarea "I want this to be like hubspot"
type textarea "x"
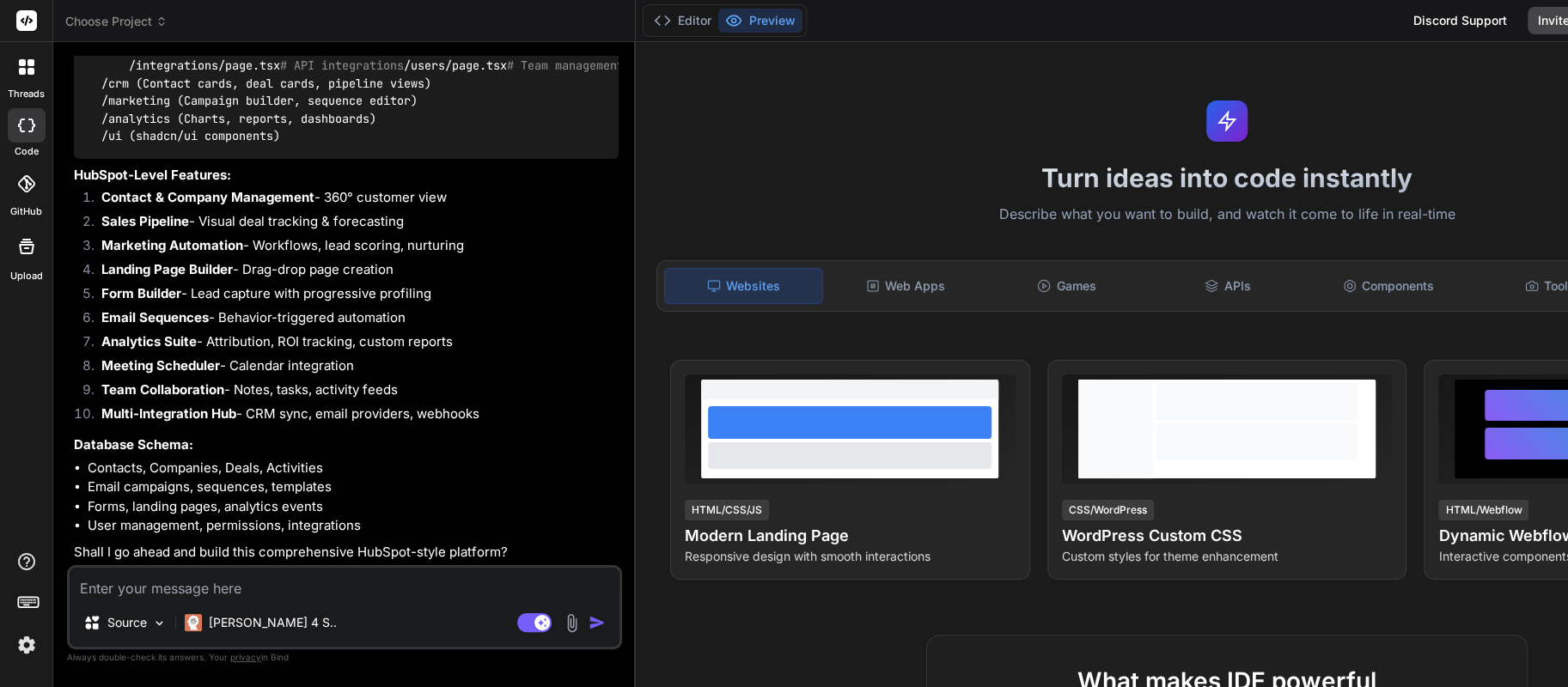
scroll to position [1843, 0]
click at [364, 582] on textarea at bounding box center [344, 583] width 550 height 31
type textarea "x"
type textarea "y"
type textarea "x"
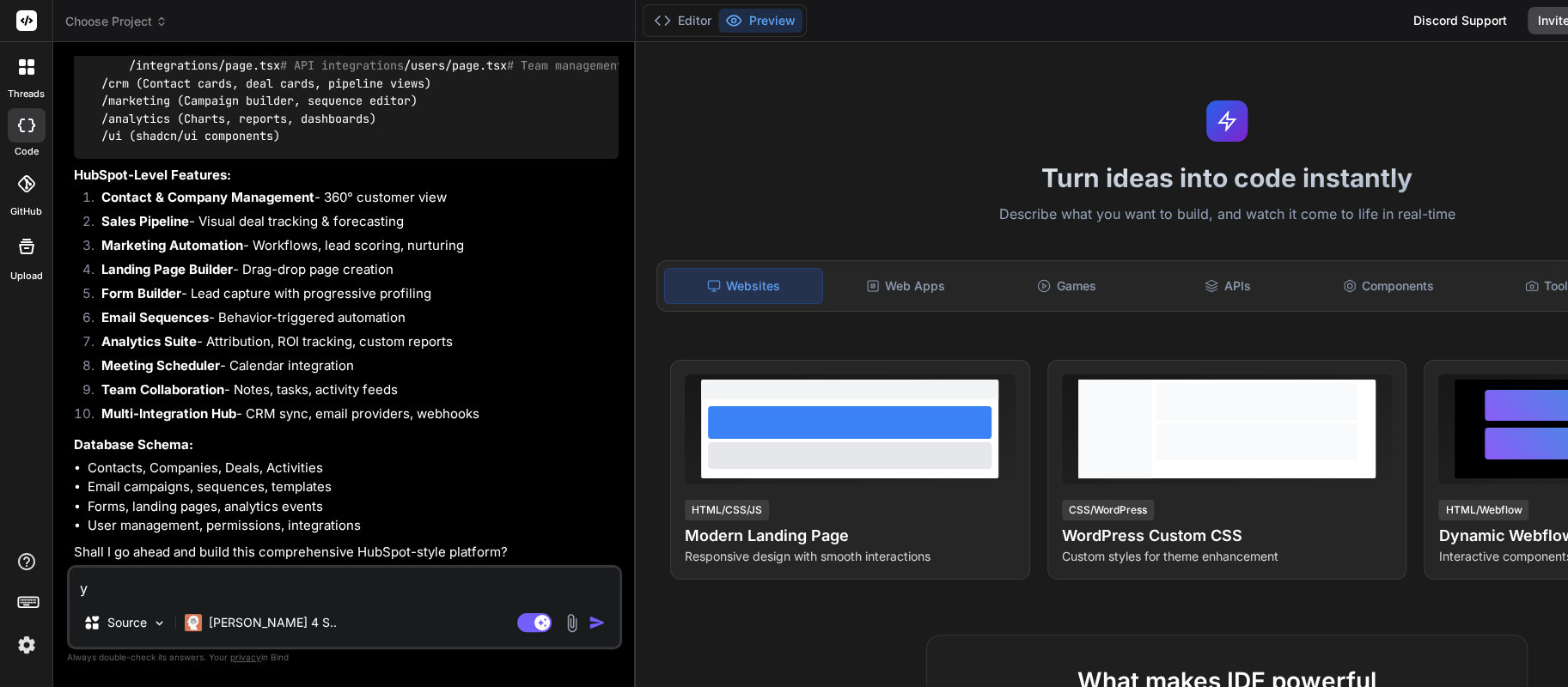
type textarea "ye"
type textarea "x"
type textarea "yes"
type textarea "x"
type textarea "yes"
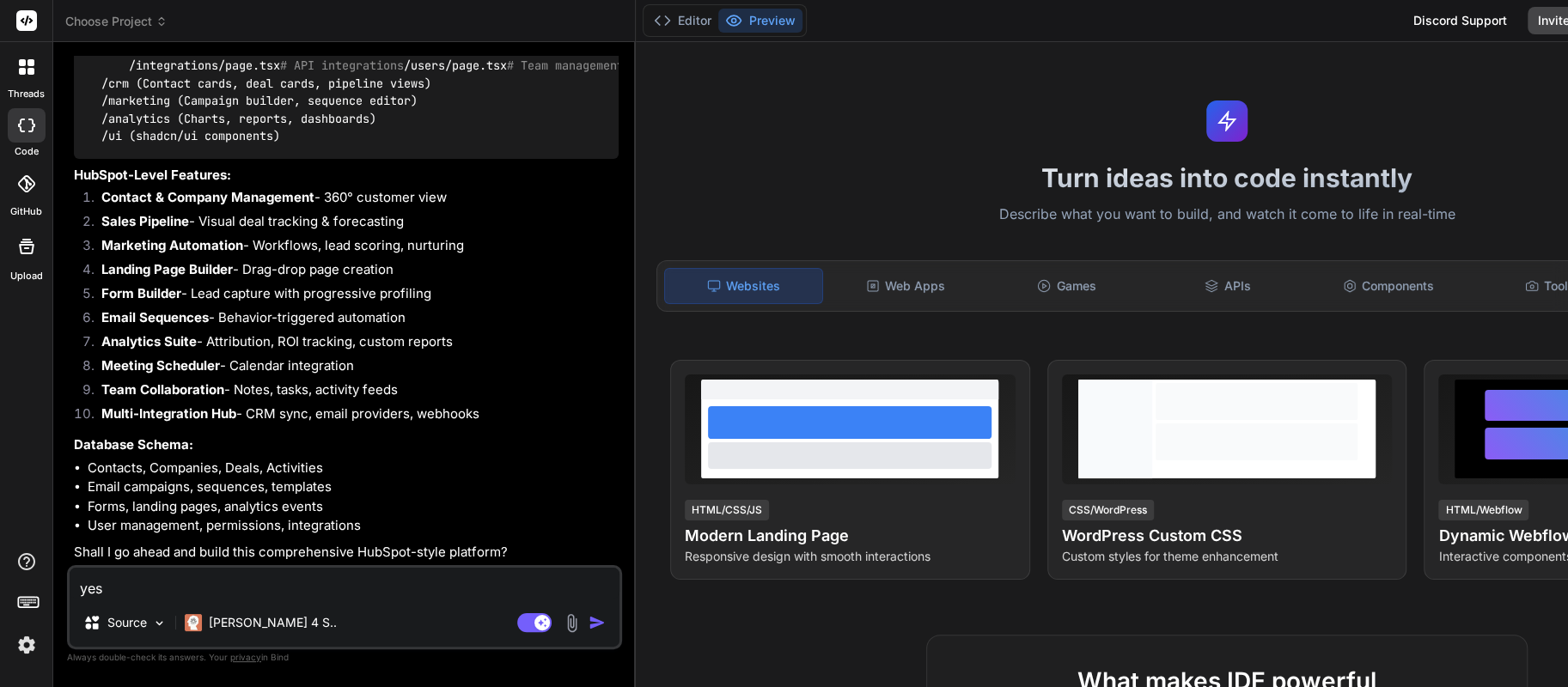
type textarea "x"
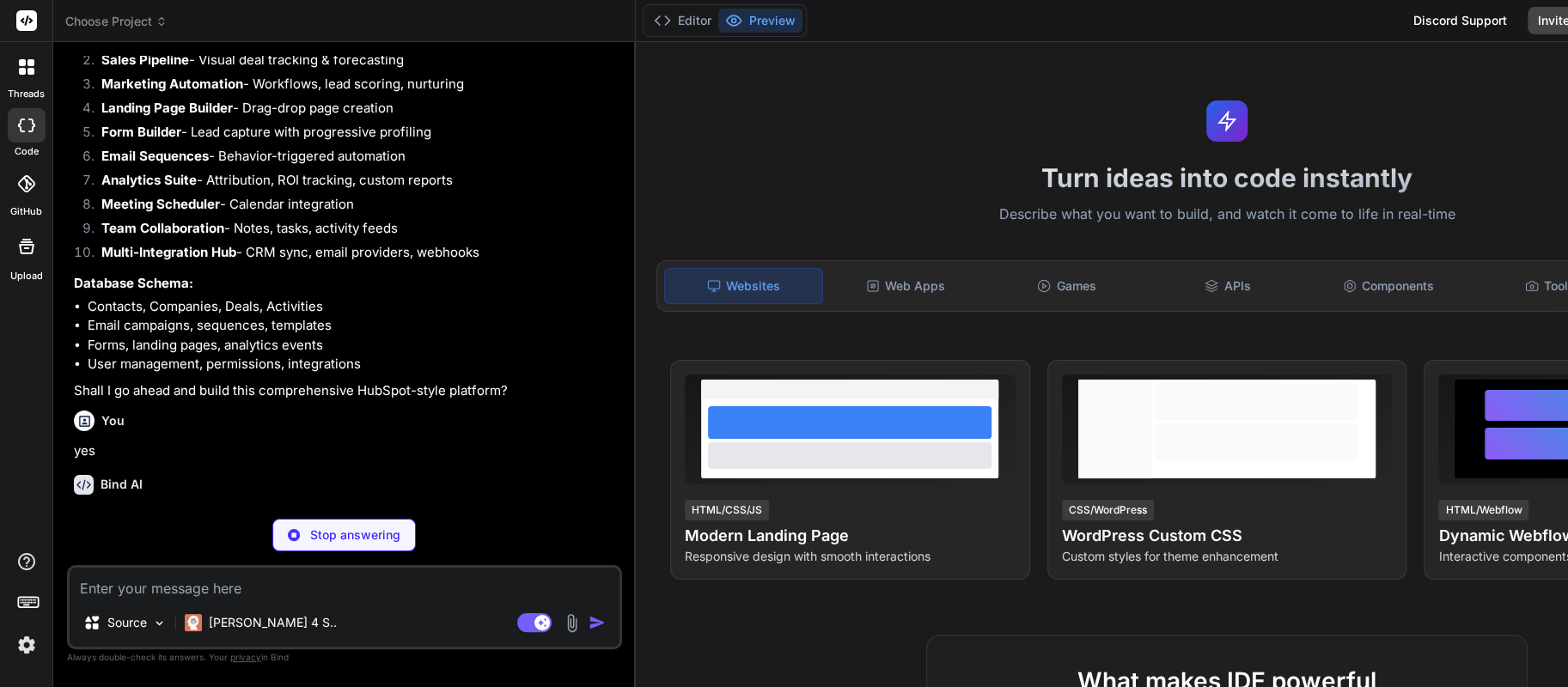
scroll to position [2021, 0]
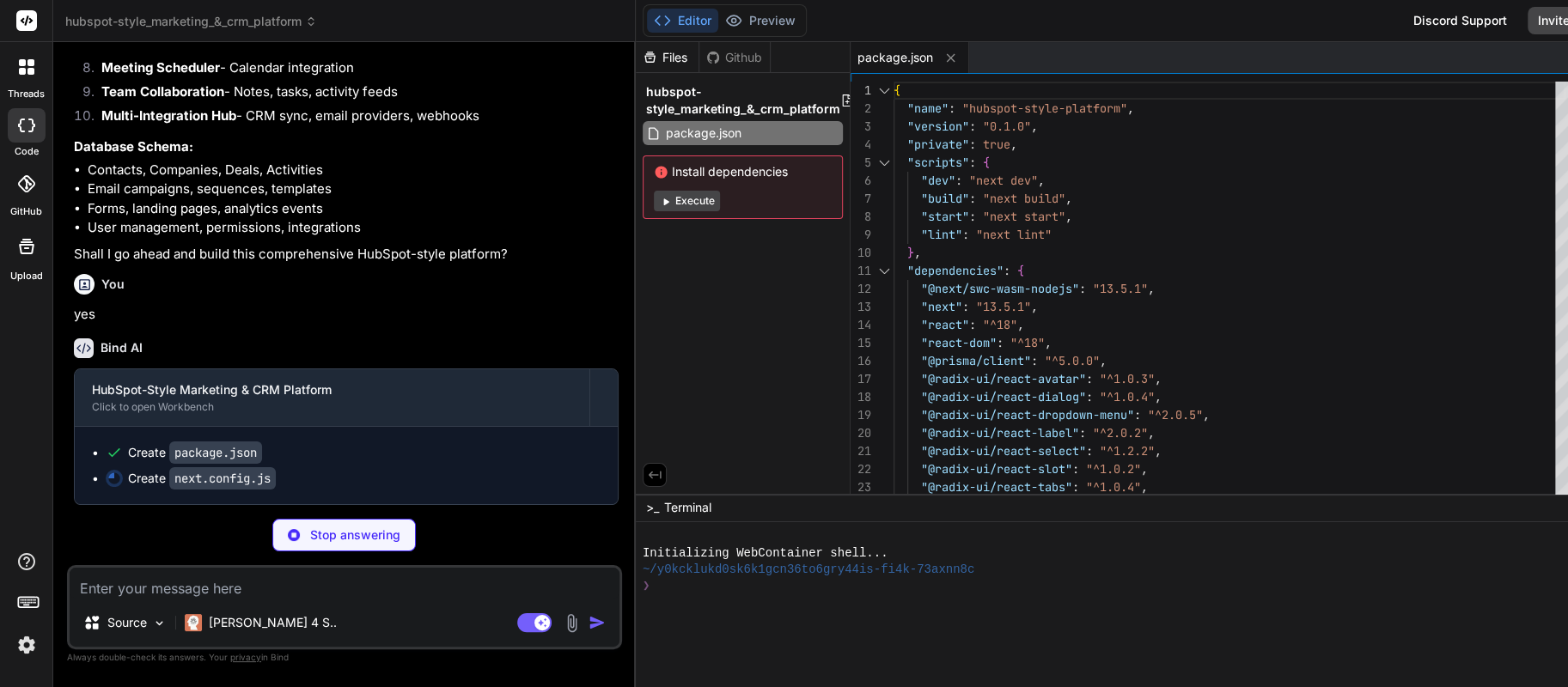
type textarea "x"
type textarea "module.exports = nextConfig"
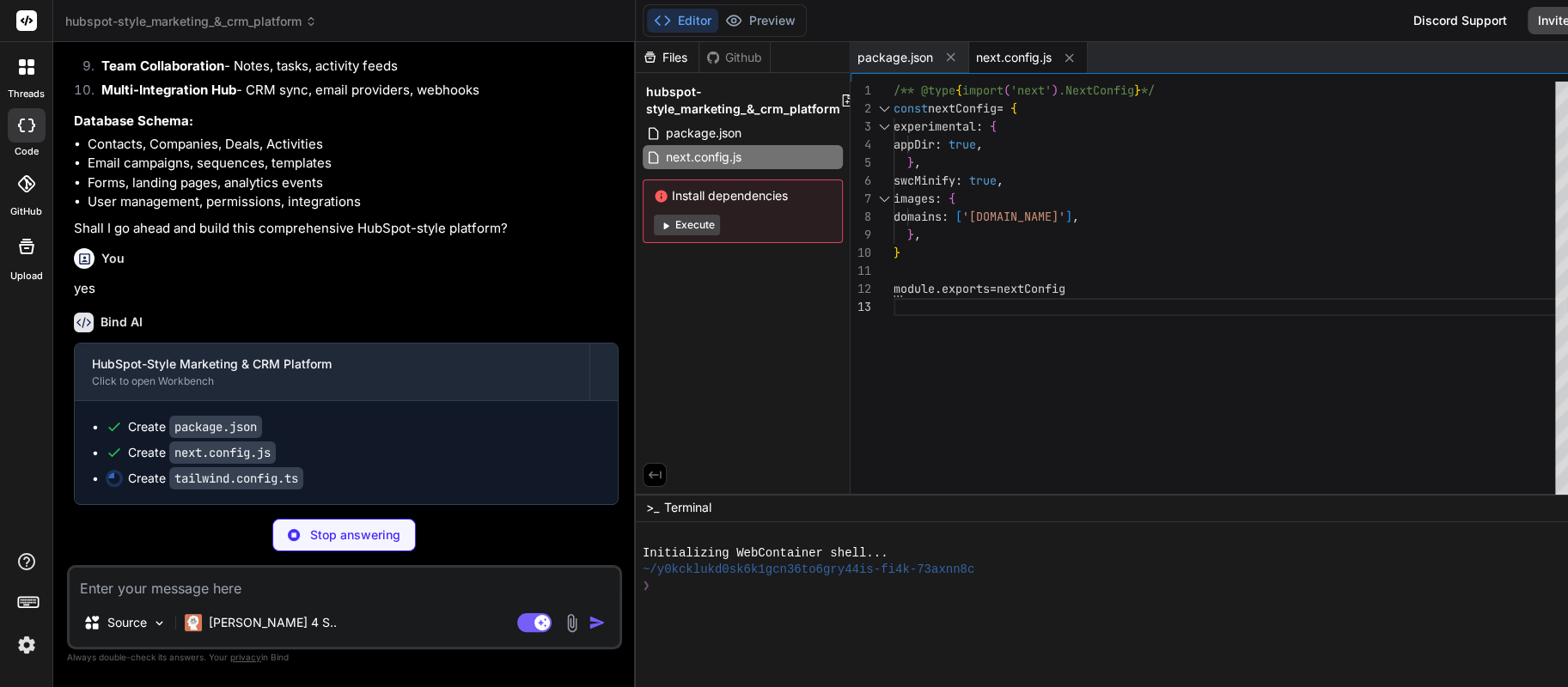
type textarea "x"
type textarea ""accordion-down": "accordion-down 0.2s ease-out", "accordion-up": "accordion-up…"
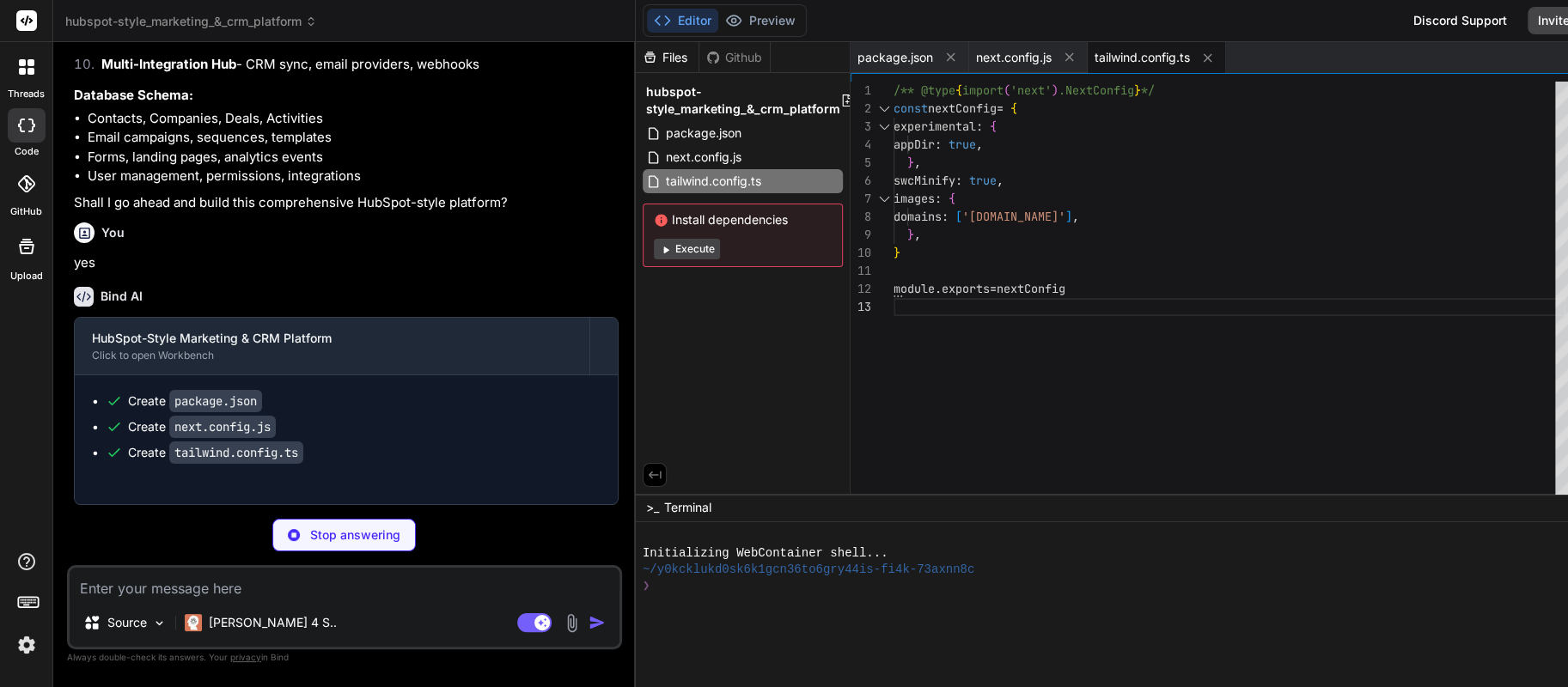
type textarea "x"
type textarea ""baseUrl": ".", "paths": { "@/*": ["./*"] } }, "include": ["next-env.d.ts", "**…"
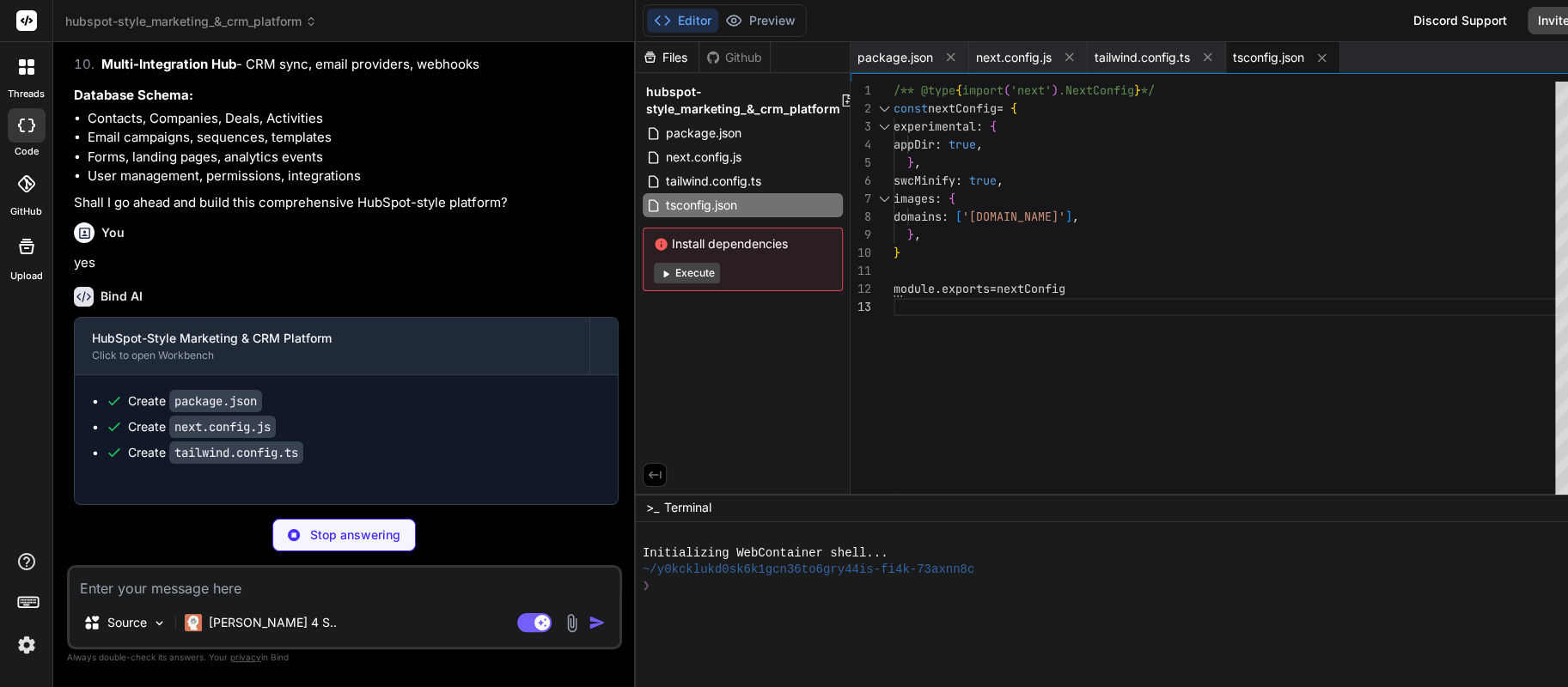
type textarea "x"
type textarea "module.exports = { plugins: { tailwindcss: {}, autoprefixer: {}, }, }"
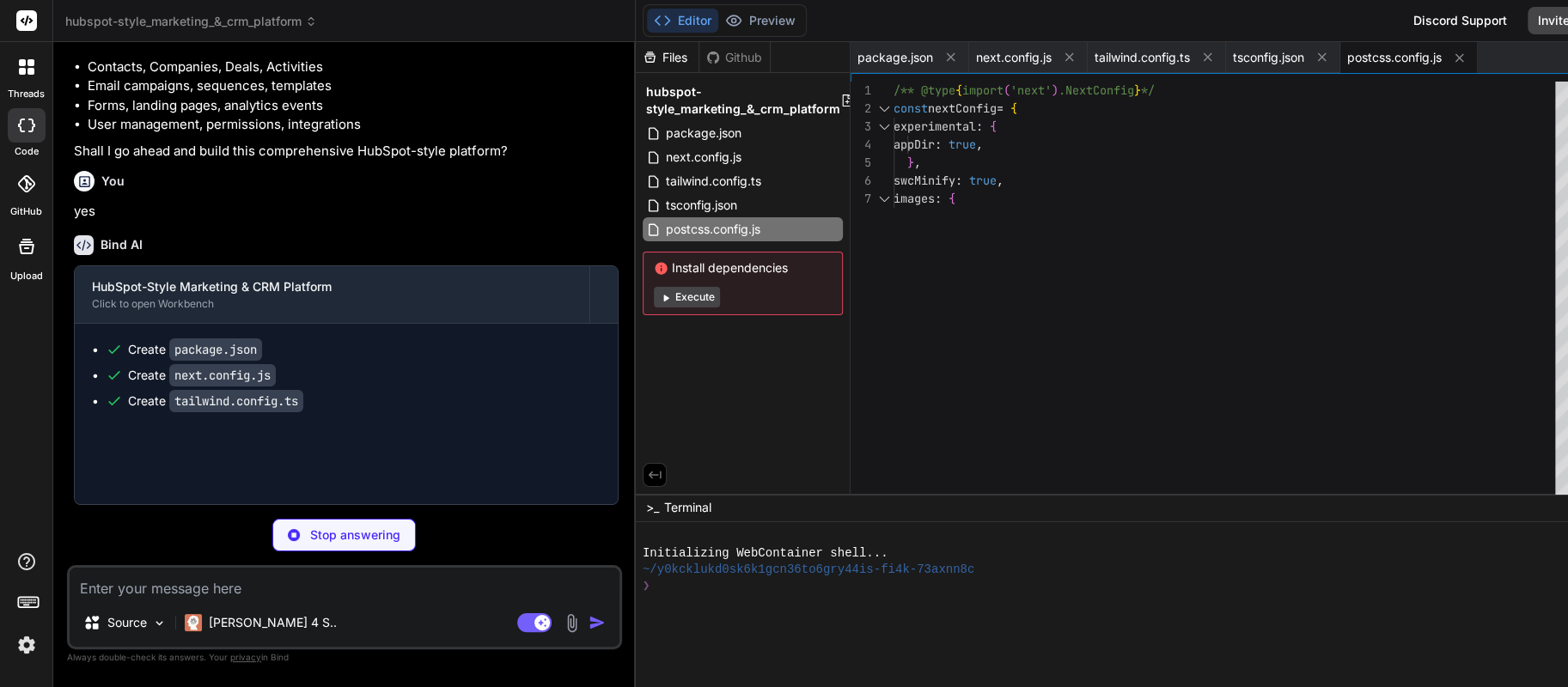
type textarea "x"
type textarea "@apply border-border; } body { @apply bg-background text-foreground; } }"
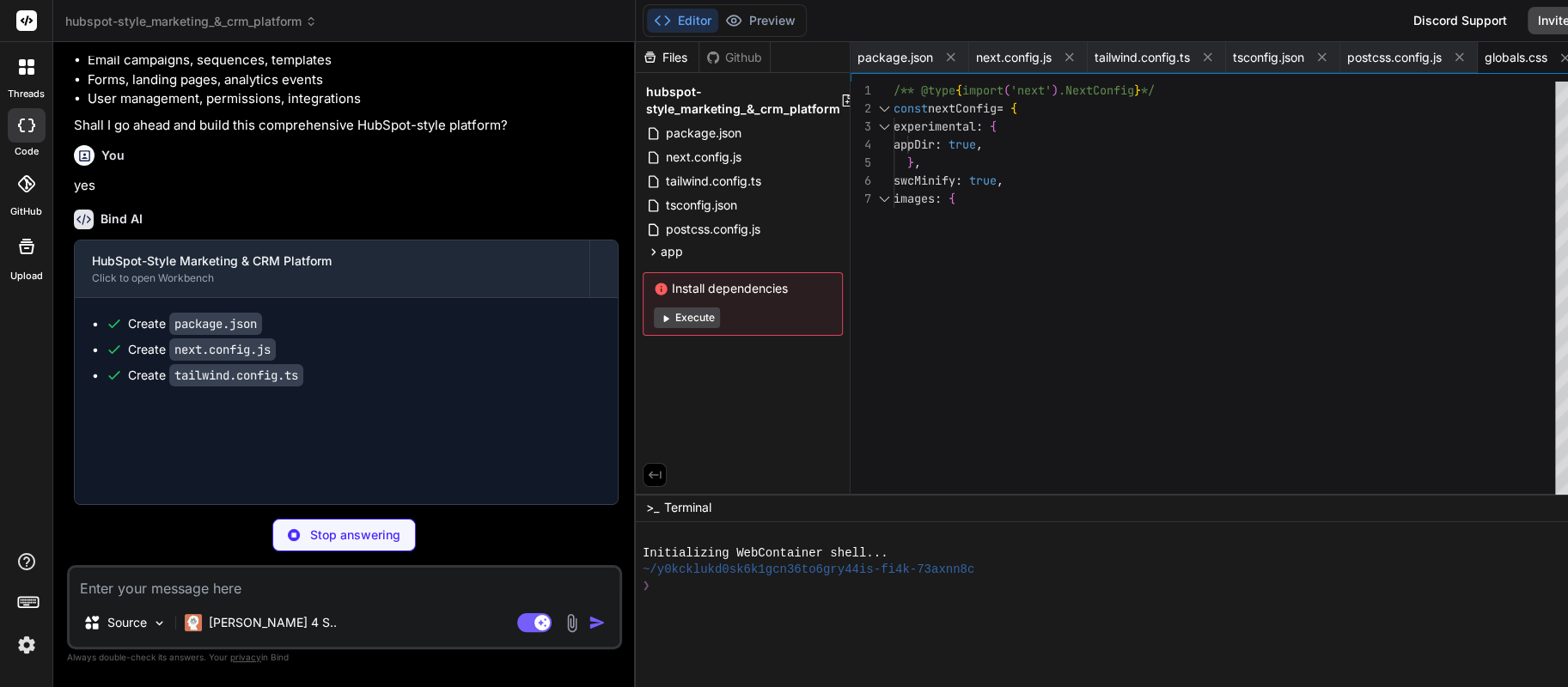
type textarea "x"
type textarea ") }"
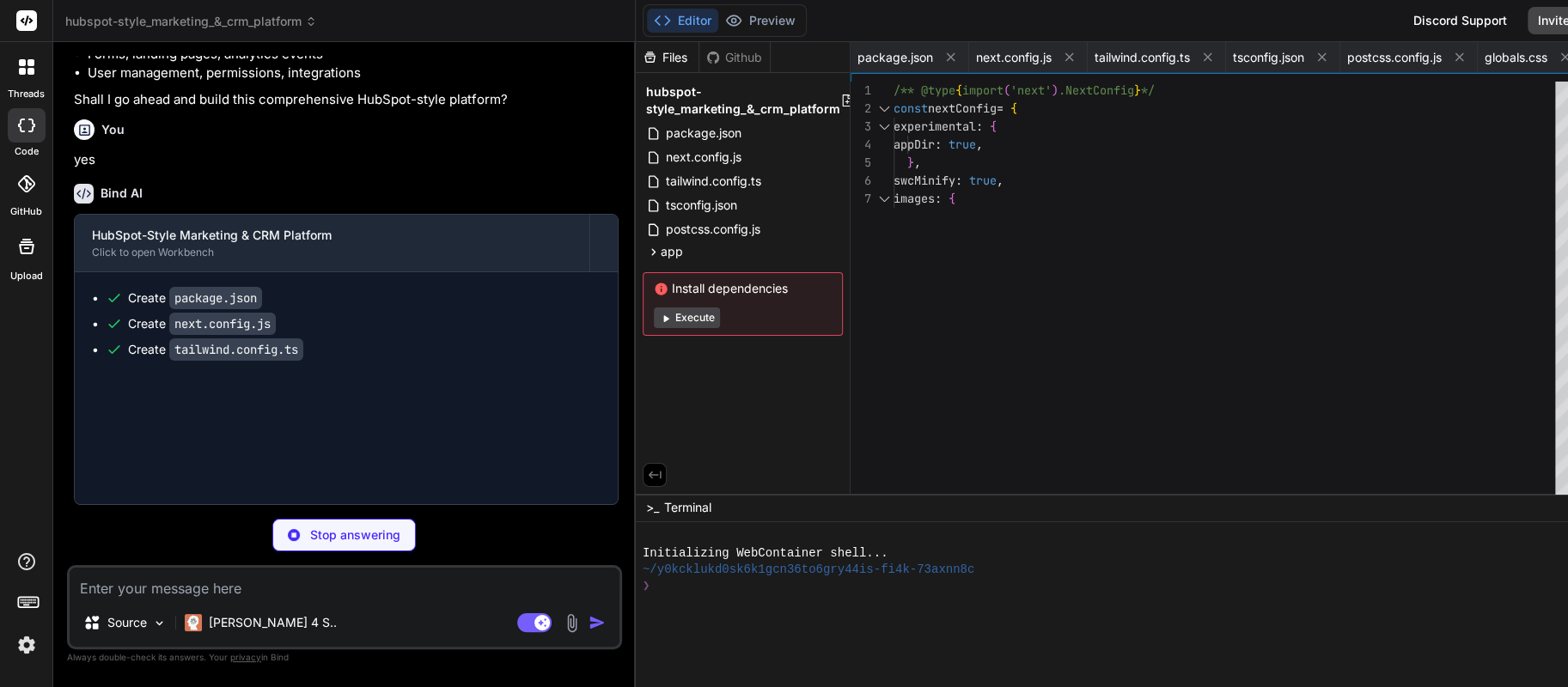
type textarea "x"
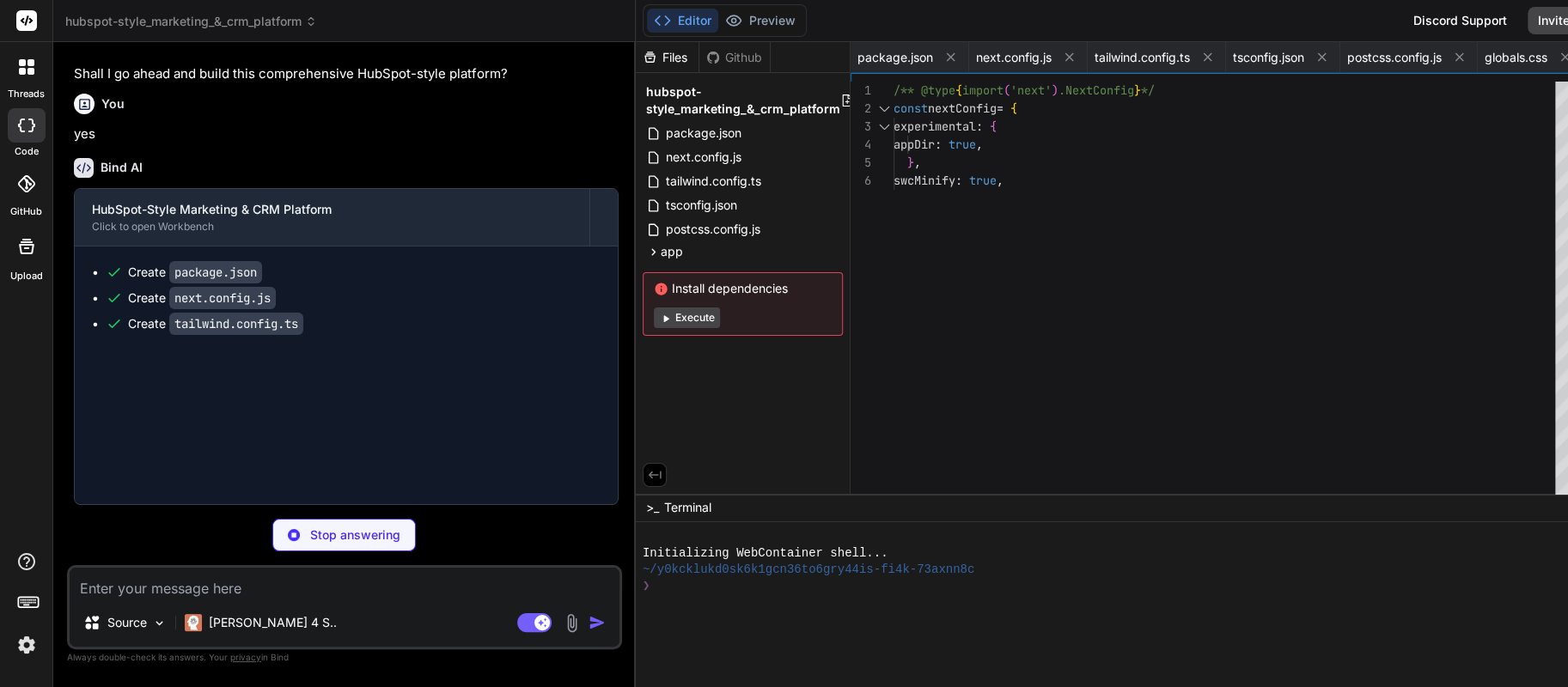
type textarea "x"
type textarea "ref={ref} {...props} /> ) } ) Button.displayName = "Button" export { Button, bu…"
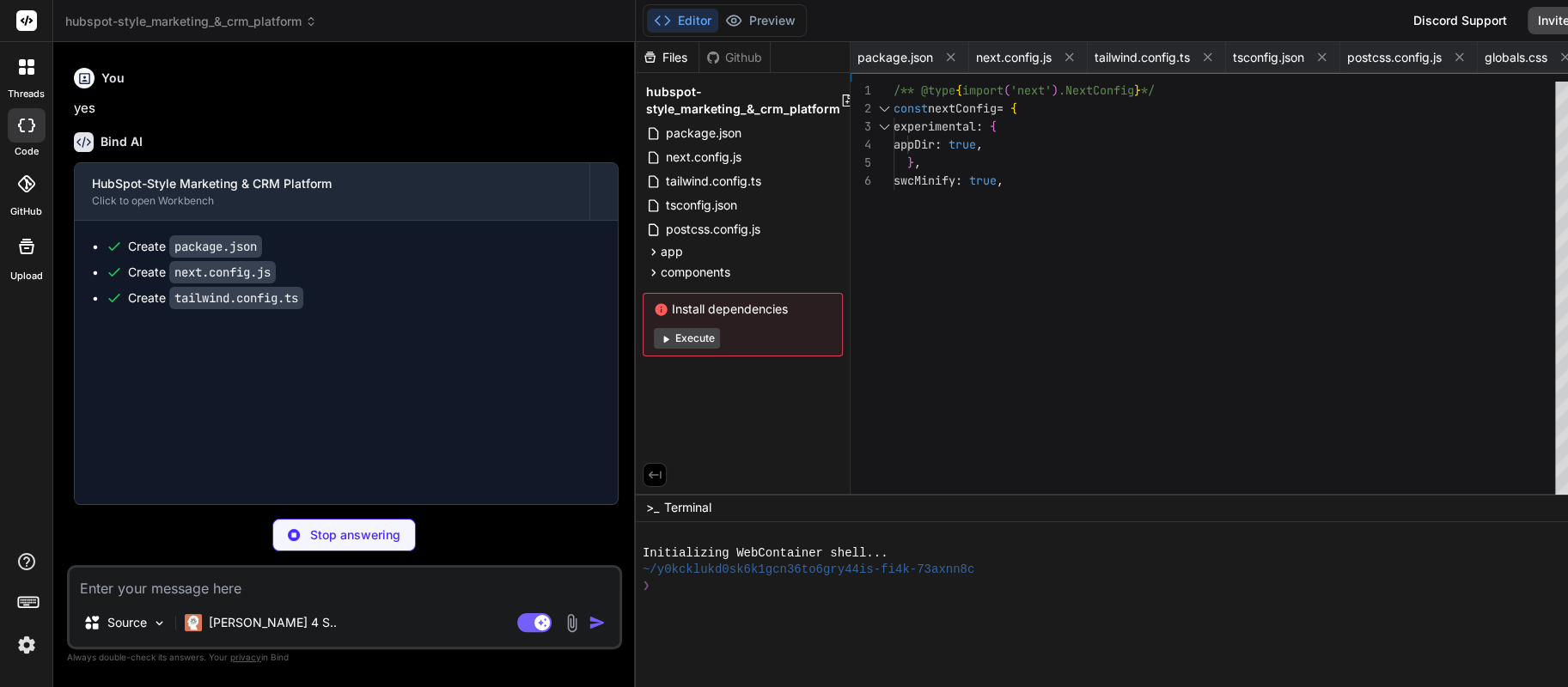
type textarea "x"
type textarea "<div ref={ref} className={cn("flex items-center p-6 pt-0", className)} {...prop…"
type textarea "x"
type textarea "import { type ClassValue, clsx } from "clsx" import { twMerge } from "tailwind-…"
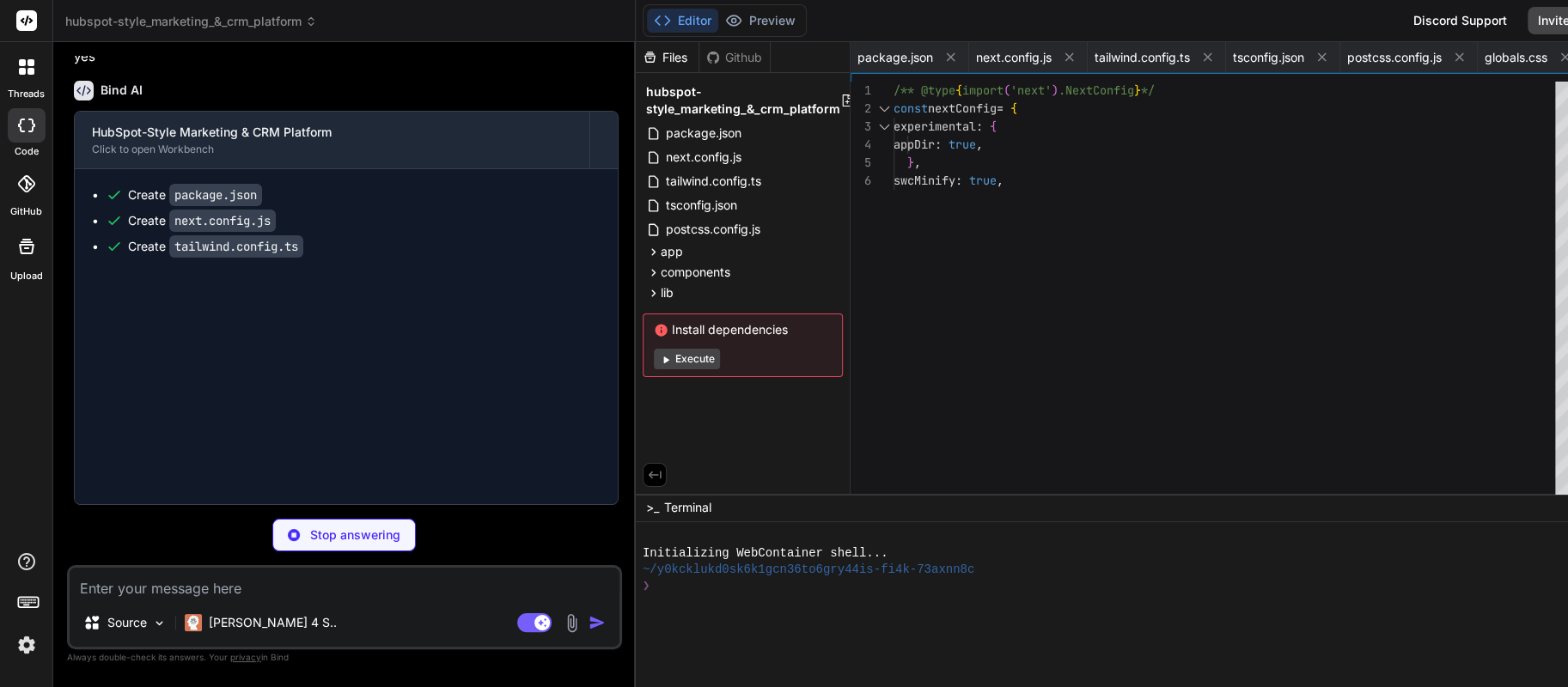
type textarea "x"
type textarea "}"
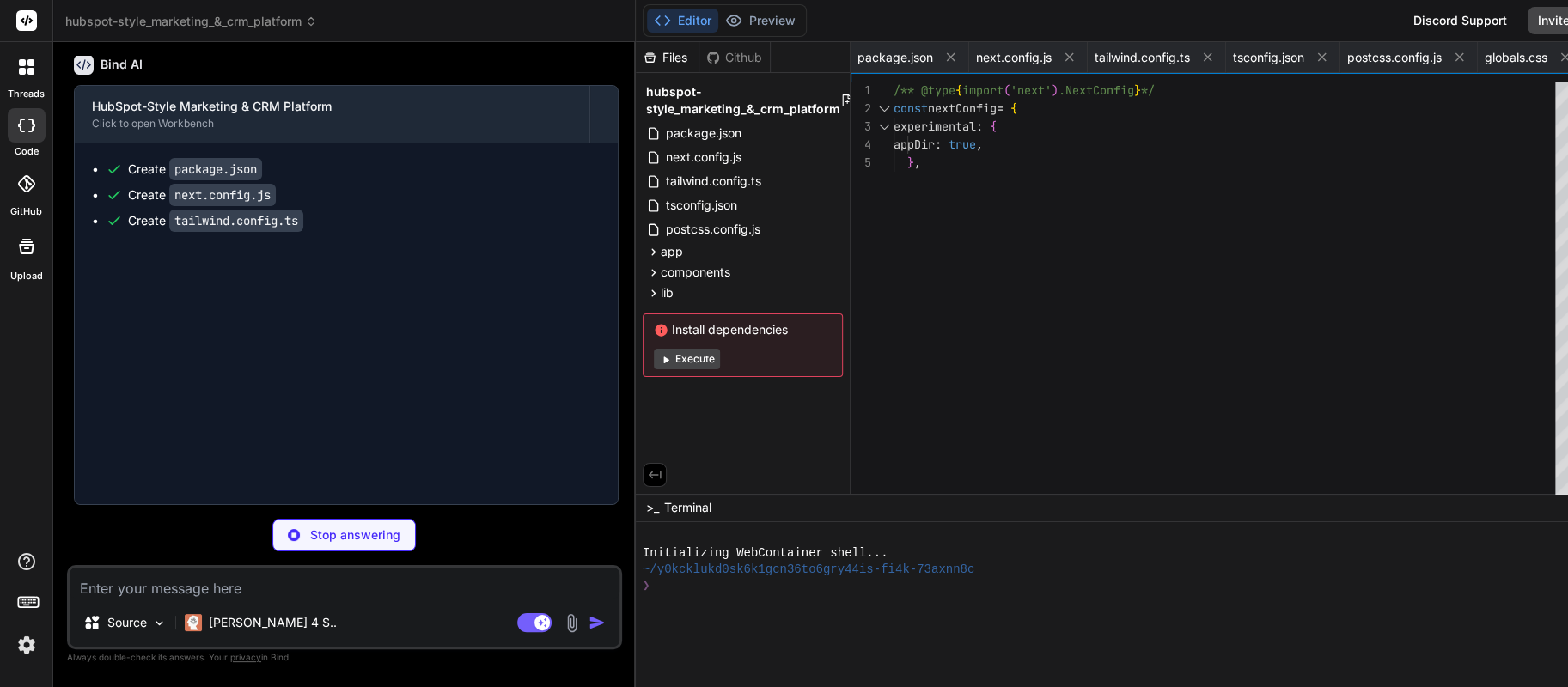
type textarea "x"
type textarea "ref={ref} {...props} /> ) } ) Input.displayName = "Input" export { Input }"
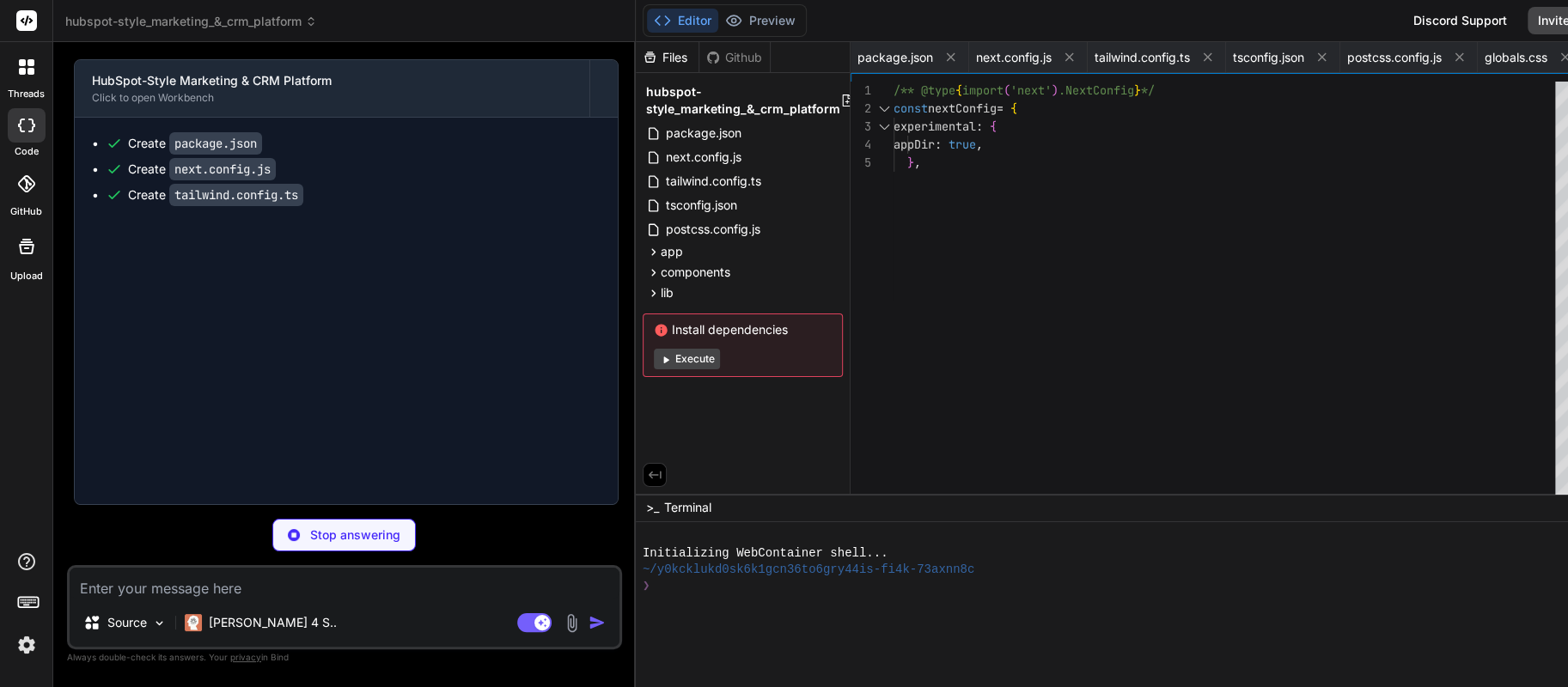
type textarea "x"
type textarea ")) Label.displayName = LabelPrimitive.Root.displayName export { Label }"
type textarea "x"
type textarea "}"
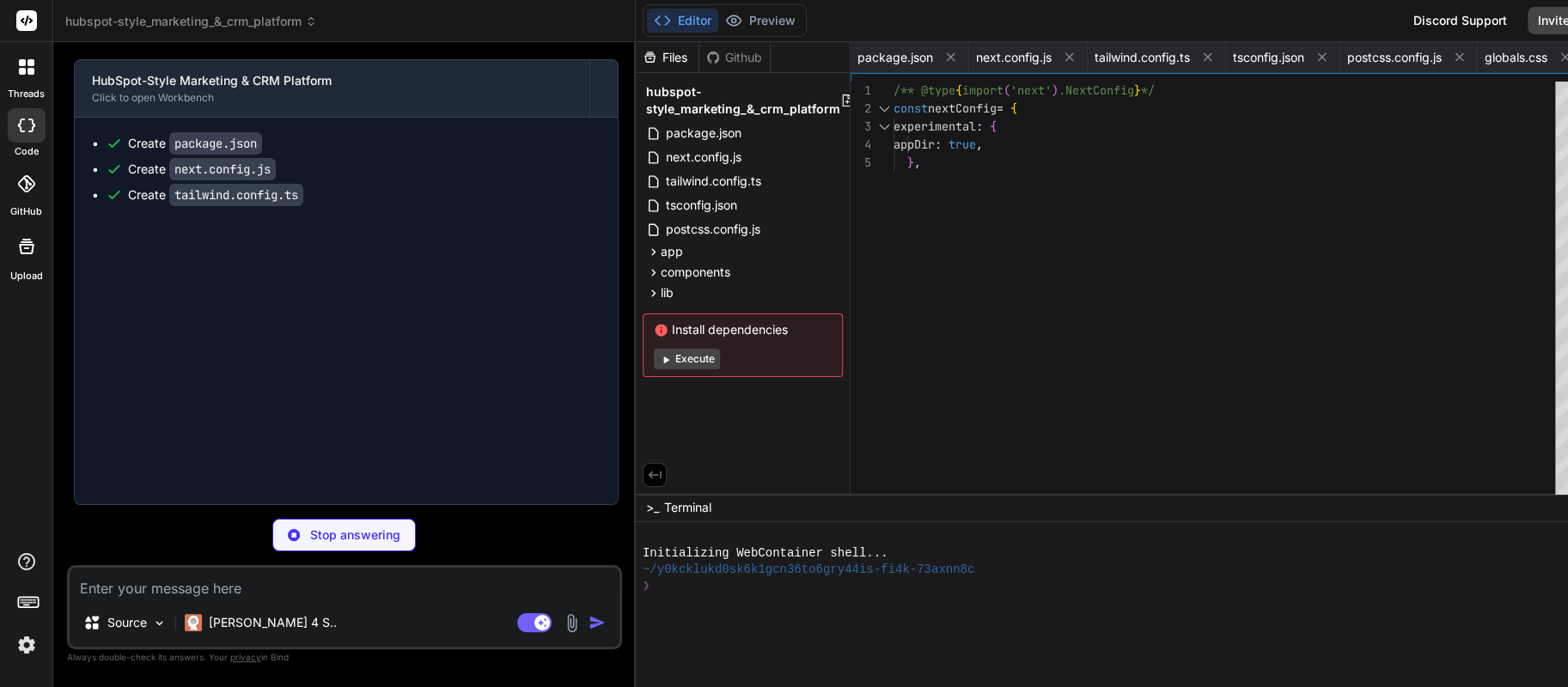
type textarea "x"
type textarea "</div> </header> ) }"
type textarea "x"
type textarea "className )} {...props} /> )) AvatarFallback.displayName = AvatarPrimitive.Fall…"
type textarea "x"
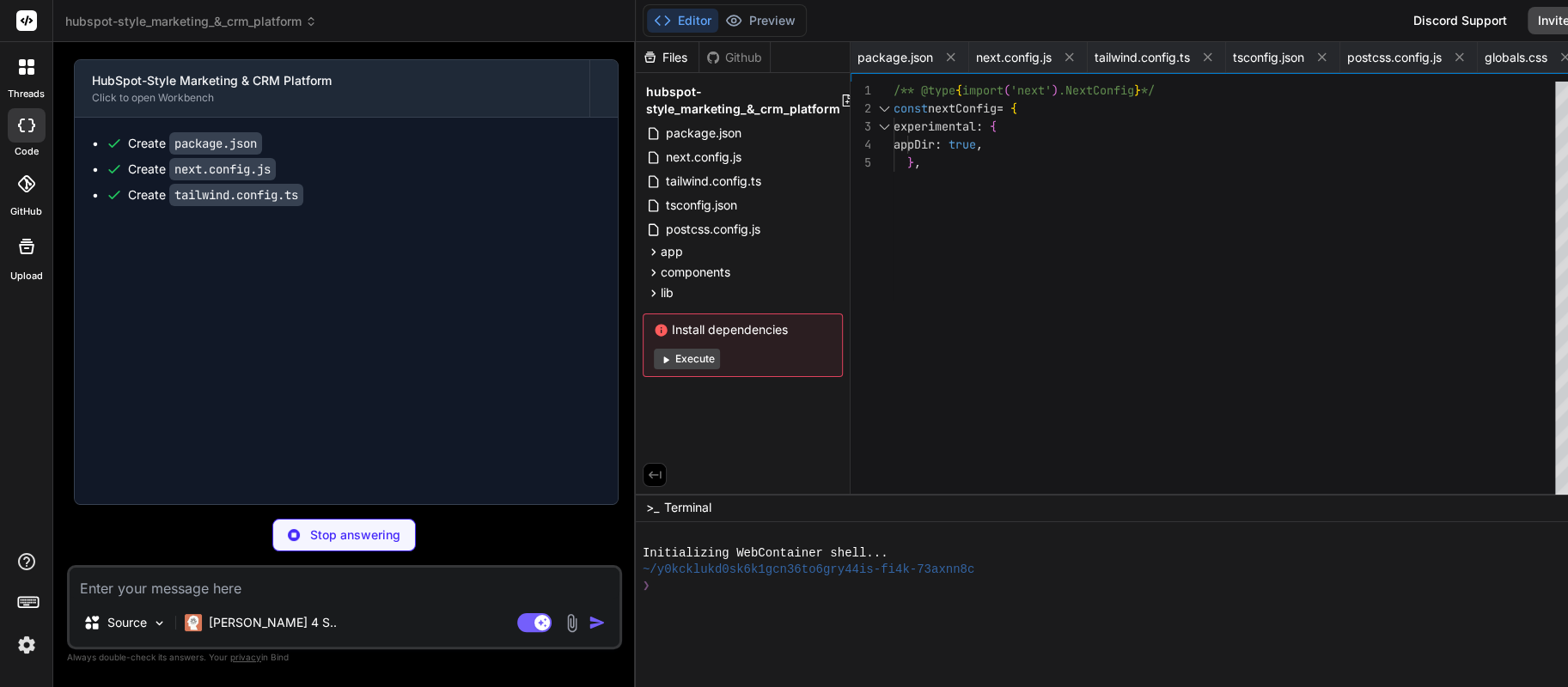
type textarea "DropdownMenuSub, DropdownMenuSubContent, DropdownMenuSubTrigger, DropdownMenuRa…"
type textarea "x"
type textarea "</CardContent> </Card> </div> </div> ) }"
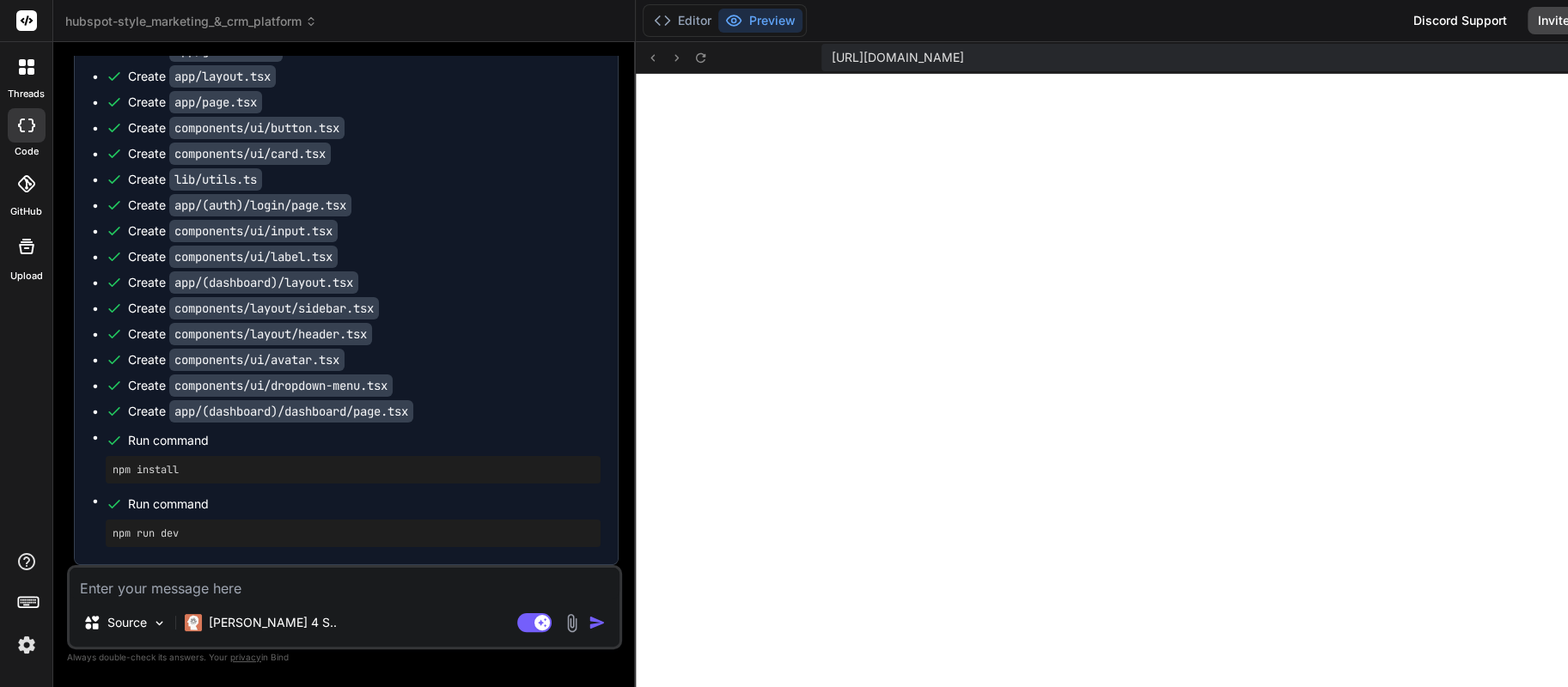
scroll to position [830, 0]
click at [20, 78] on div at bounding box center [26, 67] width 36 height 36
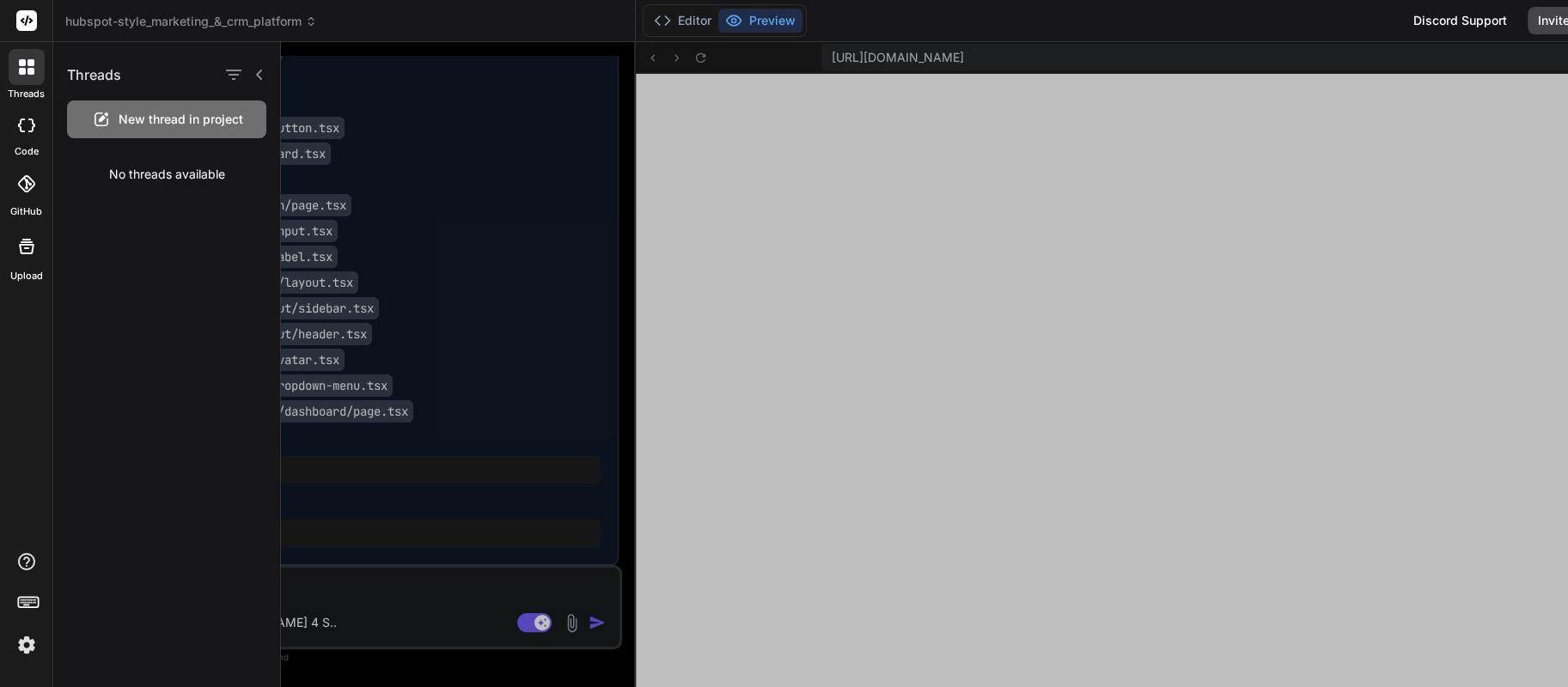
scroll to position [863, 0]
click at [20, 78] on div at bounding box center [26, 67] width 36 height 36
click at [485, 503] on div at bounding box center [924, 365] width 1287 height 645
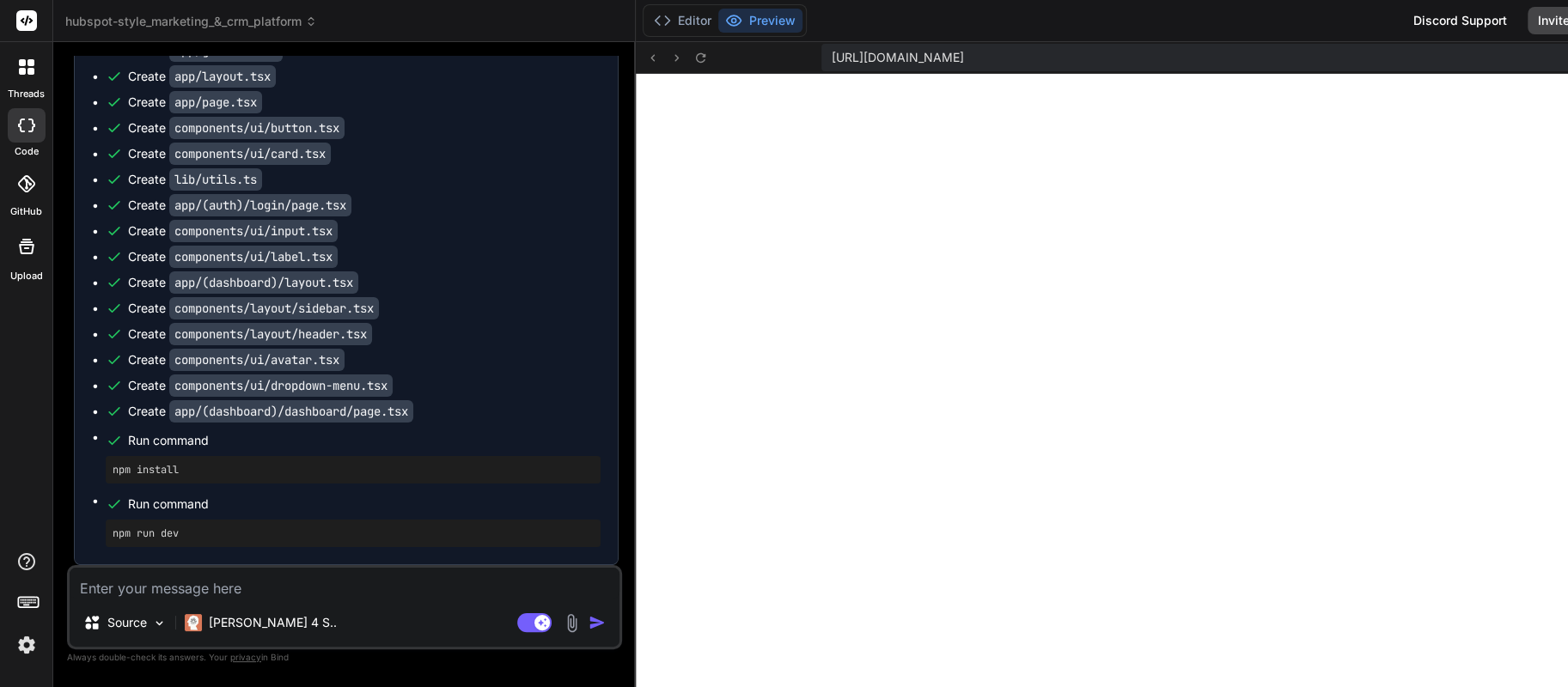
click at [293, 583] on textarea at bounding box center [344, 583] width 550 height 31
type textarea "x"
type textarea "c"
type textarea "x"
type textarea "ca"
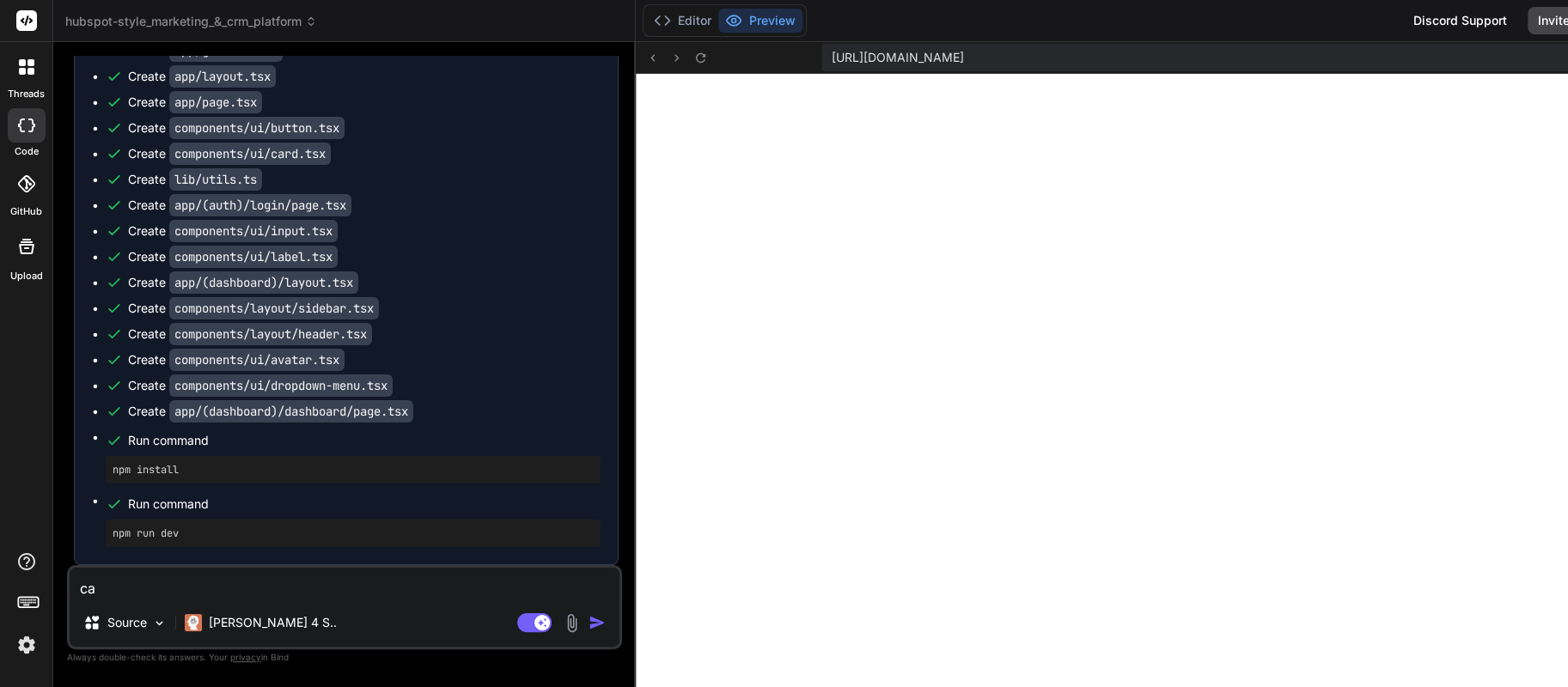
type textarea "x"
type textarea "can"
type textarea "x"
type textarea "can"
type textarea "x"
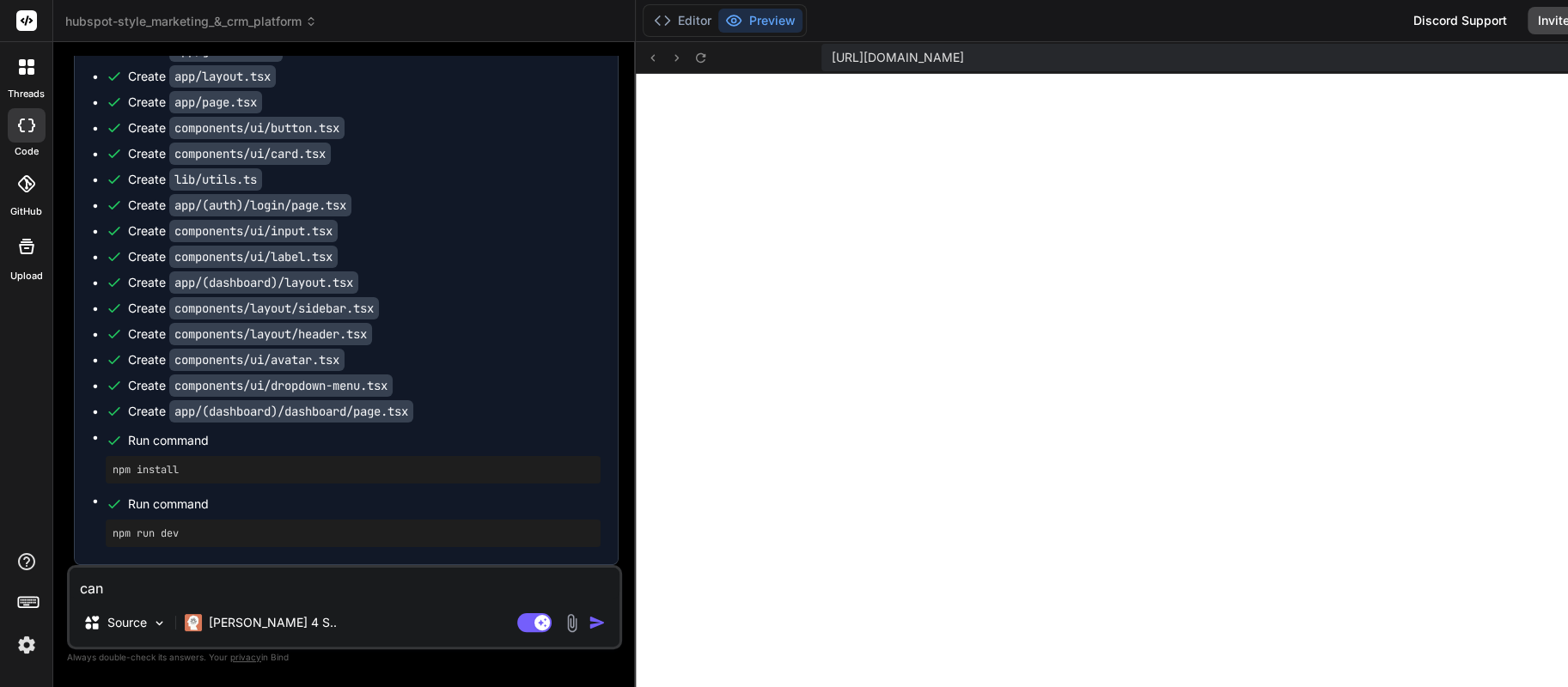
type textarea "can y"
type textarea "x"
type textarea "can yo"
type textarea "x"
type textarea "can you"
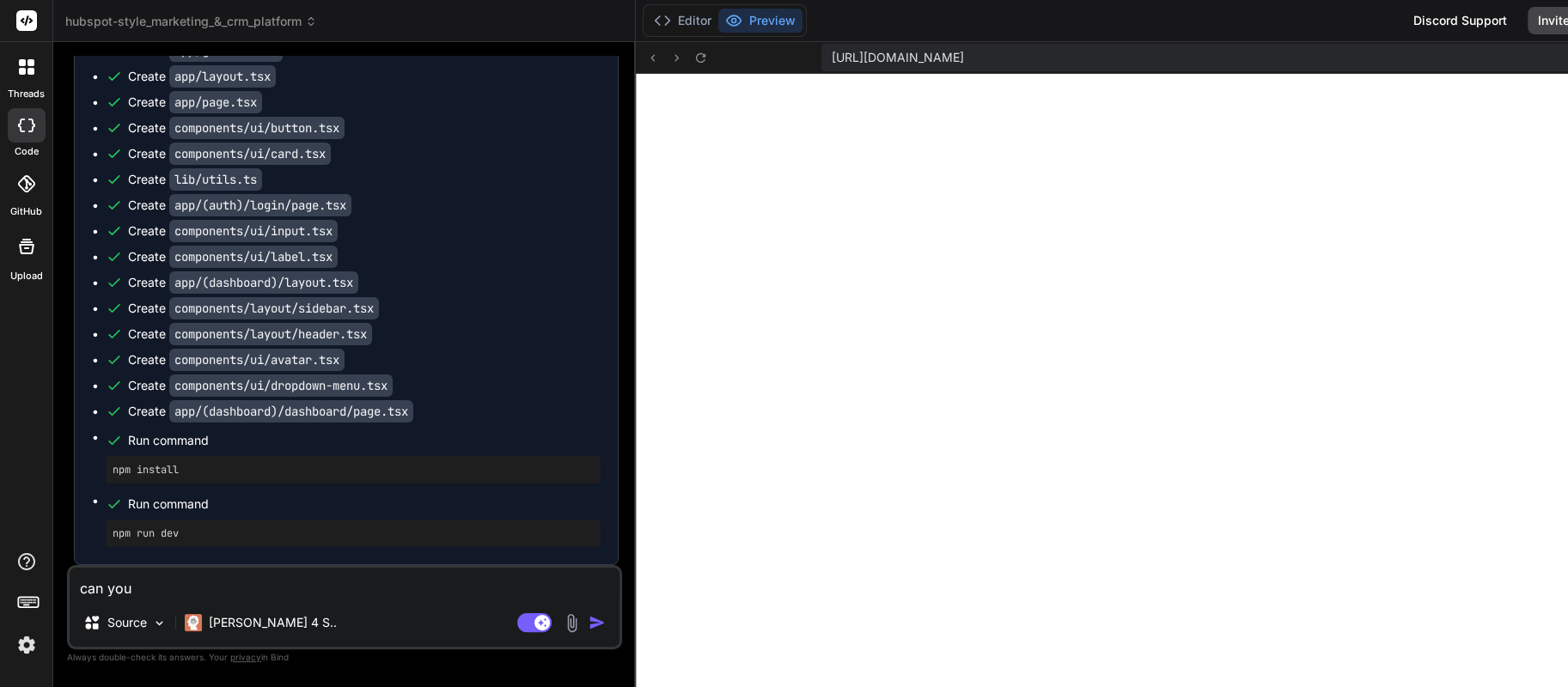
type textarea "x"
type textarea "can you"
type textarea "x"
type textarea "can you c"
type textarea "x"
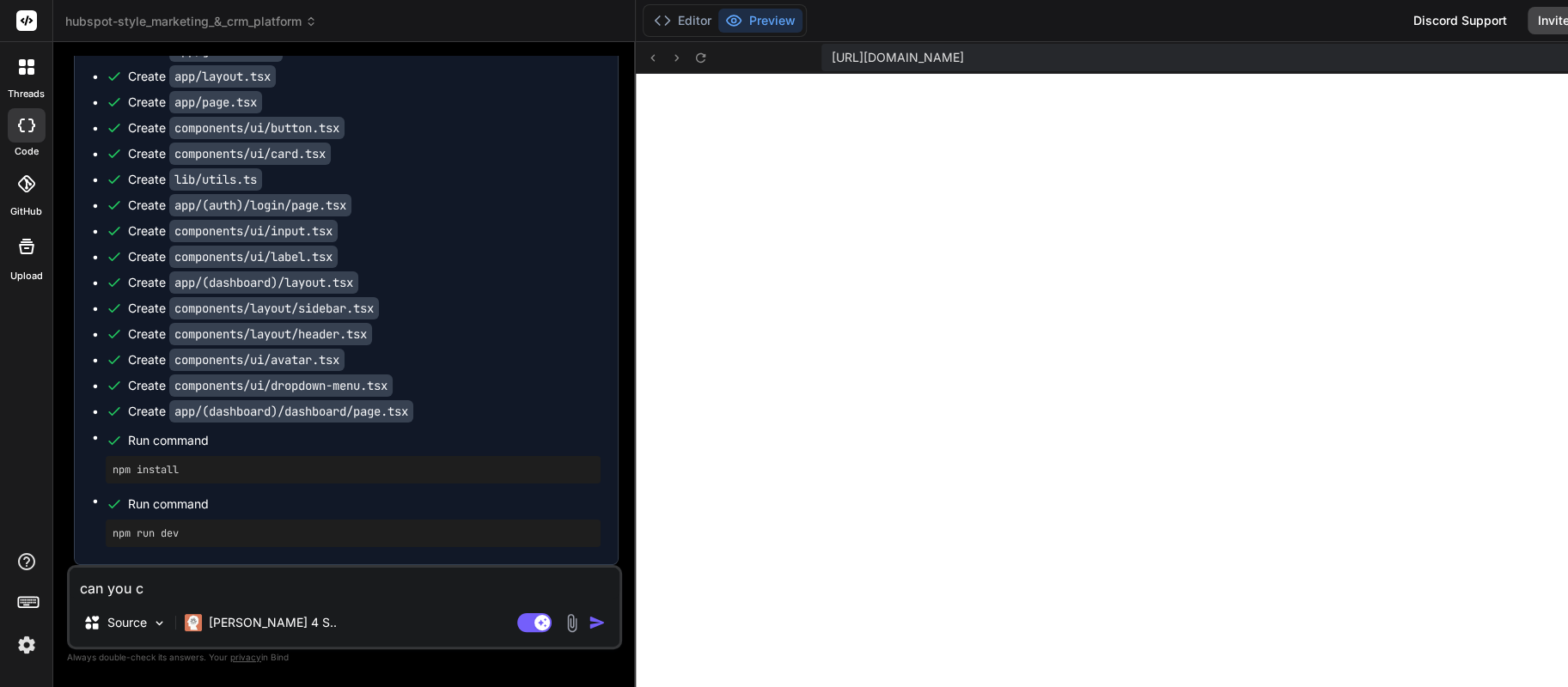
type textarea "can you co"
type textarea "x"
type textarea "can you con"
type textarea "x"
type textarea "can you conn"
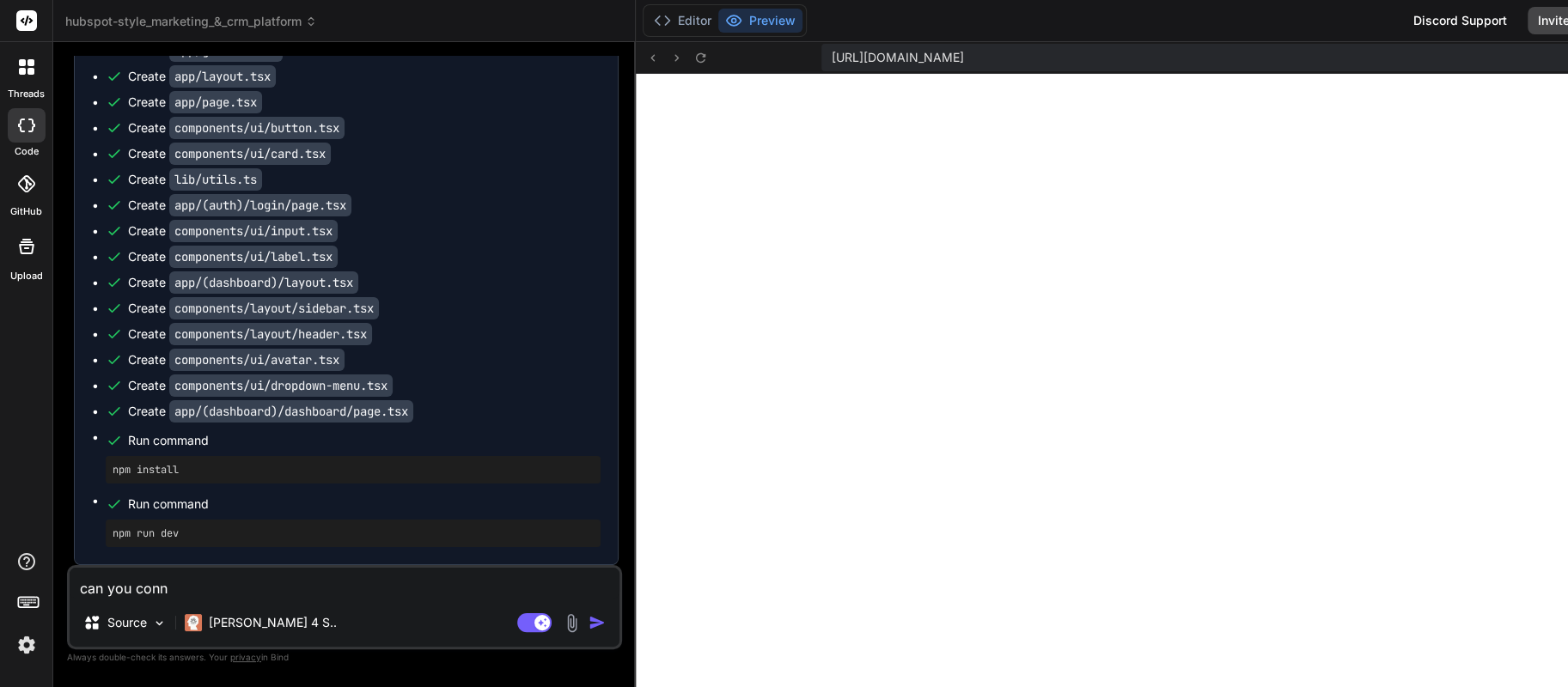
type textarea "x"
type textarea "can you conne"
type textarea "x"
type textarea "can you connec"
type textarea "x"
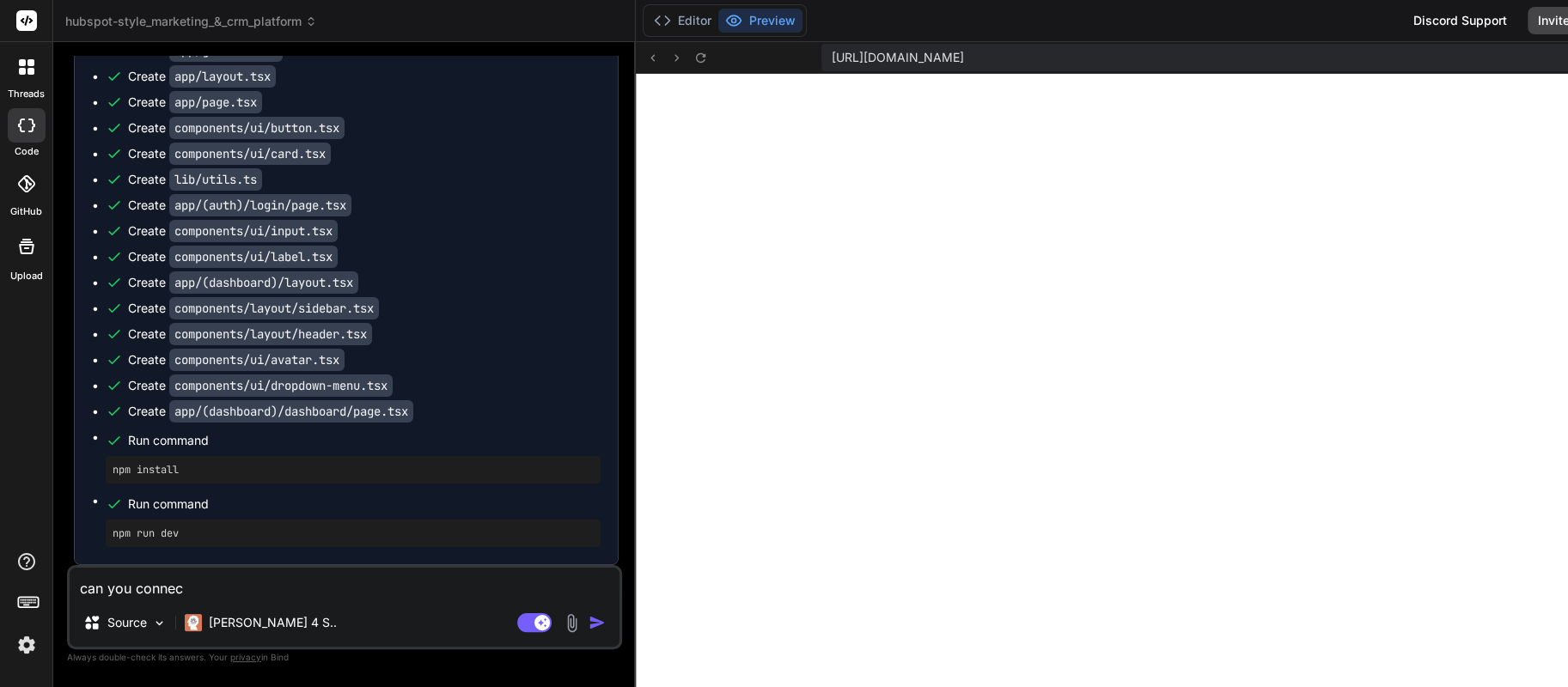
type textarea "can you connect"
type textarea "x"
type textarea "can you connect"
type textarea "x"
type textarea "can you connect w"
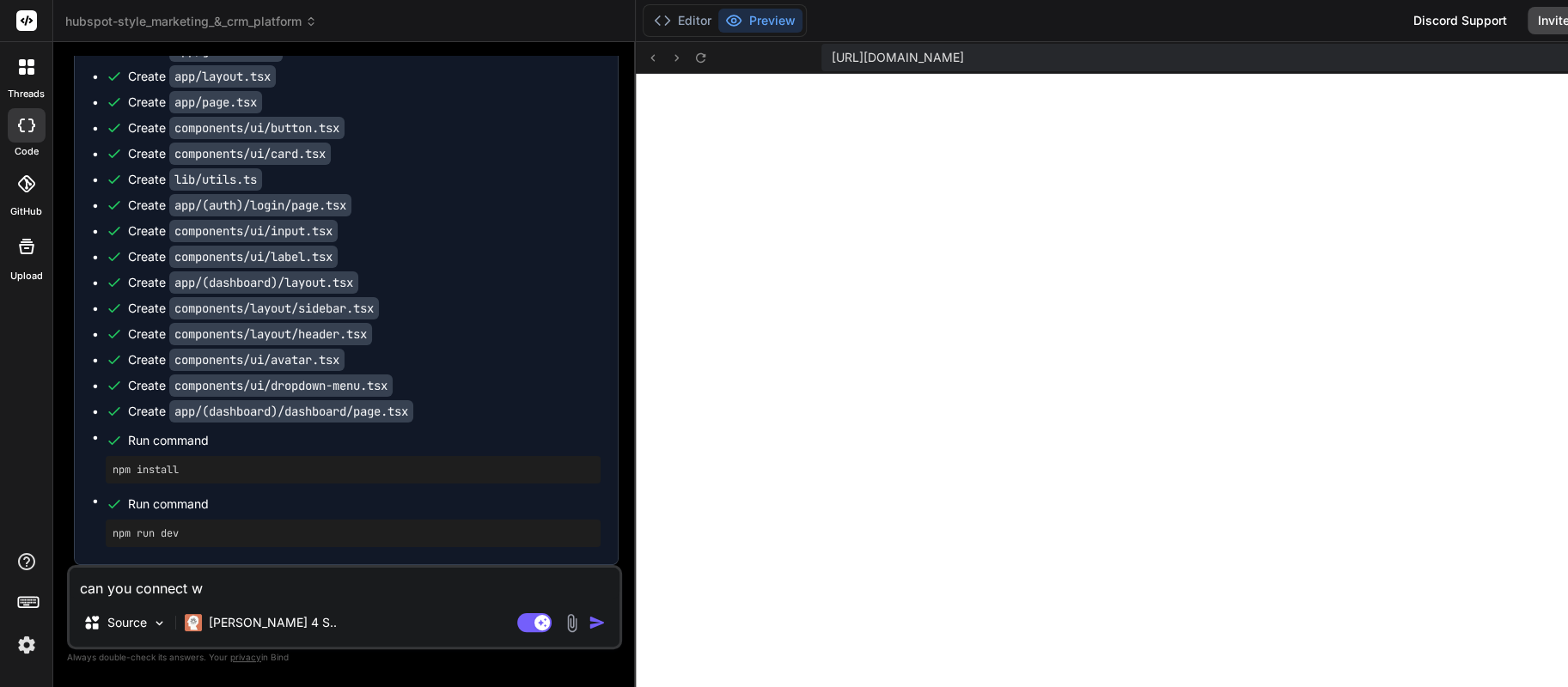
type textarea "x"
type textarea "can you connect wi"
type textarea "x"
type textarea "can you connect wit"
type textarea "x"
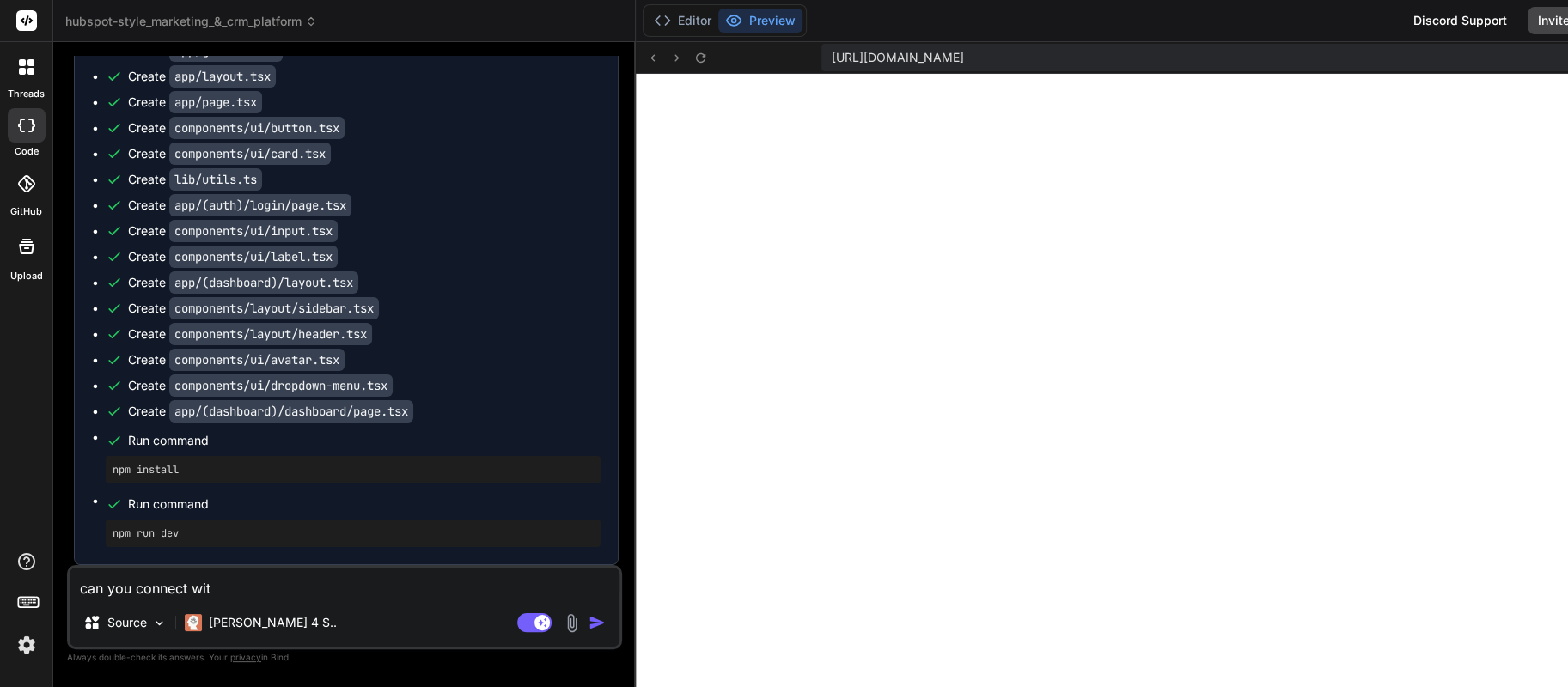
type textarea "can you connect with"
type textarea "x"
type textarea "can you connect with"
type textarea "x"
type textarea "can you connect with s"
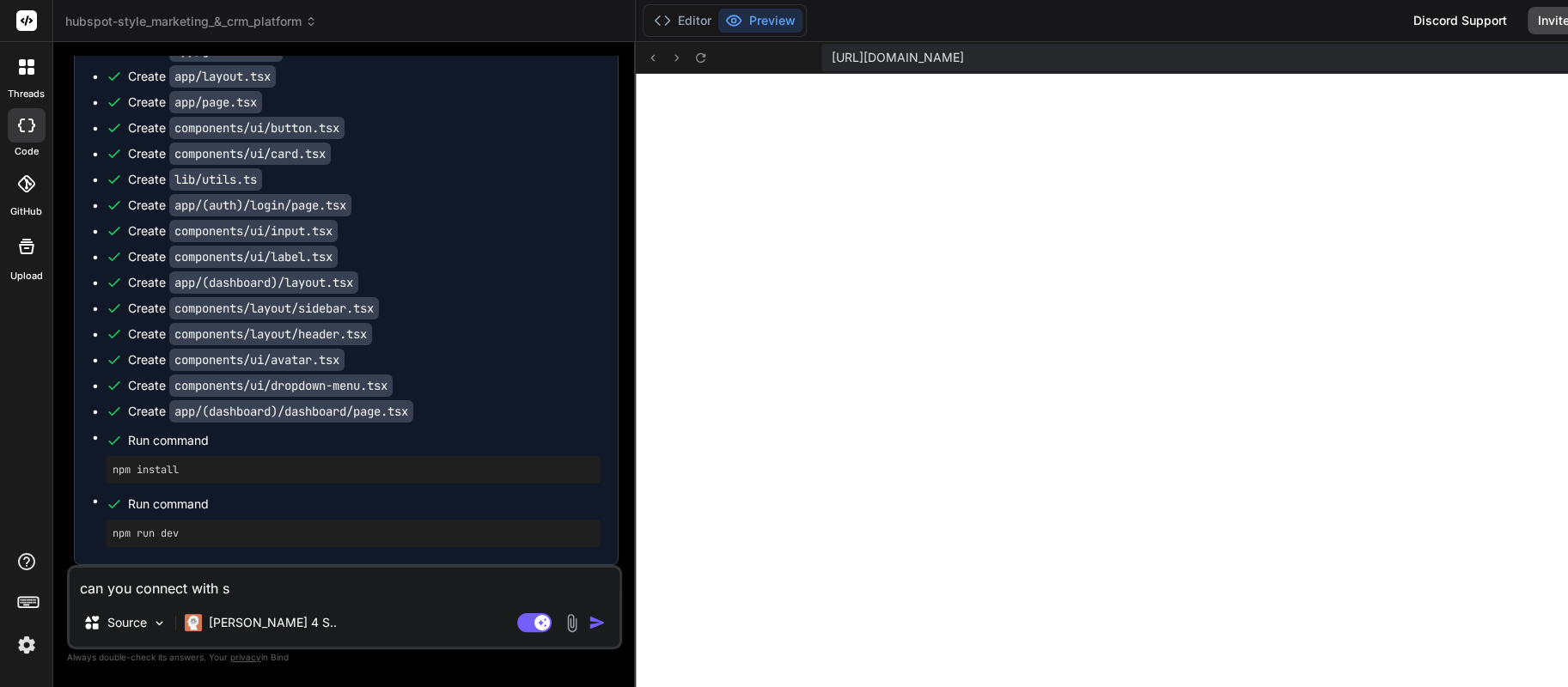
type textarea "x"
type textarea "can you connect with su"
type textarea "x"
type textarea "can you connect with sup"
type textarea "x"
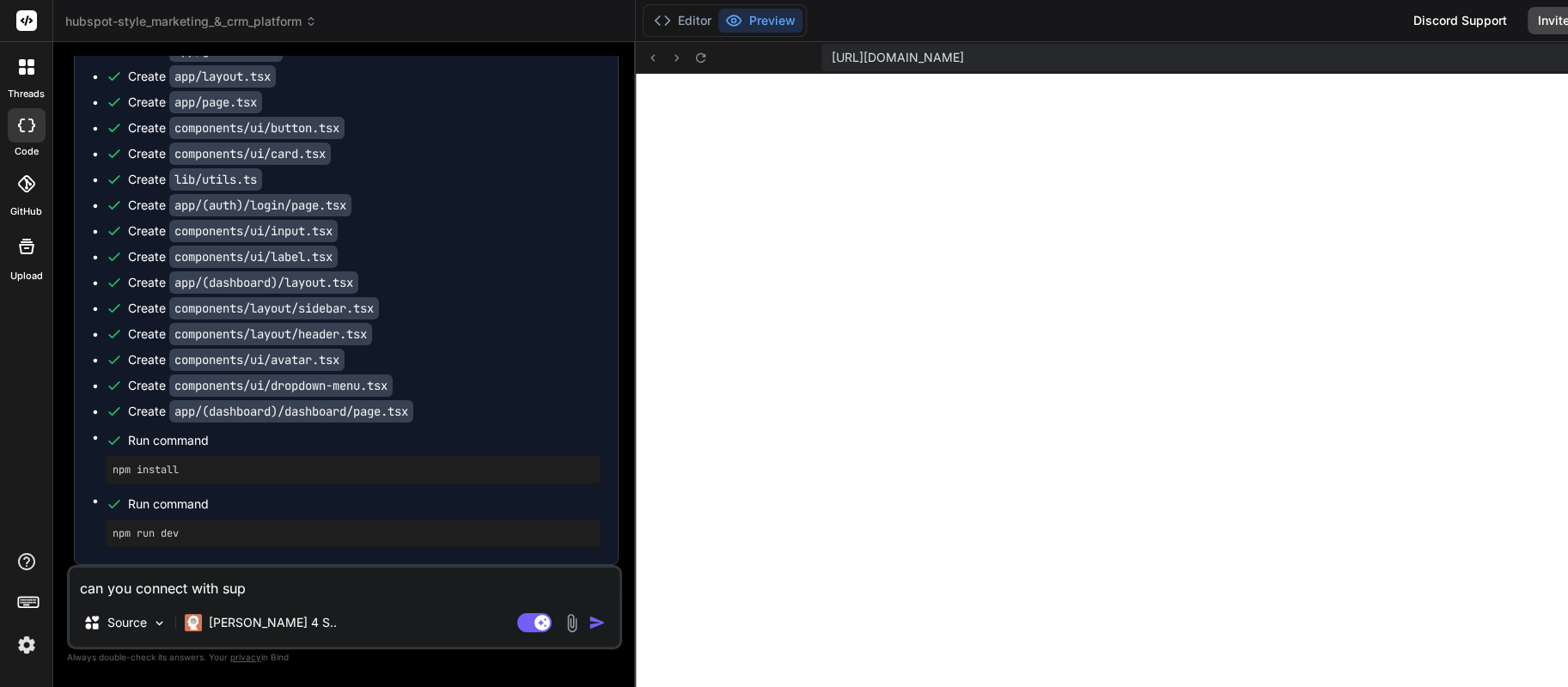
type textarea "can you connect with supa"
type textarea "x"
type textarea "can you connect with supab"
type textarea "x"
type textarea "can you connect with supaba"
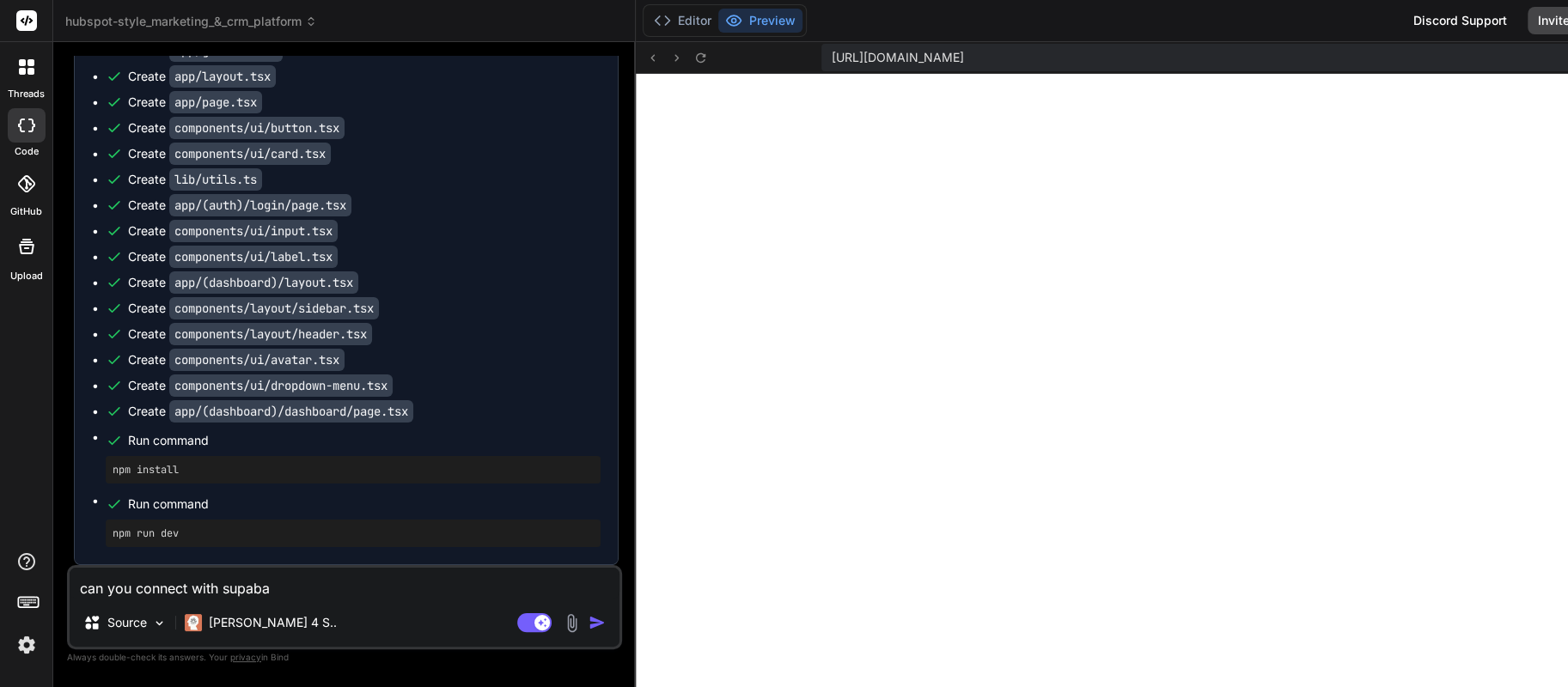
type textarea "x"
type textarea "can you connect with supabas"
type textarea "x"
type textarea "can you connect with supabase"
type textarea "x"
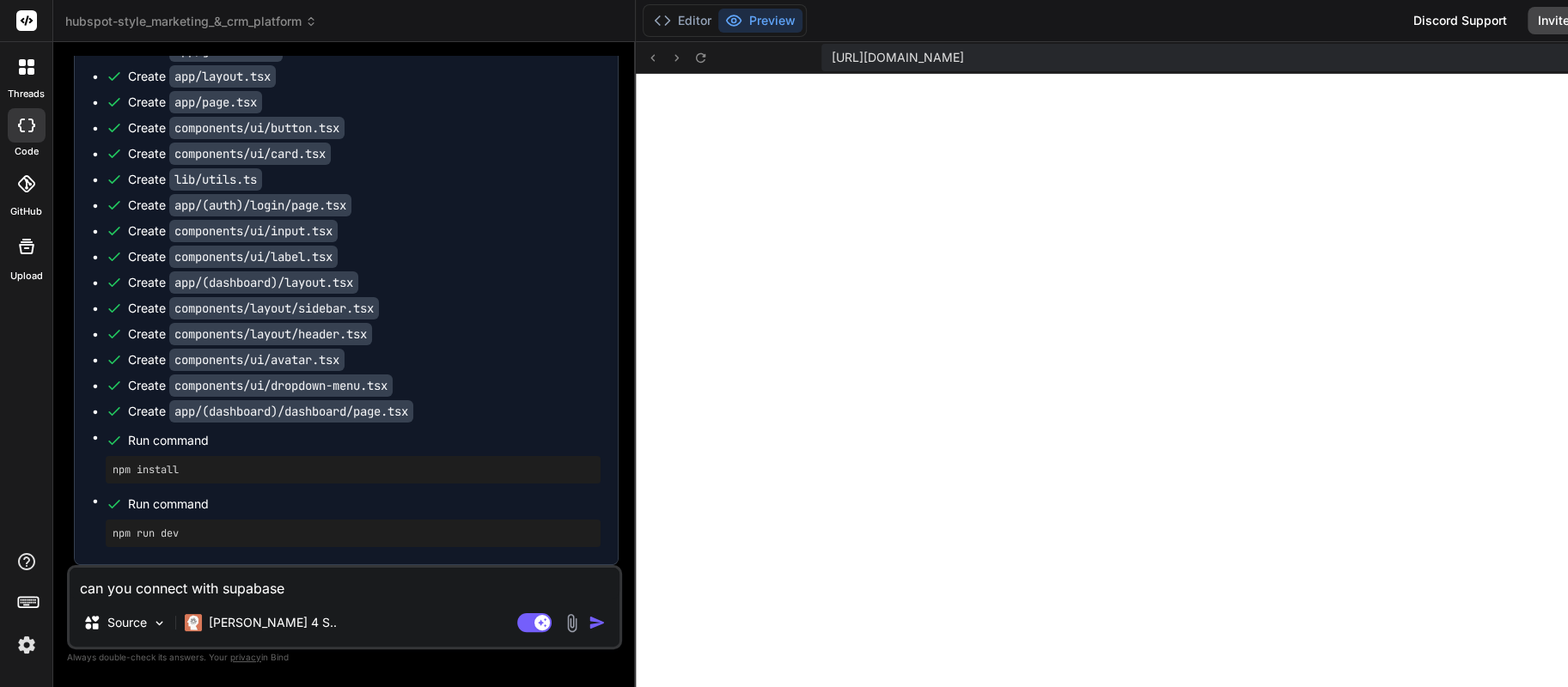
type textarea "can you connect with supabase"
type textarea "x"
type textarea "can you connect with supabase t"
type textarea "x"
type textarea "can you connect with supabase to"
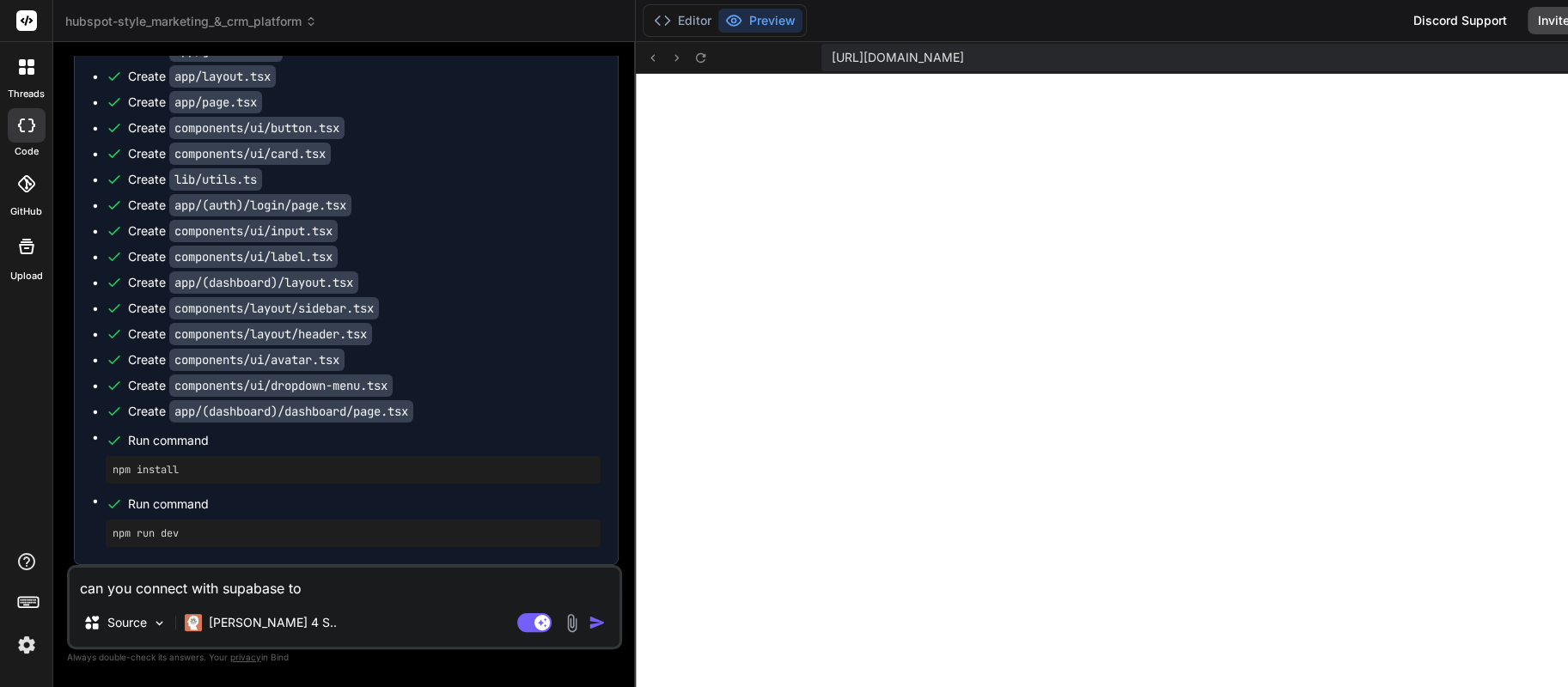
type textarea "x"
type textarea "can you connect with supabase to"
type textarea "x"
type textarea "can you connect with supabase to c"
type textarea "x"
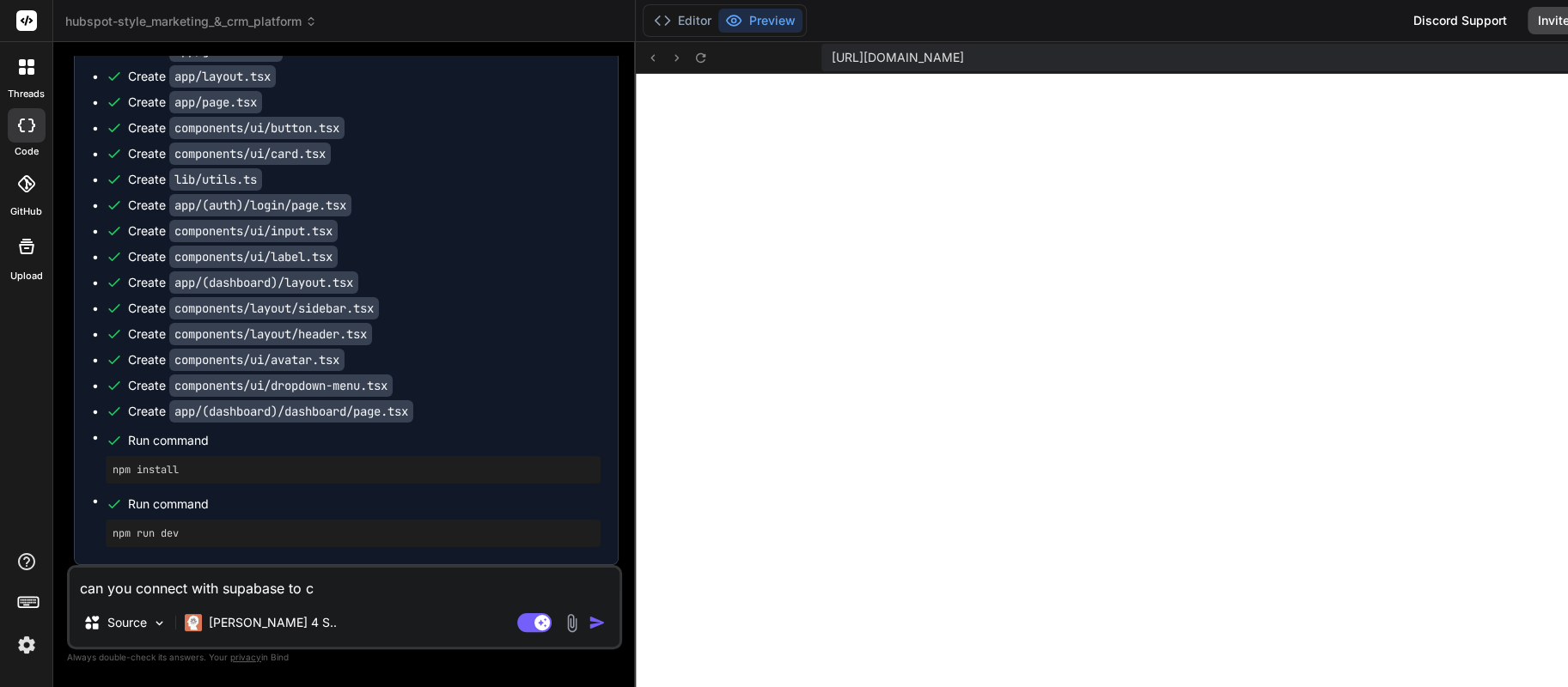
type textarea "can you connect with supabase to cr"
type textarea "x"
type textarea "can you connect with supabase to cre"
type textarea "x"
type textarea "can you connect with supabase to crea"
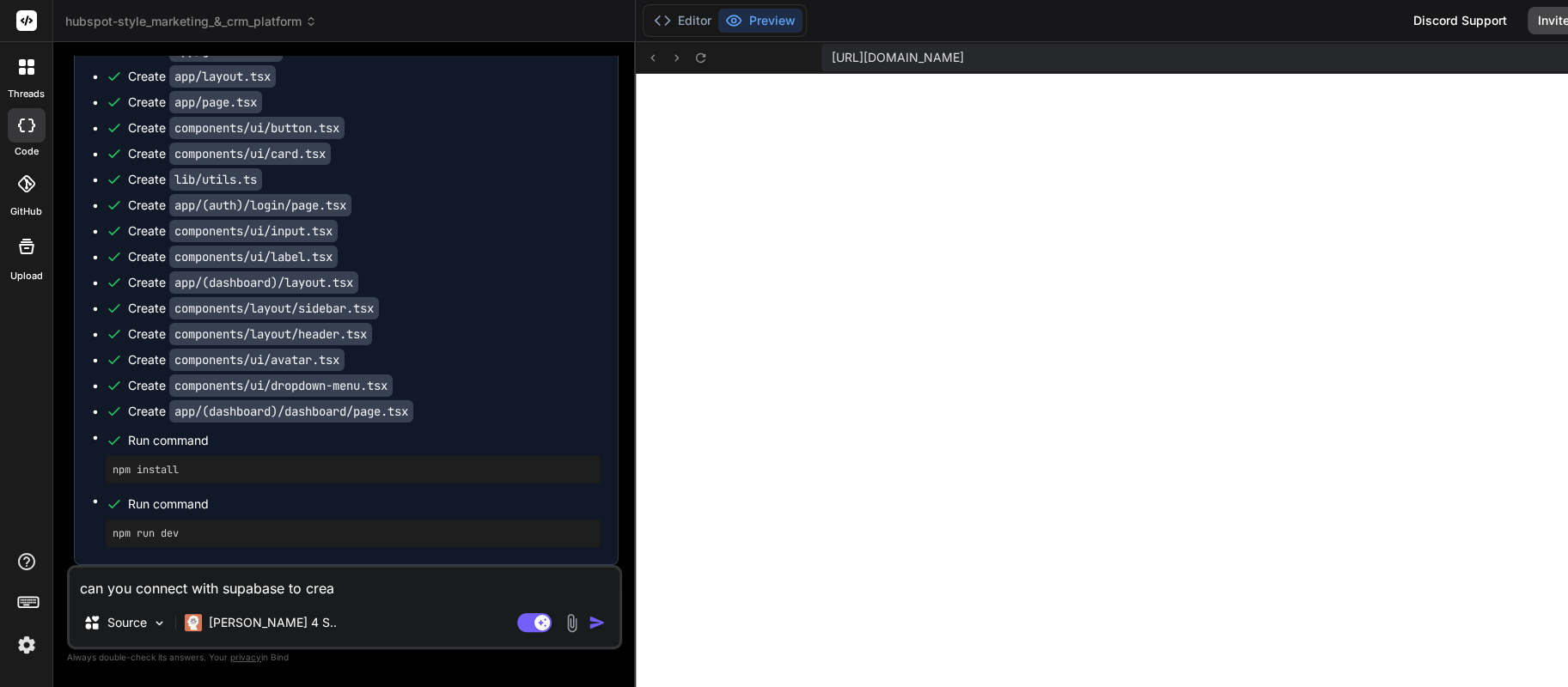
type textarea "x"
type textarea "can you connect with supabase to creat"
type textarea "x"
type textarea "can you connect with supabase to create"
type textarea "x"
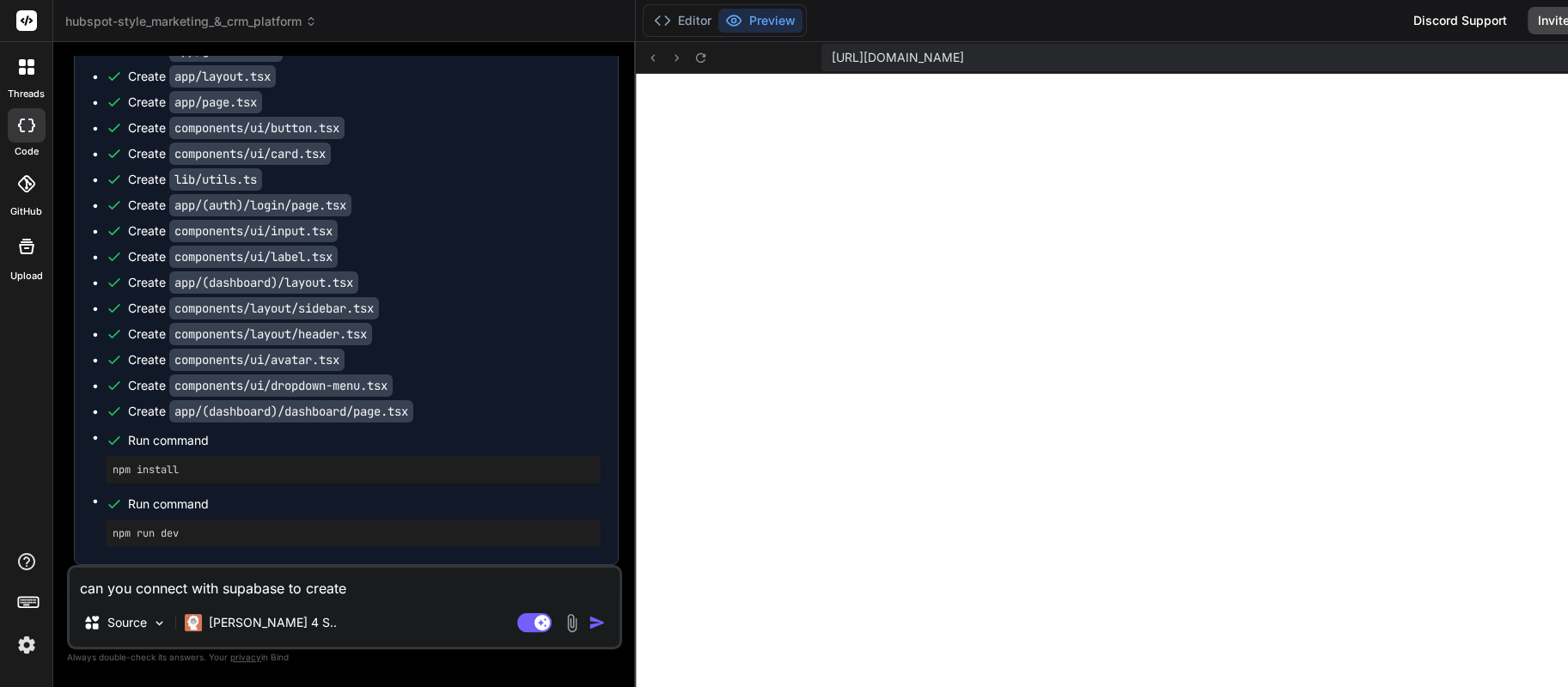
type textarea "can you connect with supabase to create"
type textarea "x"
type textarea "can you connect with supabase to create t"
type textarea "x"
type textarea "can you connect with supabase to create th"
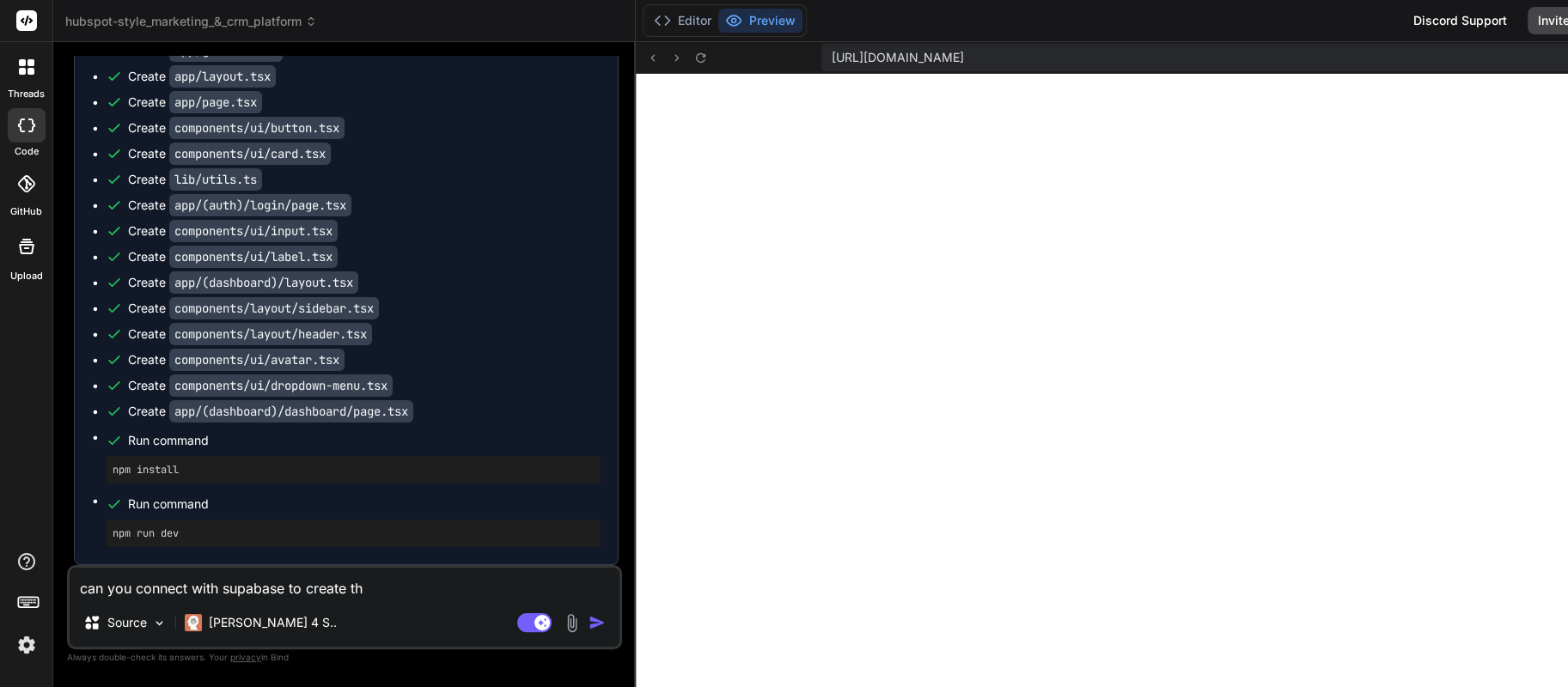
type textarea "x"
type textarea "can you connect with supabase to create the"
type textarea "x"
type textarea "can you connect with supabase to create the"
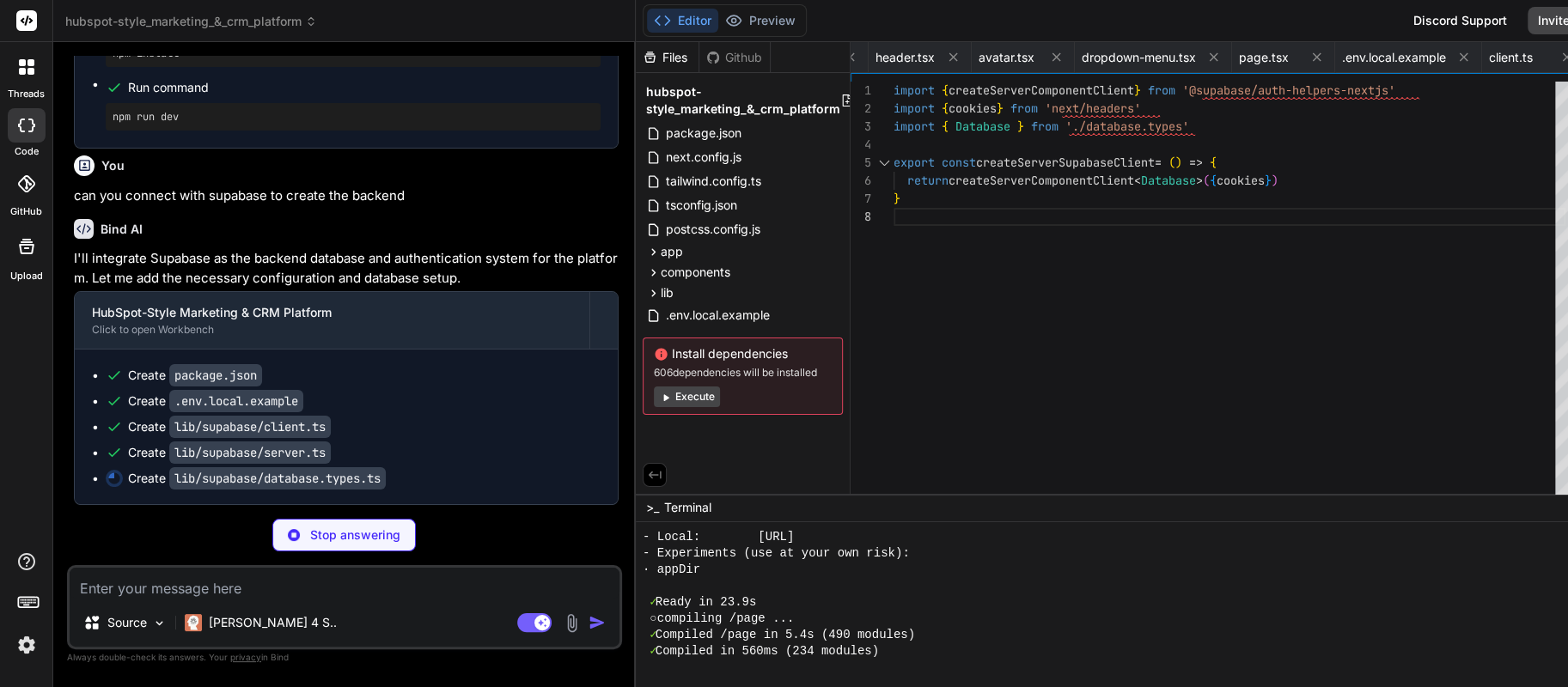
scroll to position [0, 2067]
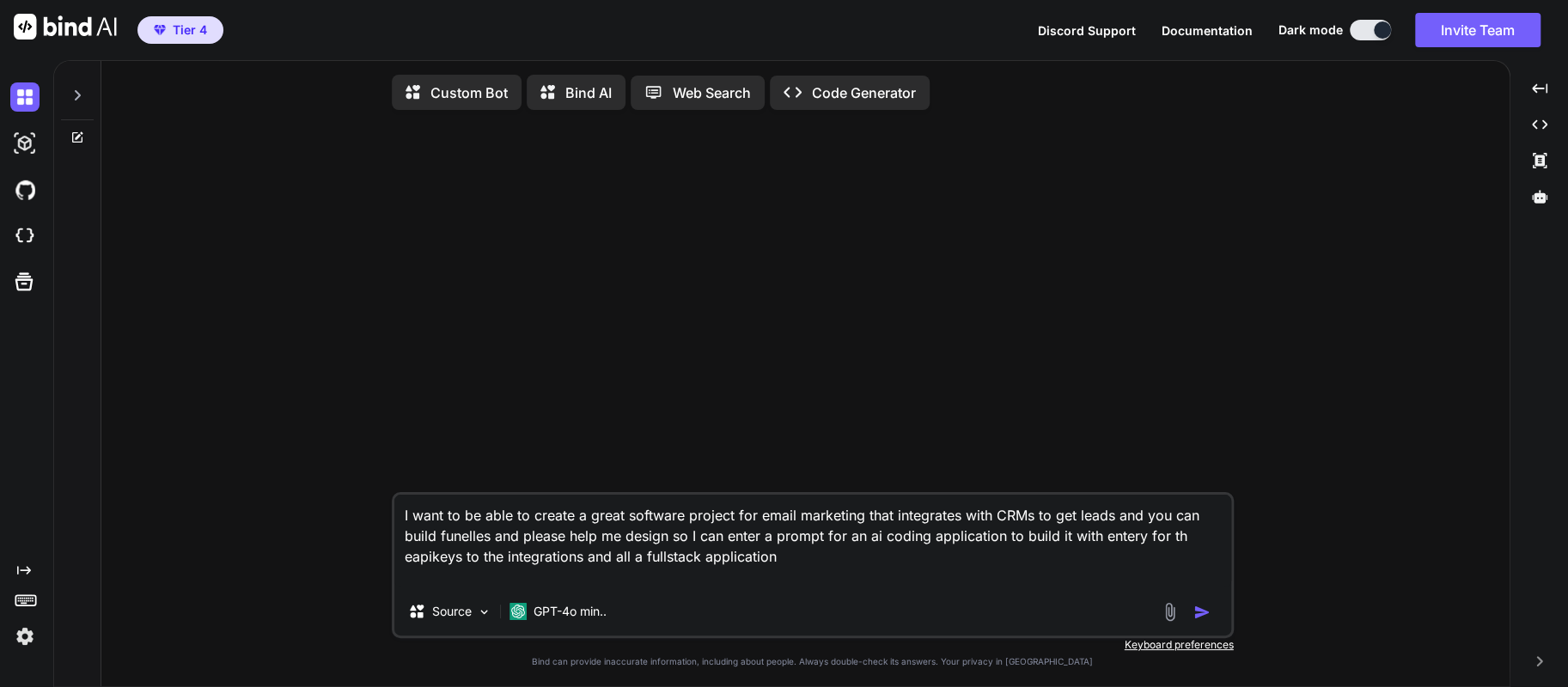
click at [1196, 620] on img "button" at bounding box center [1202, 612] width 17 height 17
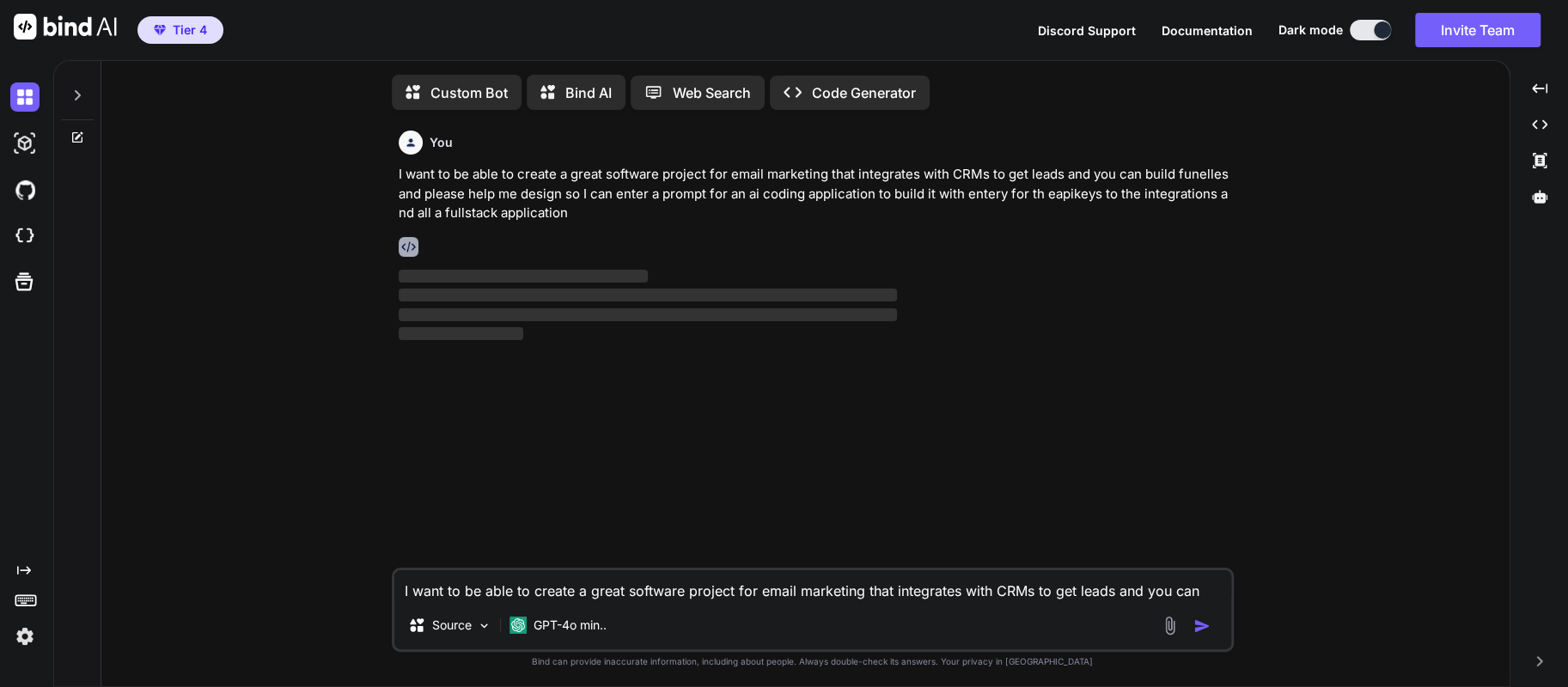
scroll to position [6, 0]
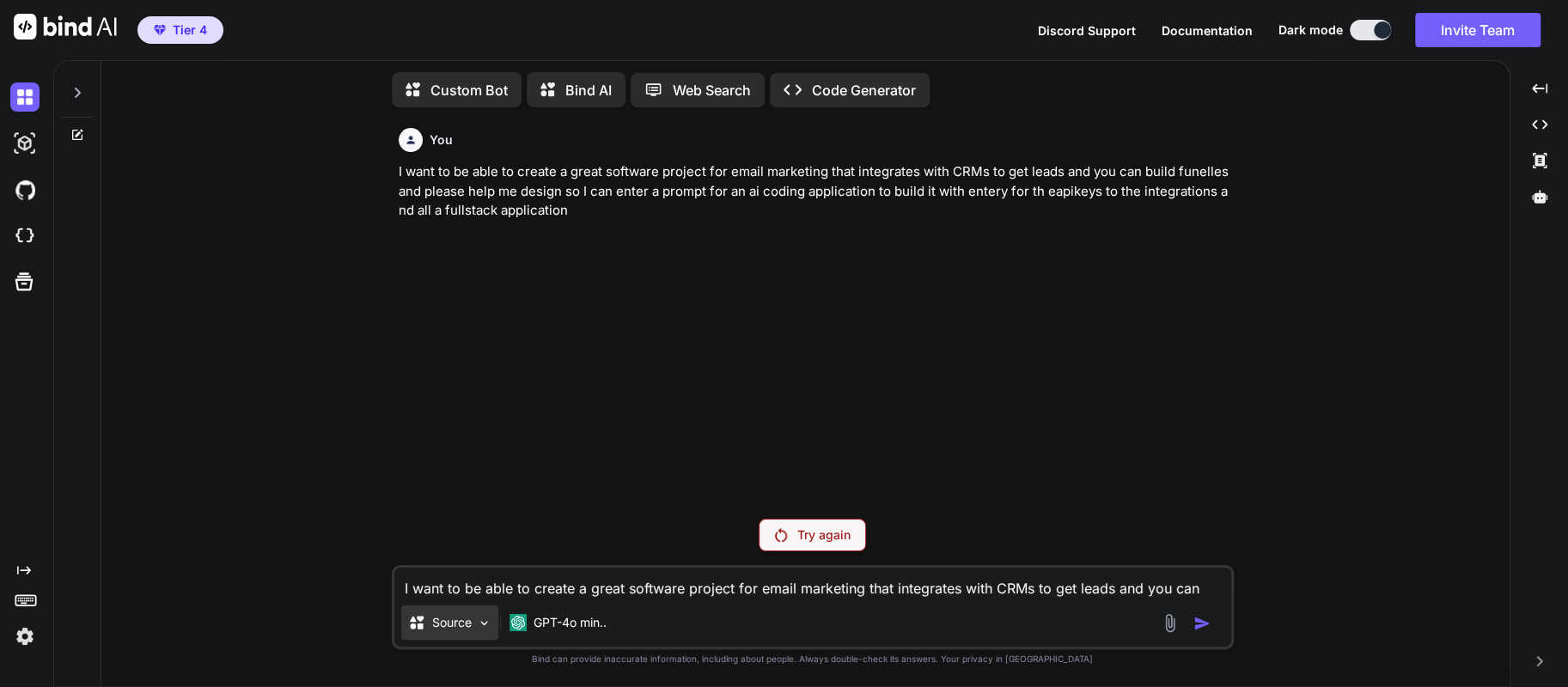
click at [470, 622] on p "Source" at bounding box center [451, 622] width 39 height 17
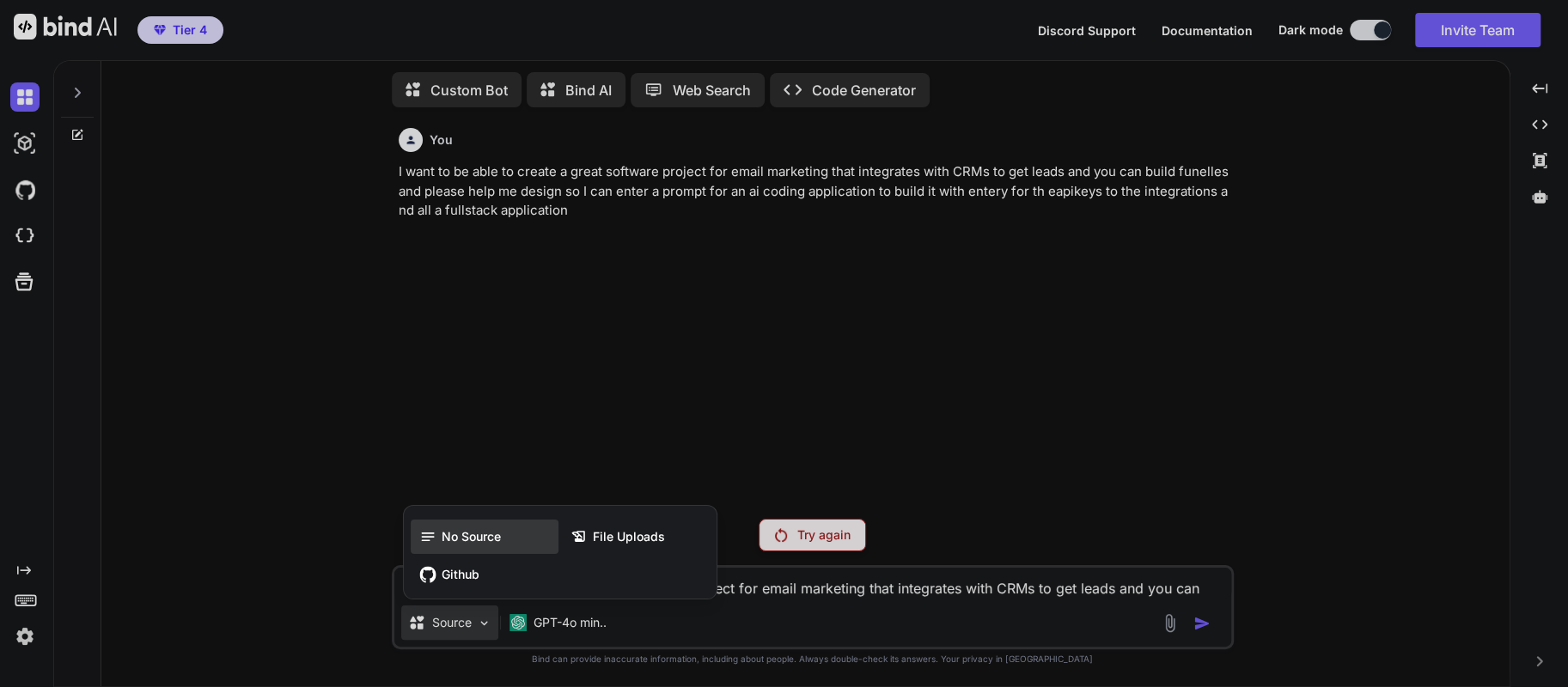
click at [470, 526] on div "No Source" at bounding box center [484, 537] width 148 height 35
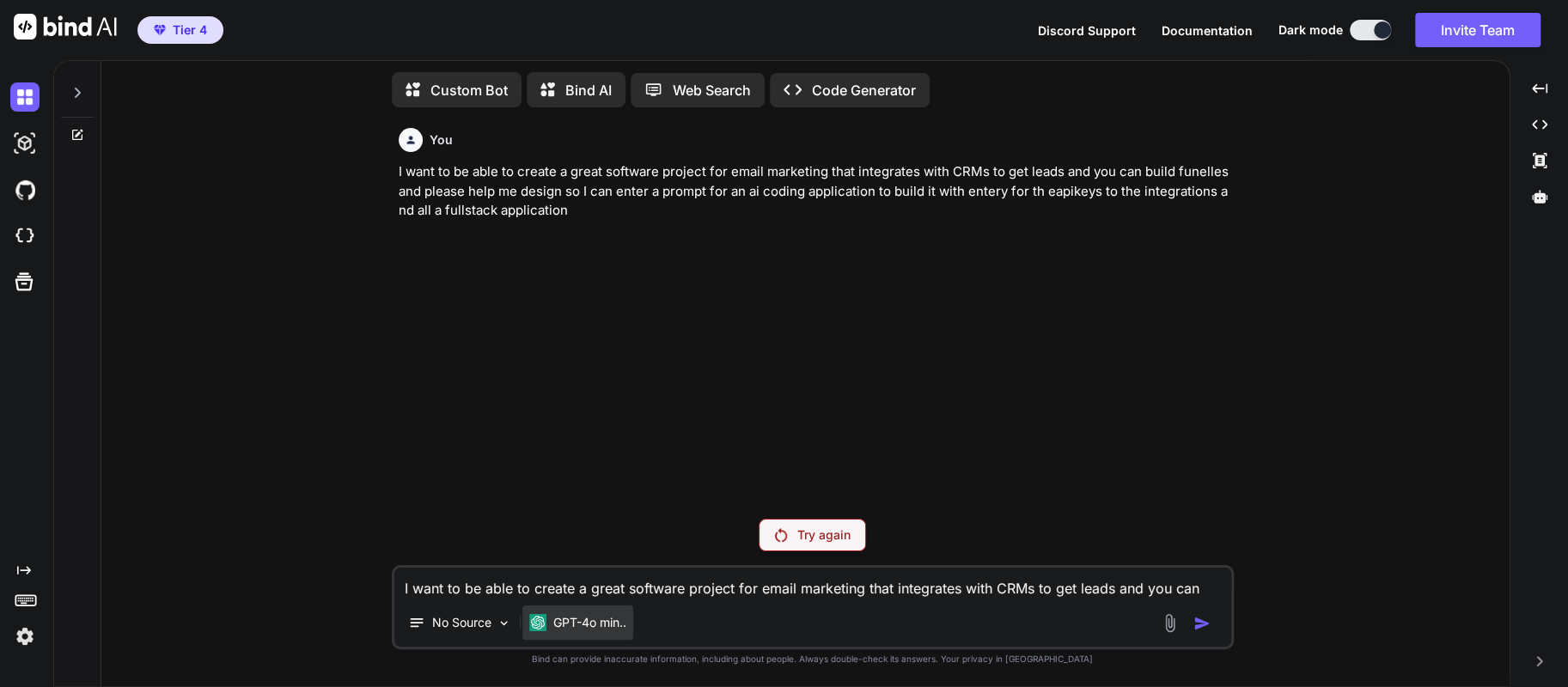
click at [607, 622] on p "GPT-4o min.." at bounding box center [589, 622] width 73 height 17
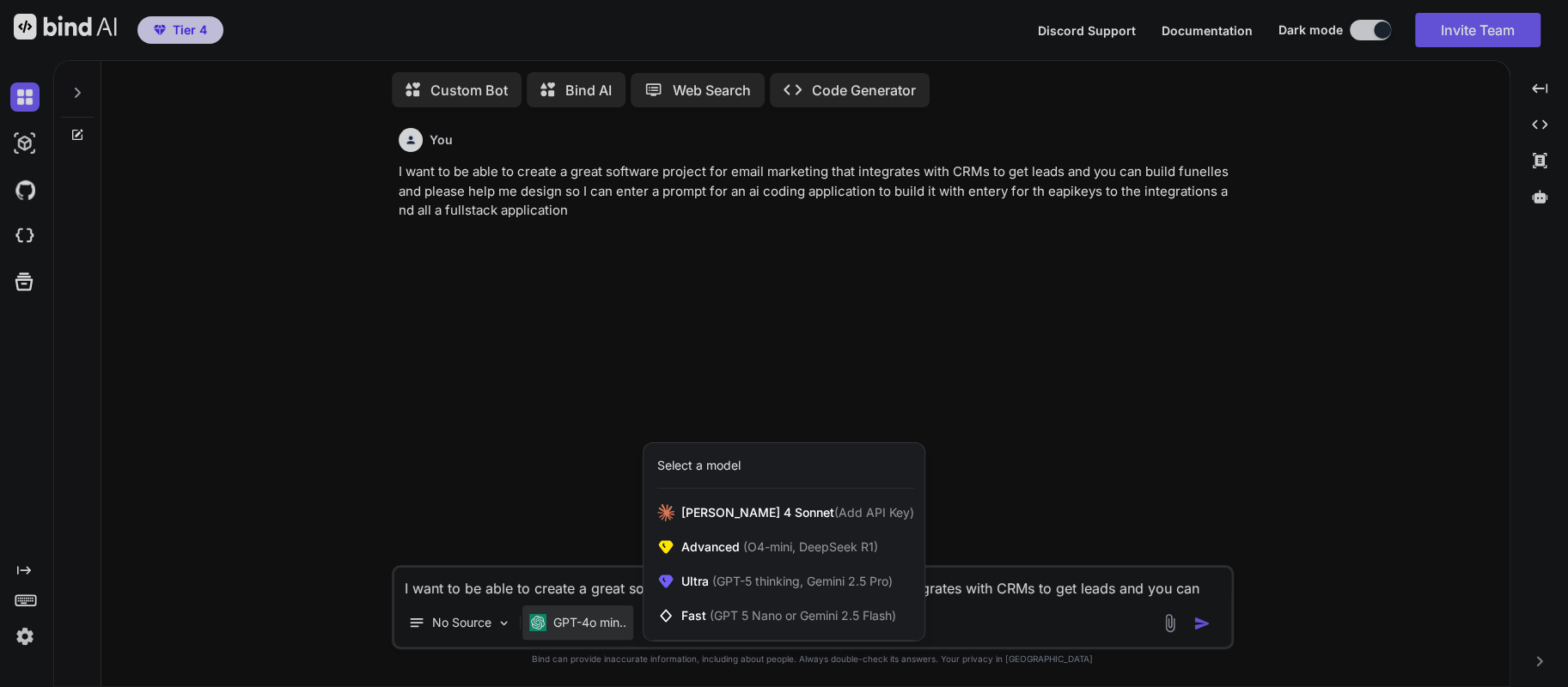
click at [607, 622] on div at bounding box center [784, 344] width 1568 height 687
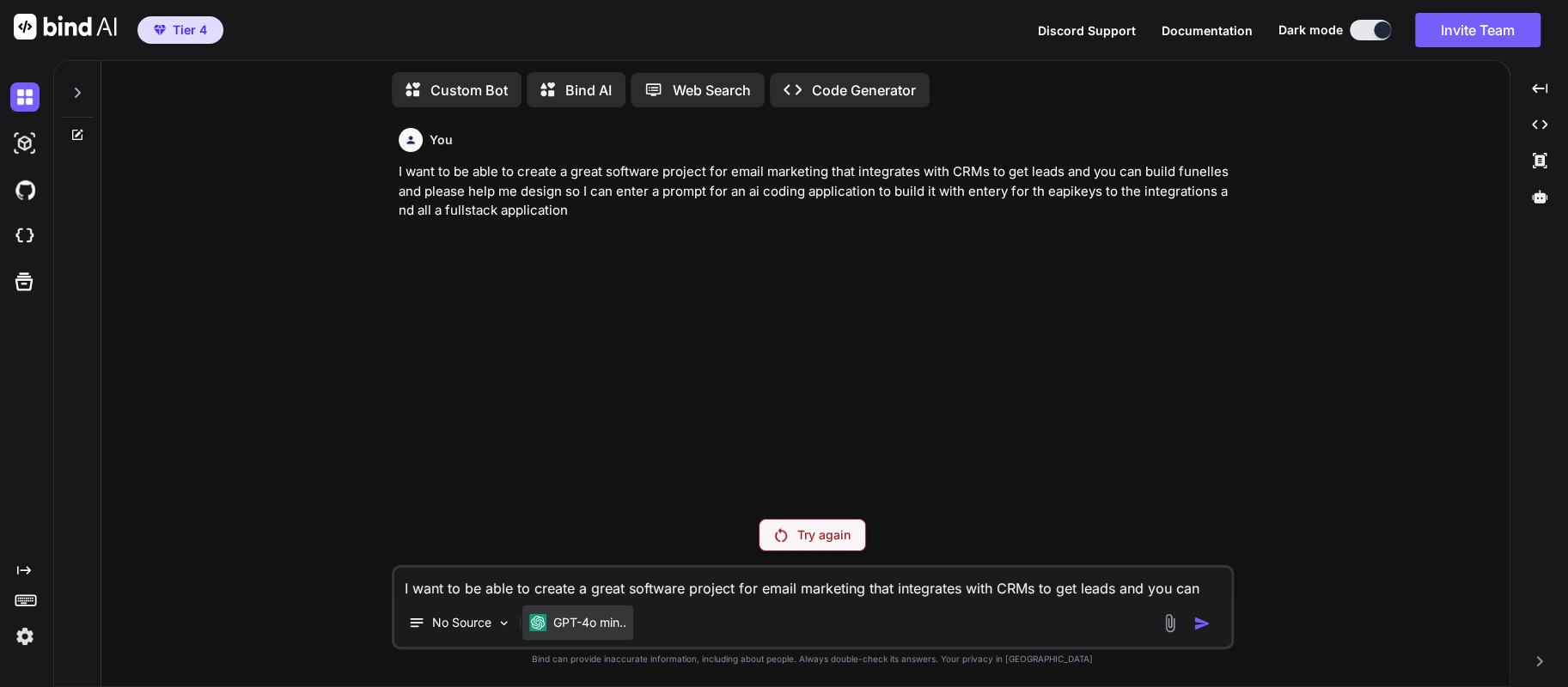
click at [600, 629] on p "GPT-4o min.." at bounding box center [589, 622] width 73 height 17
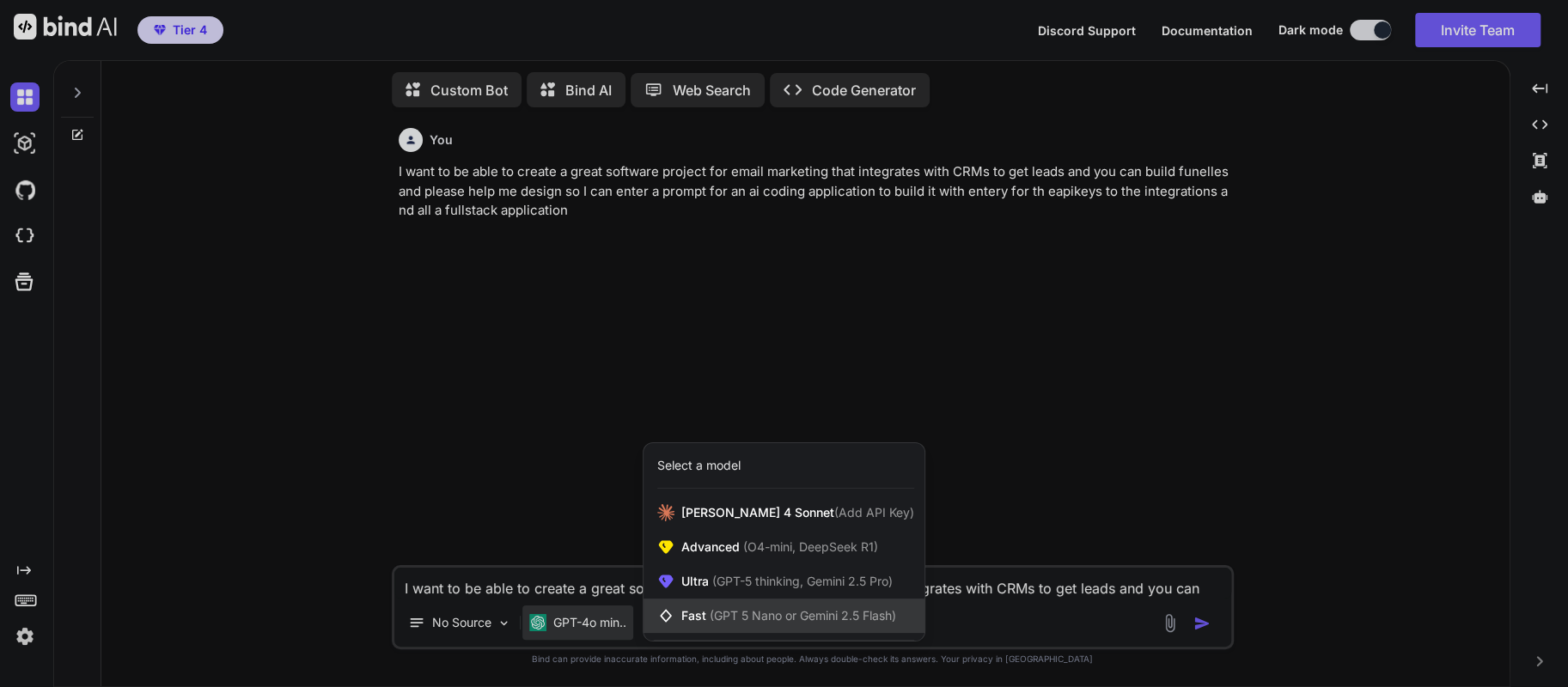
click at [715, 618] on span "(GPT 5 Nano or Gemini 2.5 Flash)" at bounding box center [803, 616] width 186 height 15
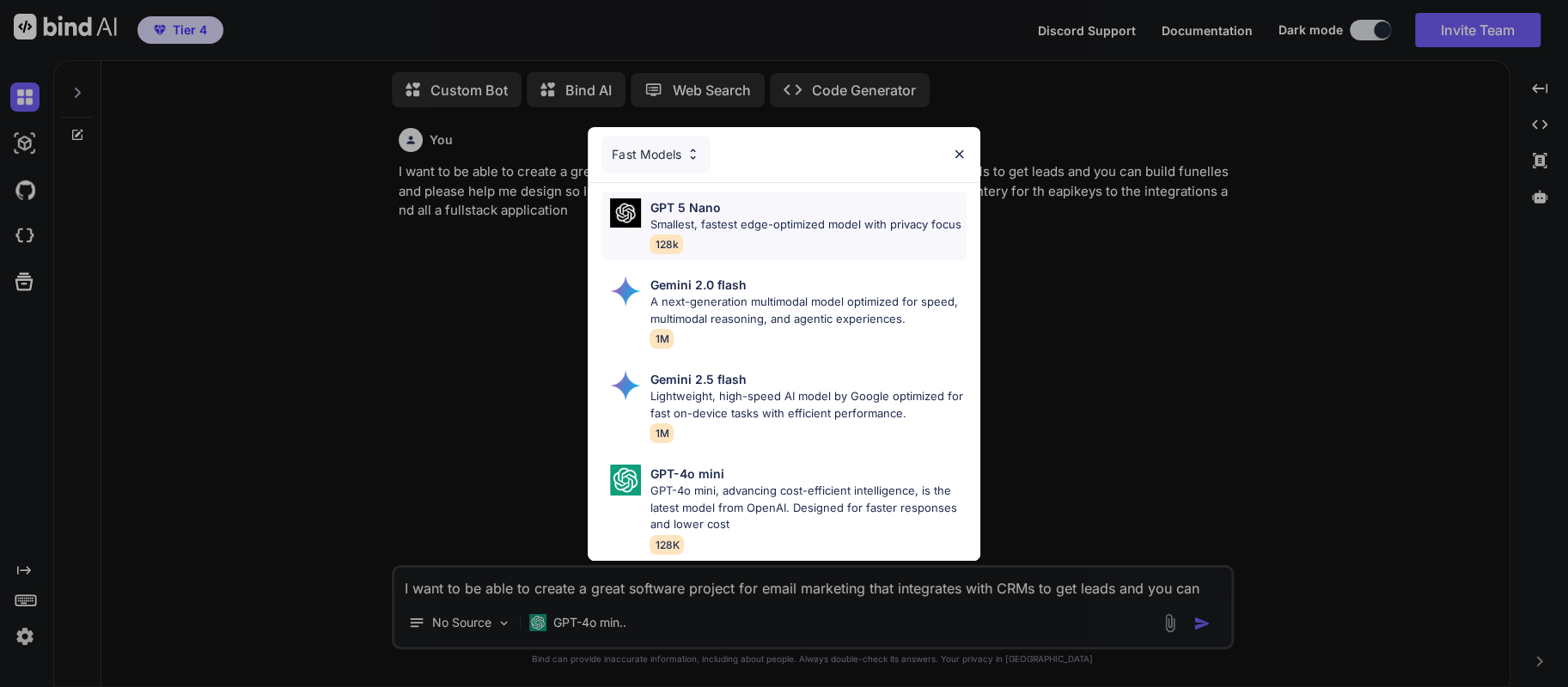
click at [740, 222] on p "Smallest, fastest edge-optimized model with privacy focus" at bounding box center [805, 225] width 311 height 17
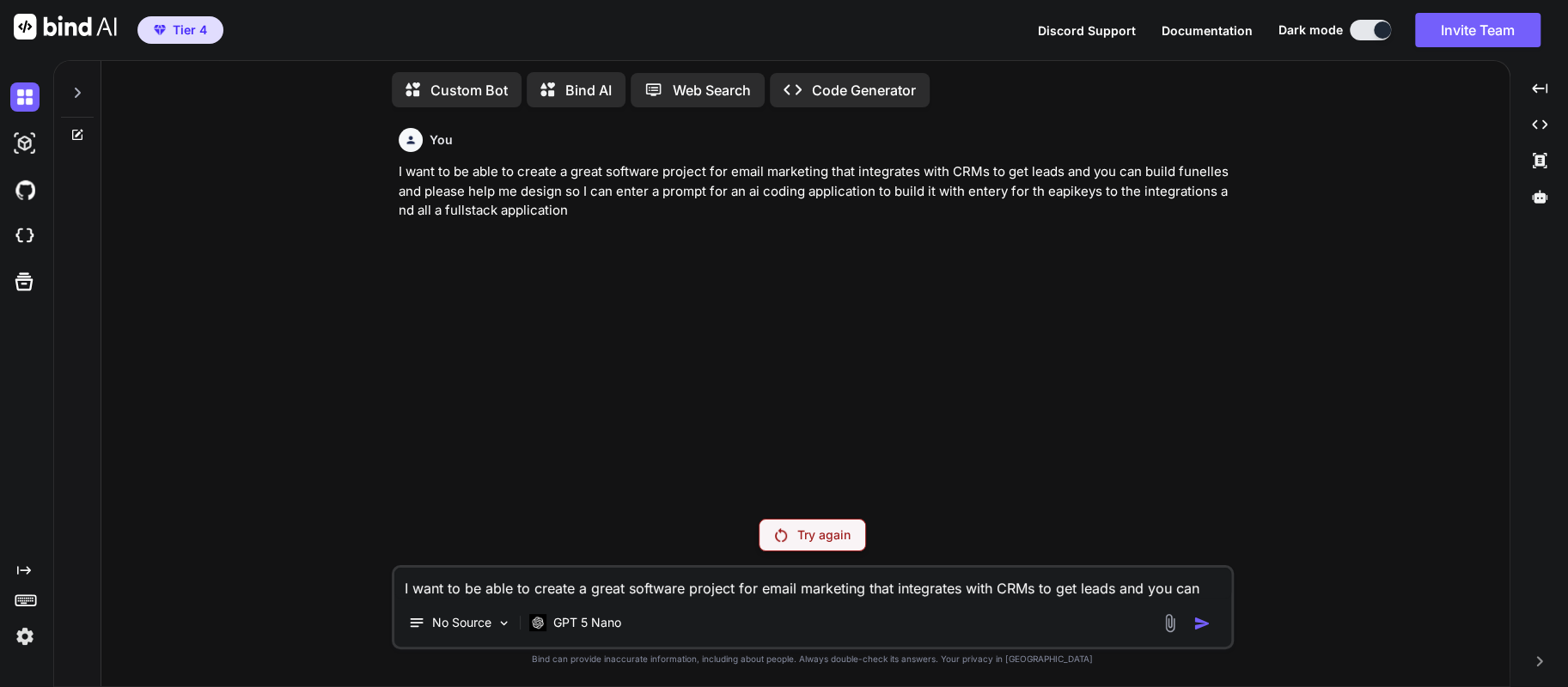
click at [837, 536] on p "Try again" at bounding box center [823, 534] width 53 height 17
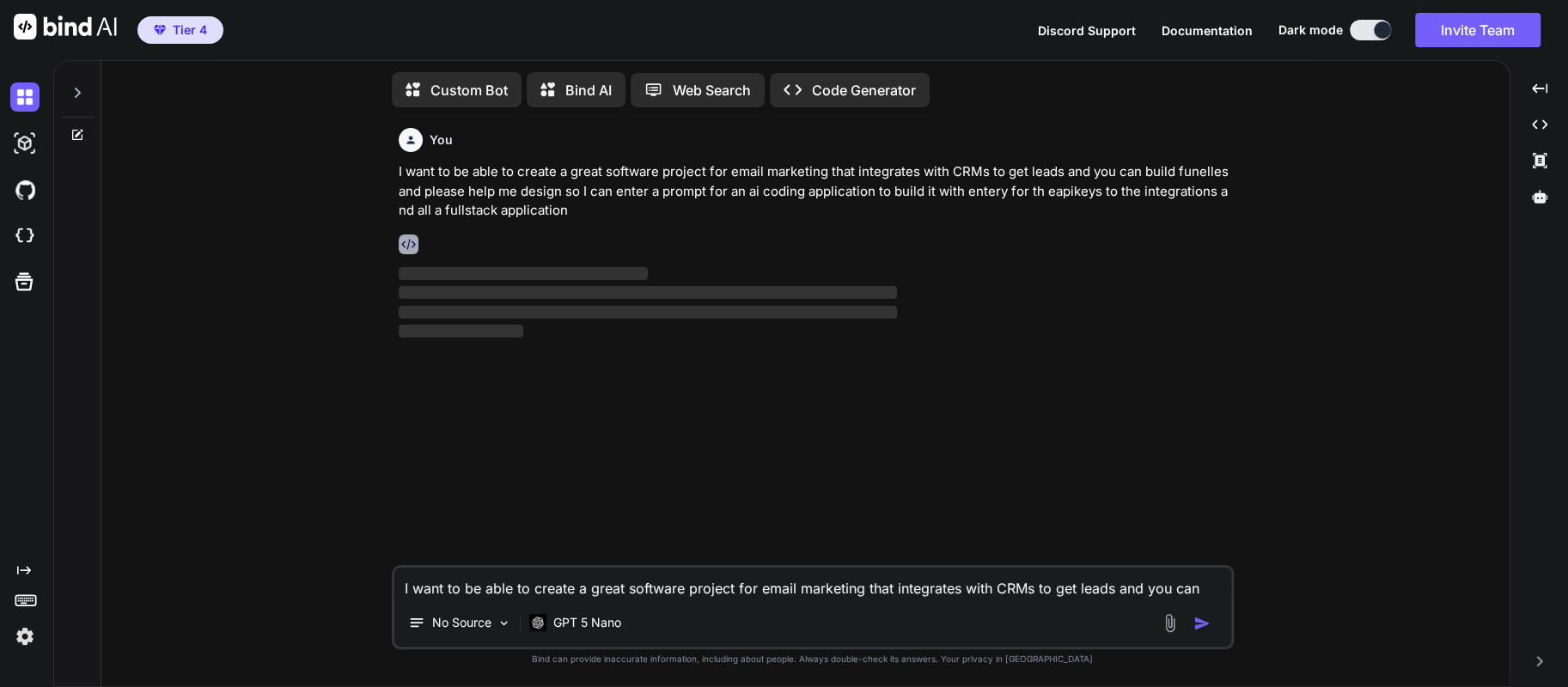
type textarea "x"
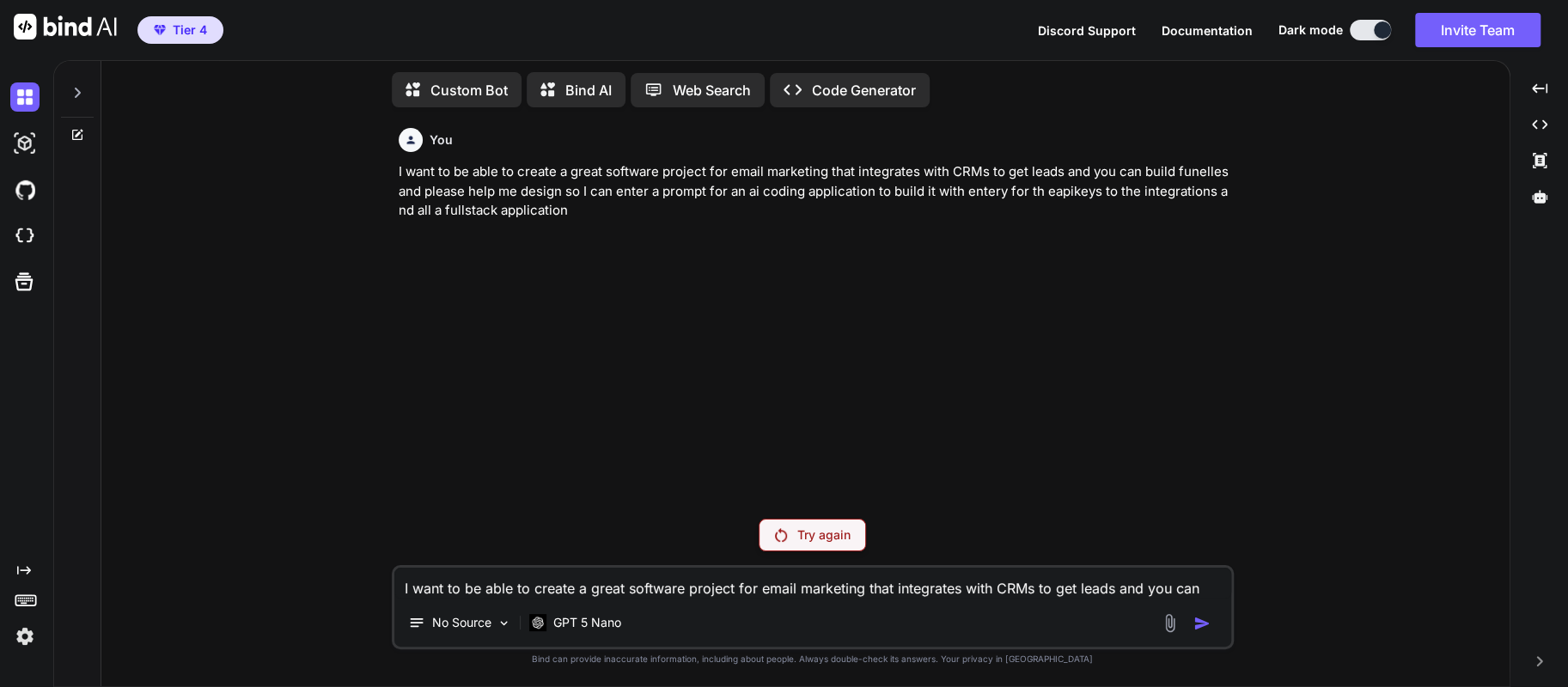
click at [1539, 662] on icon at bounding box center [1539, 661] width 6 height 10
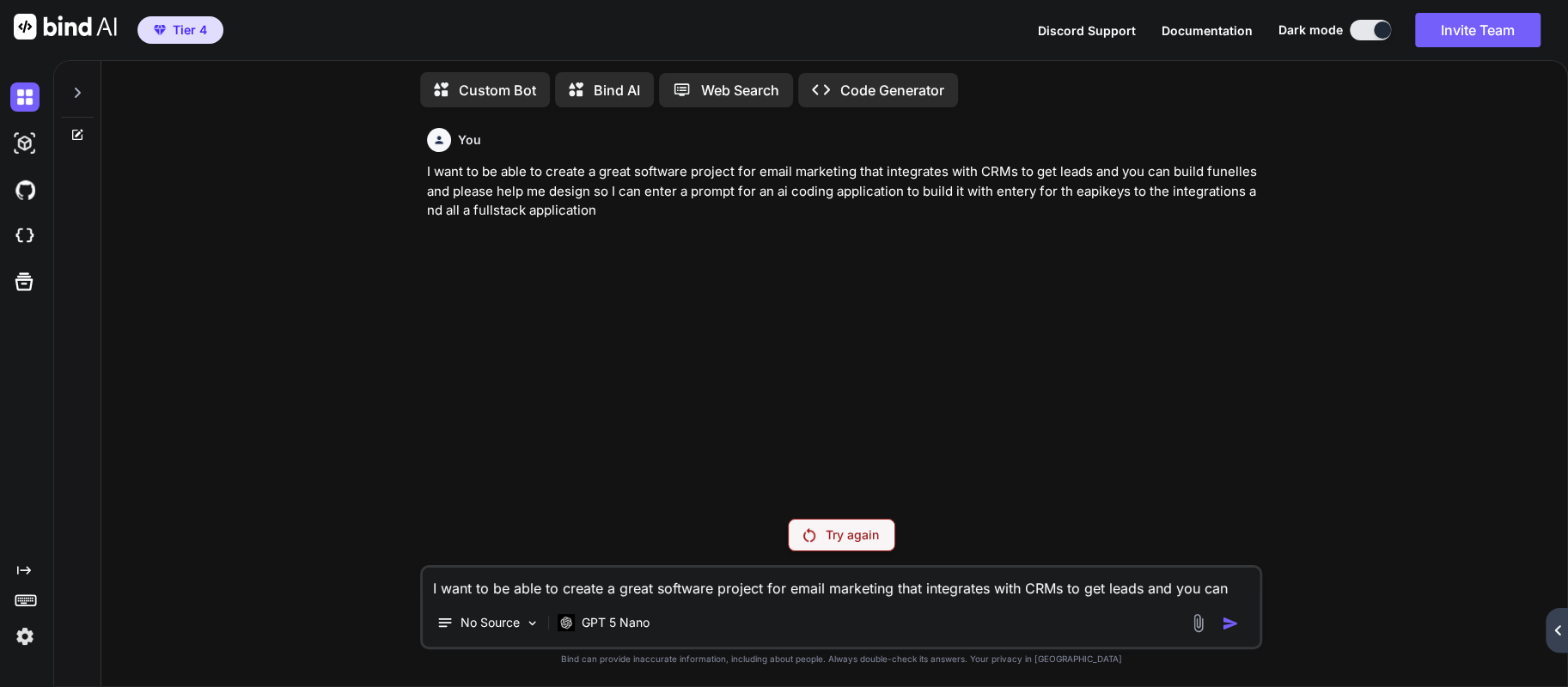
click at [1560, 635] on icon at bounding box center [1557, 629] width 6 height 10
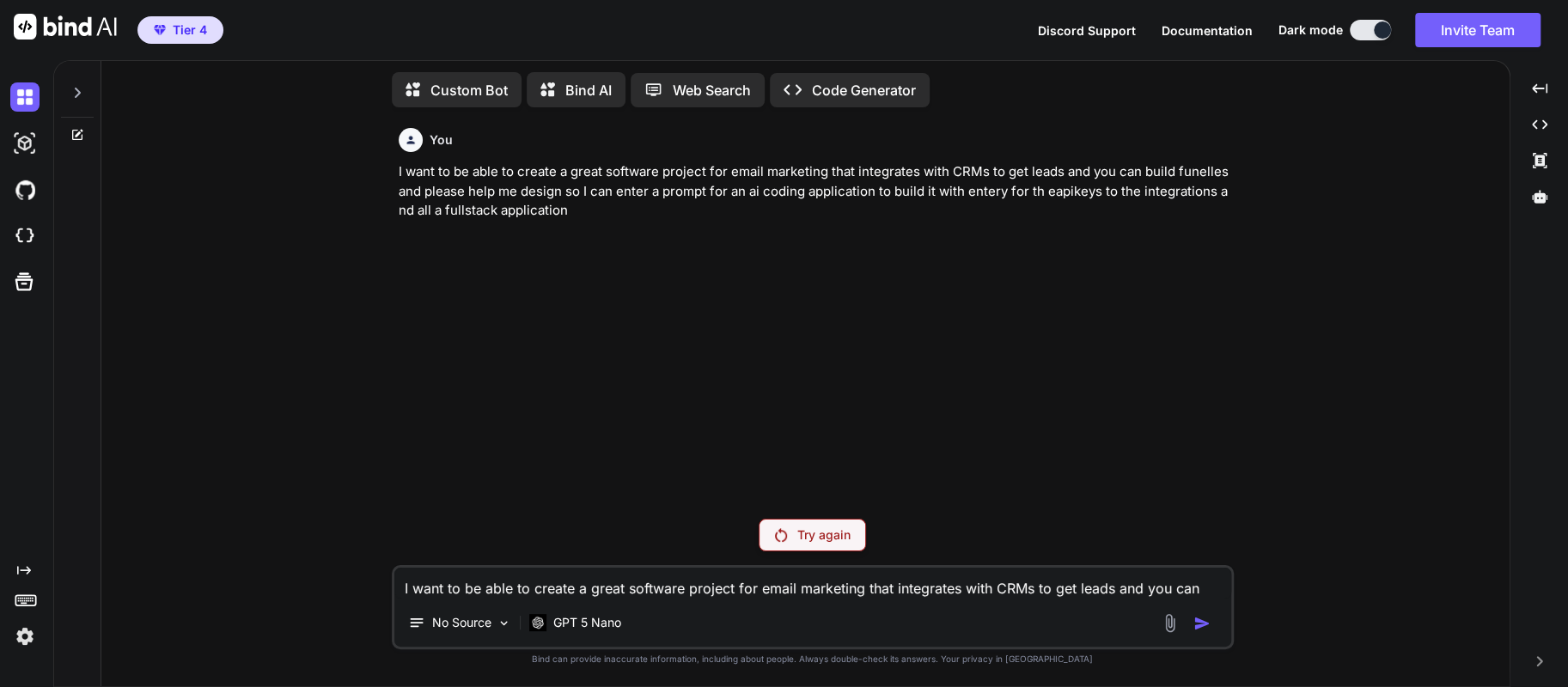
click at [27, 631] on img at bounding box center [25, 637] width 29 height 29
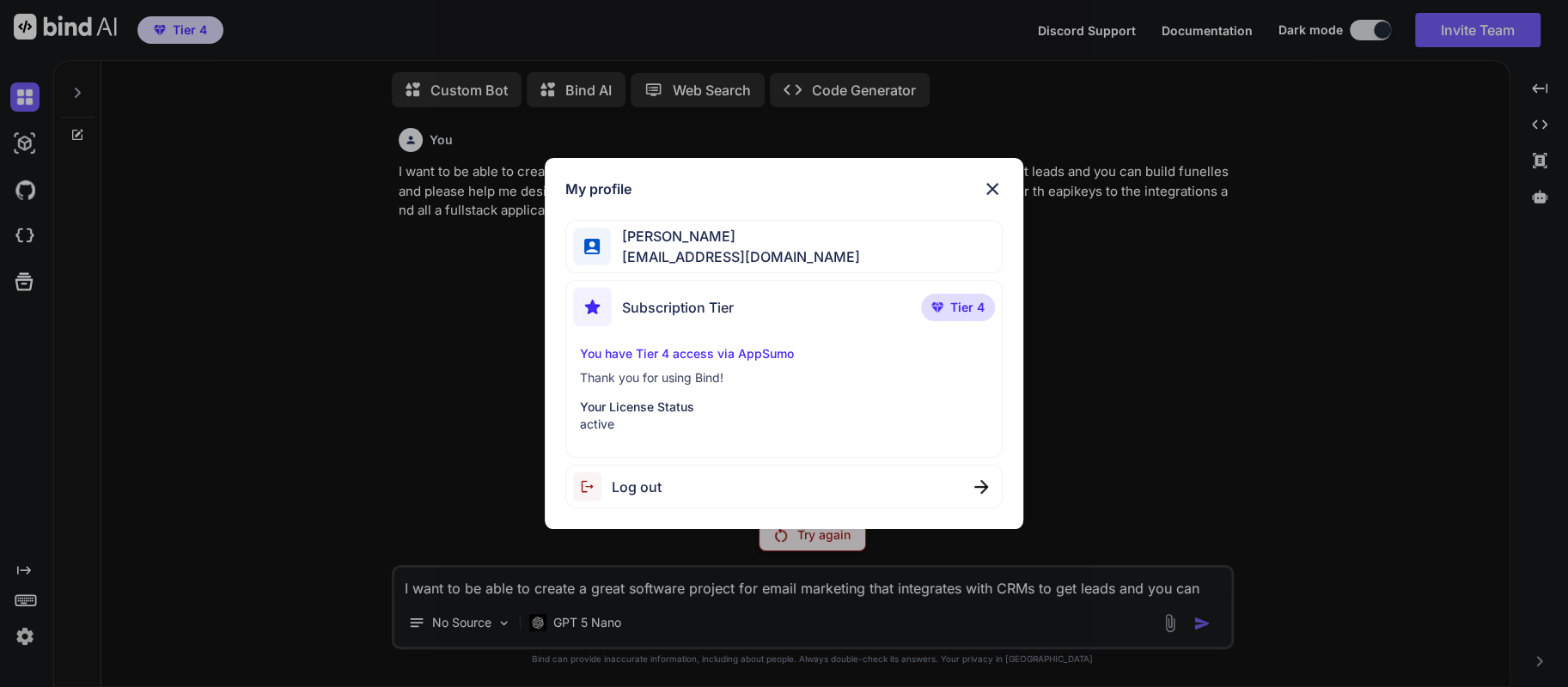
click at [228, 468] on div "My profile Karen Kiley postalbunny83@gmail.com Subscription Tier Tier 4 You hav…" at bounding box center [784, 344] width 1568 height 687
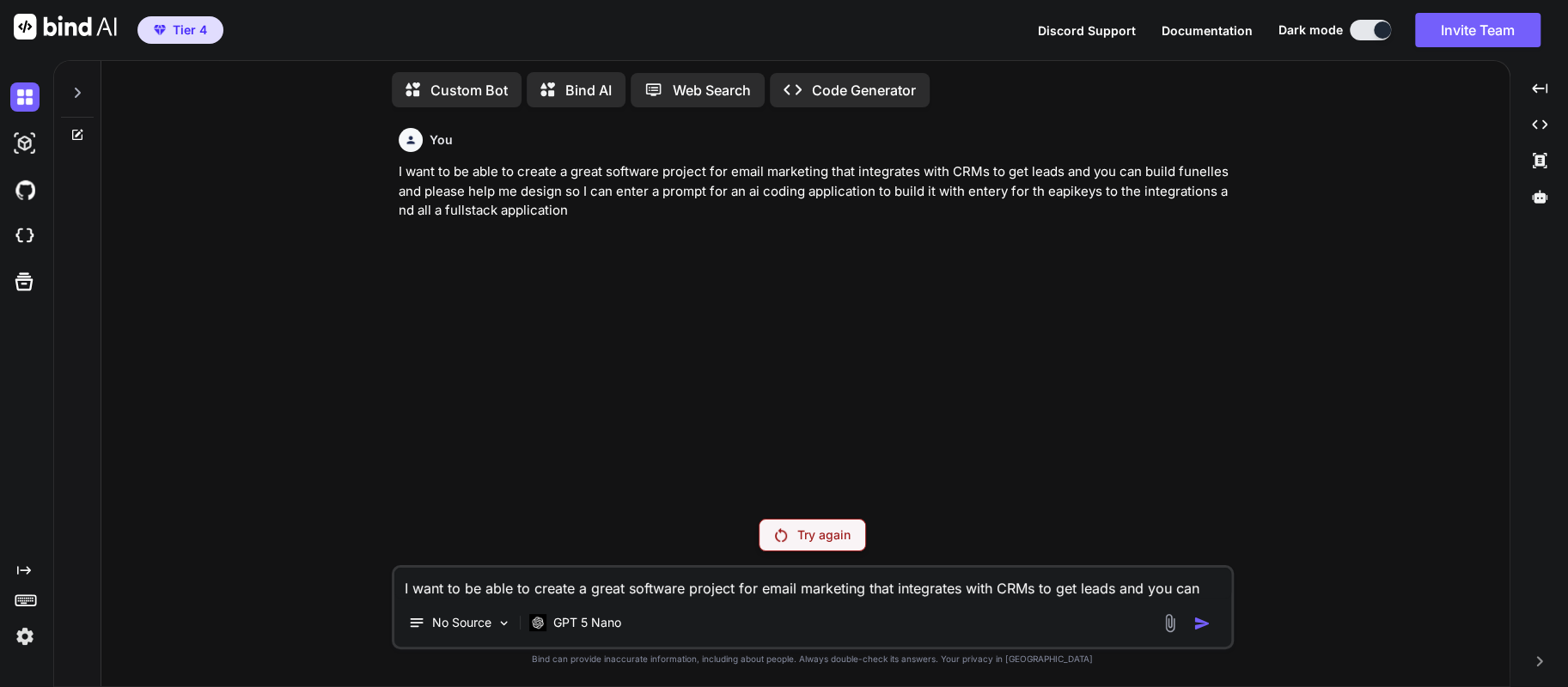
click at [1099, 33] on span "Discord Support" at bounding box center [1086, 30] width 98 height 15
click at [1086, 34] on span "Discord Support" at bounding box center [1086, 30] width 98 height 15
click at [554, 94] on icon at bounding box center [549, 91] width 18 height 18
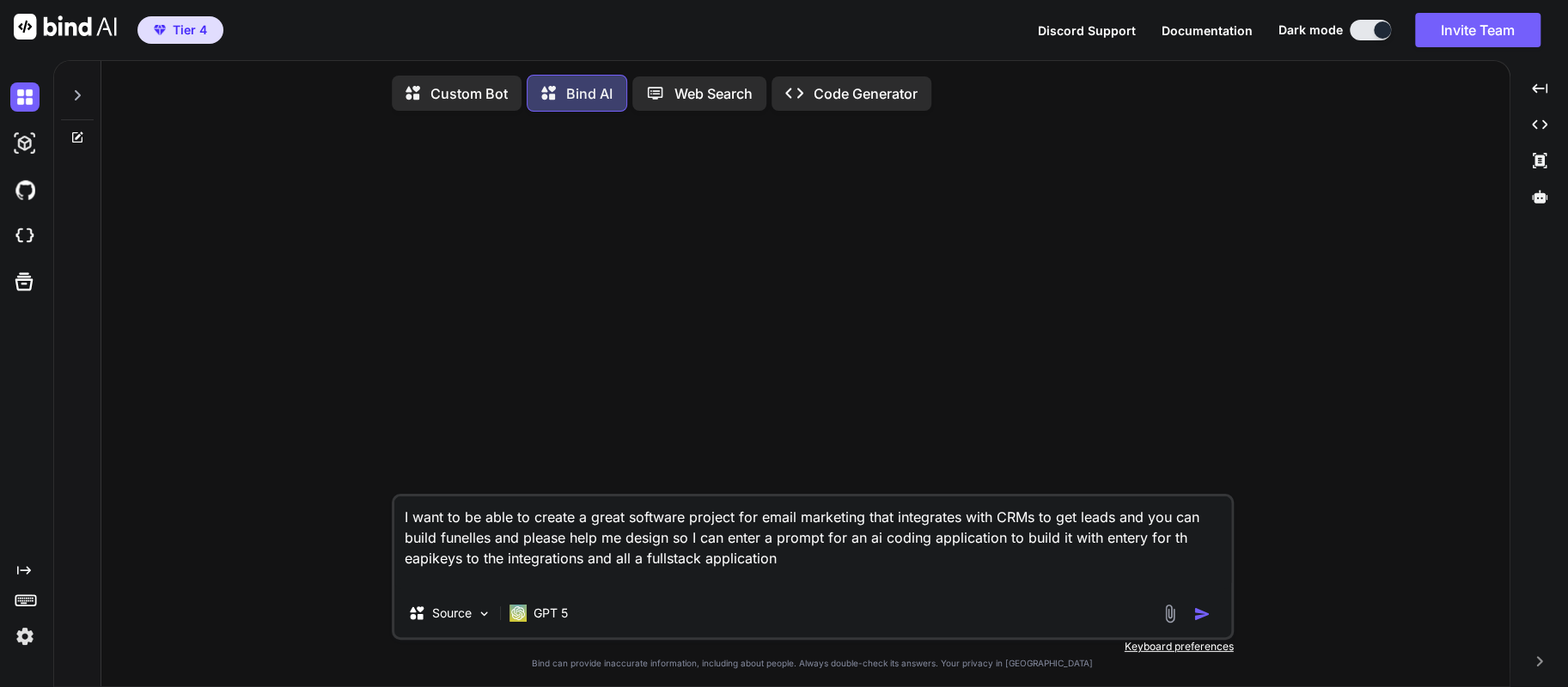
click at [1201, 618] on img "button" at bounding box center [1202, 614] width 17 height 17
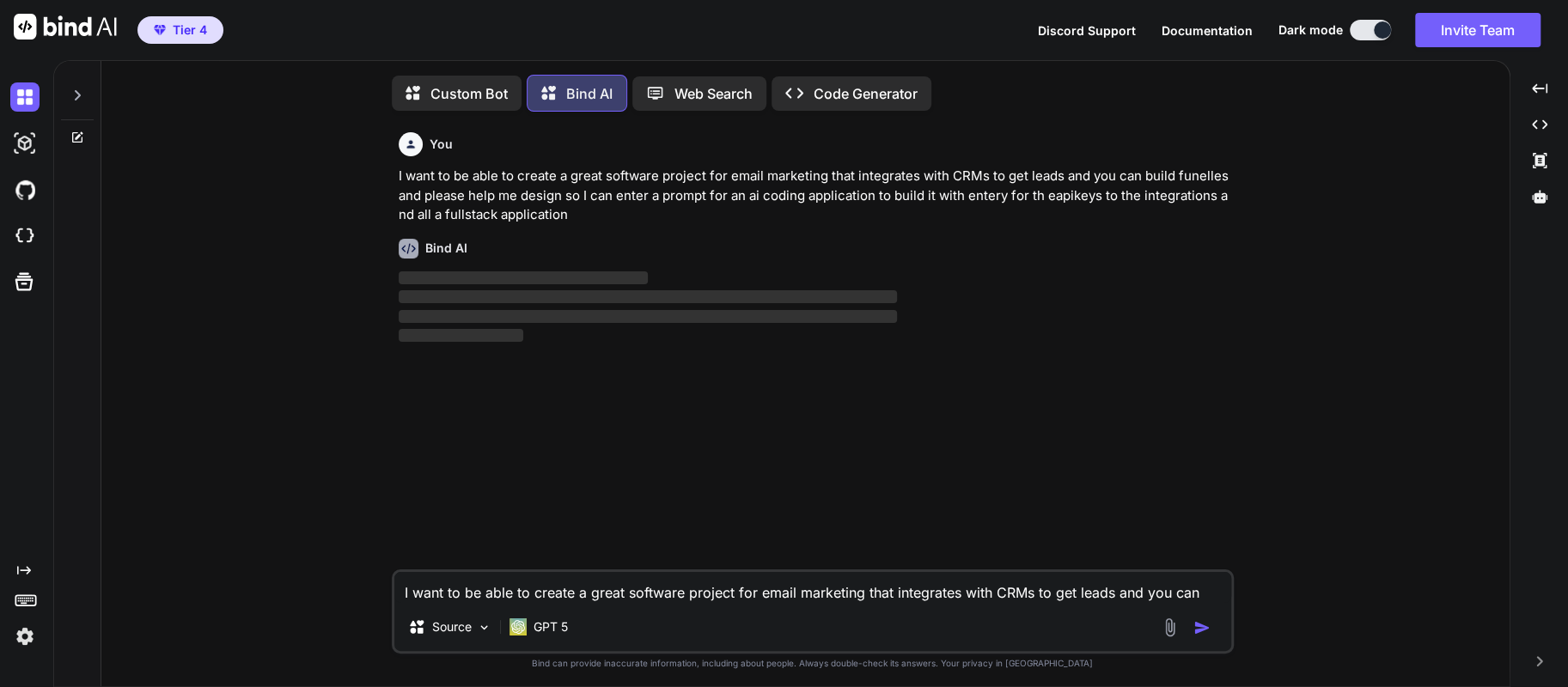
scroll to position [7, 0]
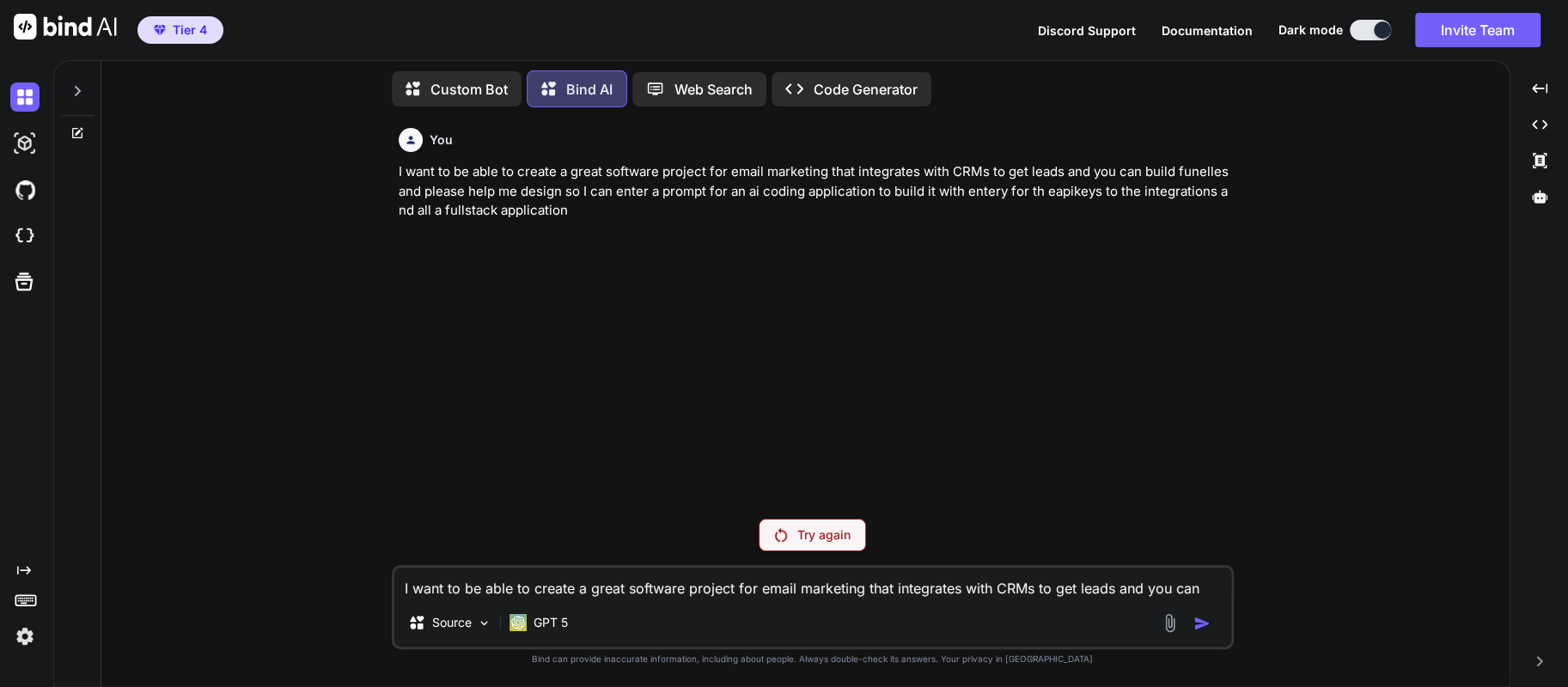
click at [21, 574] on icon "Created with Pixso." at bounding box center [24, 570] width 14 height 14
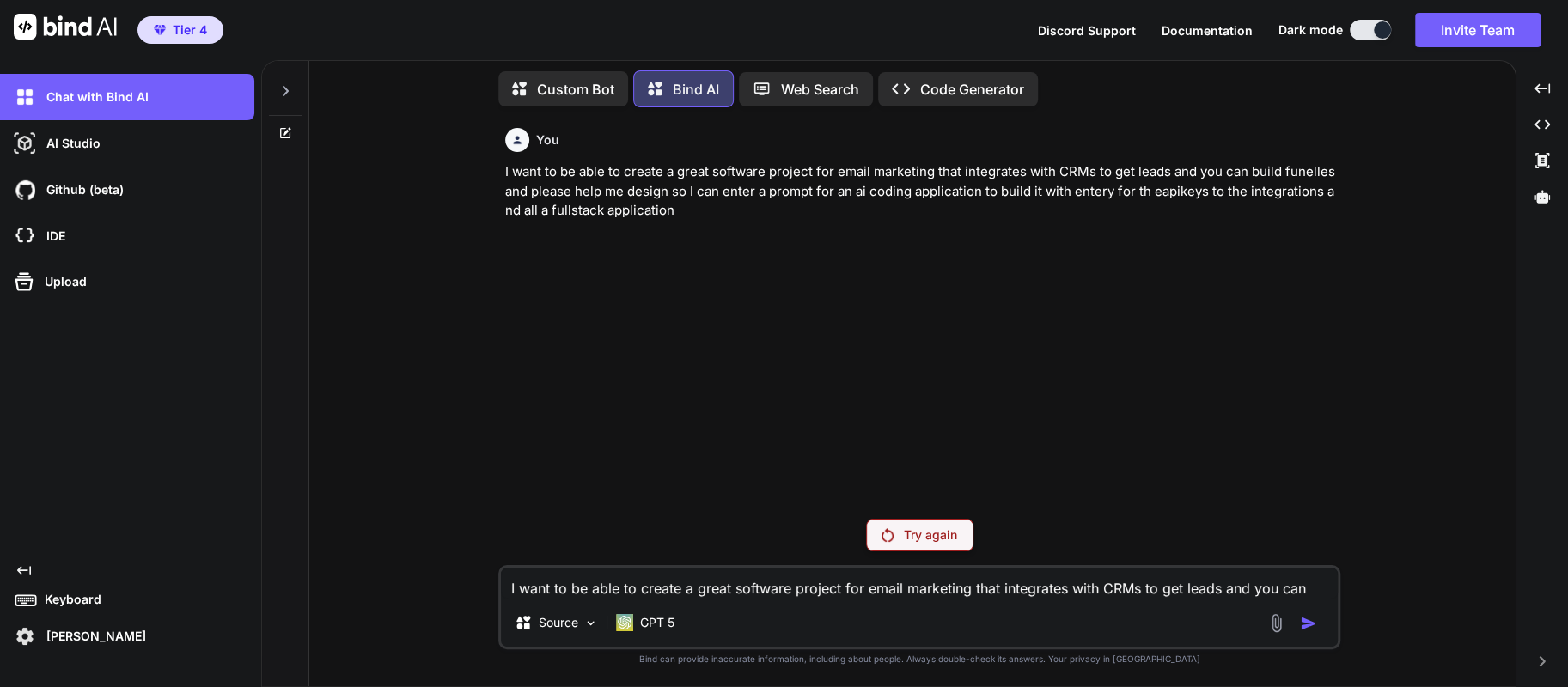
click at [282, 85] on icon at bounding box center [285, 90] width 14 height 14
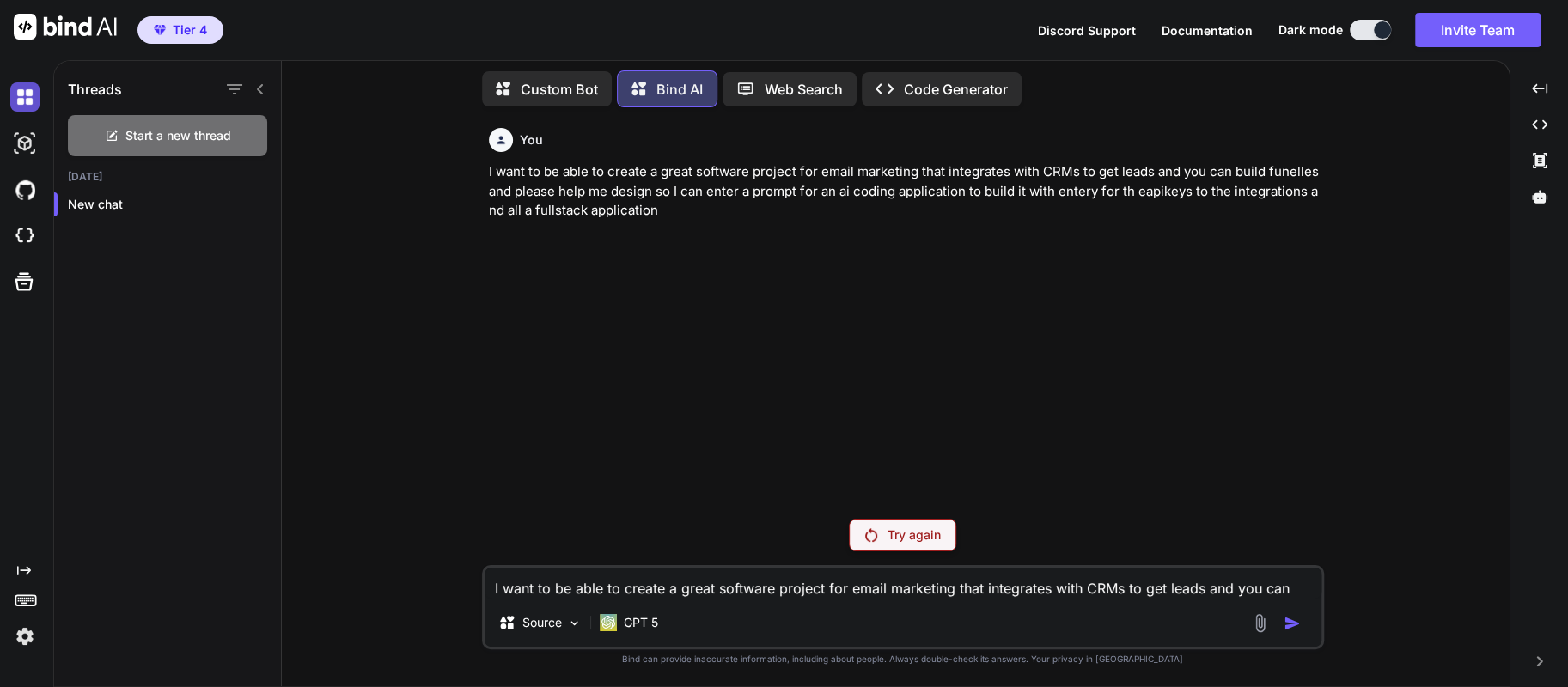
click at [25, 104] on img at bounding box center [25, 97] width 29 height 29
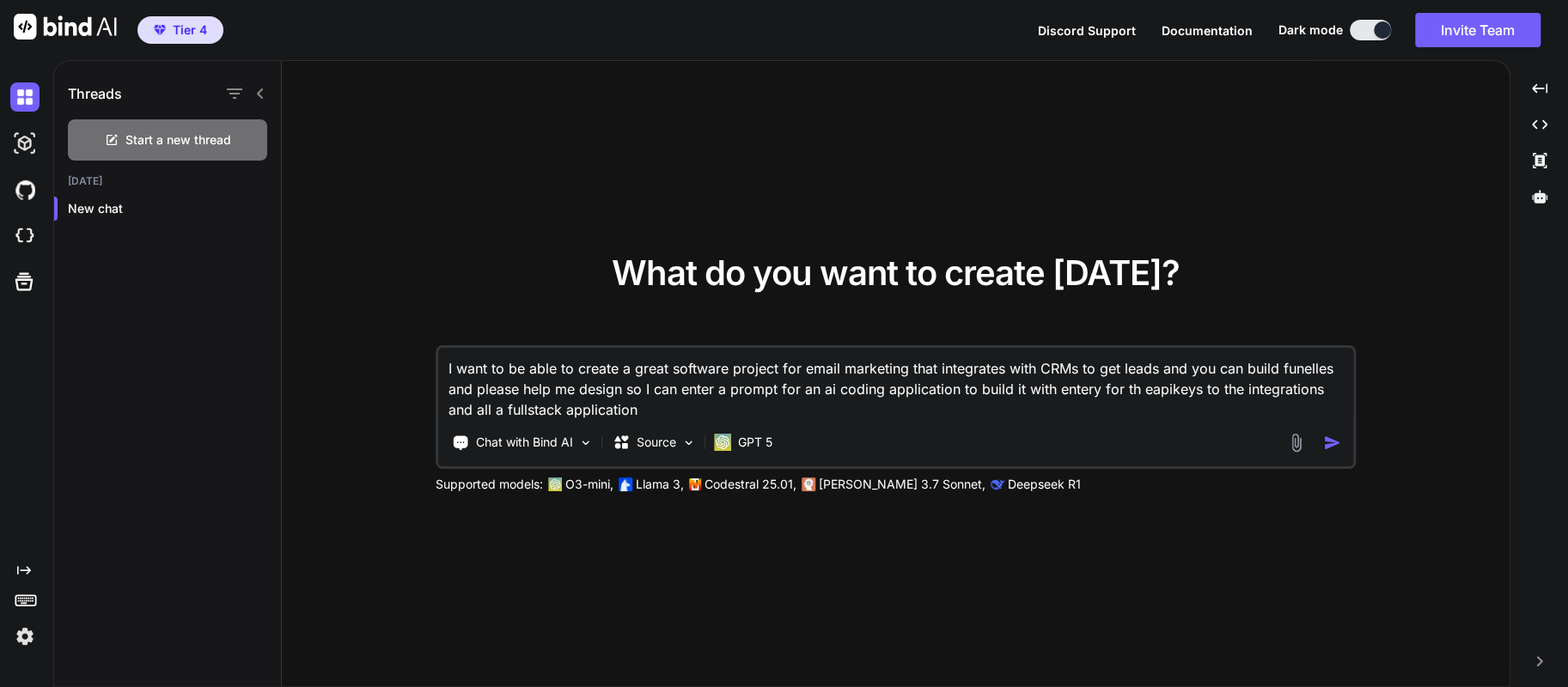
click at [1337, 447] on img "button" at bounding box center [1332, 443] width 18 height 18
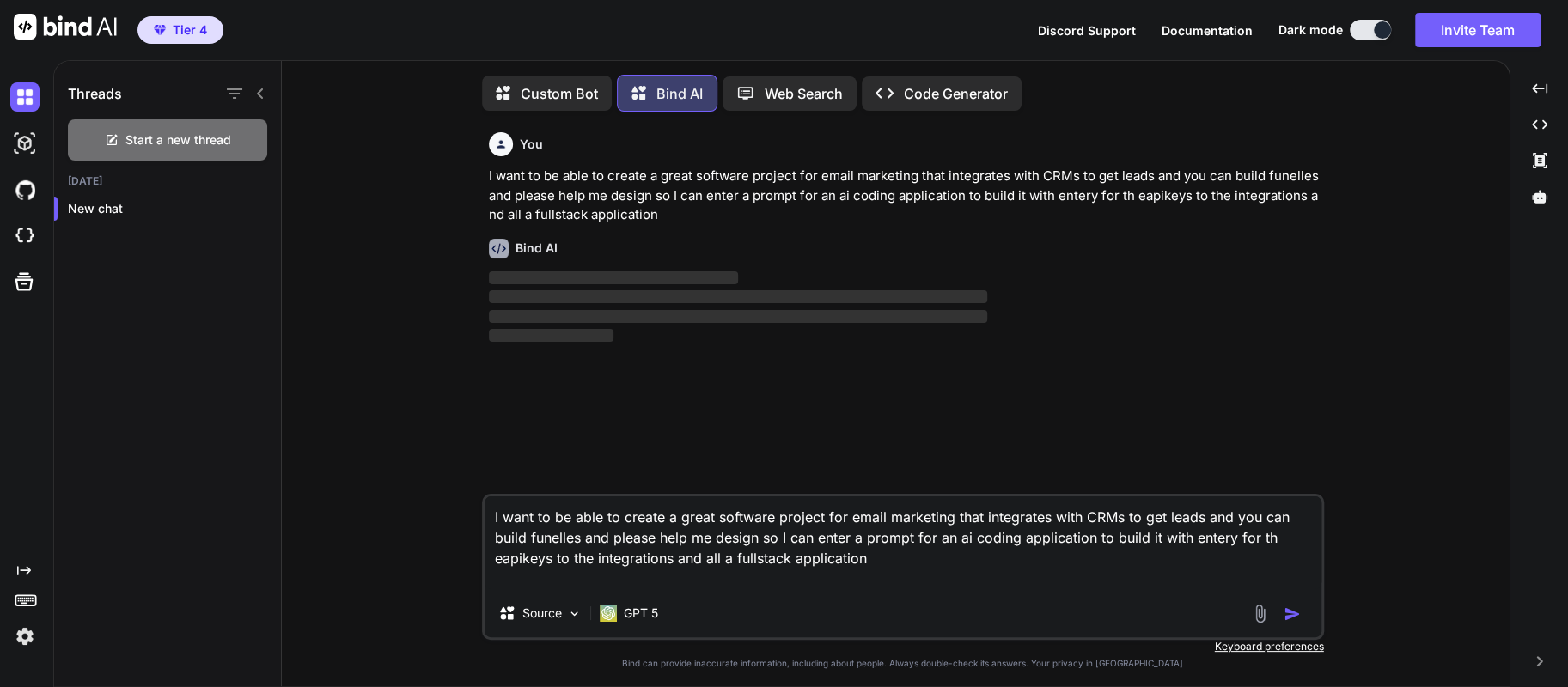
scroll to position [7, 0]
